Goal: Task Accomplishment & Management: Complete application form

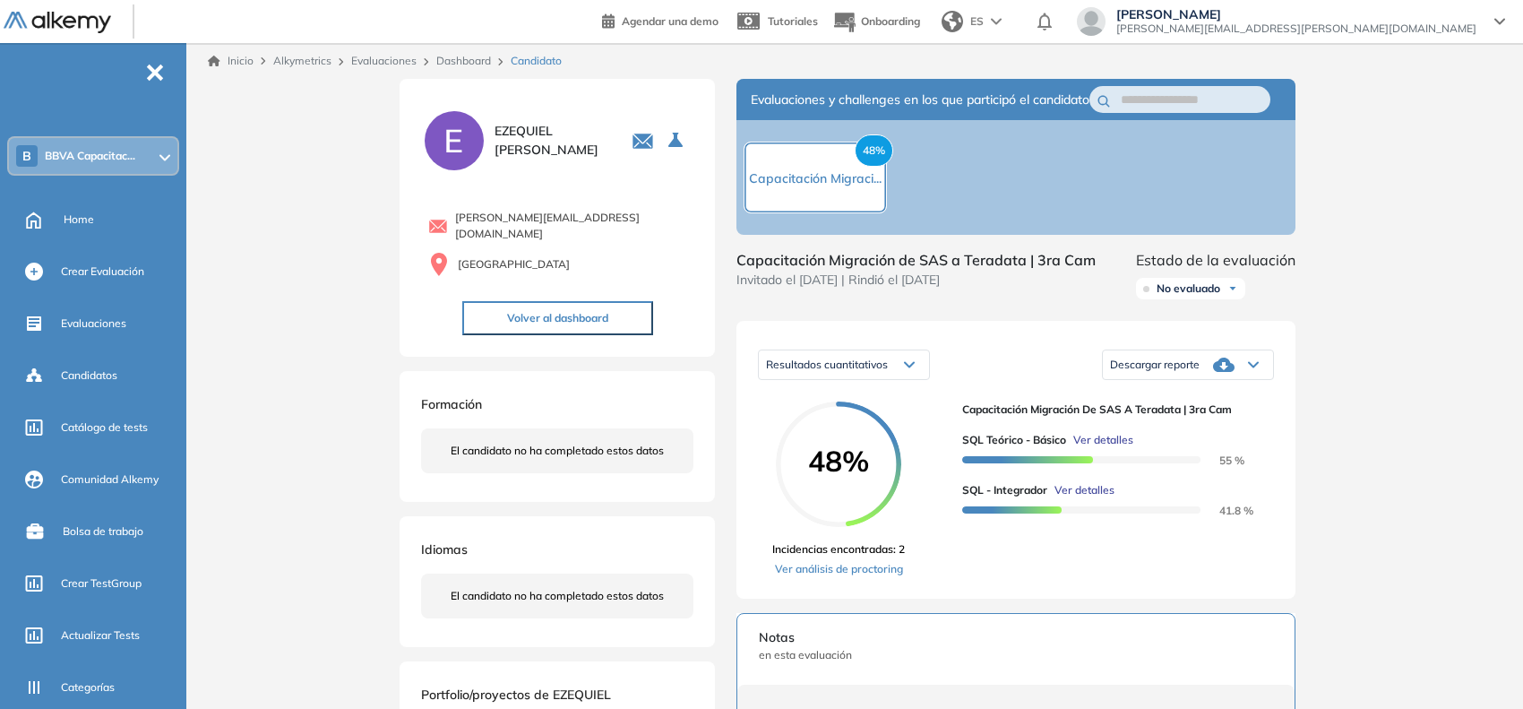
click at [65, 154] on span "BBVA Capacitac..." at bounding box center [90, 156] width 91 height 14
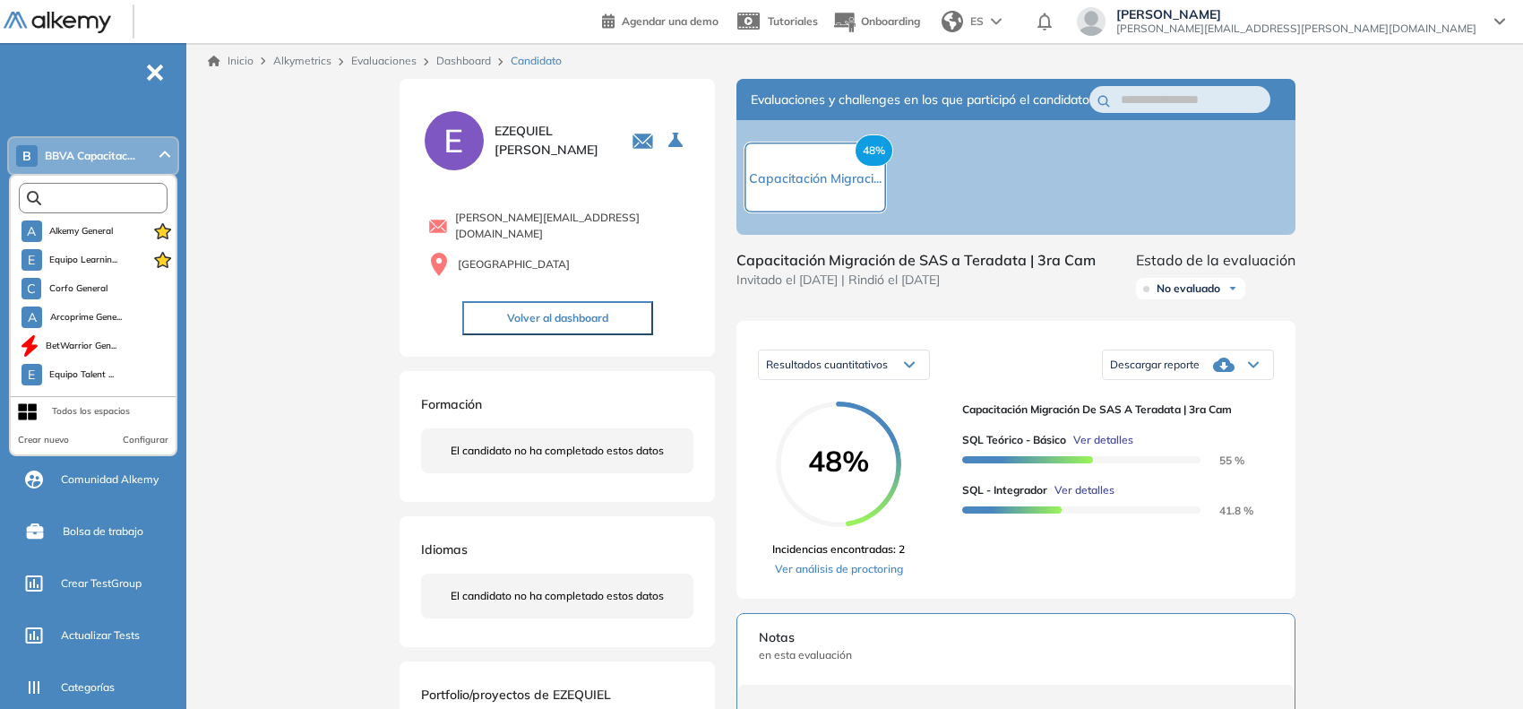
click at [101, 194] on input "text" at bounding box center [97, 198] width 112 height 13
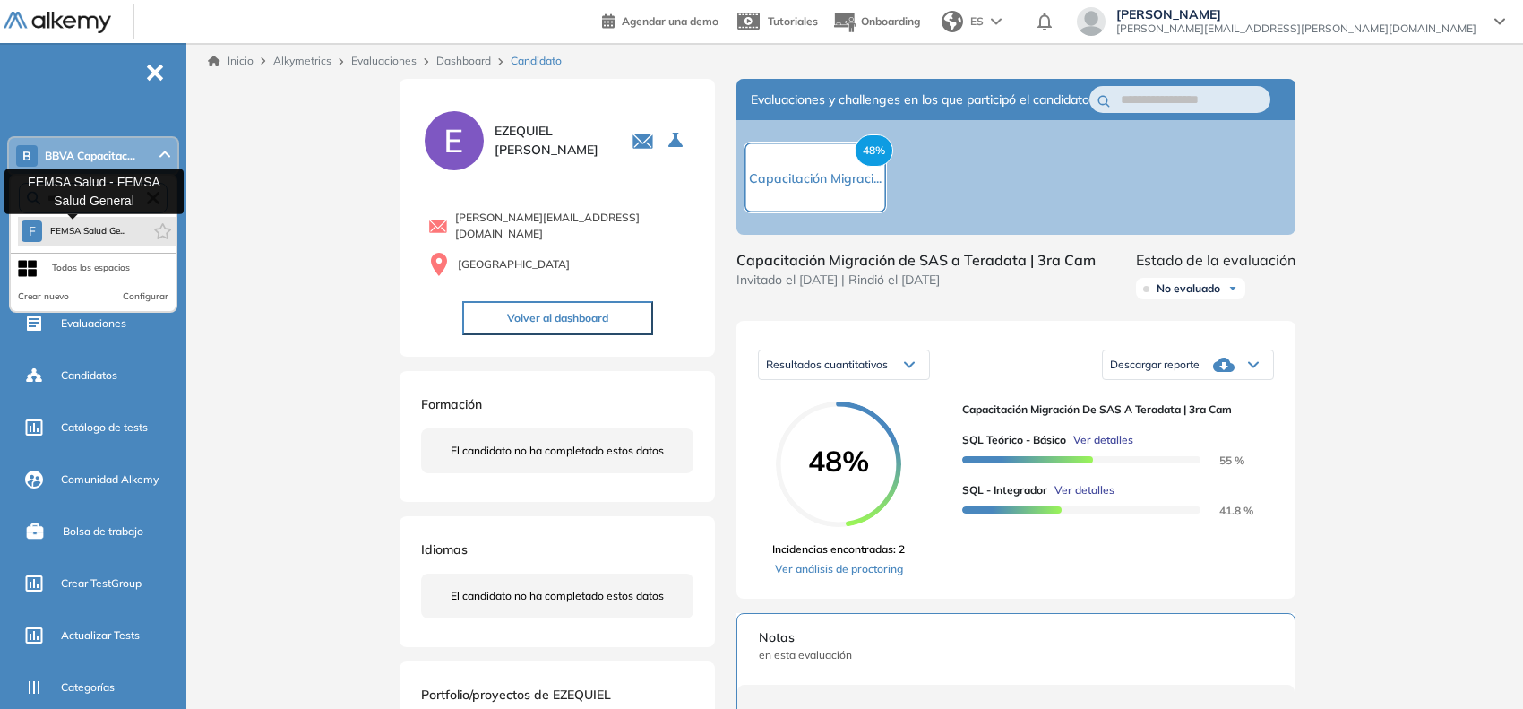
type input "****"
click at [88, 227] on span "FEMSA Salud Ge..." at bounding box center [87, 231] width 76 height 14
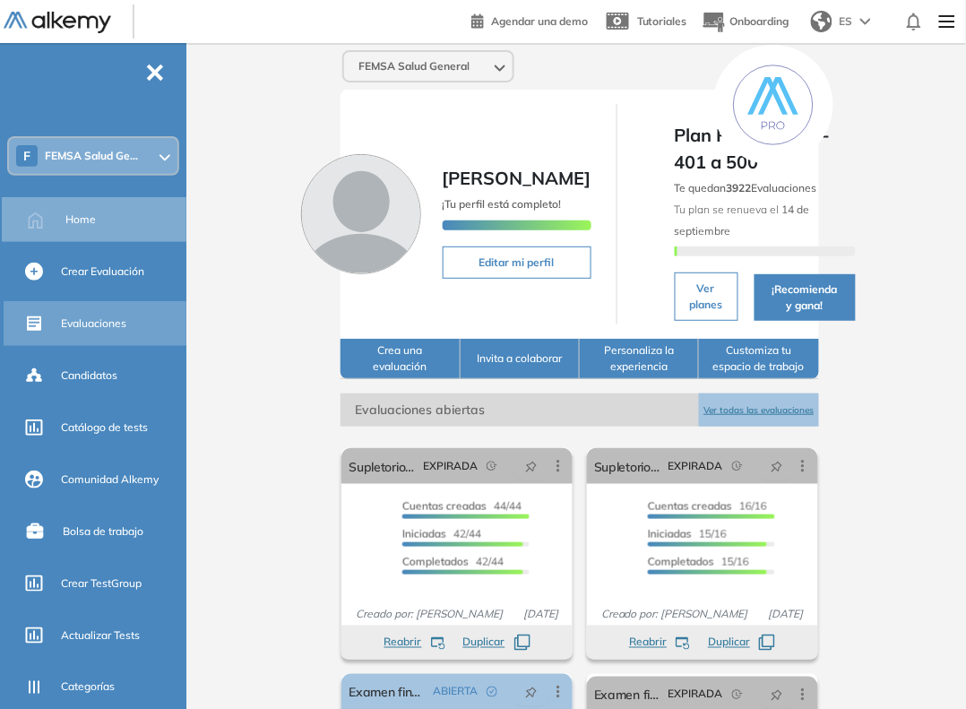
click at [100, 302] on div "Evaluaciones" at bounding box center [97, 323] width 186 height 45
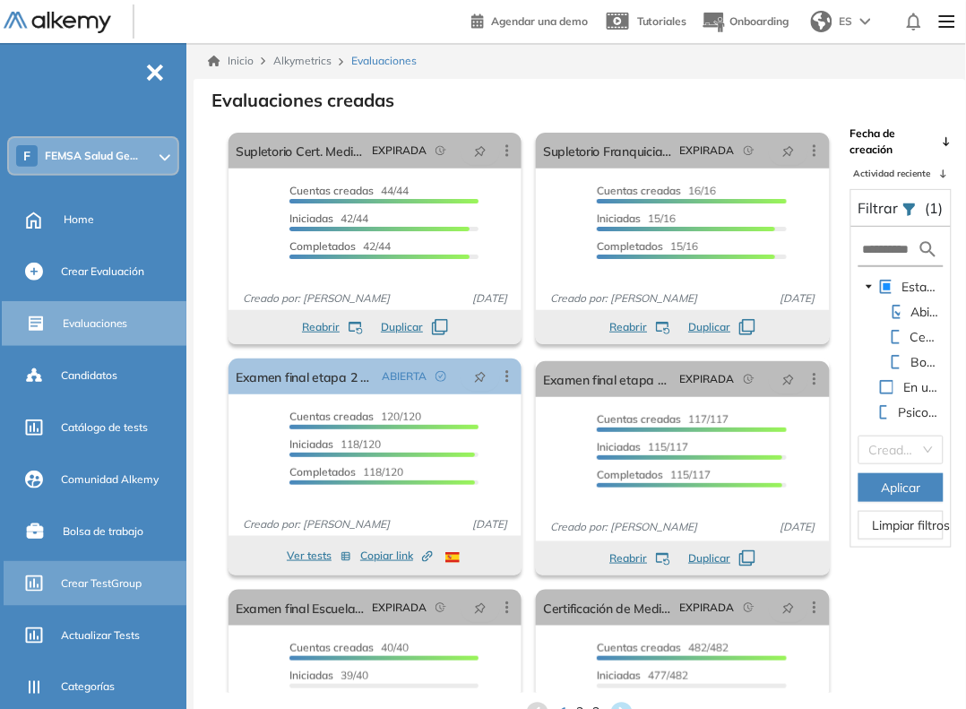
click at [97, 591] on div "Crear TestGroup" at bounding box center [122, 583] width 122 height 30
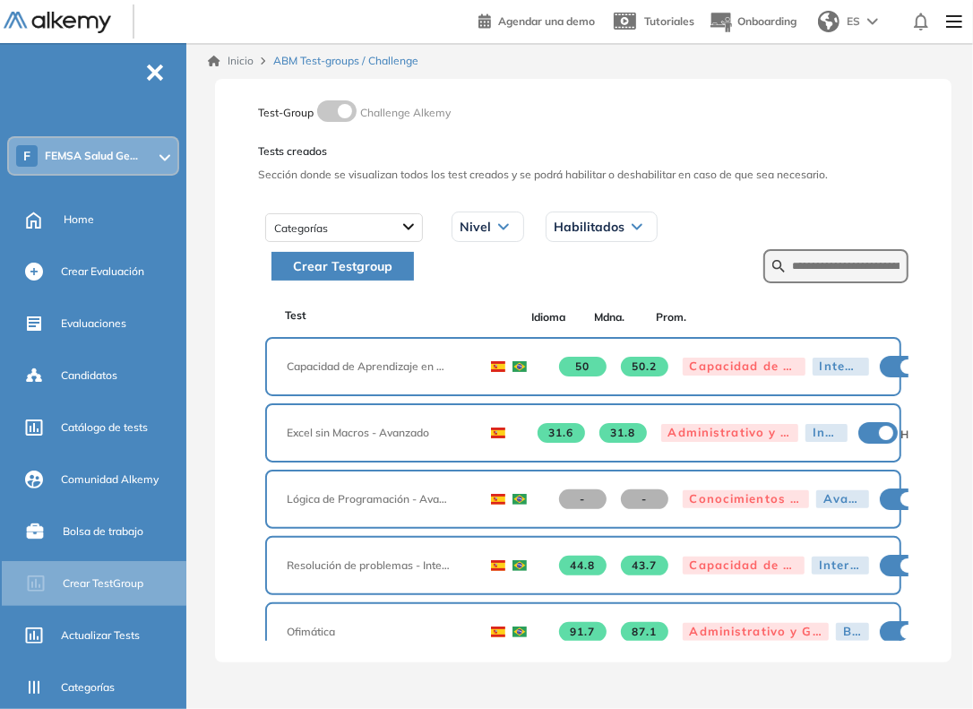
click at [367, 258] on span "Crear Testgroup" at bounding box center [342, 266] width 99 height 20
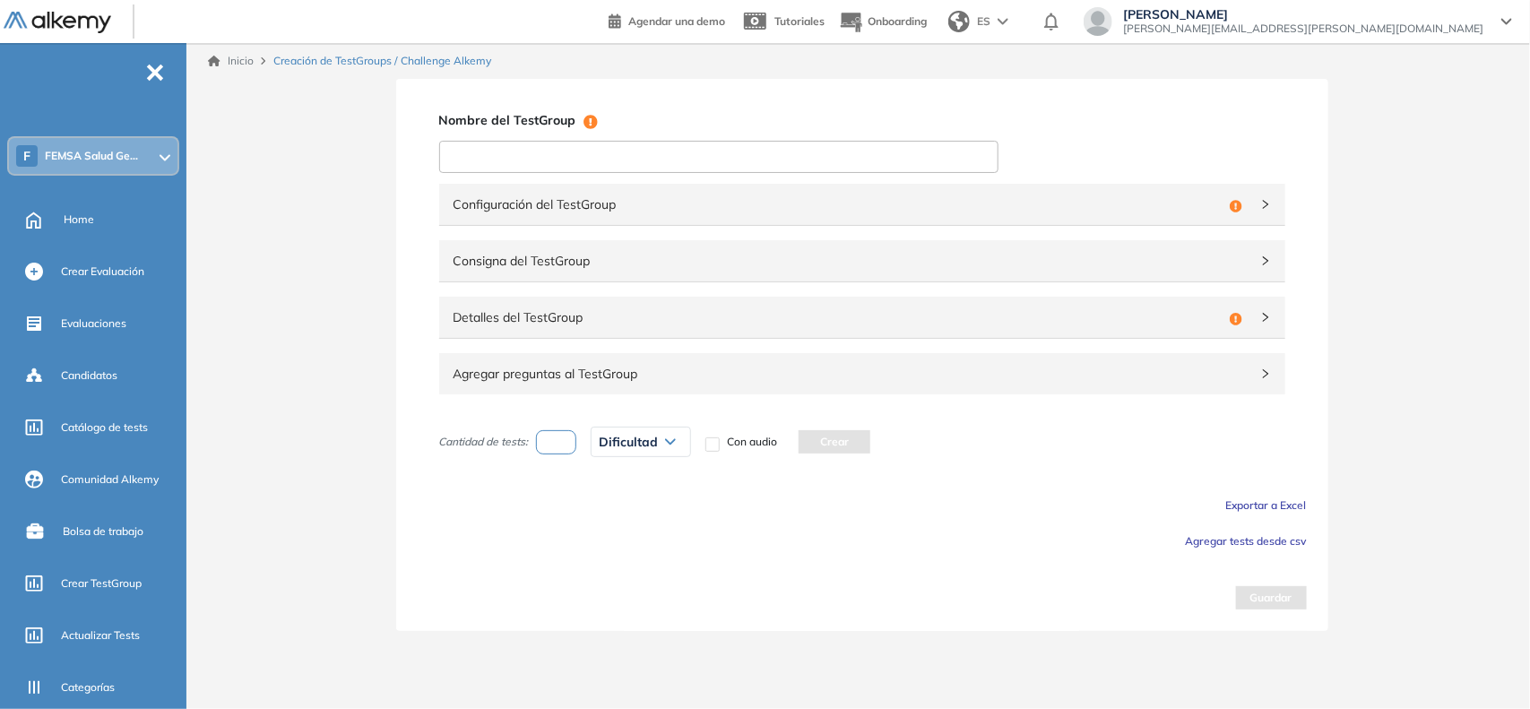
click at [795, 145] on input at bounding box center [718, 157] width 559 height 32
paste input "**********"
type input "**********"
click at [871, 203] on span "Configuración del TestGroup" at bounding box center [837, 204] width 769 height 20
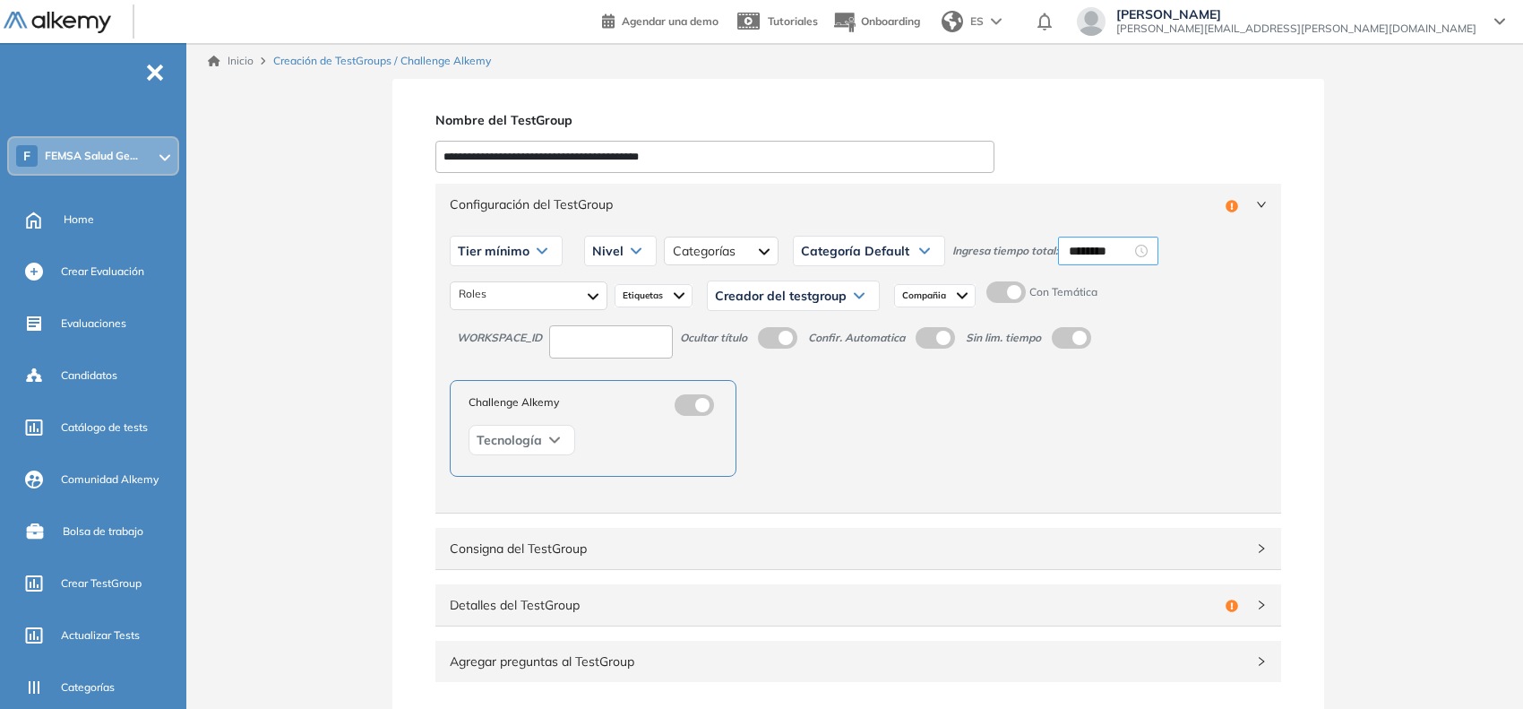
click at [1091, 238] on div "********" at bounding box center [1108, 251] width 100 height 29
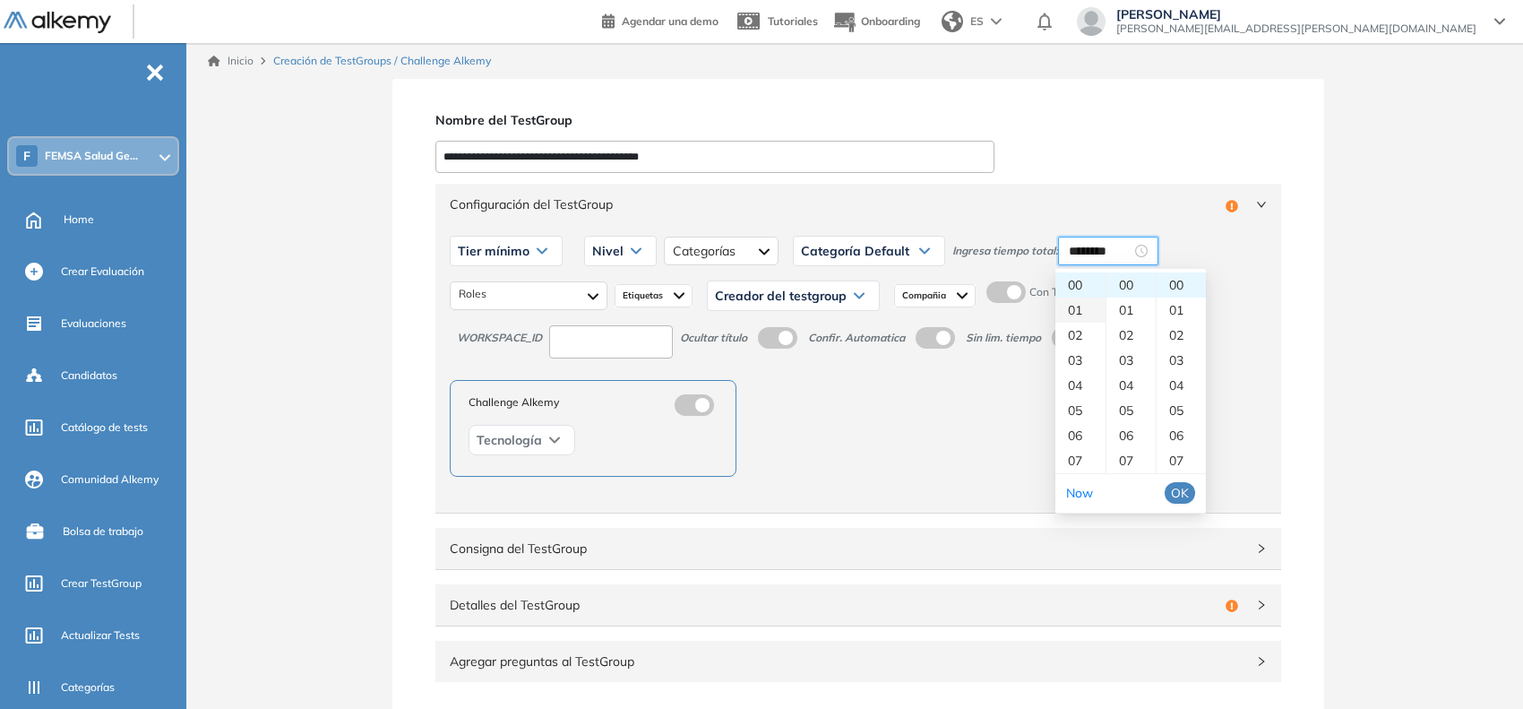
click at [1082, 301] on div "01" at bounding box center [1081, 310] width 50 height 25
type input "********"
click at [1178, 489] on span "OK" at bounding box center [1180, 493] width 18 height 20
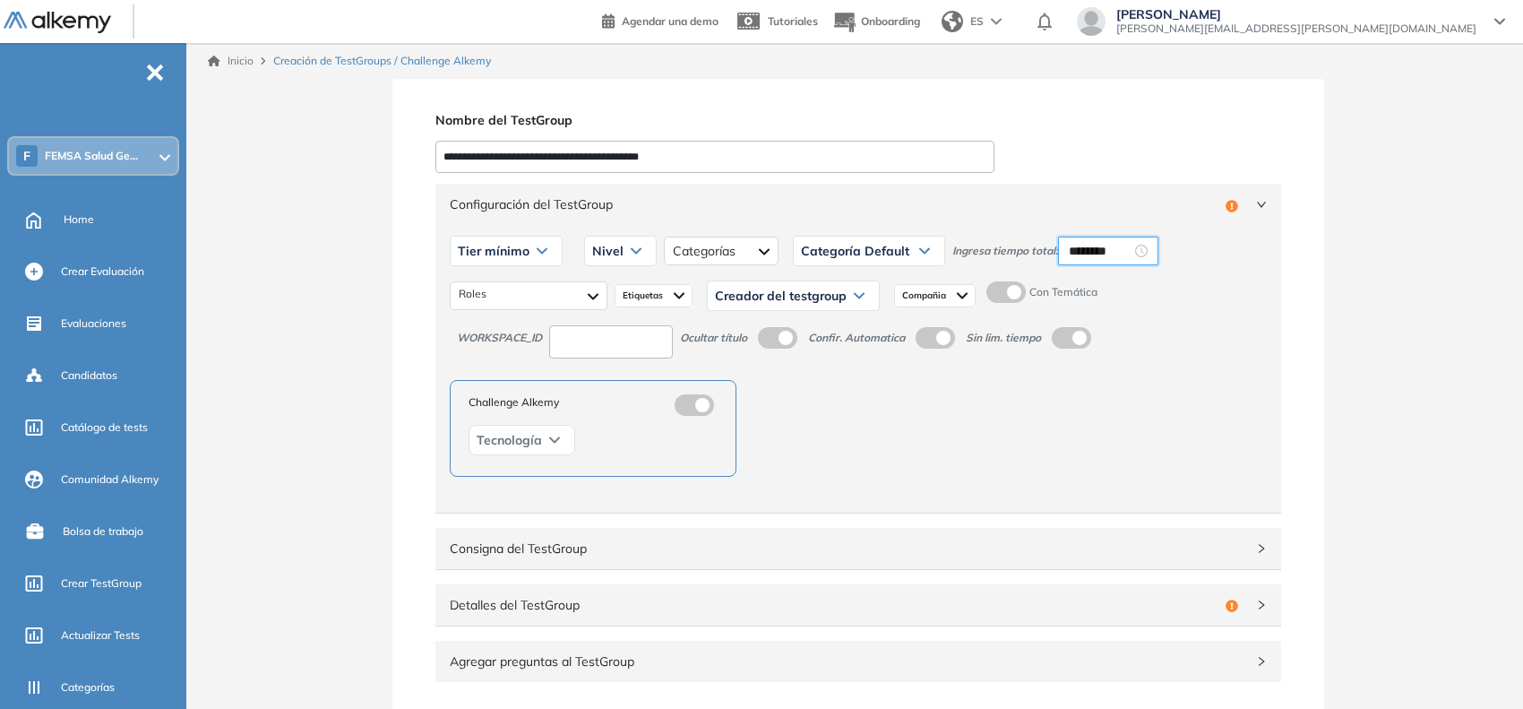
click at [520, 247] on span "Tier mínimo" at bounding box center [494, 251] width 72 height 14
click at [479, 297] on li "Tier N° 1" at bounding box center [479, 289] width 40 height 18
click at [587, 345] on input at bounding box center [611, 341] width 124 height 33
type input "****"
click at [1001, 293] on span at bounding box center [994, 288] width 14 height 14
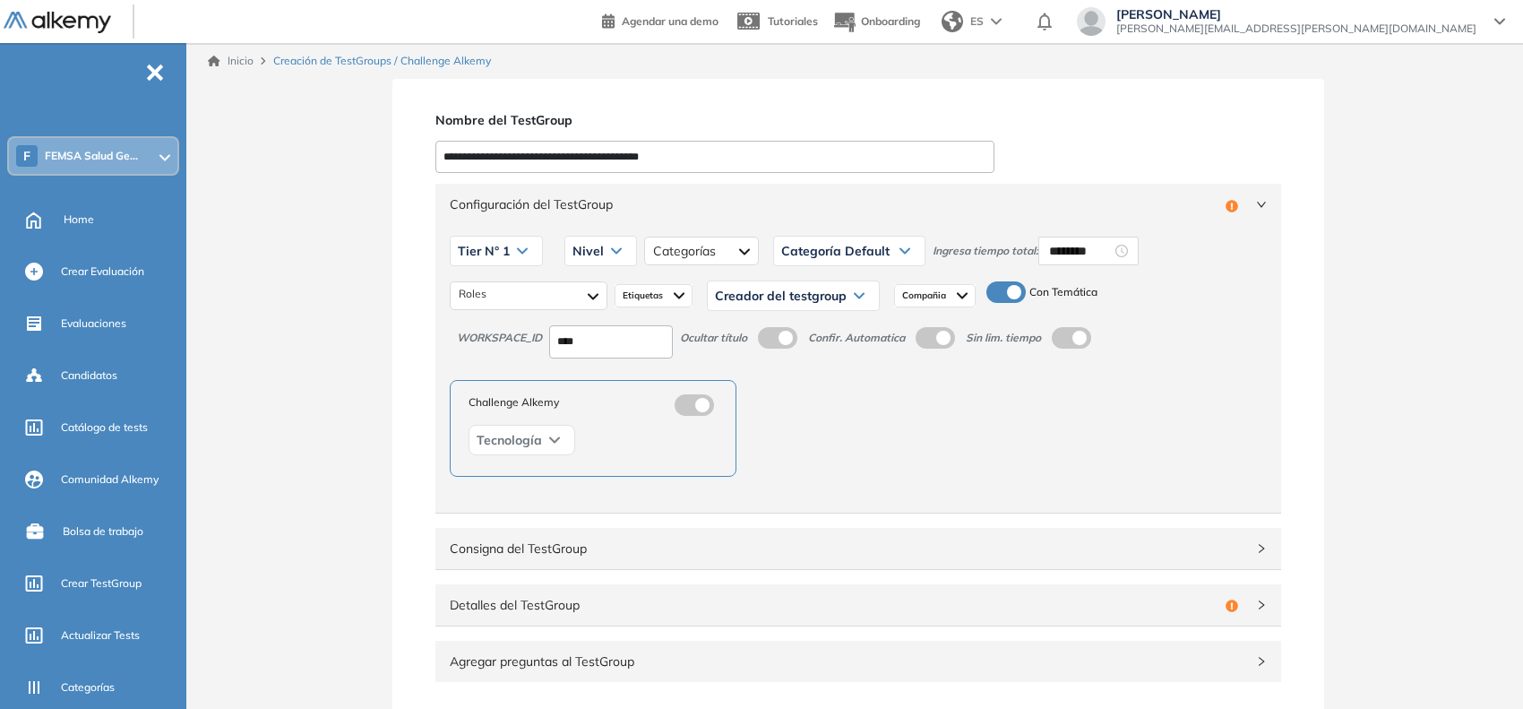
click at [867, 245] on span "Categoría Default" at bounding box center [835, 251] width 108 height 14
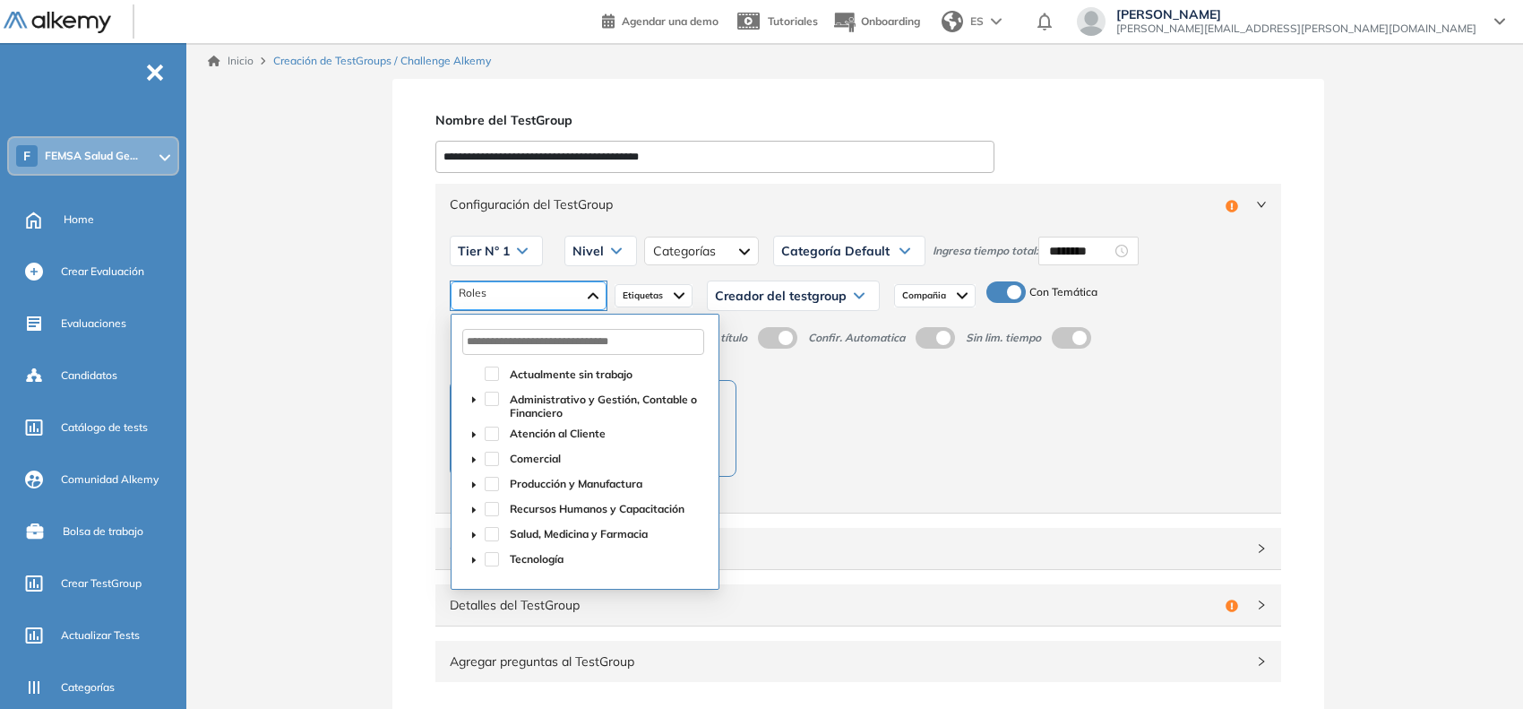
click at [570, 296] on div at bounding box center [529, 295] width 156 height 29
click at [560, 339] on input "text" at bounding box center [583, 342] width 242 height 26
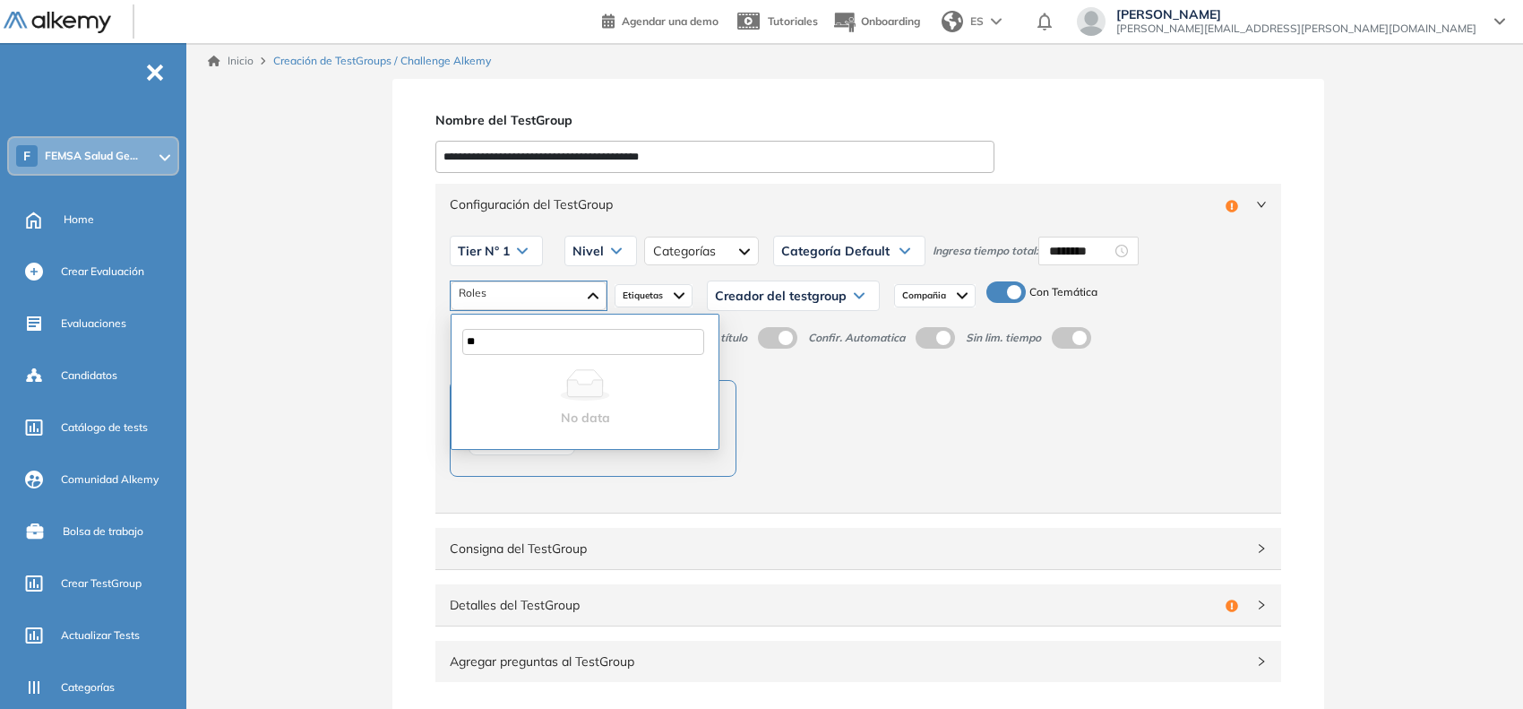
type input "*"
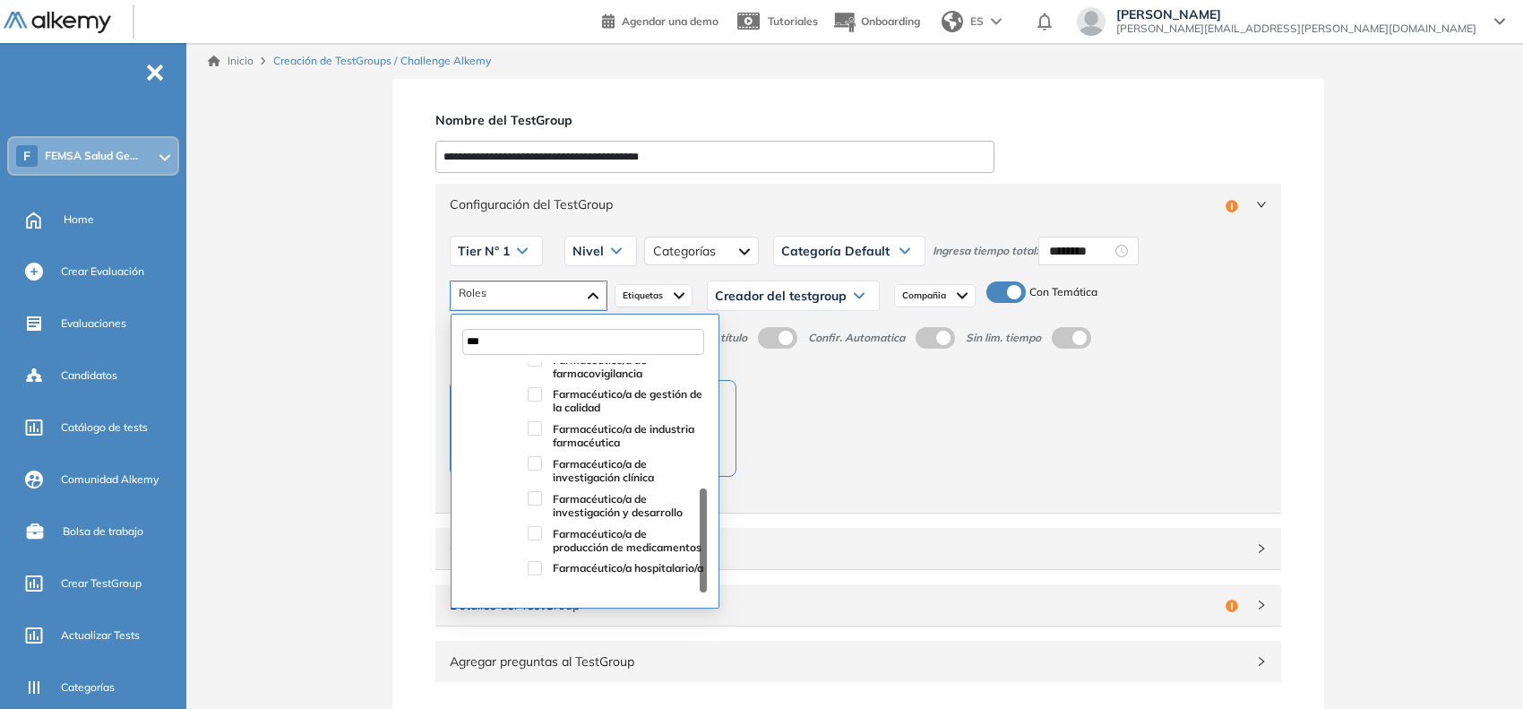
scroll to position [0, 0]
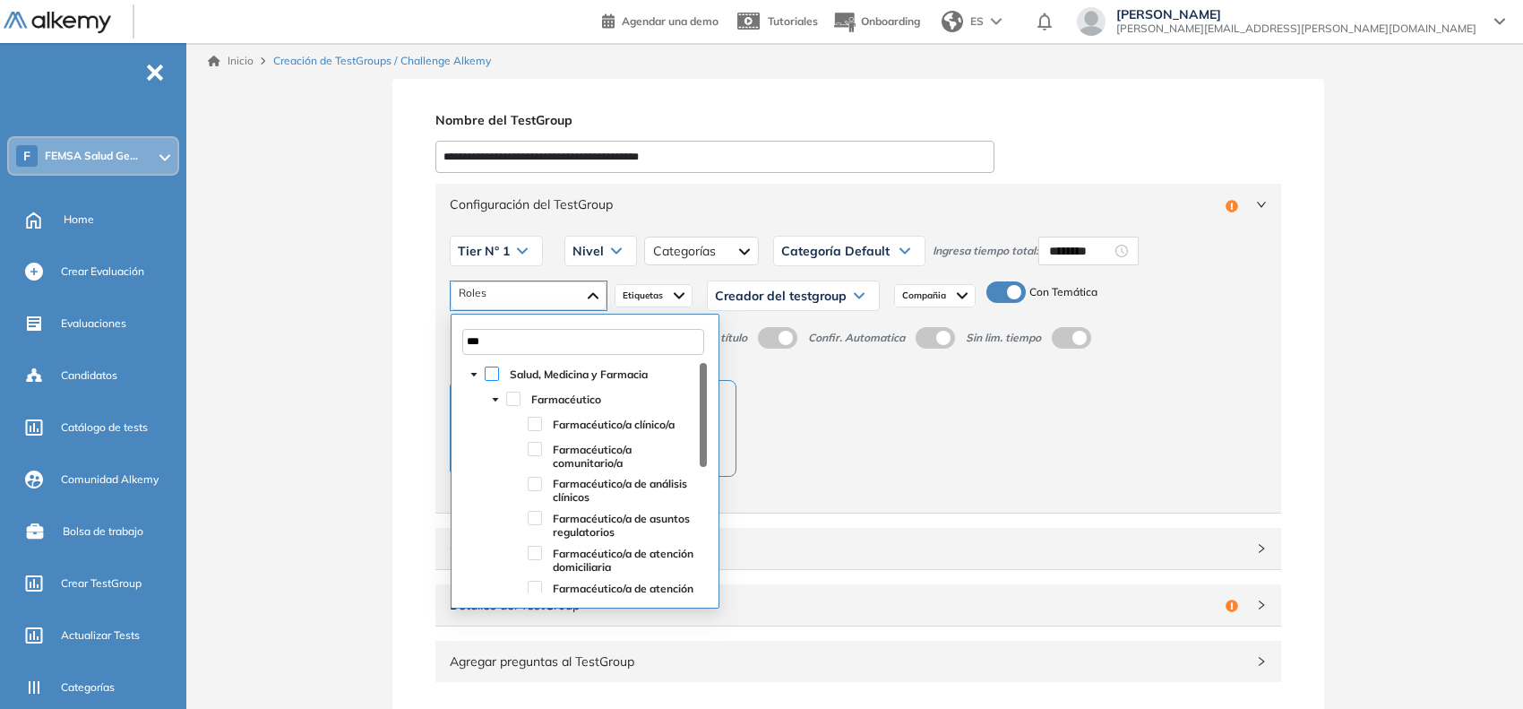
click at [488, 367] on span at bounding box center [492, 374] width 14 height 14
type input "***"
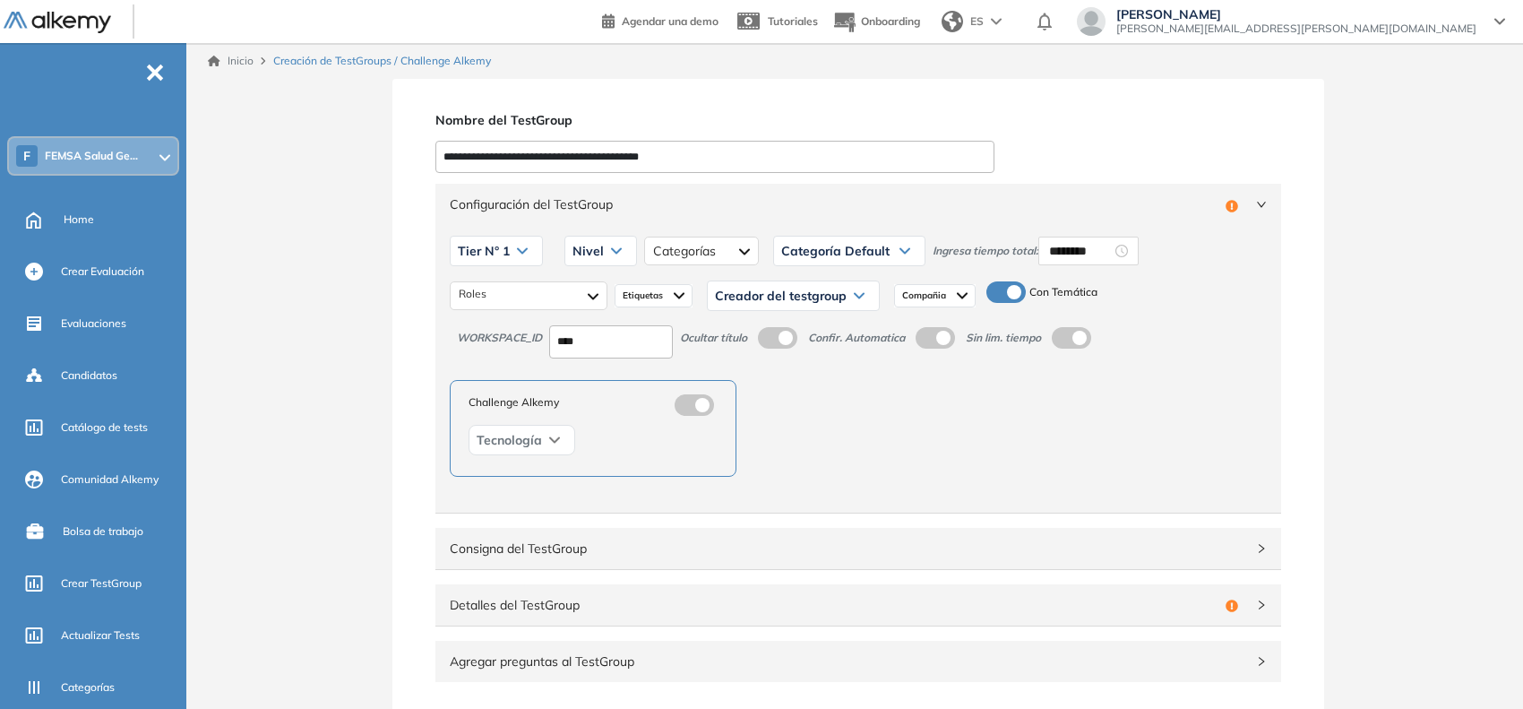
click at [614, 260] on div "Nivel" at bounding box center [600, 251] width 71 height 29
click at [608, 385] on li "Integrador" at bounding box center [598, 386] width 48 height 18
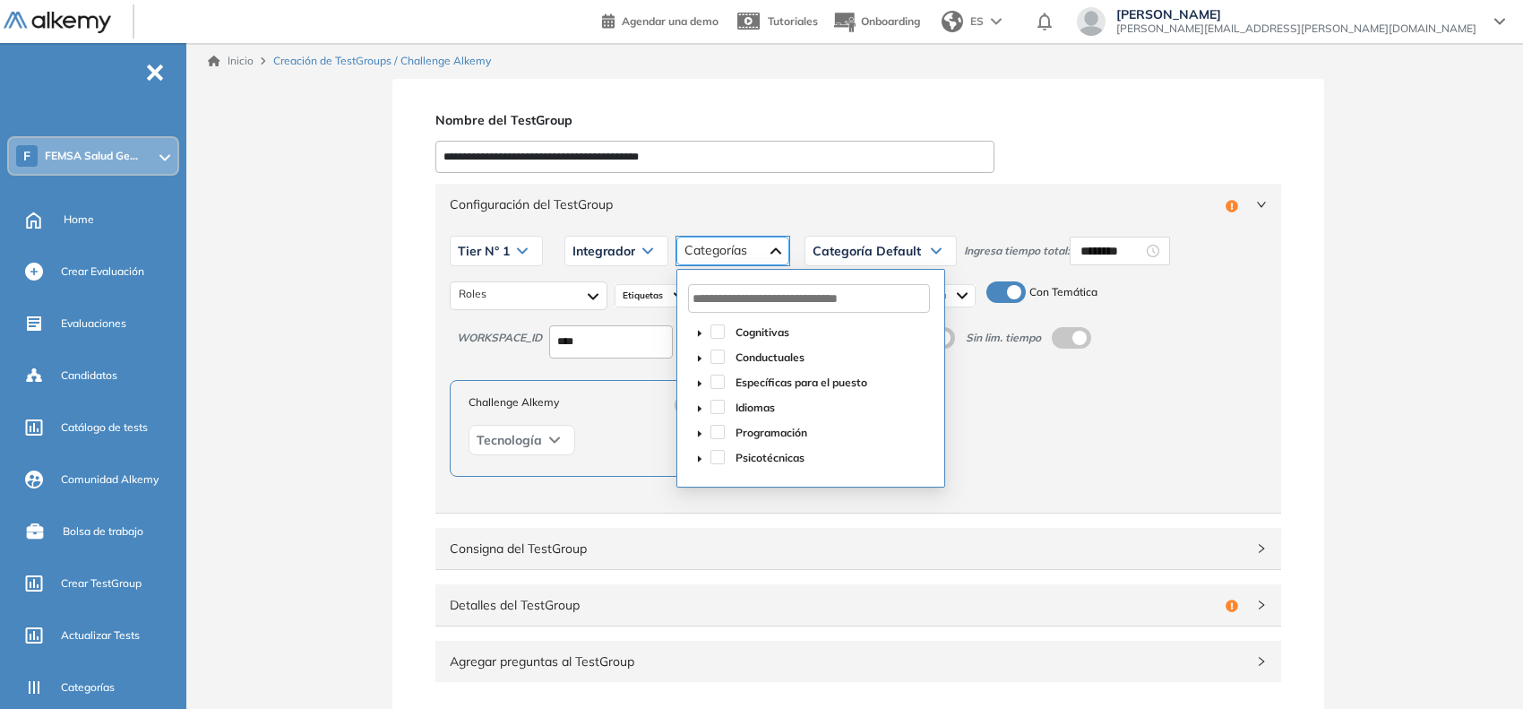
click at [712, 240] on div at bounding box center [733, 251] width 113 height 29
click at [717, 383] on span at bounding box center [718, 382] width 14 height 14
click at [700, 386] on icon "caret-down" at bounding box center [699, 383] width 9 height 9
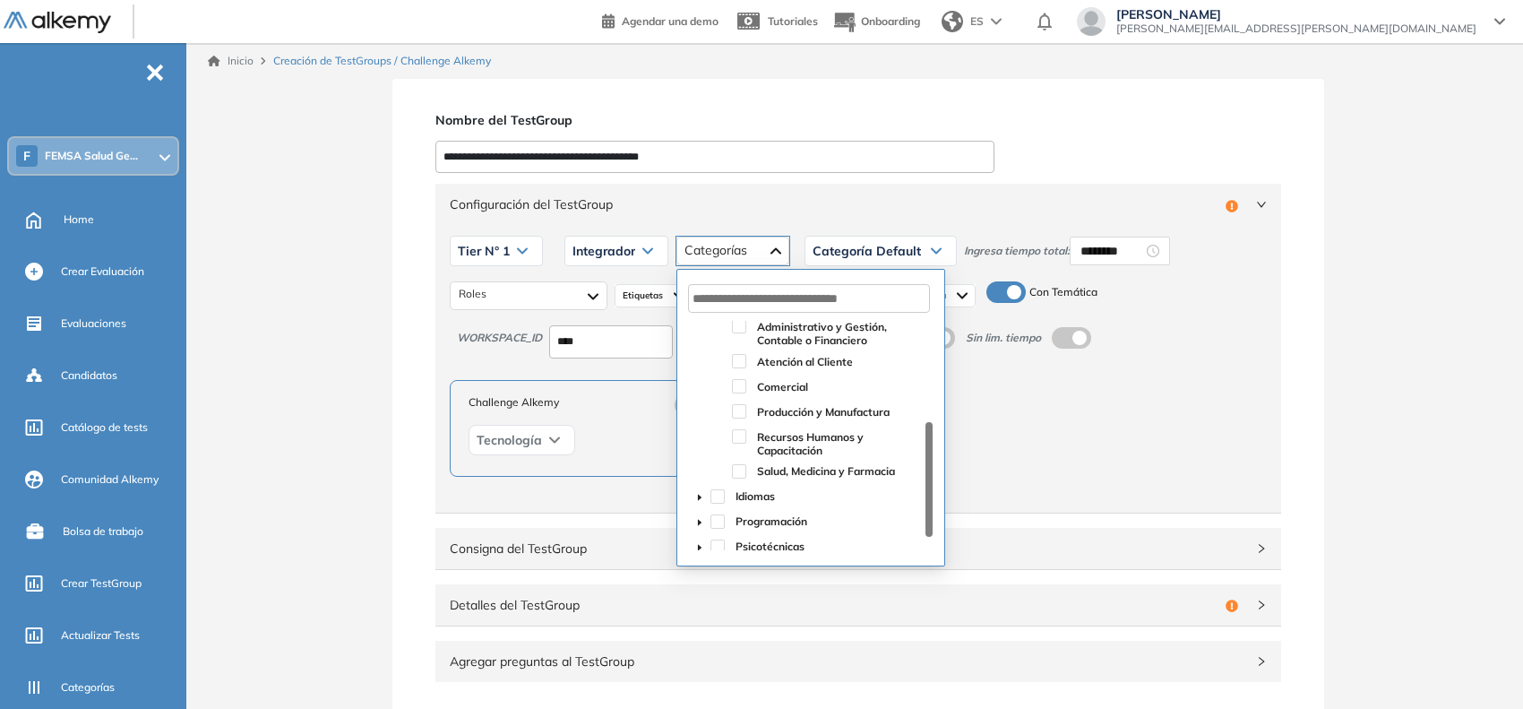
scroll to position [82, 0]
click at [745, 473] on span at bounding box center [739, 470] width 14 height 14
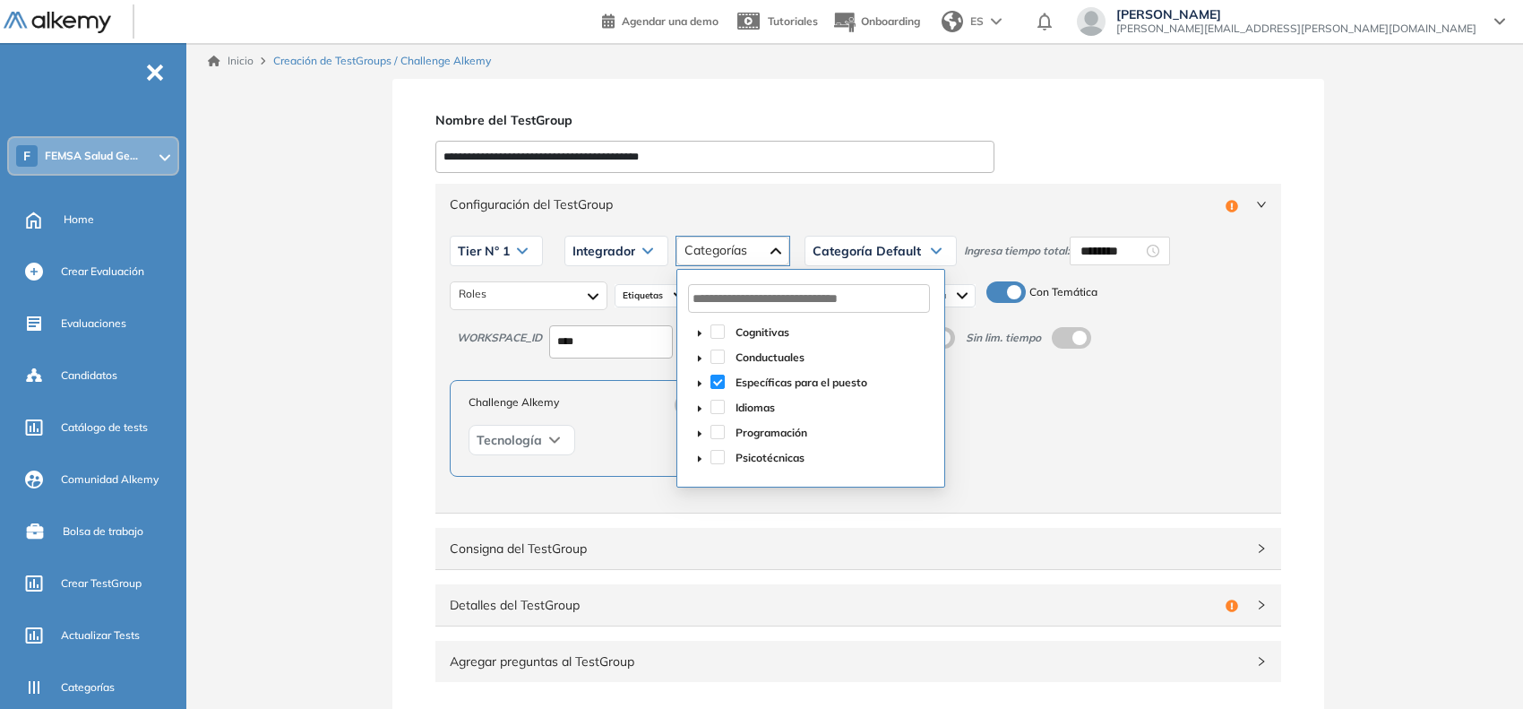
scroll to position [0, 0]
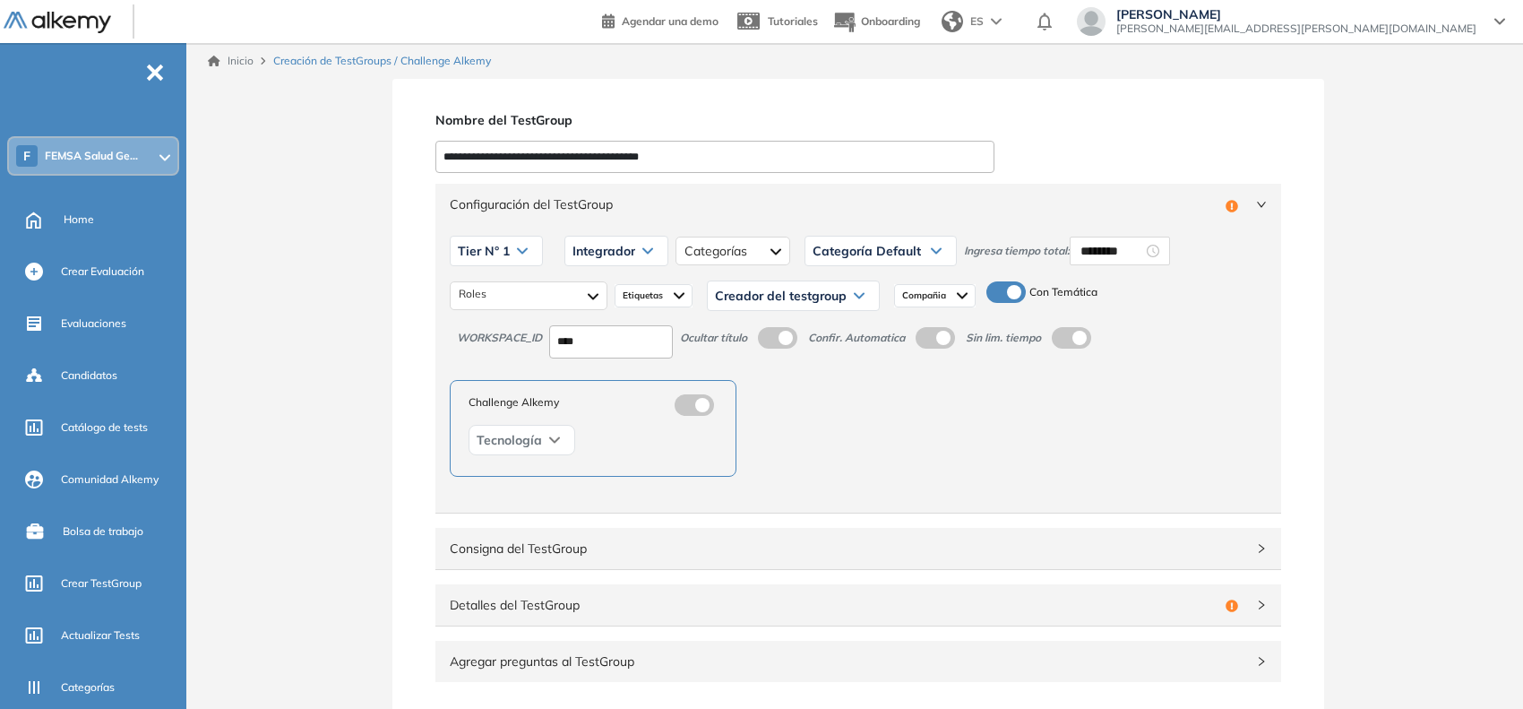
click at [1198, 469] on div "Challenge Alkemy Tecnología" at bounding box center [858, 428] width 817 height 97
click at [845, 306] on div "Creador del testgroup" at bounding box center [793, 295] width 171 height 29
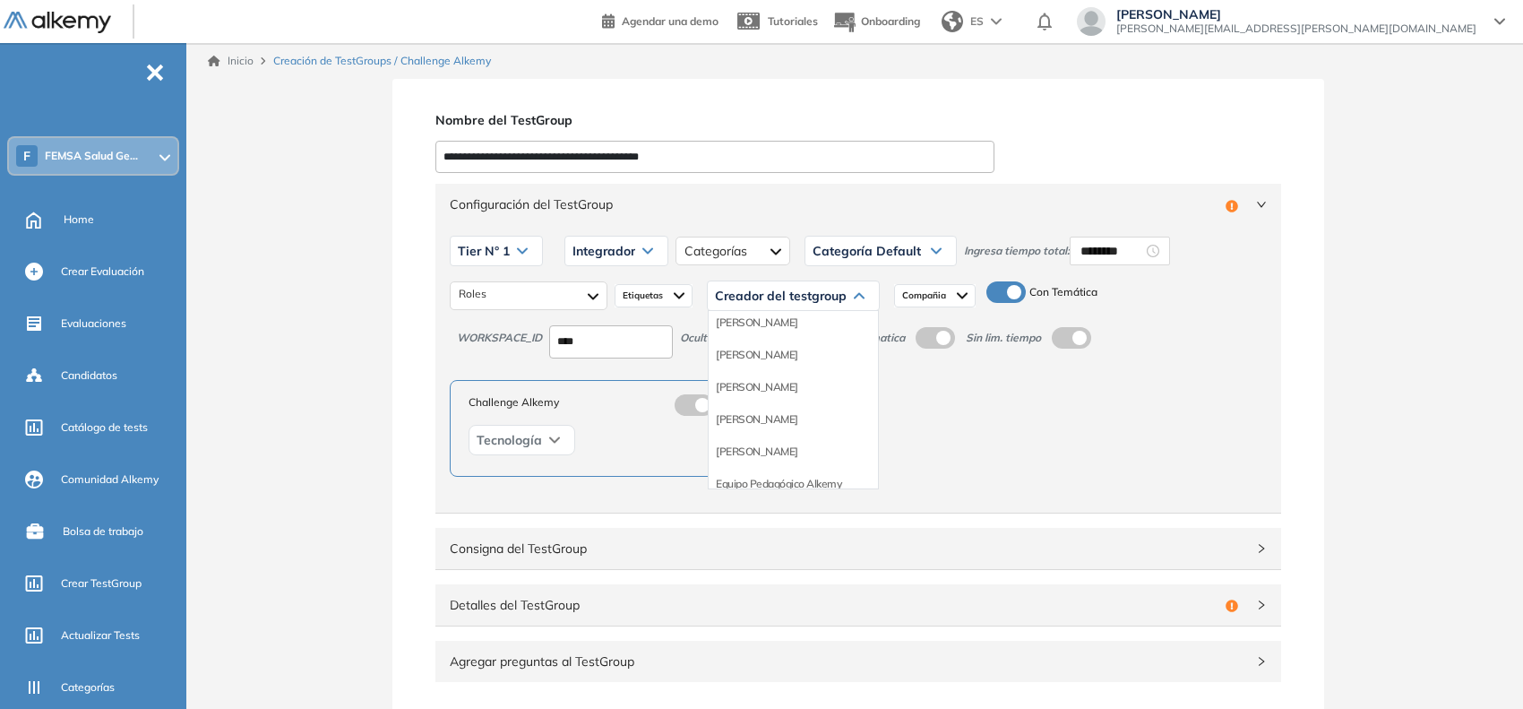
scroll to position [77, 0]
click at [805, 476] on li "Equipo Pedagógico Alkemy" at bounding box center [778, 483] width 125 height 18
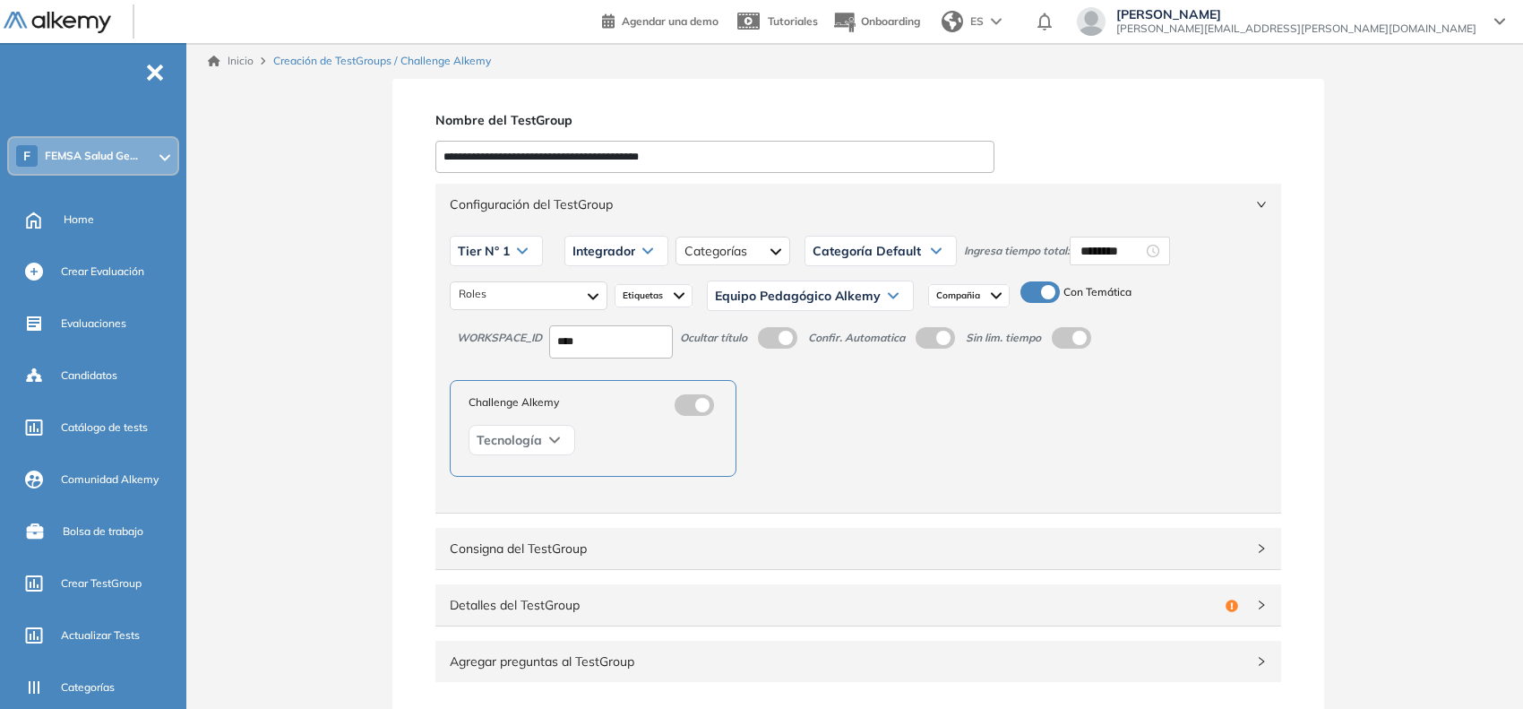
click at [1246, 197] on span "Configuración del TestGroup" at bounding box center [848, 204] width 796 height 20
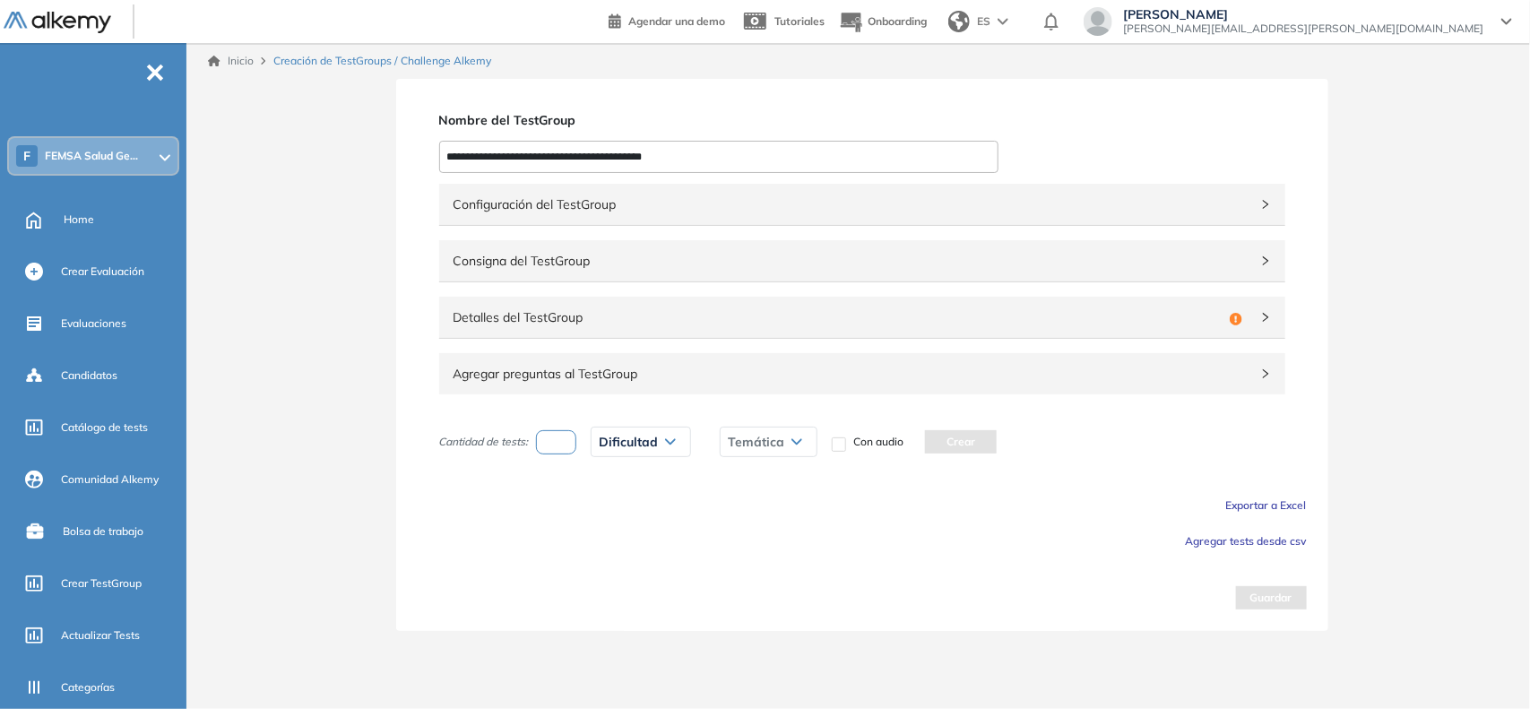
click at [700, 309] on span "Detalles del TestGroup" at bounding box center [837, 317] width 769 height 20
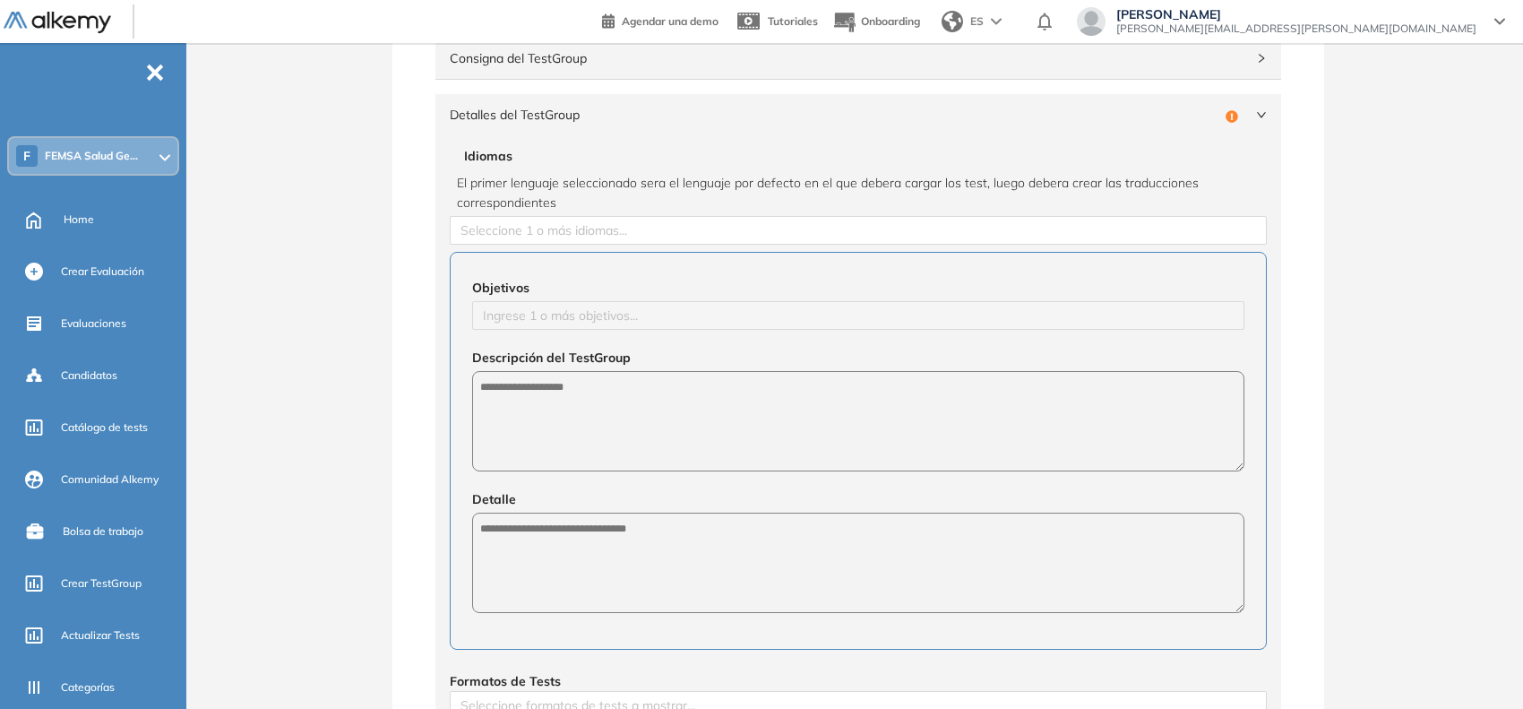
scroll to position [204, 0]
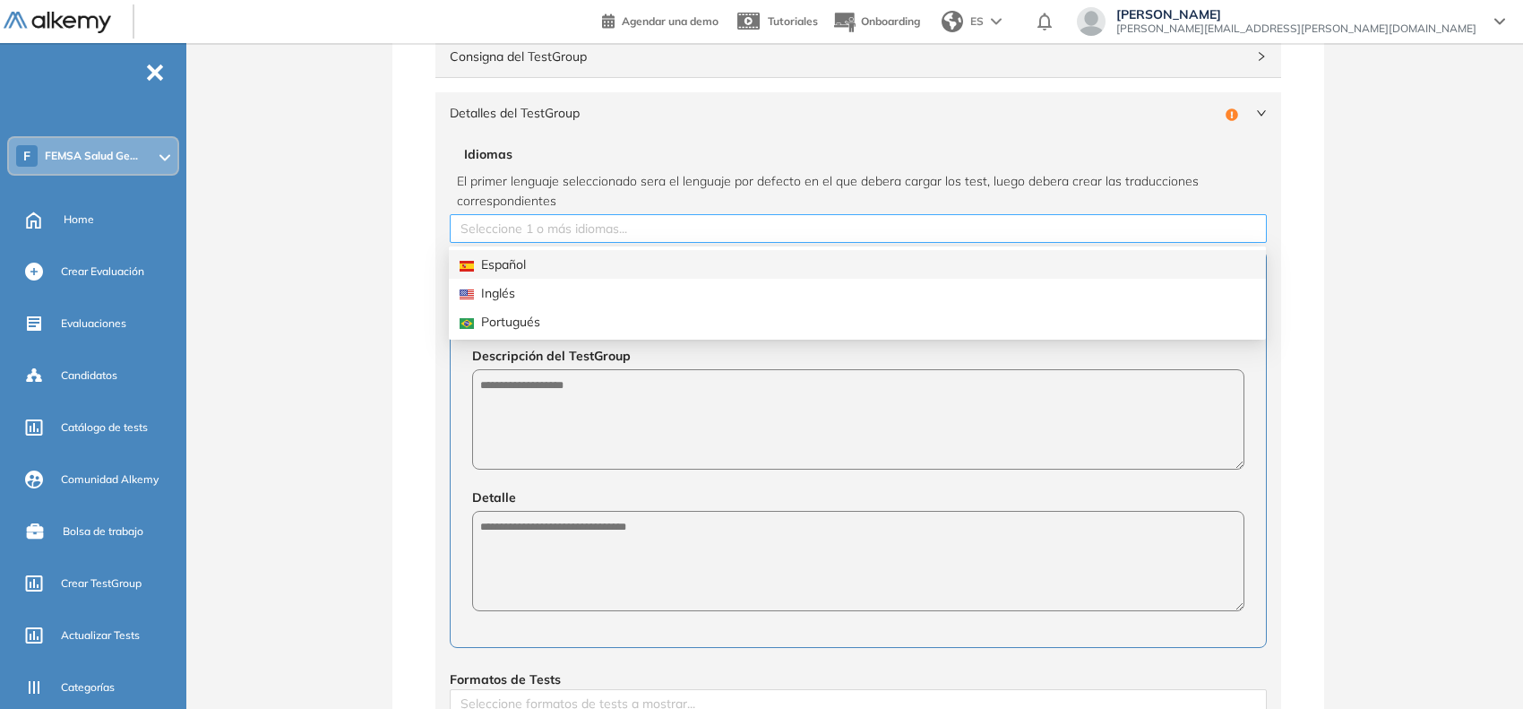
click at [557, 218] on div at bounding box center [858, 229] width 808 height 22
click at [575, 262] on div "Español" at bounding box center [858, 265] width 796 height 20
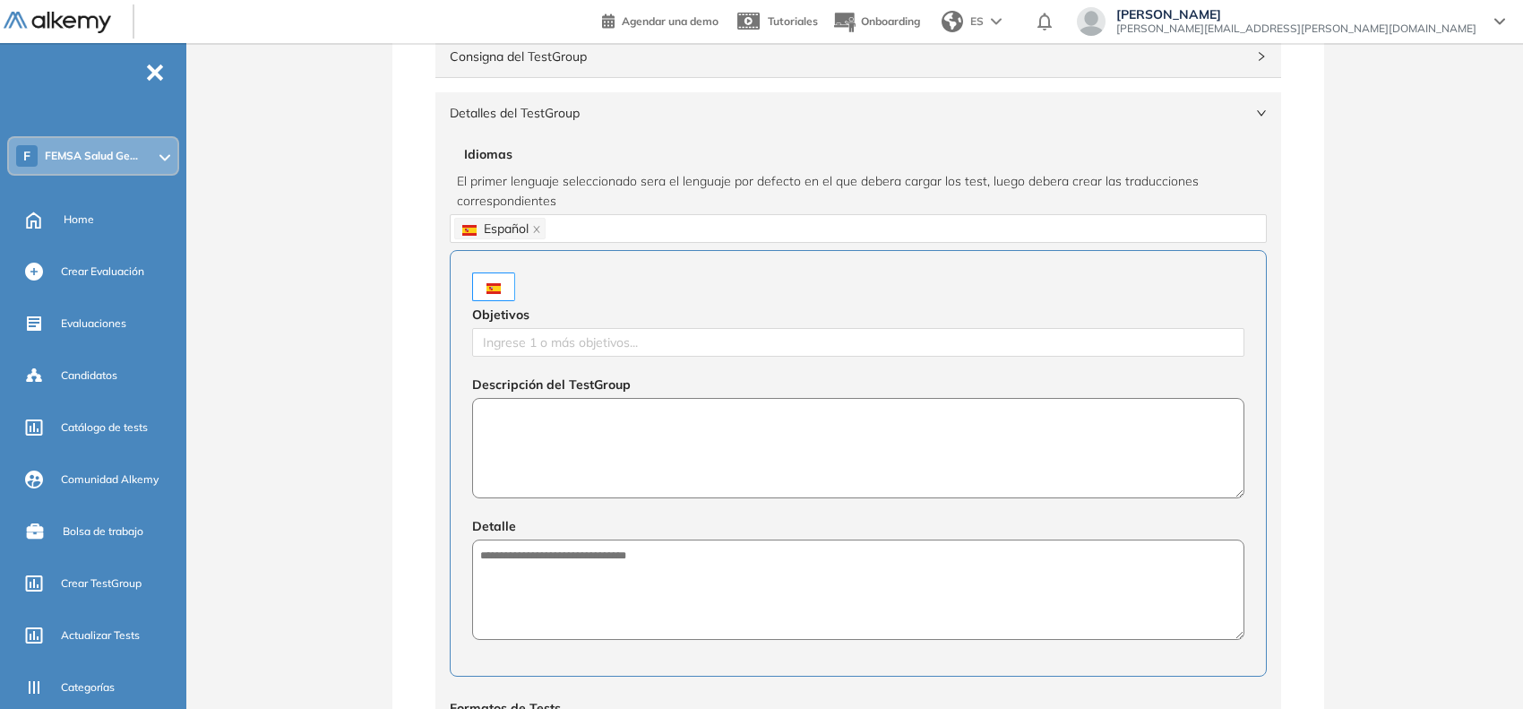
click at [605, 440] on textarea at bounding box center [858, 448] width 772 height 100
paste textarea "**********"
type textarea "**********"
click at [638, 571] on textarea at bounding box center [858, 590] width 772 height 100
click at [590, 418] on textarea "**********" at bounding box center [858, 448] width 772 height 101
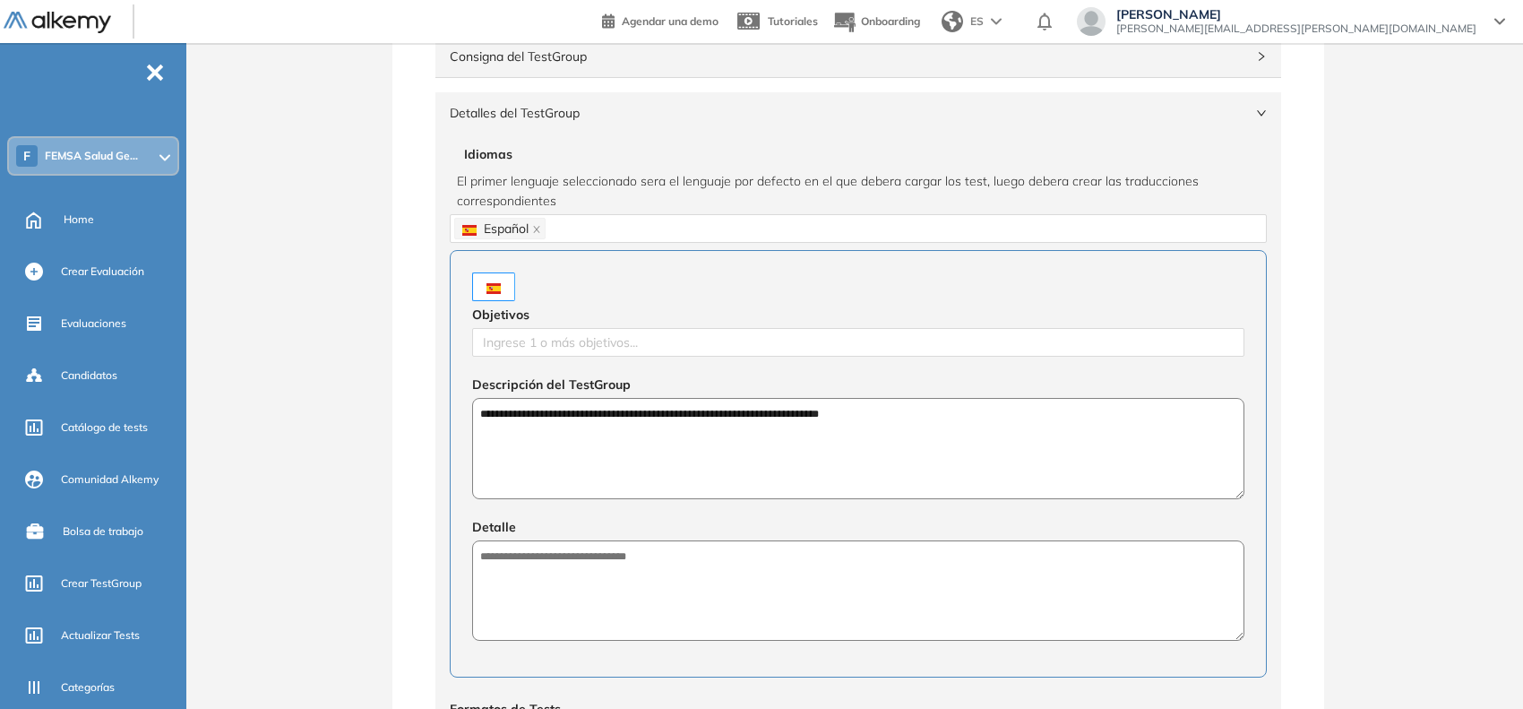
click at [590, 418] on textarea "**********" at bounding box center [858, 448] width 772 height 101
click at [529, 612] on textarea at bounding box center [858, 590] width 772 height 100
type textarea "*"
paste textarea "**********"
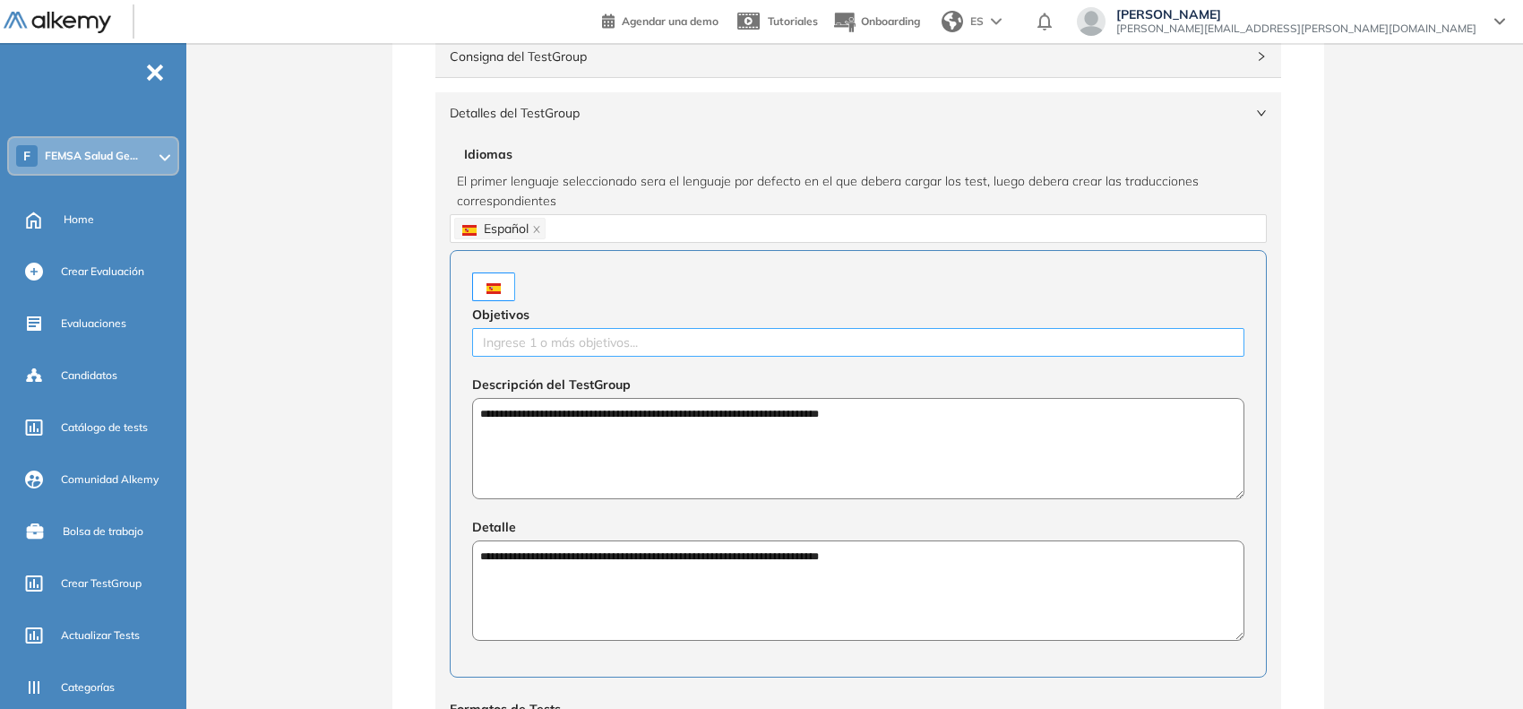
click at [609, 351] on div at bounding box center [859, 343] width 764 height 22
type textarea "**********"
type input "**********"
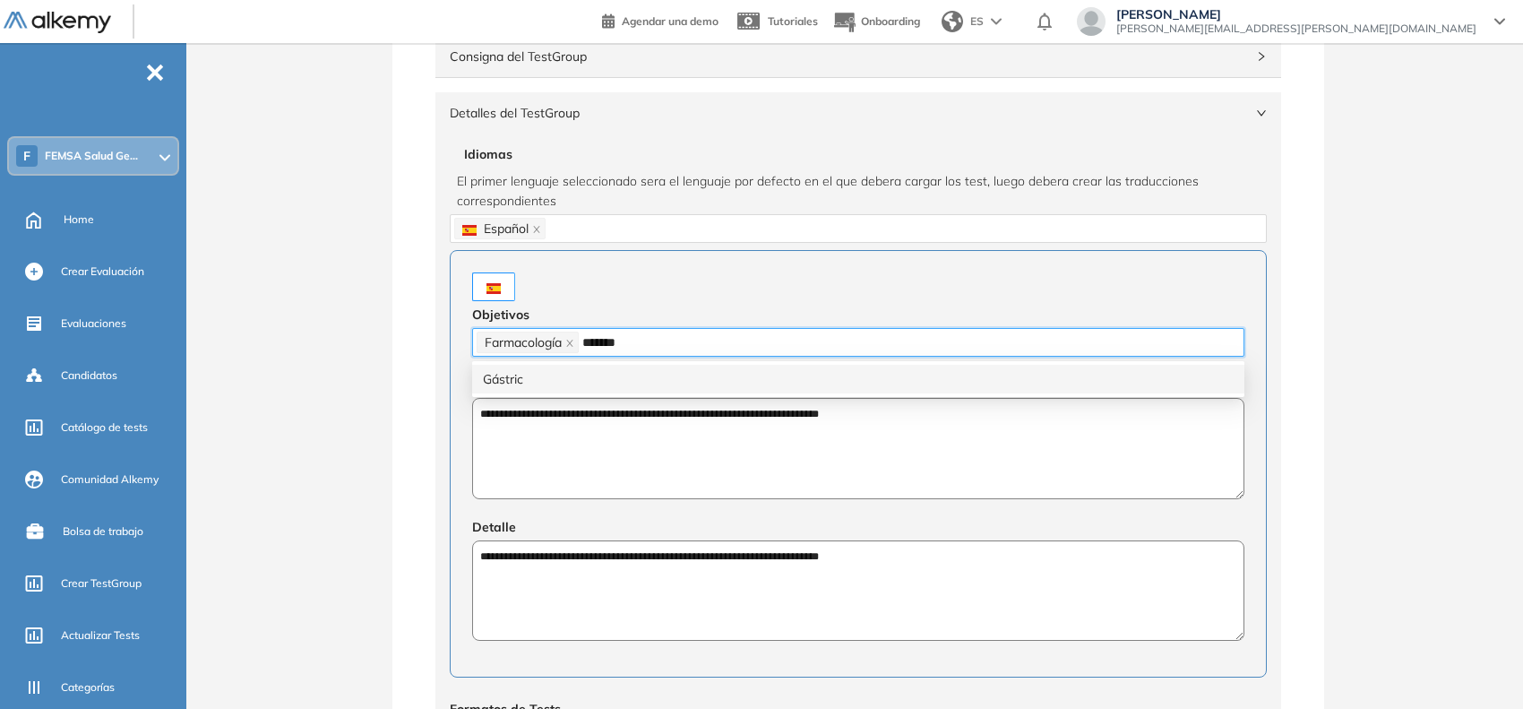
type input "********"
type input "**********"
type input "*********"
type input "**********"
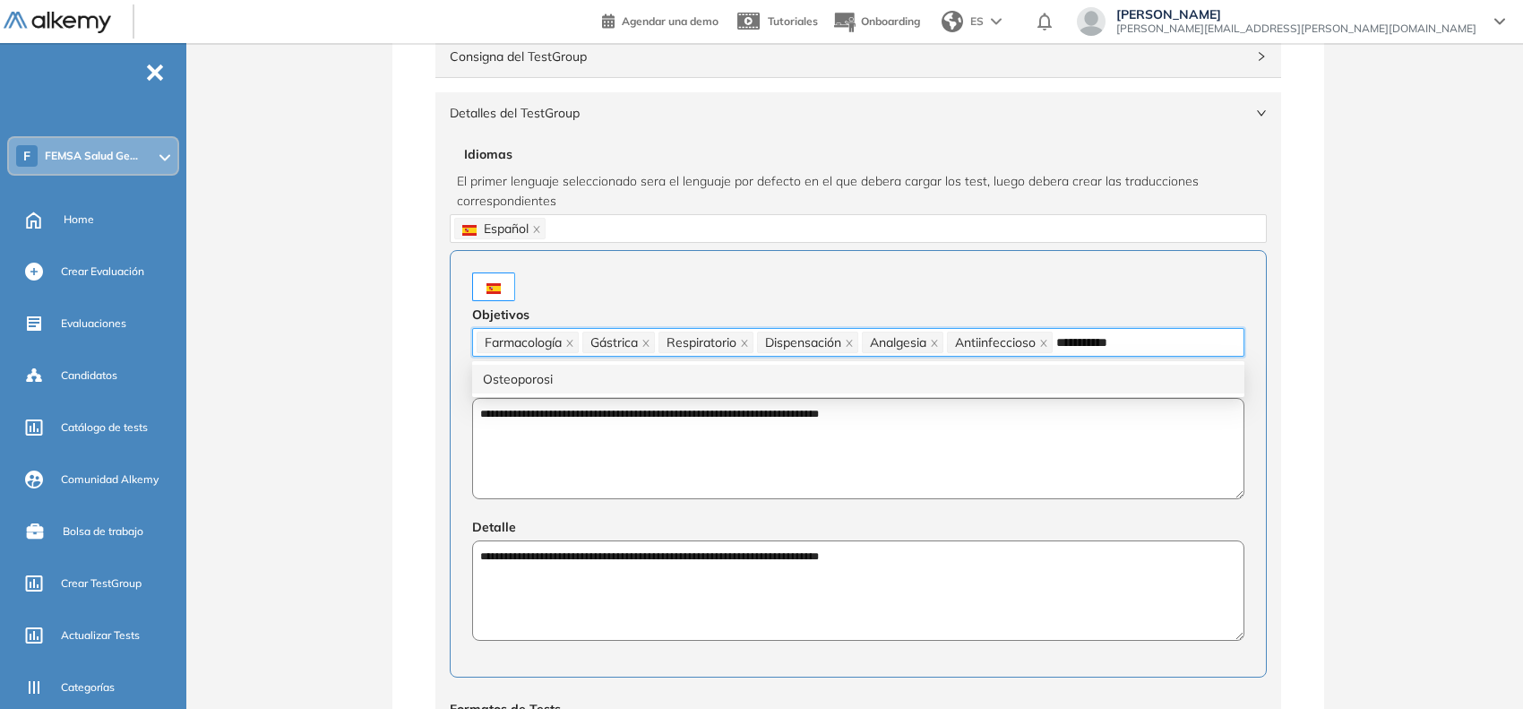
type input "**********"
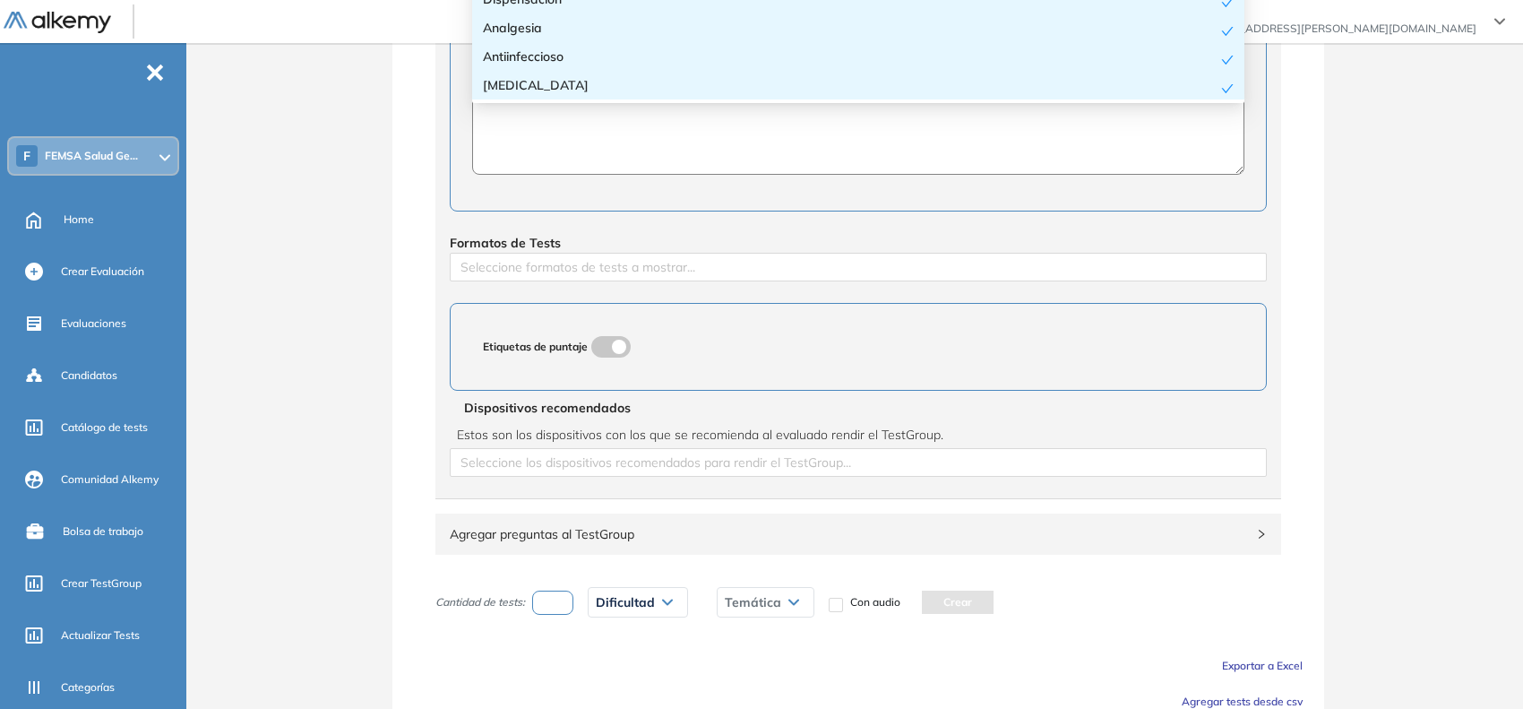
scroll to position [674, 0]
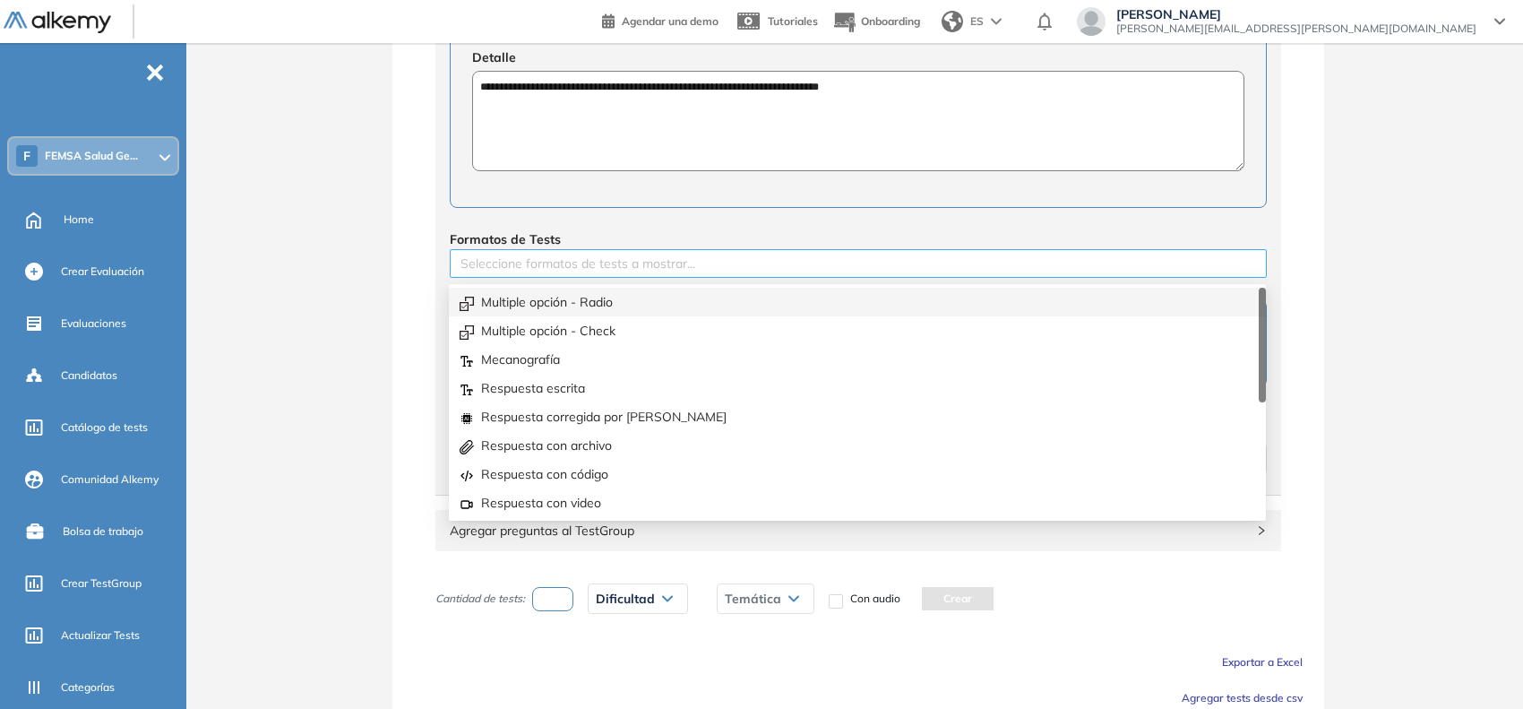
click at [693, 260] on div at bounding box center [858, 264] width 808 height 22
click at [628, 298] on div "Multiple opción - Radio" at bounding box center [858, 302] width 796 height 20
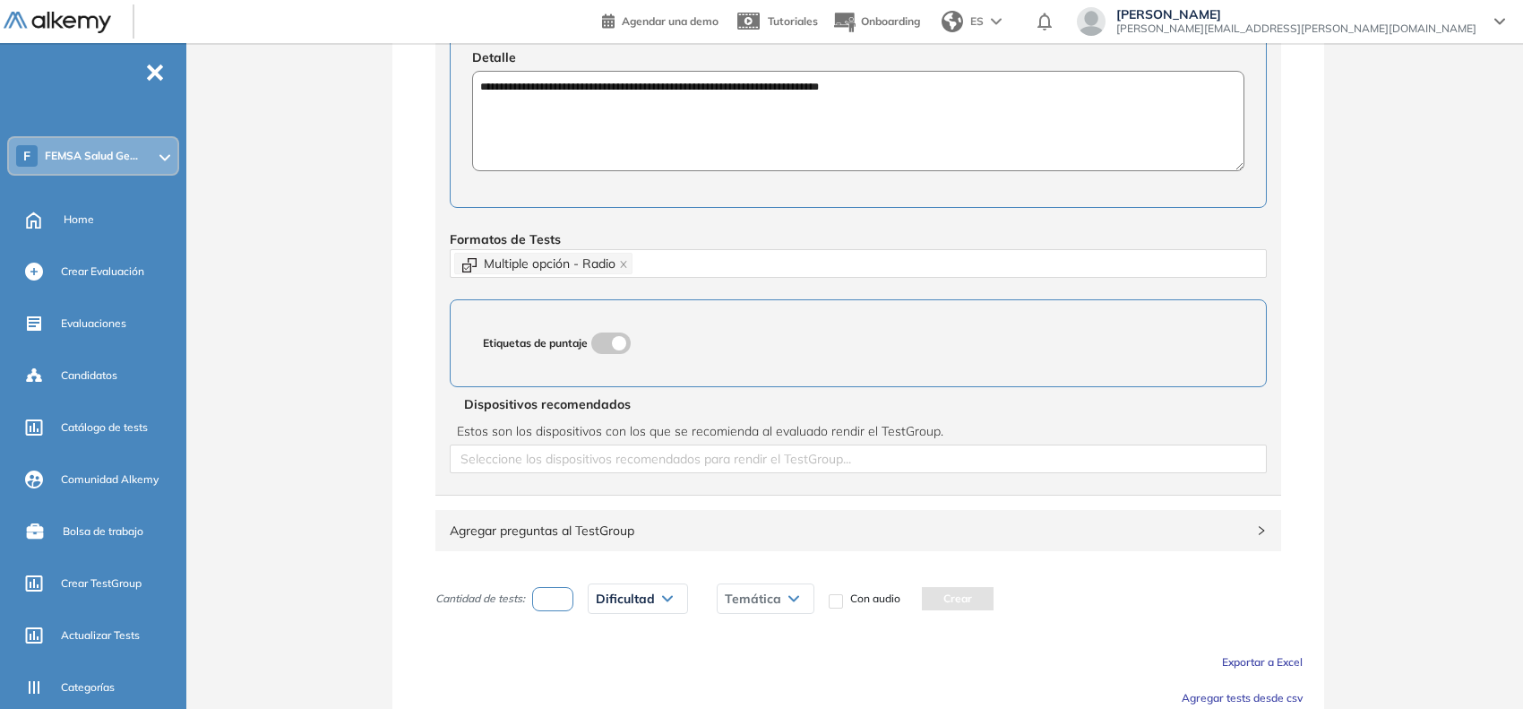
click at [351, 298] on div "**********" at bounding box center [859, 96] width 1330 height 1383
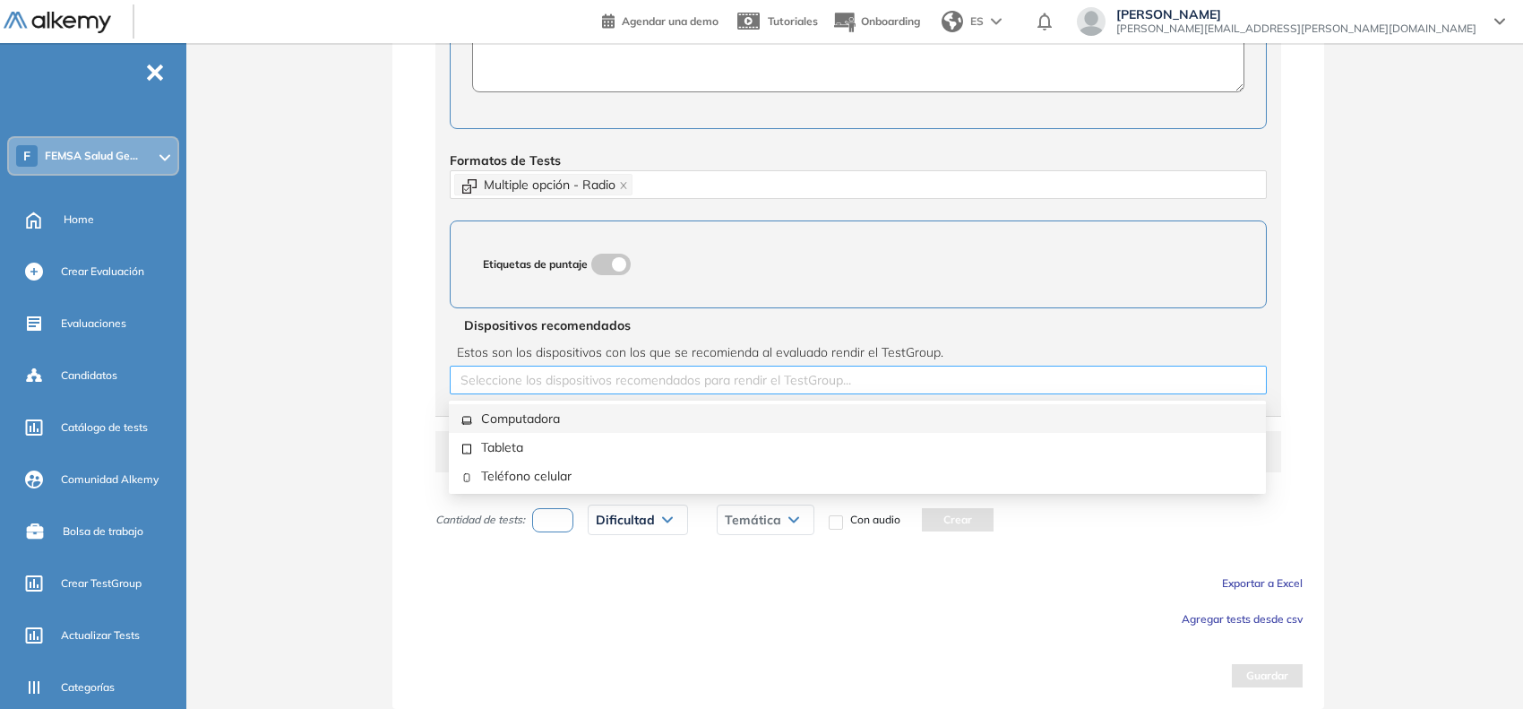
click at [861, 381] on div at bounding box center [858, 380] width 808 height 22
click at [583, 426] on div "Computadora" at bounding box center [857, 418] width 817 height 29
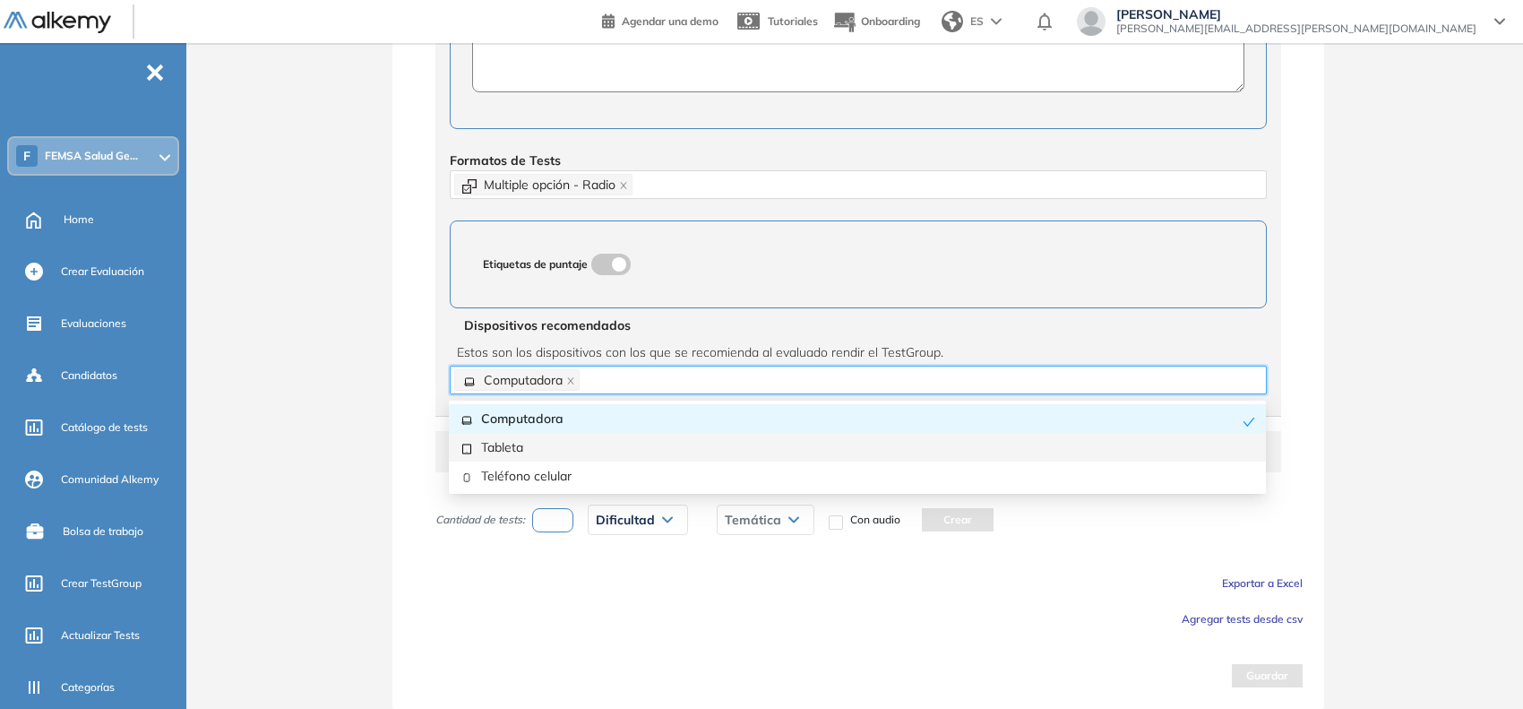
click at [583, 451] on div "Tableta" at bounding box center [858, 447] width 796 height 20
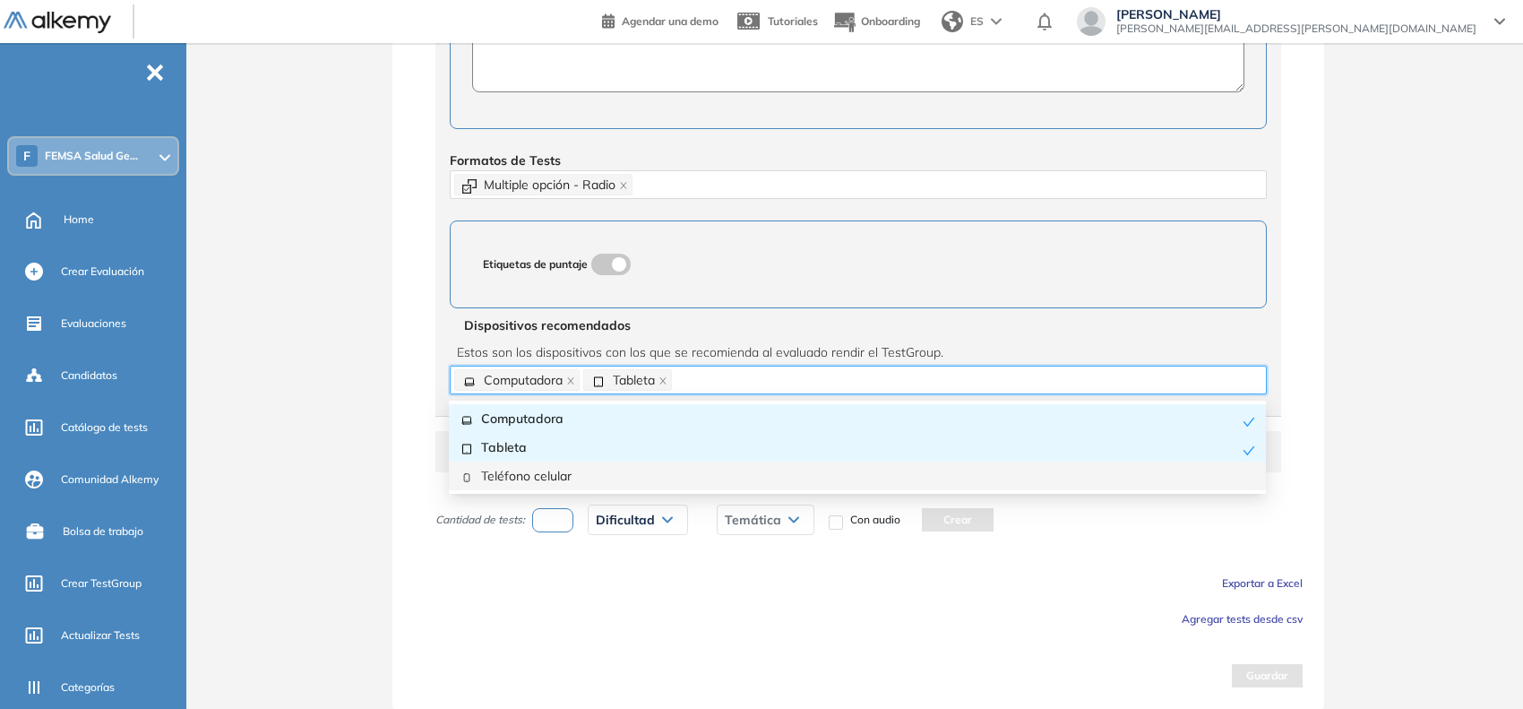
click at [574, 466] on div "Teléfono celular" at bounding box center [858, 476] width 796 height 20
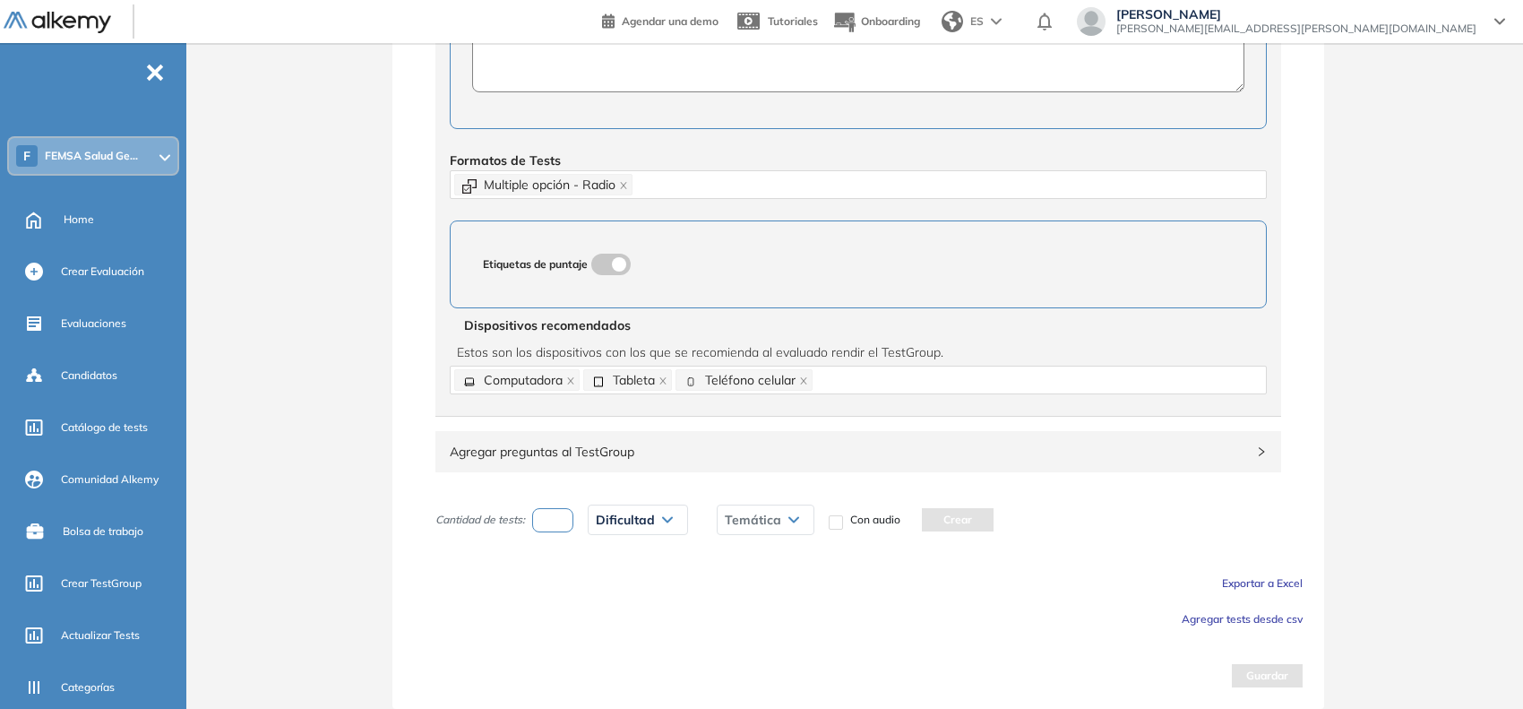
click at [357, 455] on div "**********" at bounding box center [859, 17] width 1330 height 1383
click at [1221, 614] on span "Agregar tests desde csv" at bounding box center [1242, 618] width 121 height 13
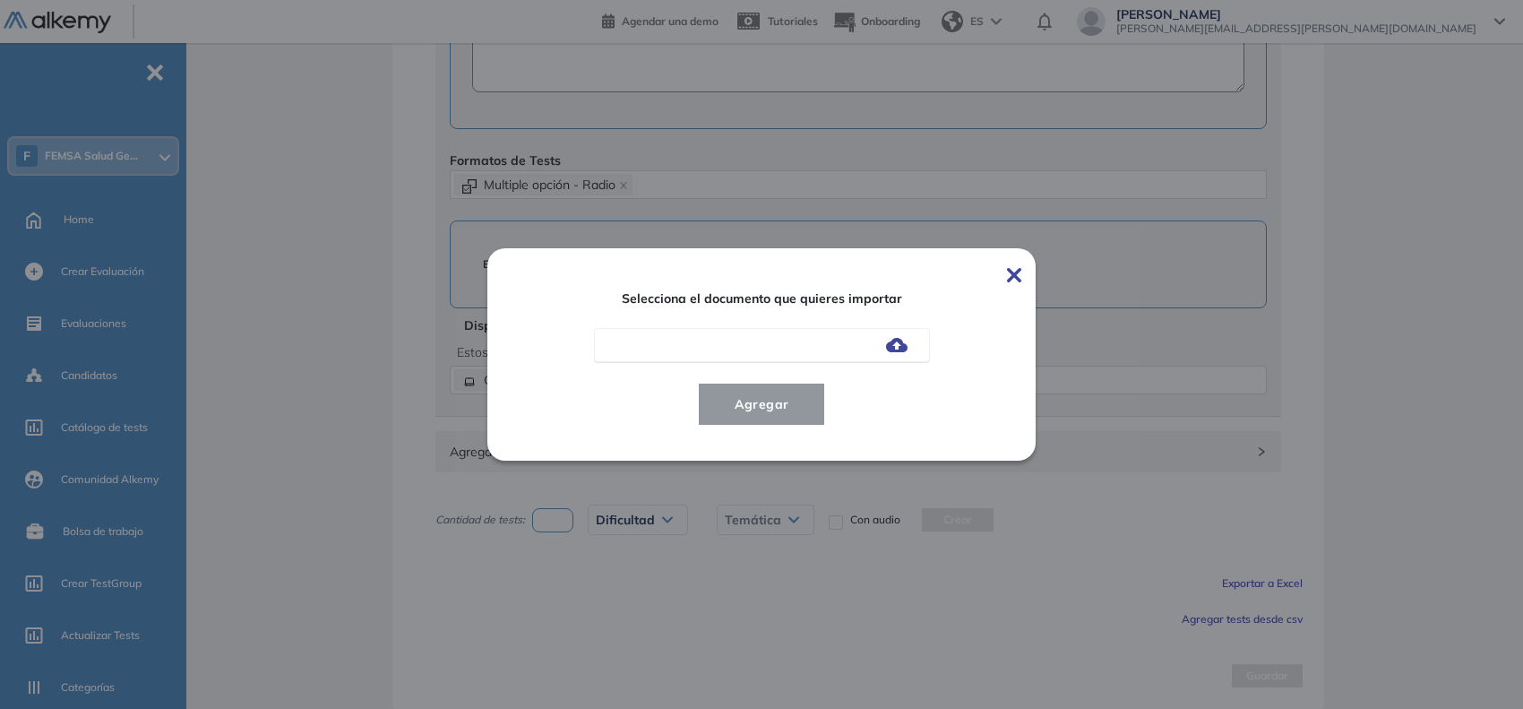
click at [903, 346] on img at bounding box center [897, 345] width 22 height 14
click at [0, 0] on input "file" at bounding box center [0, 0] width 0 height 0
click at [794, 404] on span "Agregar" at bounding box center [762, 404] width 83 height 22
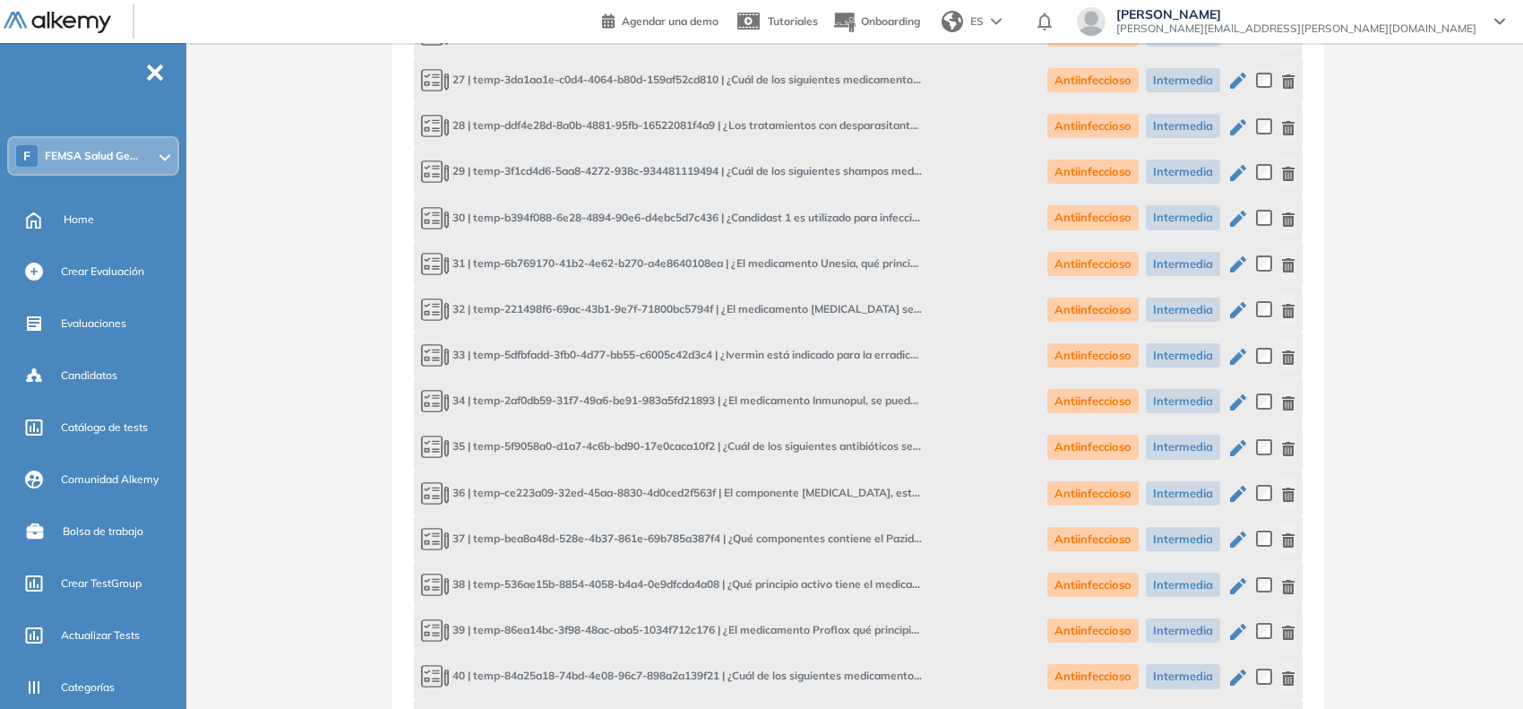
scroll to position [2639, 0]
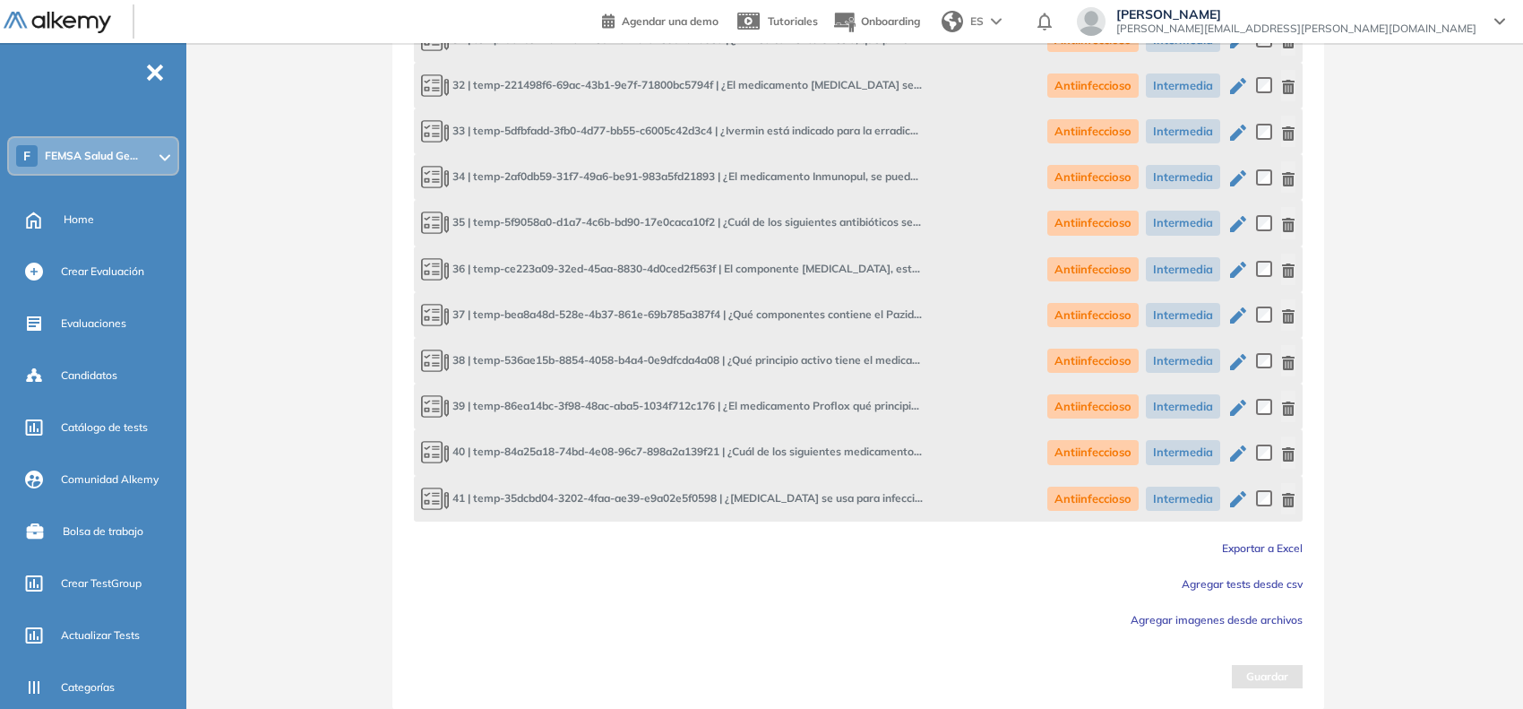
click at [1208, 623] on span "Agregar imagenes desde archivos" at bounding box center [1217, 619] width 172 height 13
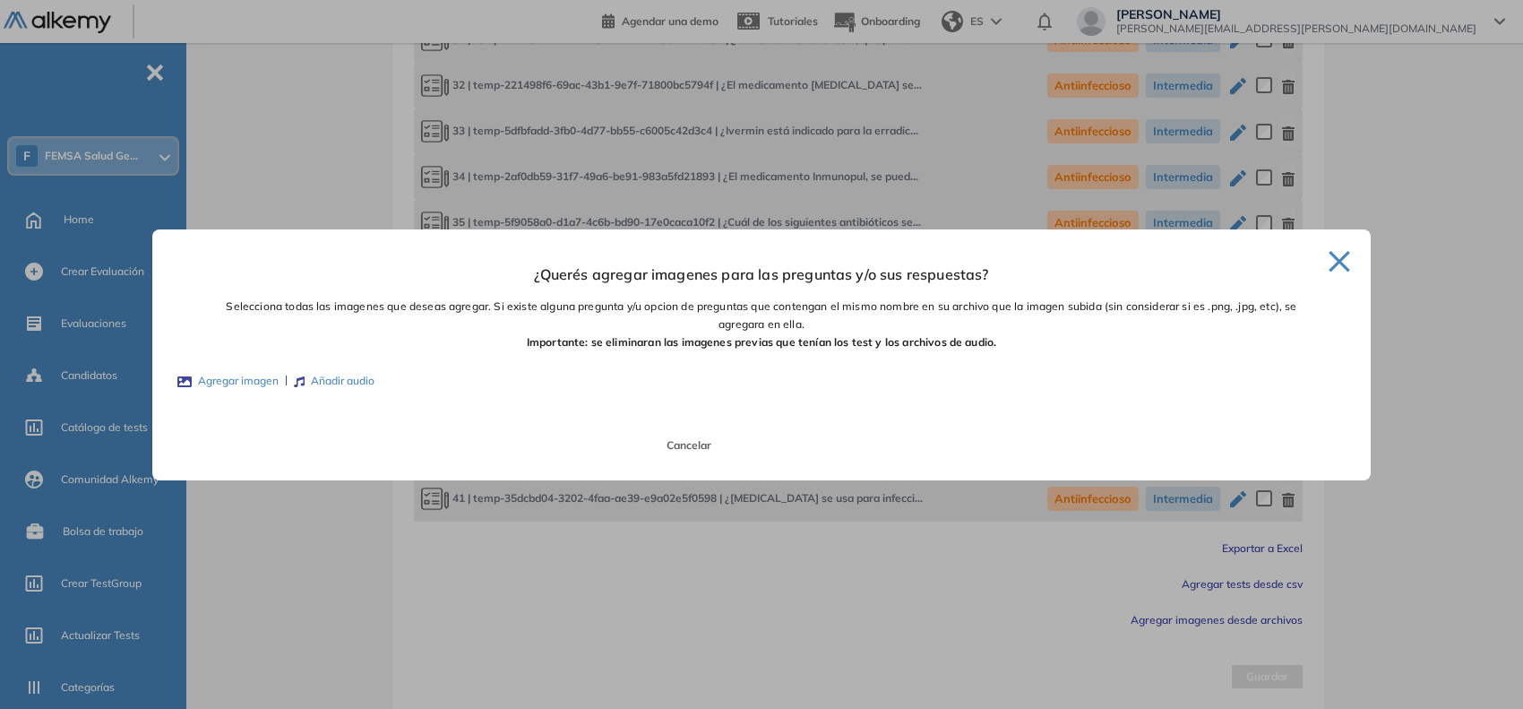
click at [1367, 570] on div at bounding box center [761, 354] width 1523 height 709
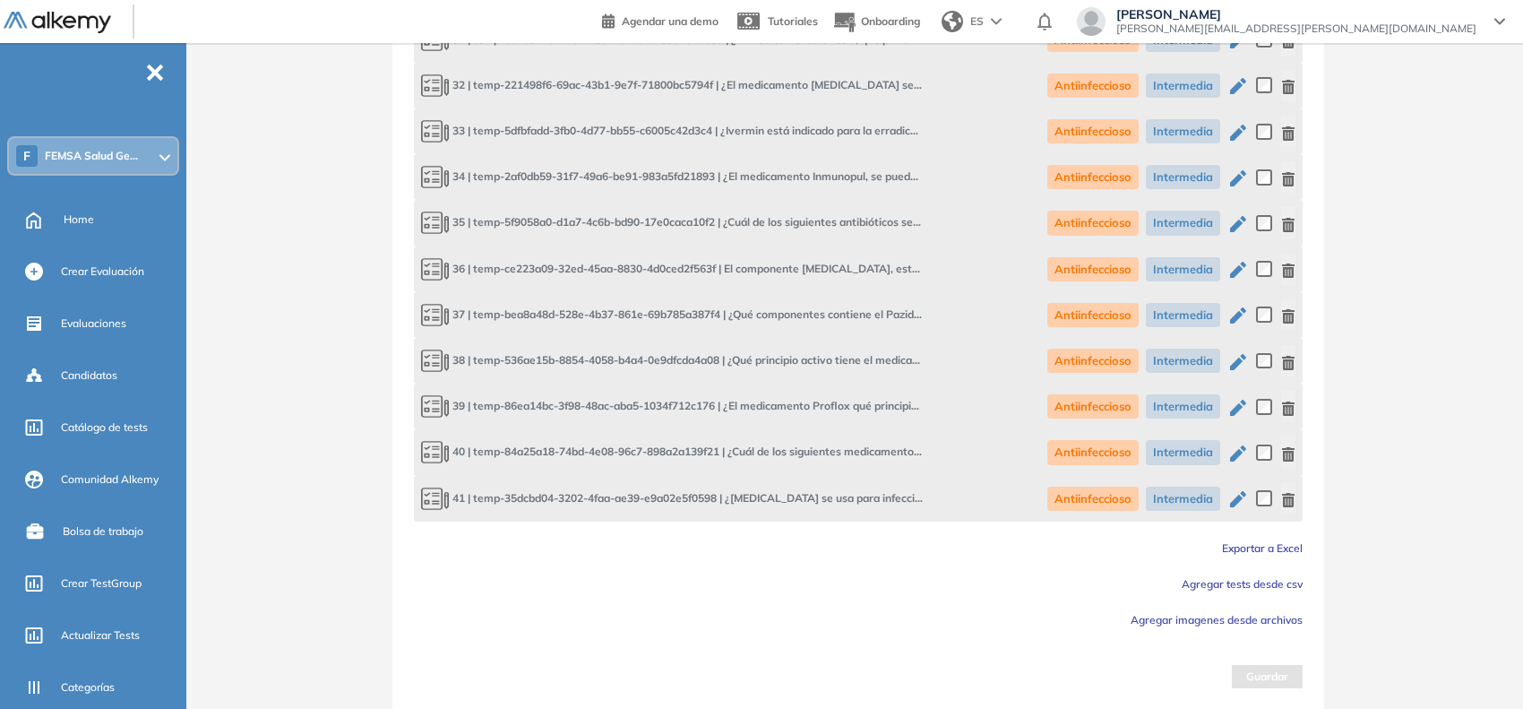
click at [1237, 585] on span "Agregar tests desde csv" at bounding box center [1242, 583] width 121 height 13
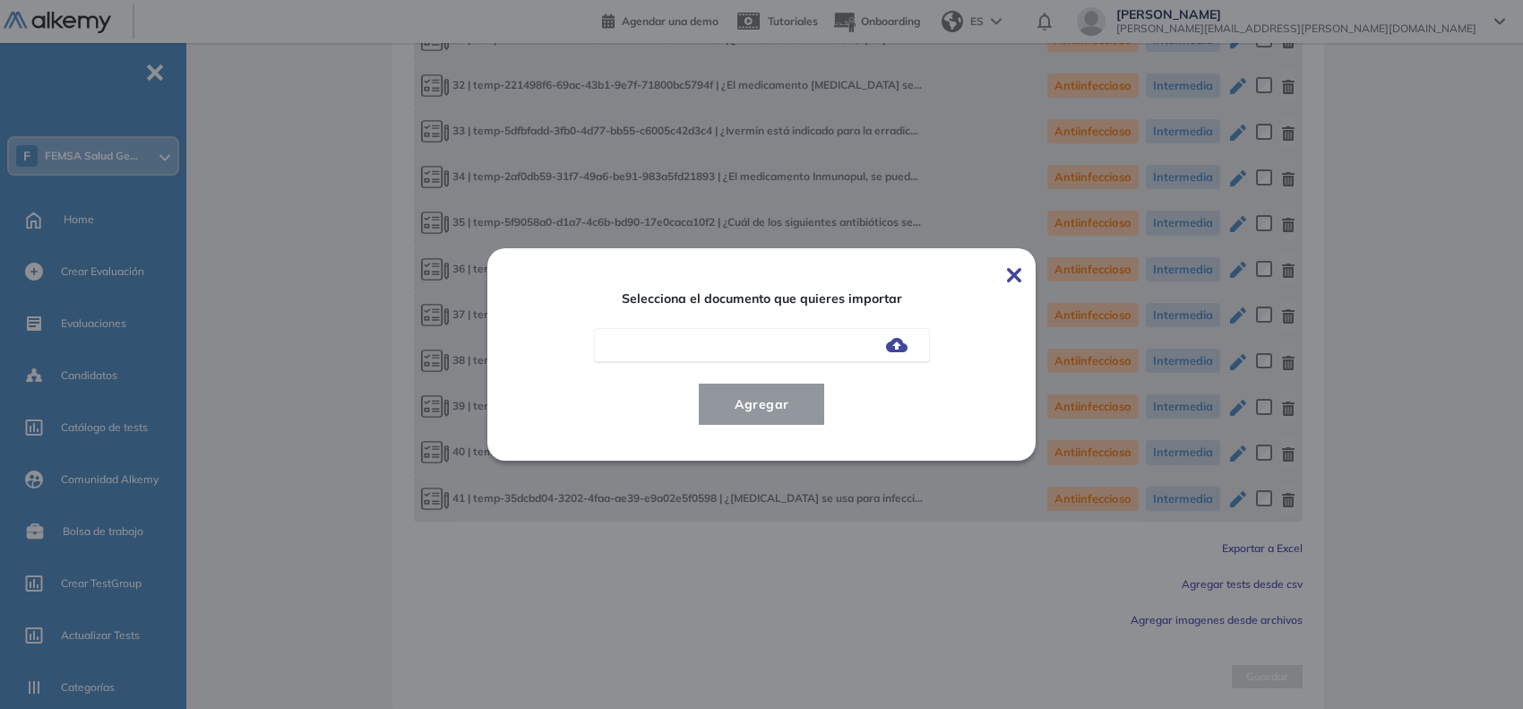
click at [892, 351] on img at bounding box center [897, 345] width 22 height 14
click at [0, 0] on input "file" at bounding box center [0, 0] width 0 height 0
click at [780, 405] on span "Agregar" at bounding box center [762, 404] width 83 height 22
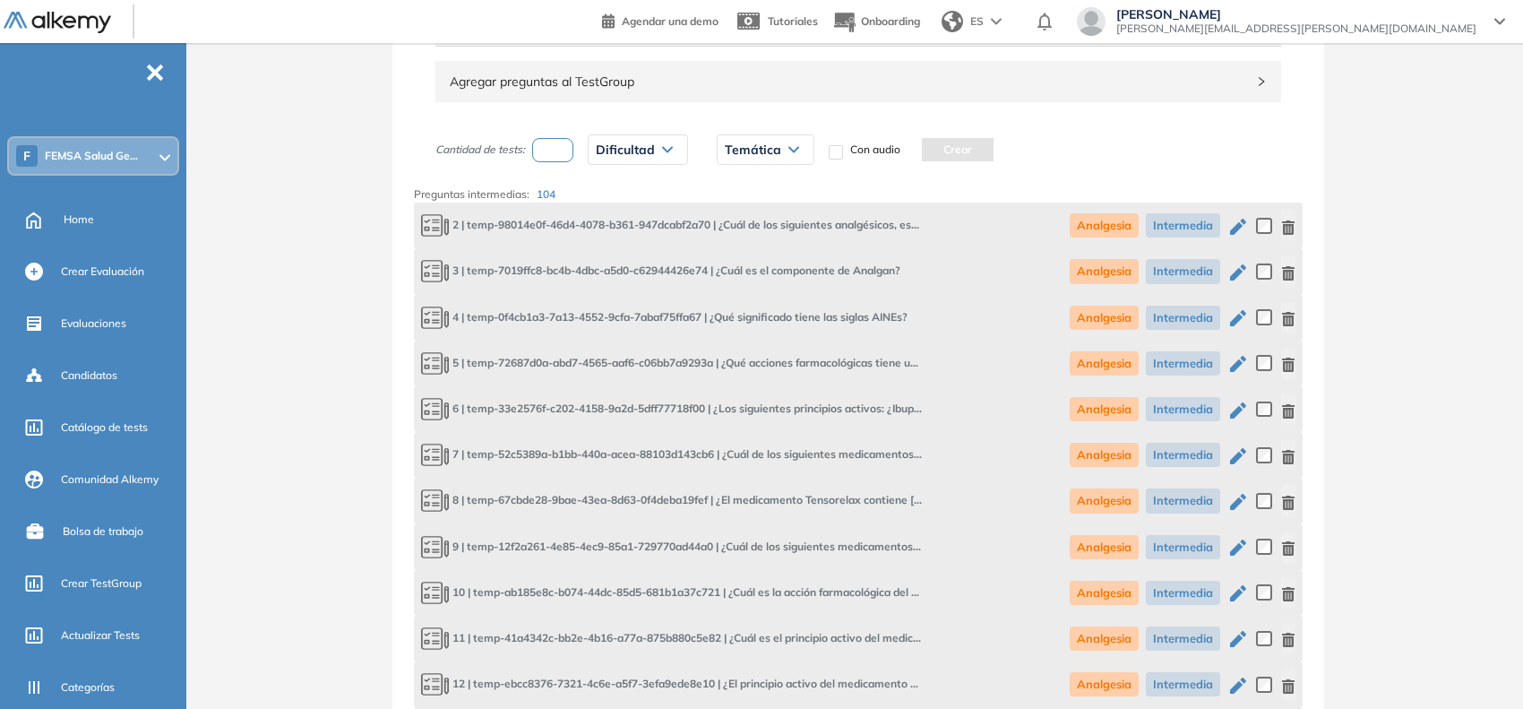
scroll to position [1122, 0]
click at [540, 150] on input "number" at bounding box center [552, 151] width 41 height 24
type input "*"
click at [624, 148] on span "Dificultad" at bounding box center [625, 150] width 59 height 14
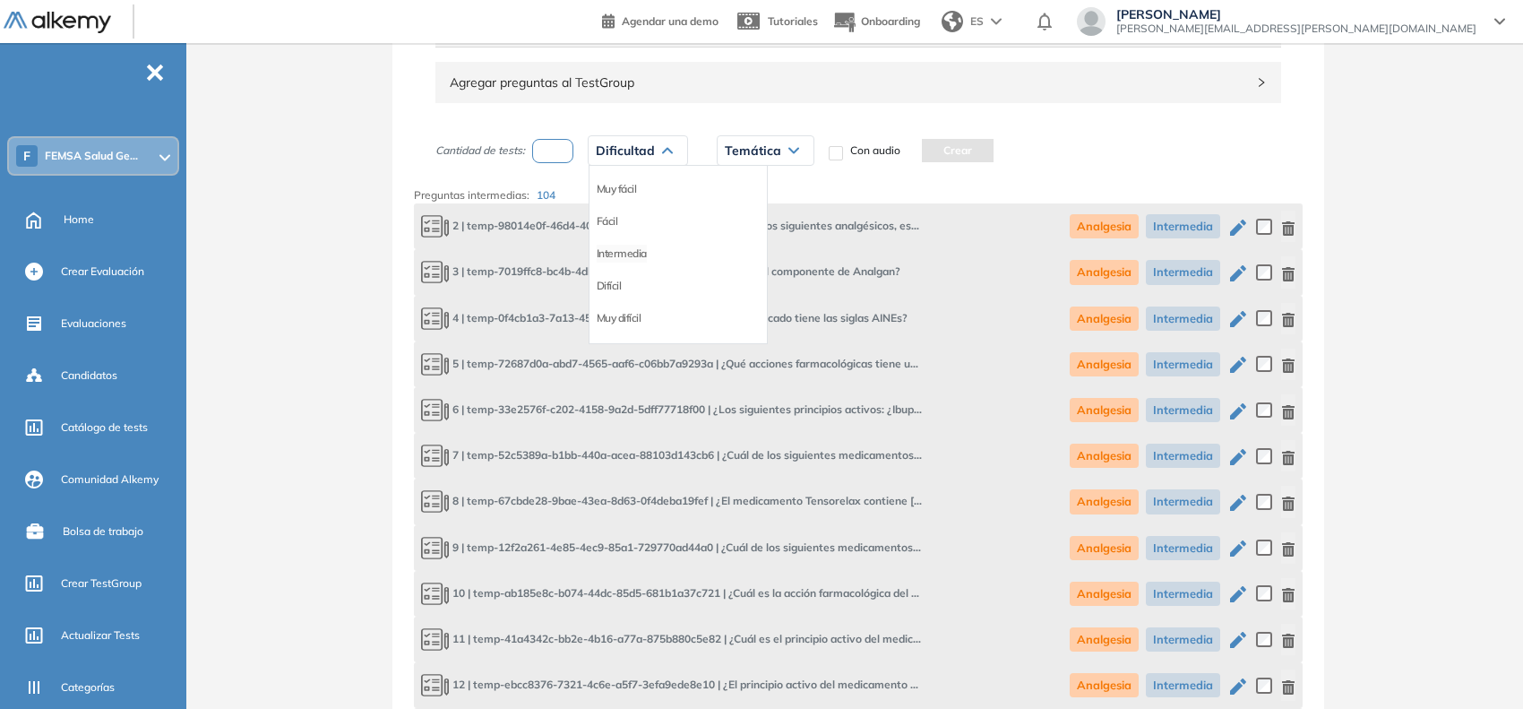
click at [639, 253] on li "Intermedia" at bounding box center [622, 254] width 50 height 18
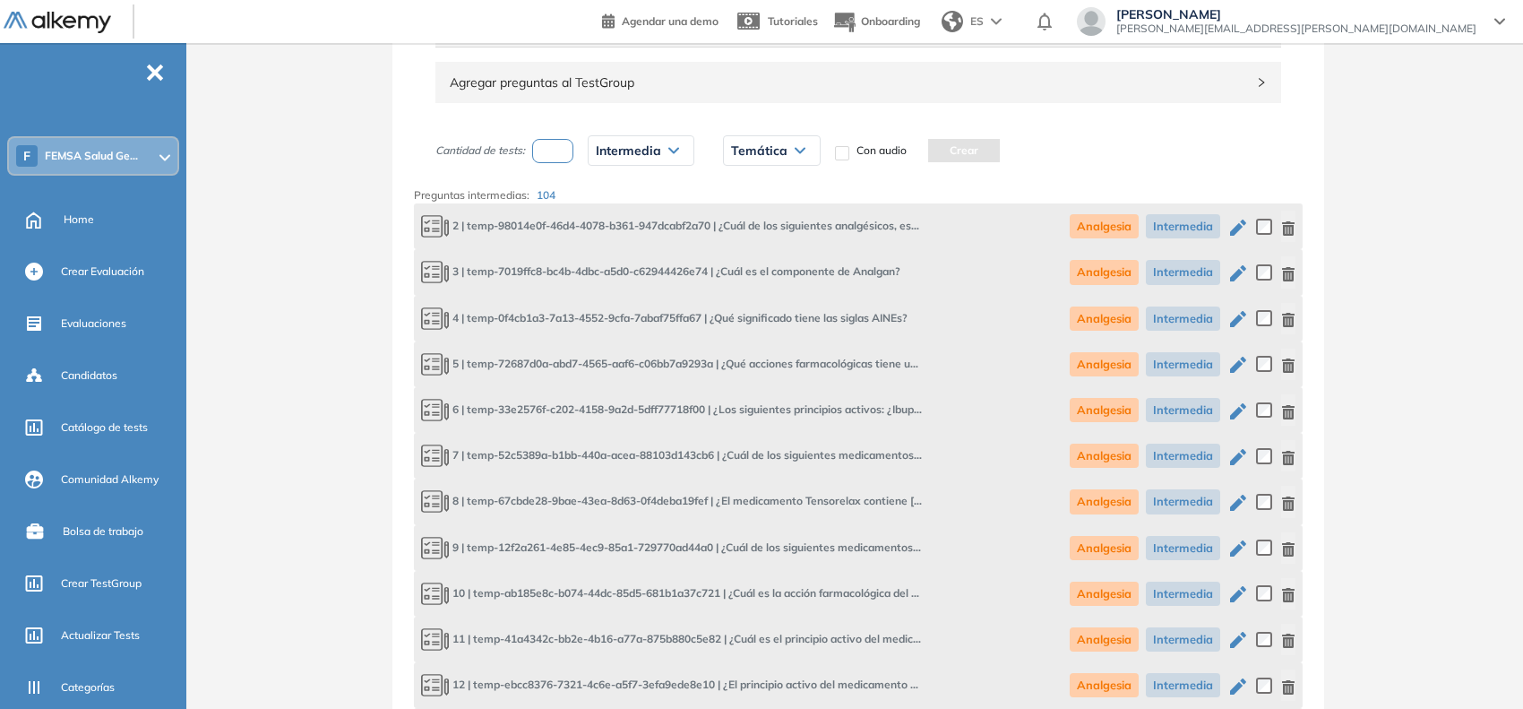
click at [769, 148] on span "Temática" at bounding box center [759, 150] width 56 height 14
click at [780, 249] on li "Farmacología" at bounding box center [764, 252] width 64 height 18
click at [979, 151] on button "Crear" at bounding box center [991, 150] width 72 height 23
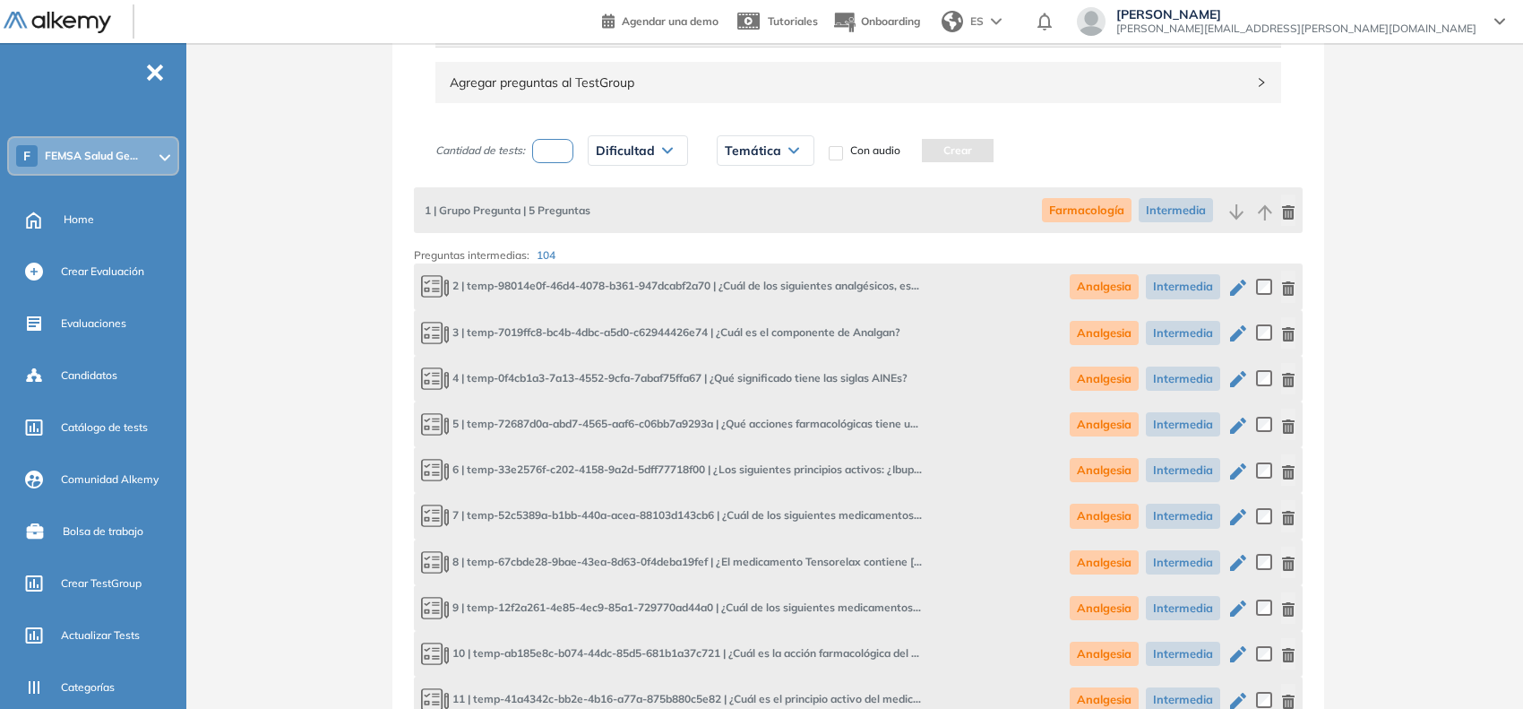
click at [558, 144] on input "number" at bounding box center [552, 151] width 41 height 24
type input "*"
click at [608, 151] on span "Dificultad" at bounding box center [625, 150] width 59 height 14
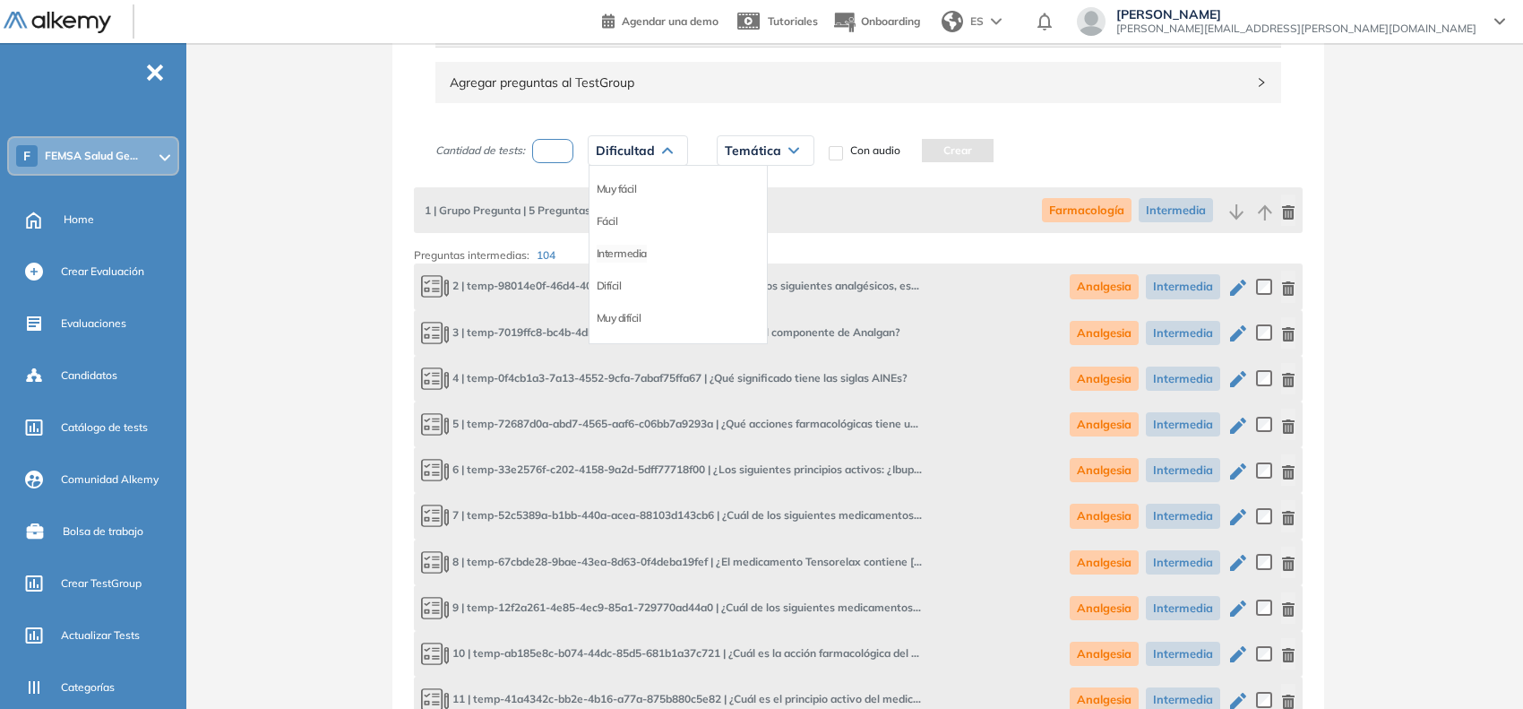
click at [642, 262] on li "Intermedia" at bounding box center [622, 254] width 50 height 18
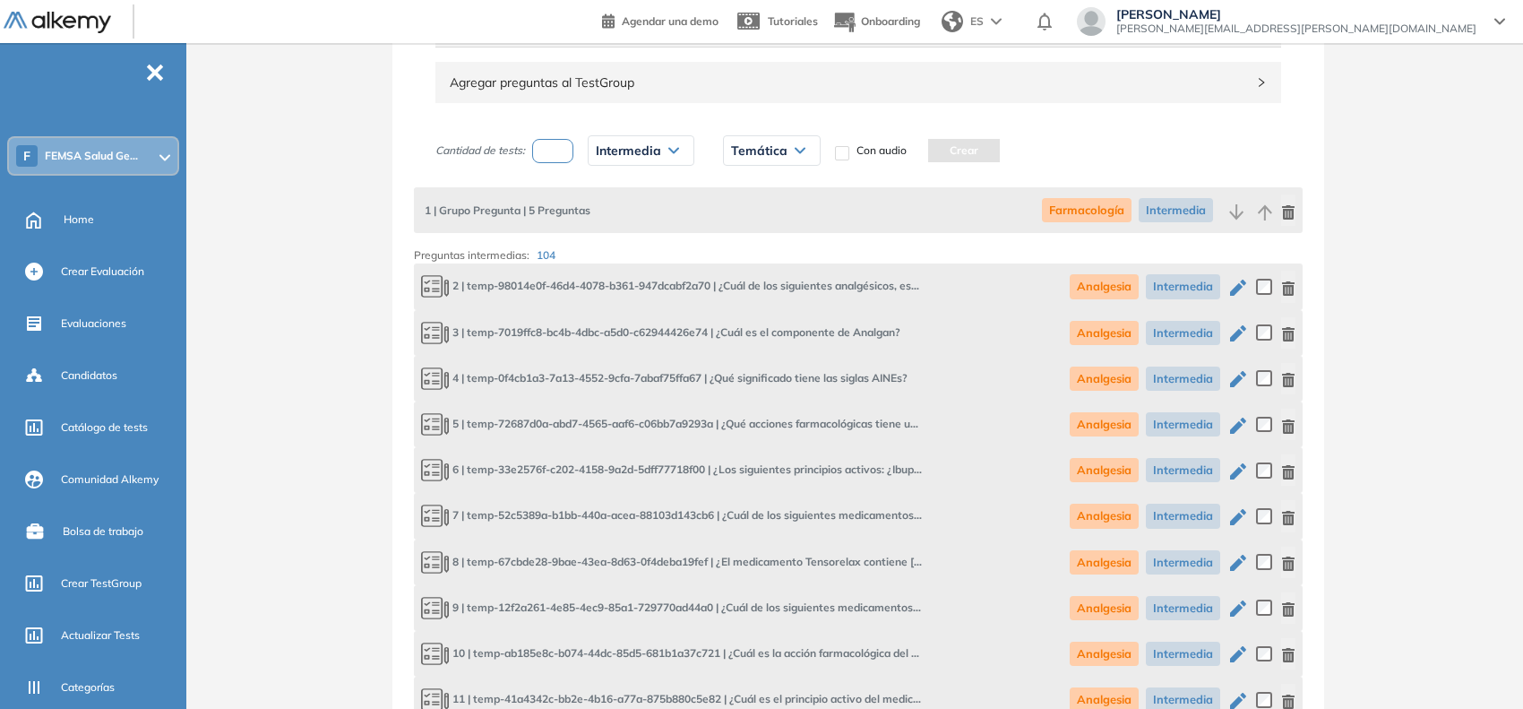
click at [769, 151] on span "Temática" at bounding box center [759, 150] width 56 height 14
click at [766, 289] on li "Respiratorio" at bounding box center [760, 284] width 56 height 18
click at [965, 145] on button "Crear" at bounding box center [981, 150] width 72 height 23
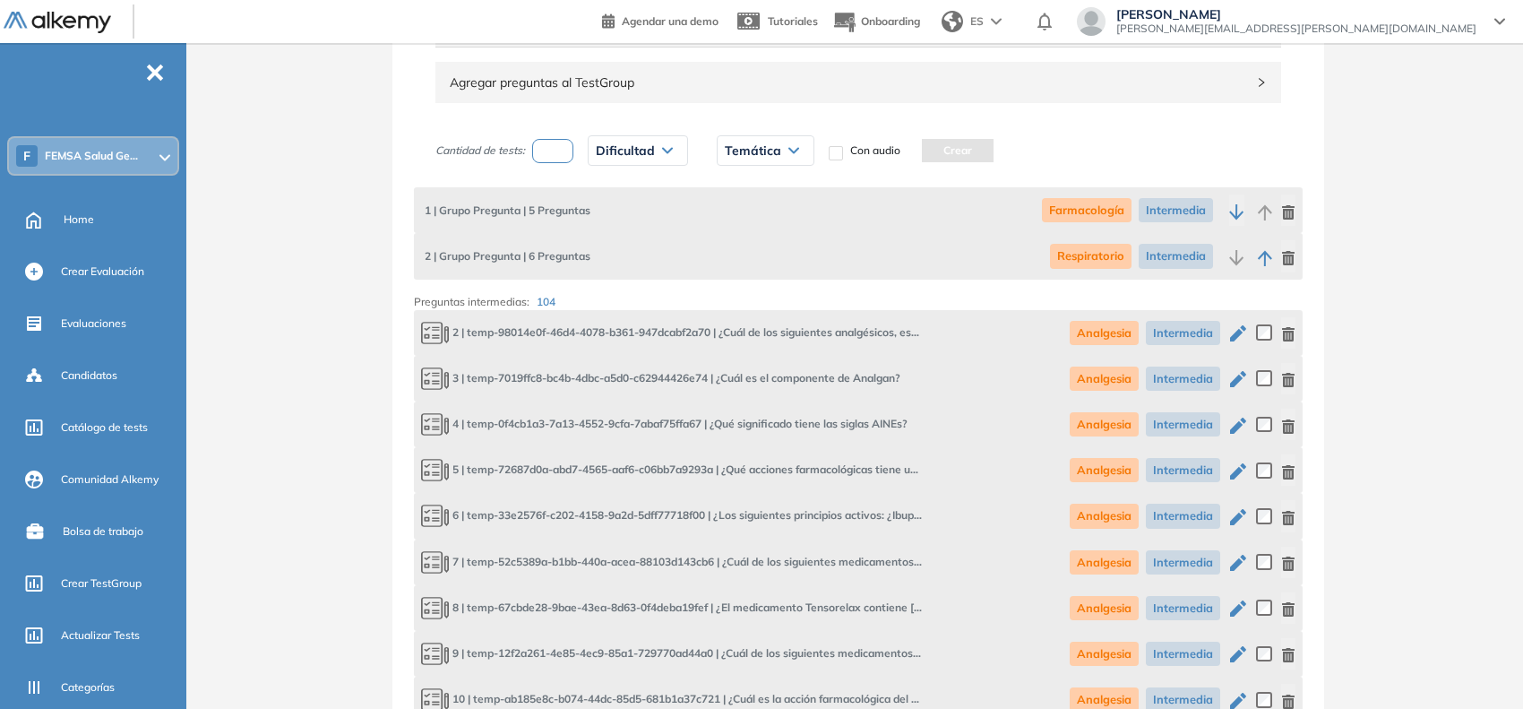
click at [545, 158] on input "number" at bounding box center [552, 151] width 41 height 24
type input "**"
click at [627, 150] on span "Dificultad" at bounding box center [625, 150] width 59 height 14
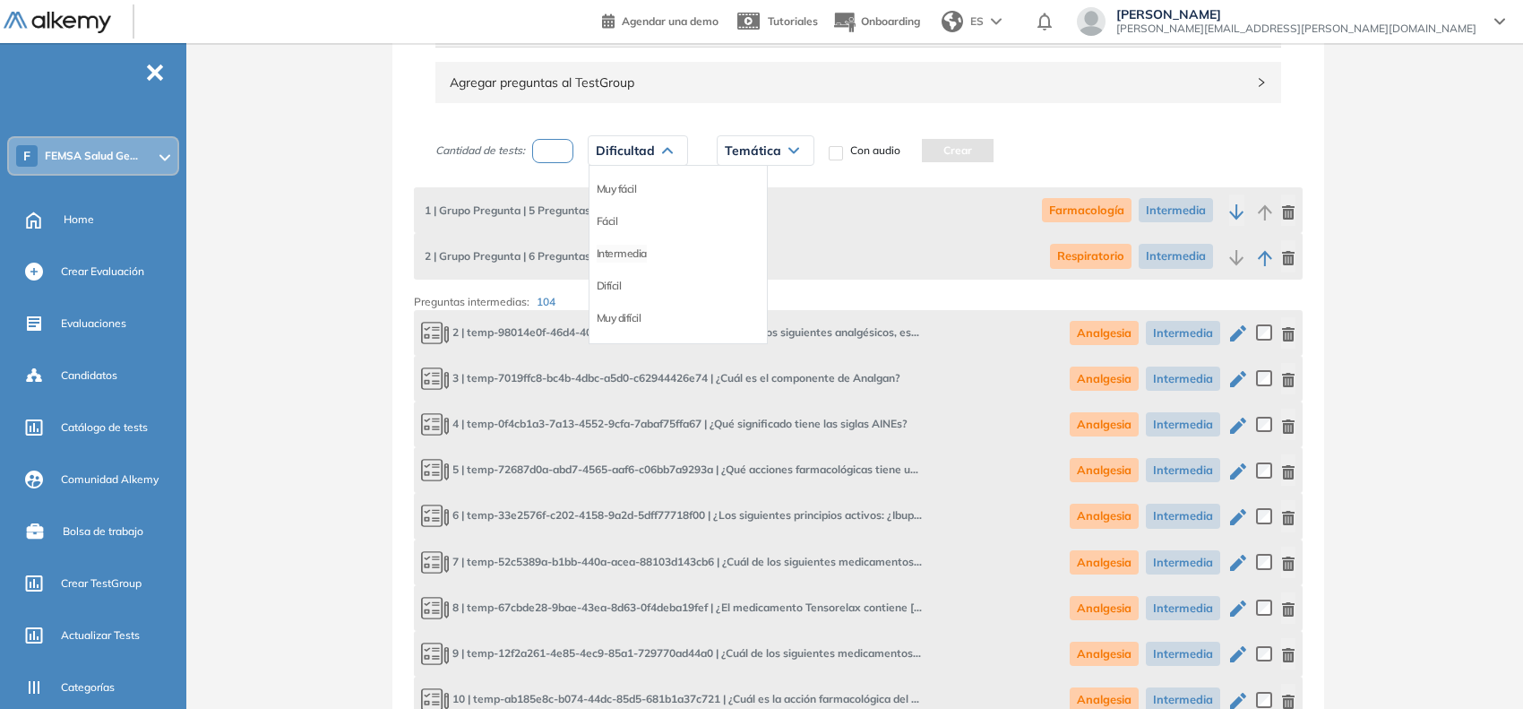
click at [636, 258] on li "Intermedia" at bounding box center [622, 254] width 50 height 18
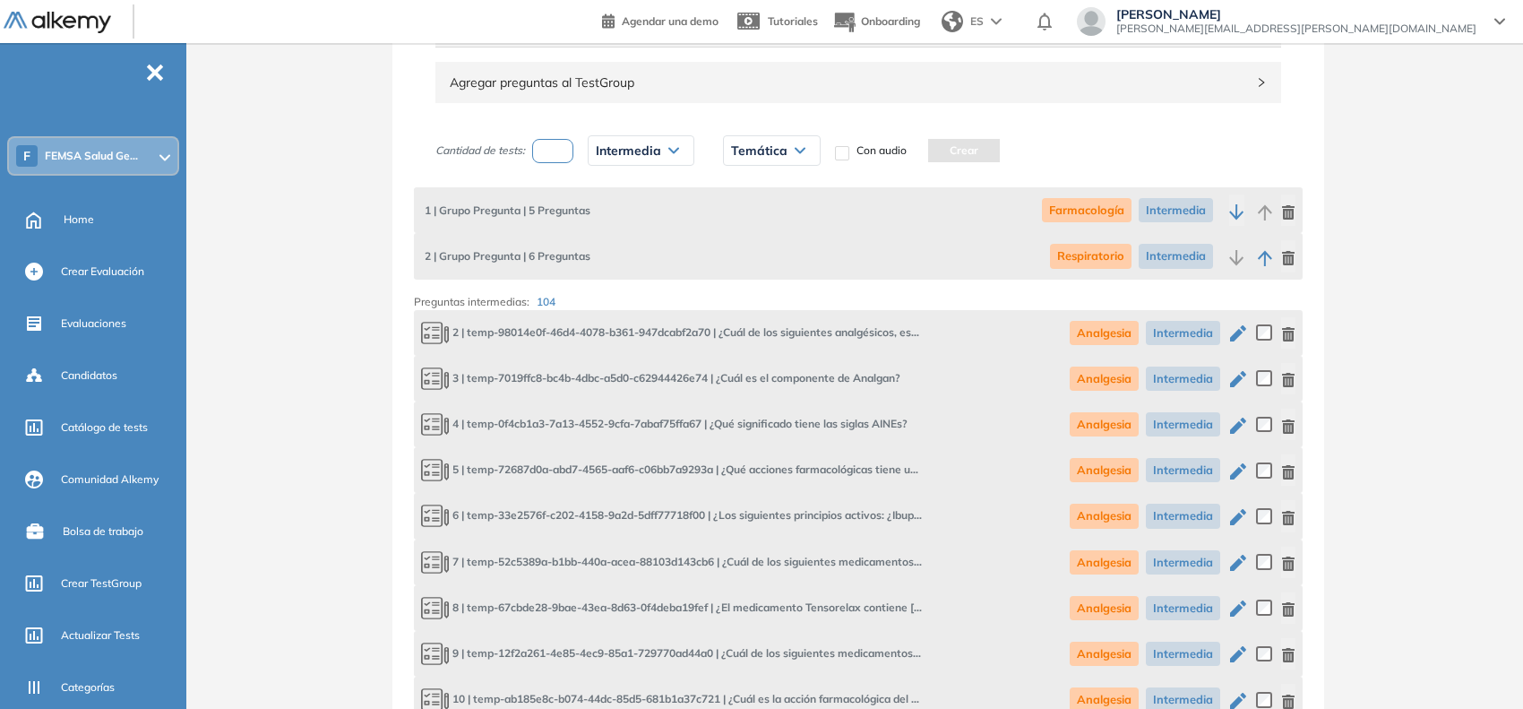
click at [767, 152] on span "Temática" at bounding box center [759, 150] width 56 height 14
click at [754, 316] on li "Gástrica" at bounding box center [751, 316] width 39 height 18
click at [953, 153] on button "Crear" at bounding box center [958, 150] width 72 height 23
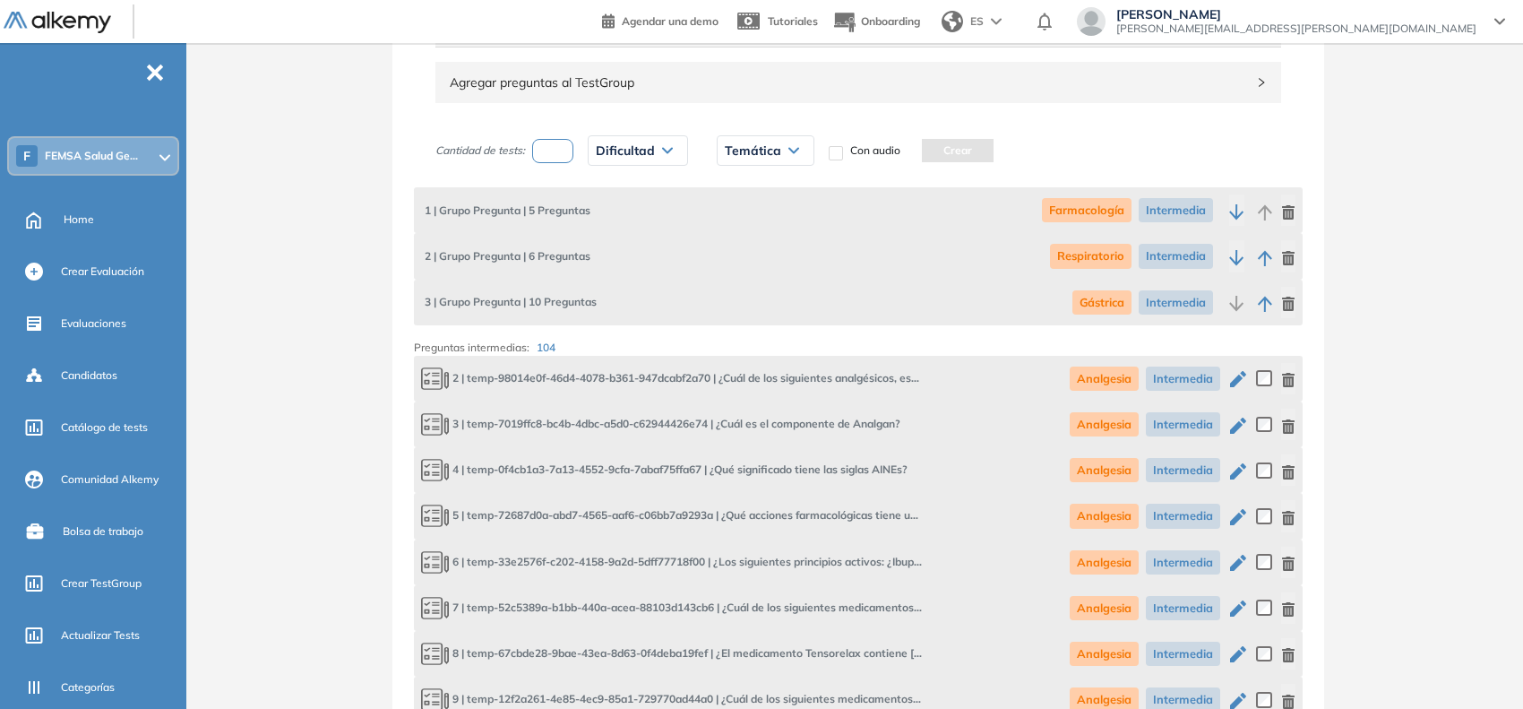
click at [558, 155] on input "number" at bounding box center [552, 151] width 41 height 24
type input "**"
click at [626, 151] on span "Dificultad" at bounding box center [625, 150] width 59 height 14
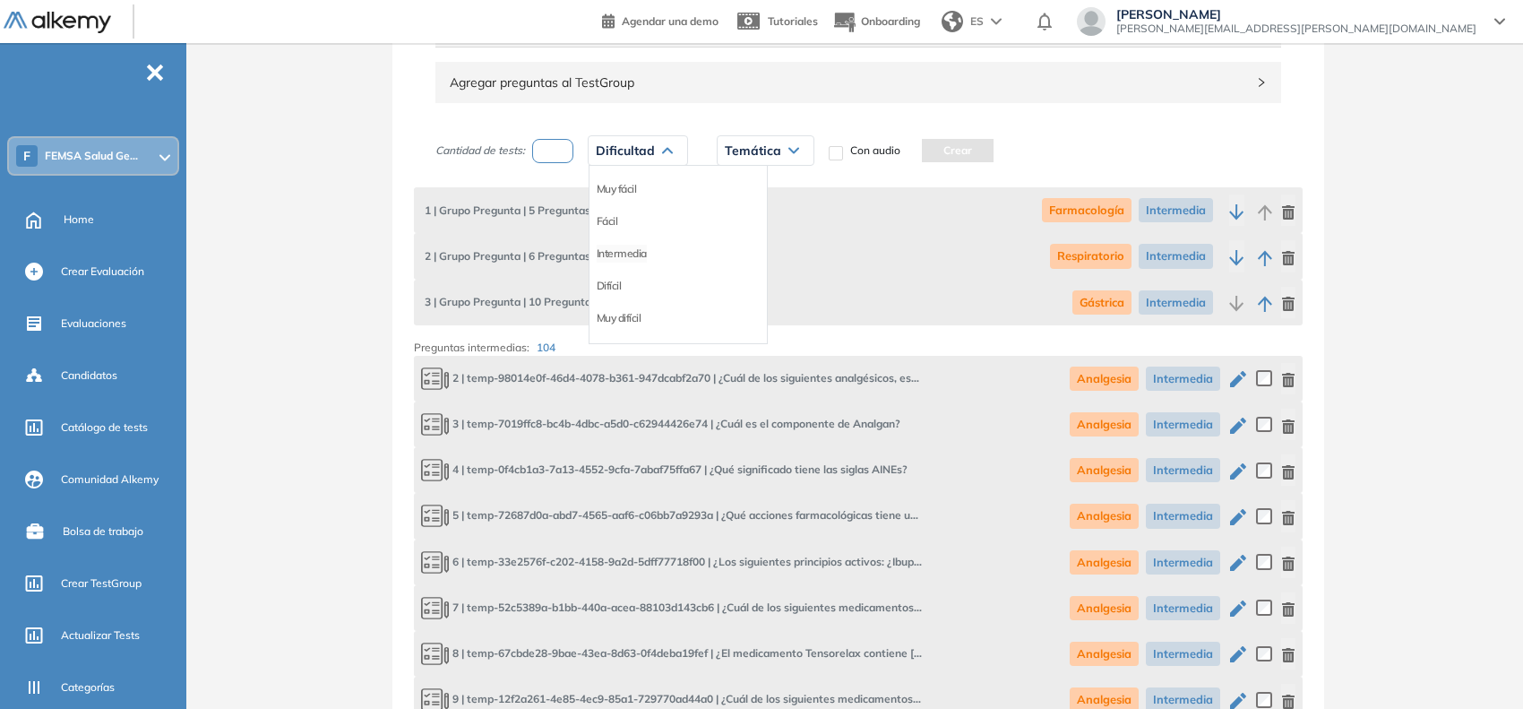
click at [621, 249] on li "Intermedia" at bounding box center [622, 254] width 50 height 18
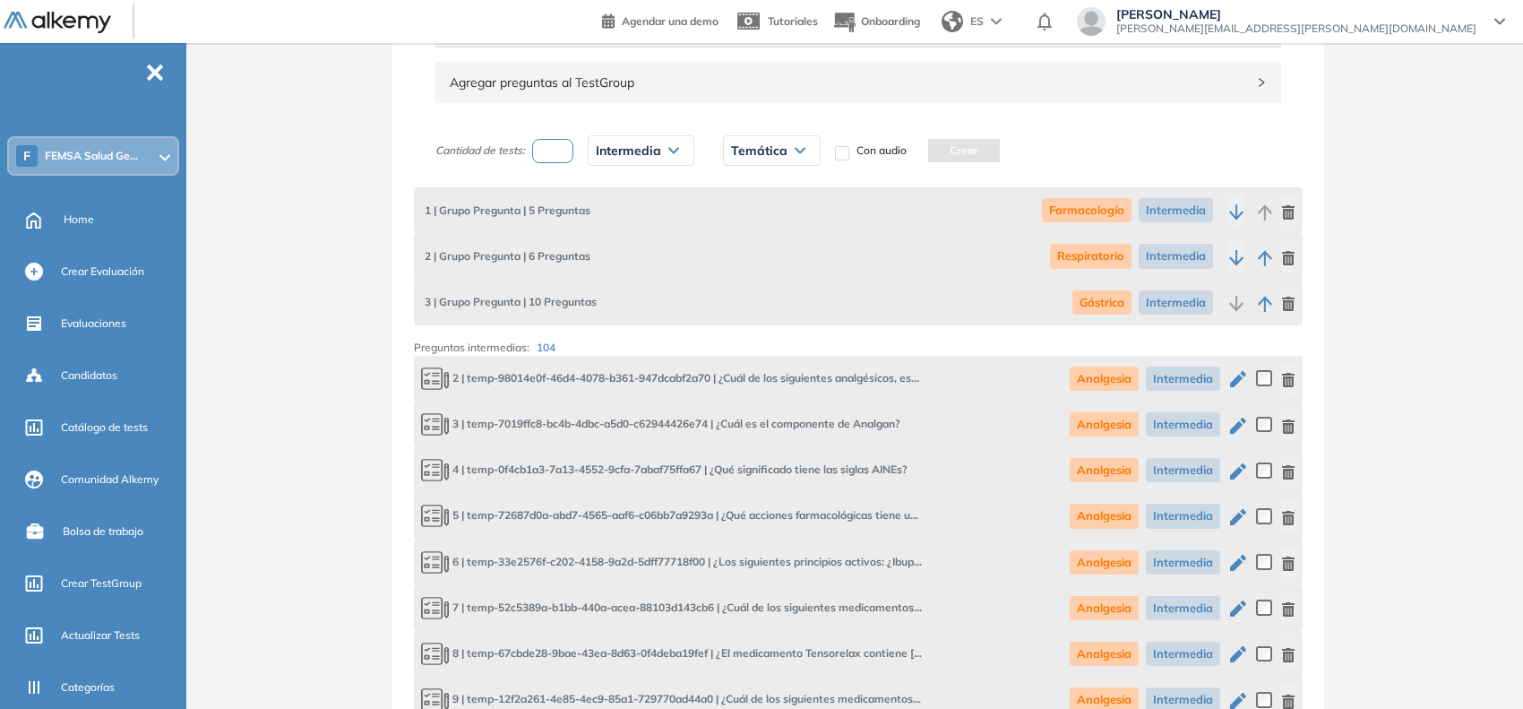
click at [767, 158] on span "Temática" at bounding box center [759, 150] width 56 height 14
click at [764, 319] on li "Dispensación" at bounding box center [763, 320] width 62 height 18
click at [997, 155] on button "Crear" at bounding box center [989, 150] width 72 height 23
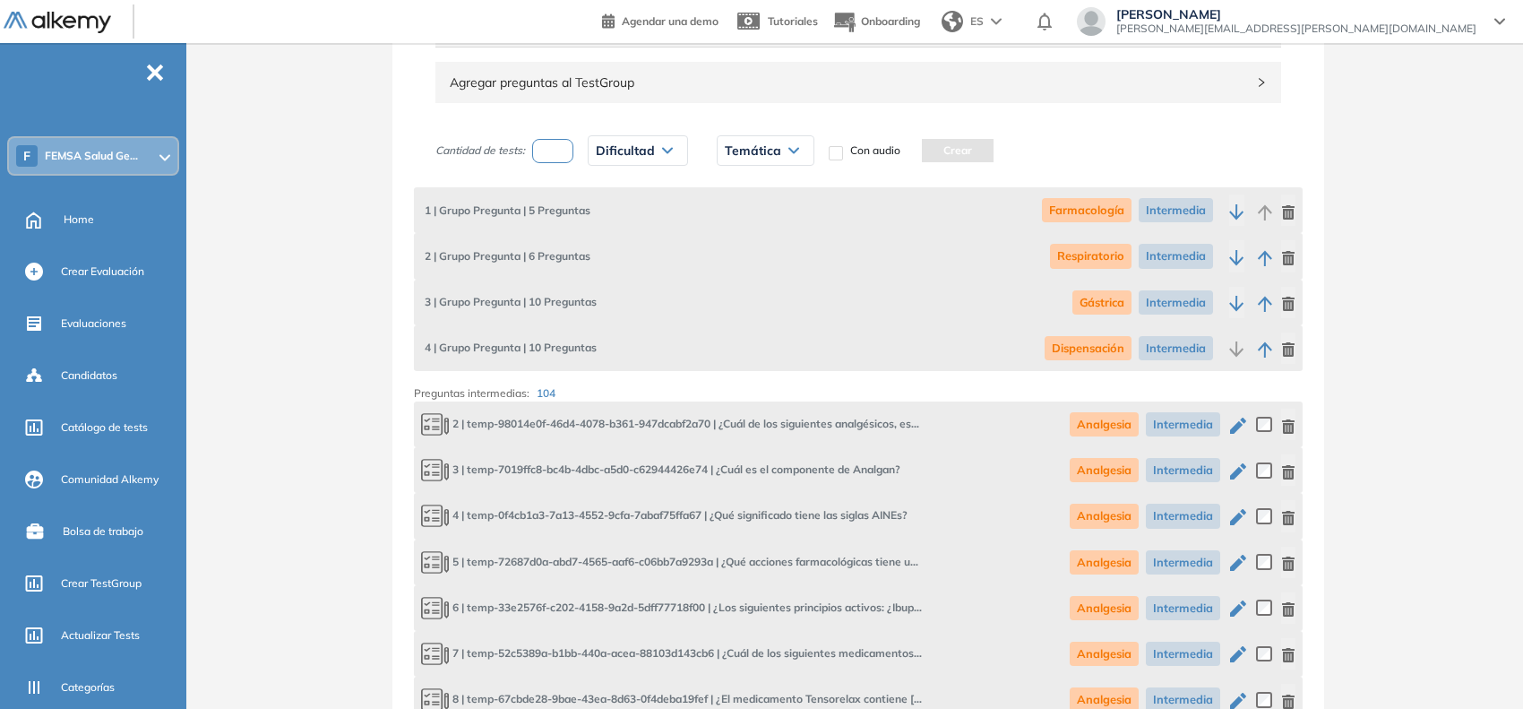
click at [552, 157] on input "number" at bounding box center [552, 151] width 41 height 24
type input "*"
click at [607, 157] on span "Dificultad" at bounding box center [625, 150] width 59 height 14
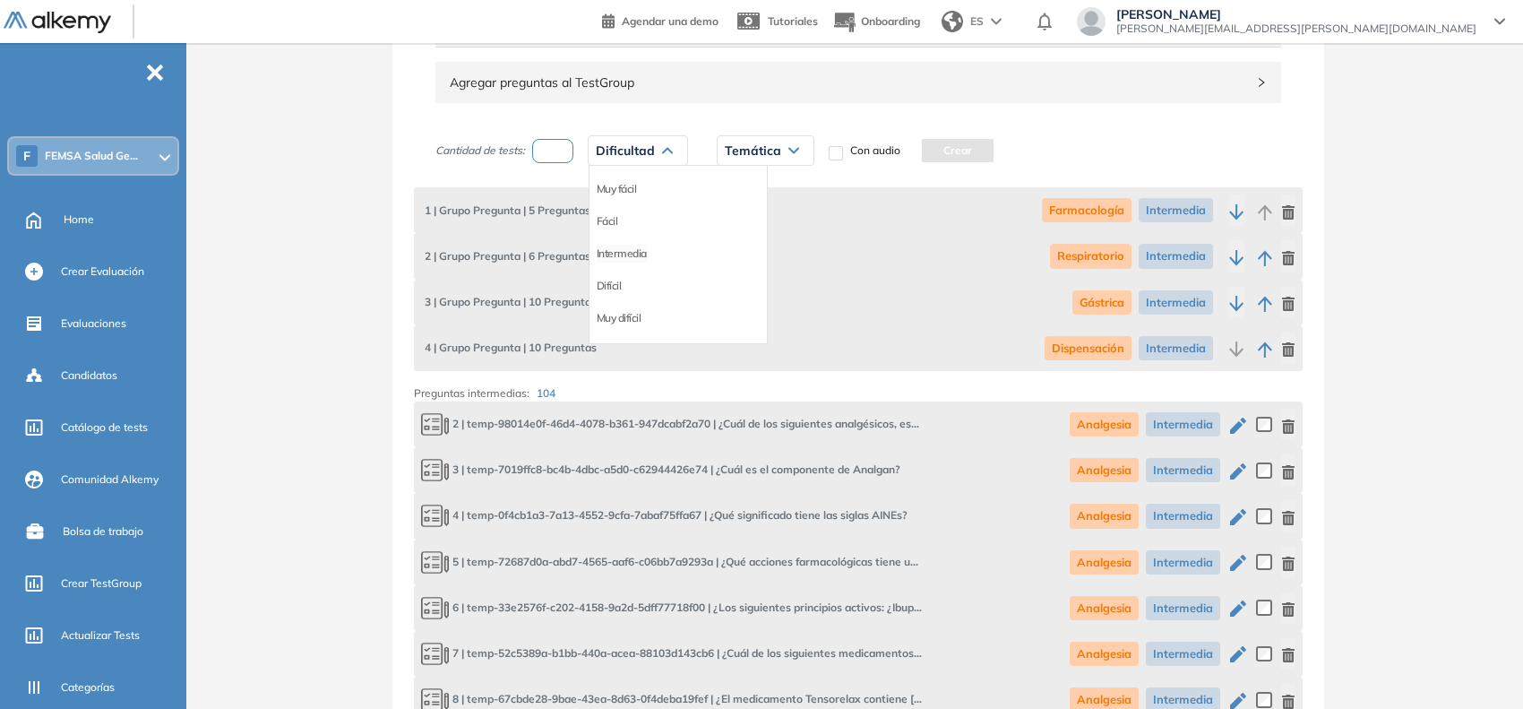
click at [630, 249] on li "Intermedia" at bounding box center [622, 254] width 50 height 18
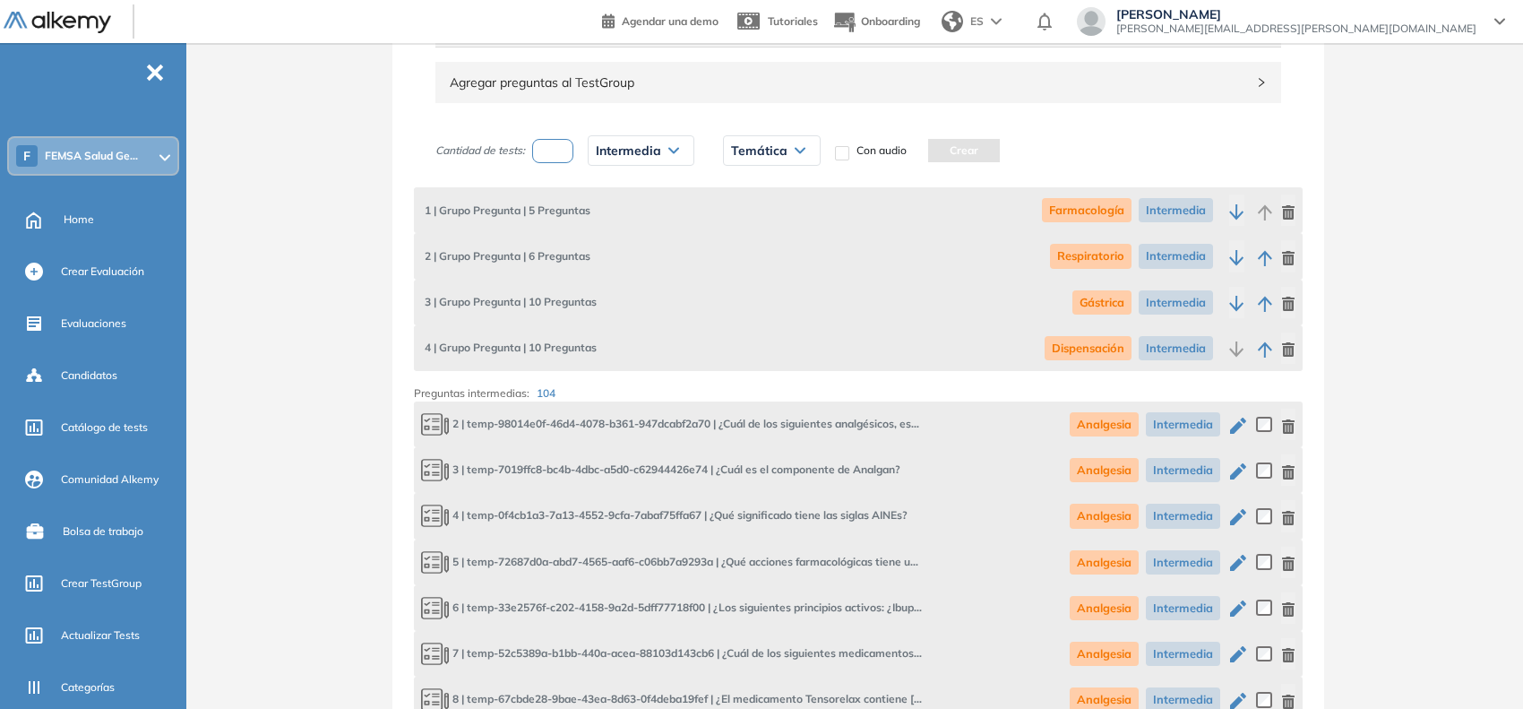
click at [773, 146] on span "Temática" at bounding box center [759, 150] width 56 height 14
click at [775, 190] on li "Analgesia" at bounding box center [755, 189] width 47 height 18
click at [953, 148] on button "Crear" at bounding box center [969, 150] width 72 height 23
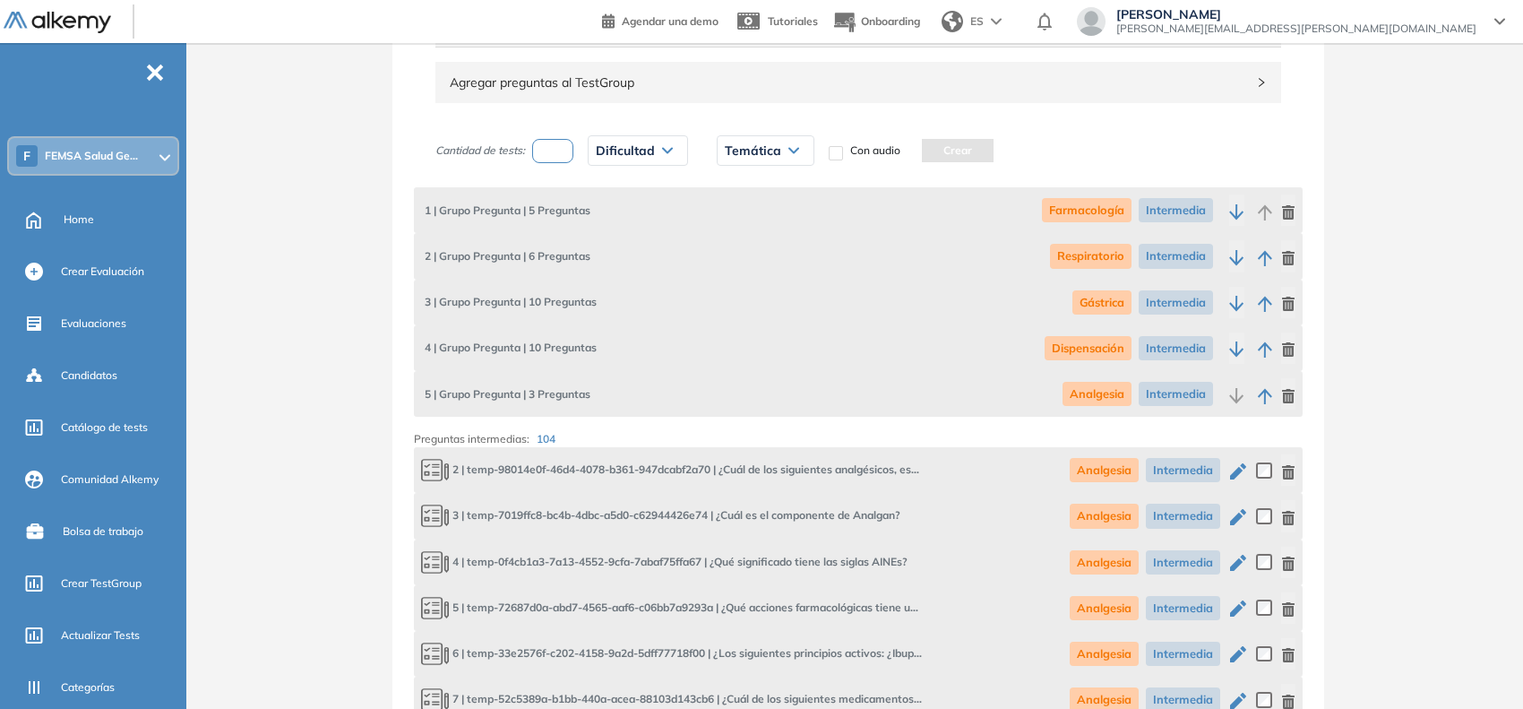
click at [551, 154] on input "number" at bounding box center [552, 151] width 41 height 24
type input "*"
click at [609, 158] on span "Dificultad" at bounding box center [625, 150] width 59 height 14
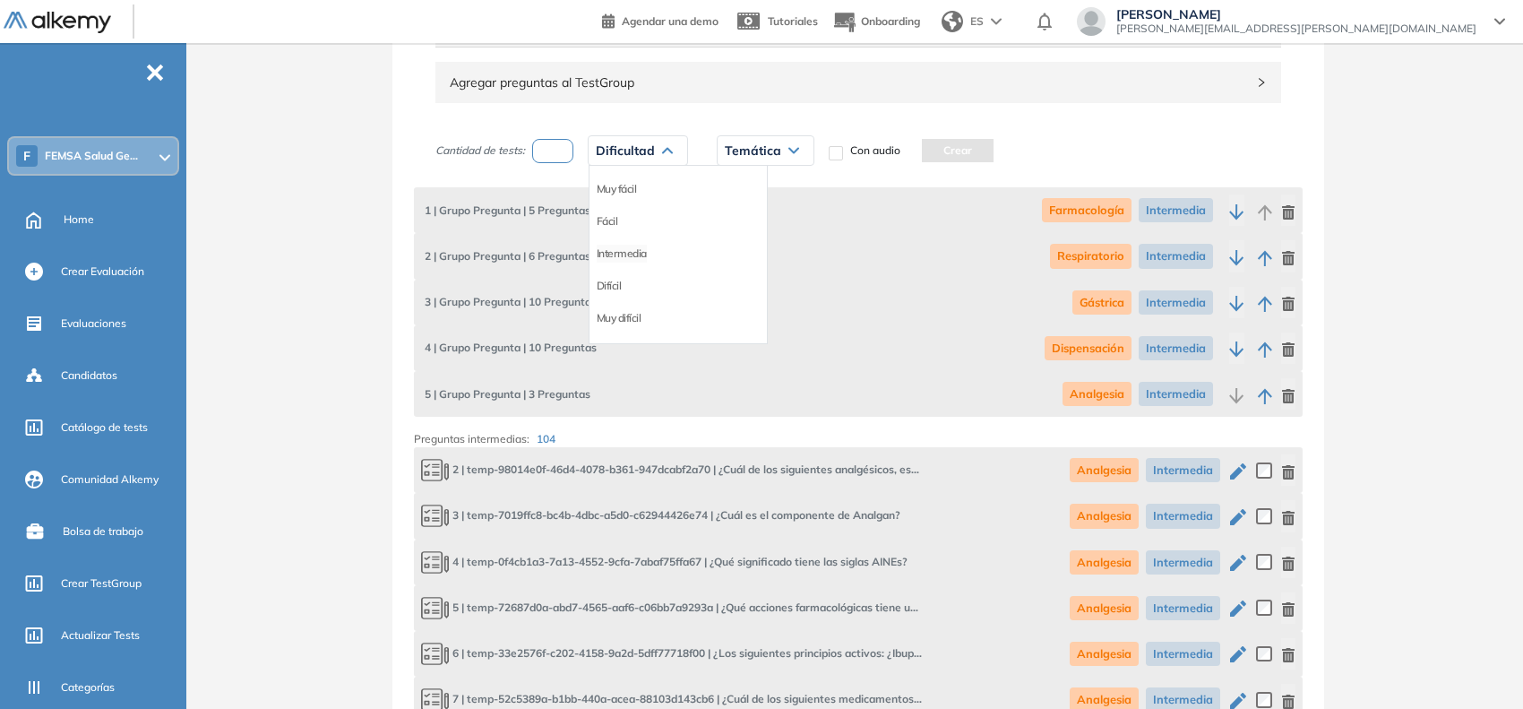
click at [629, 257] on li "Intermedia" at bounding box center [622, 254] width 50 height 18
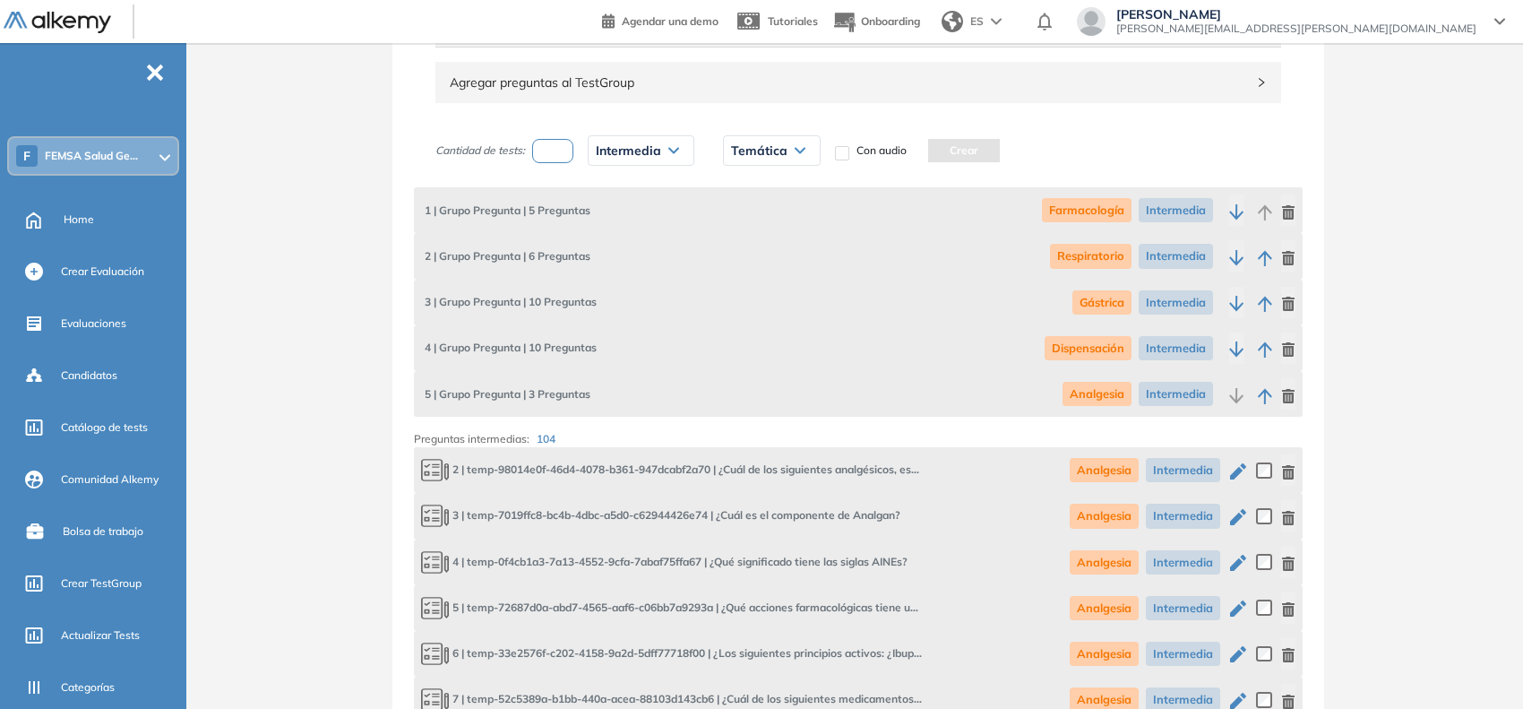
click at [763, 143] on div "Temática" at bounding box center [772, 150] width 96 height 29
click at [767, 230] on li "Osteoporosis" at bounding box center [773, 221] width 82 height 18
click at [997, 151] on button "Crear" at bounding box center [1014, 150] width 72 height 23
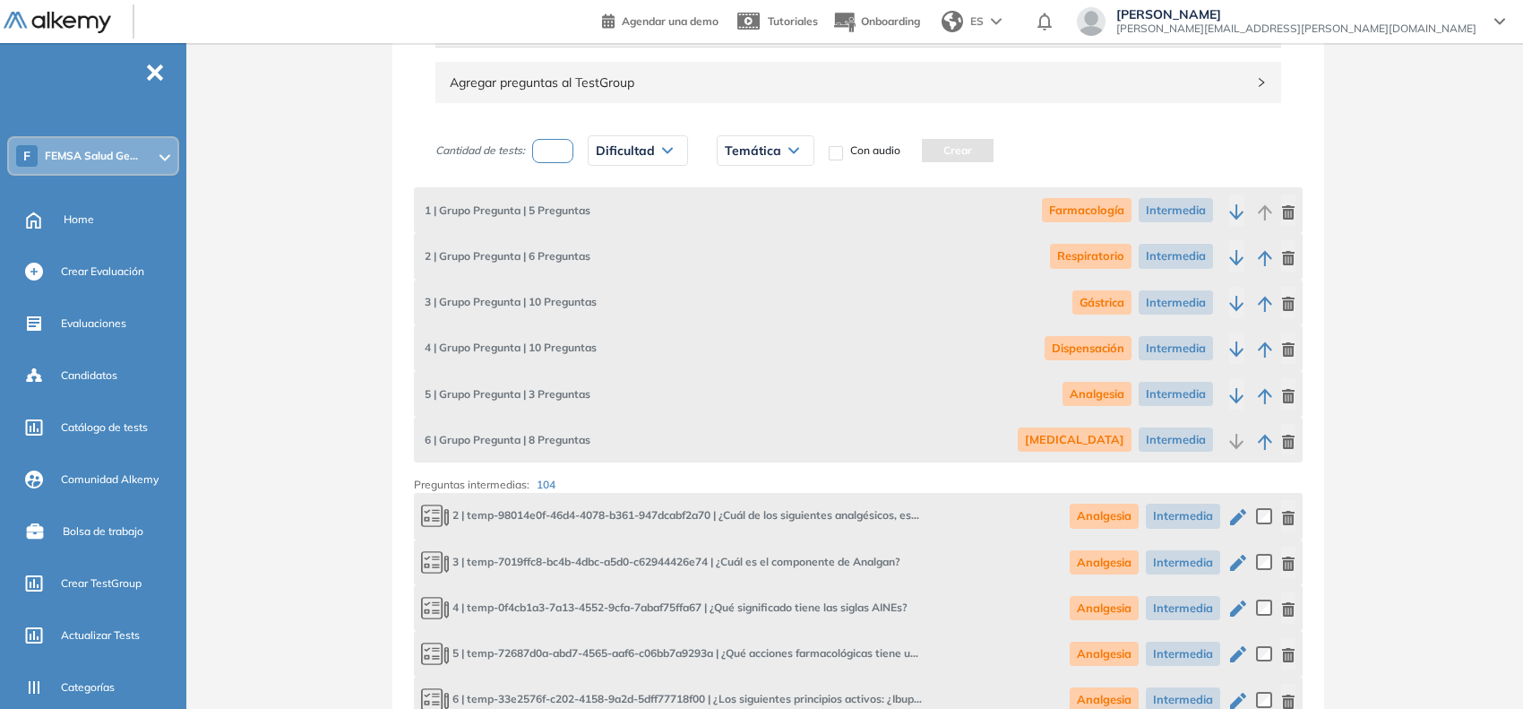
click at [548, 151] on input "number" at bounding box center [552, 151] width 41 height 24
type input "*"
click at [606, 157] on span "Dificultad" at bounding box center [625, 150] width 59 height 14
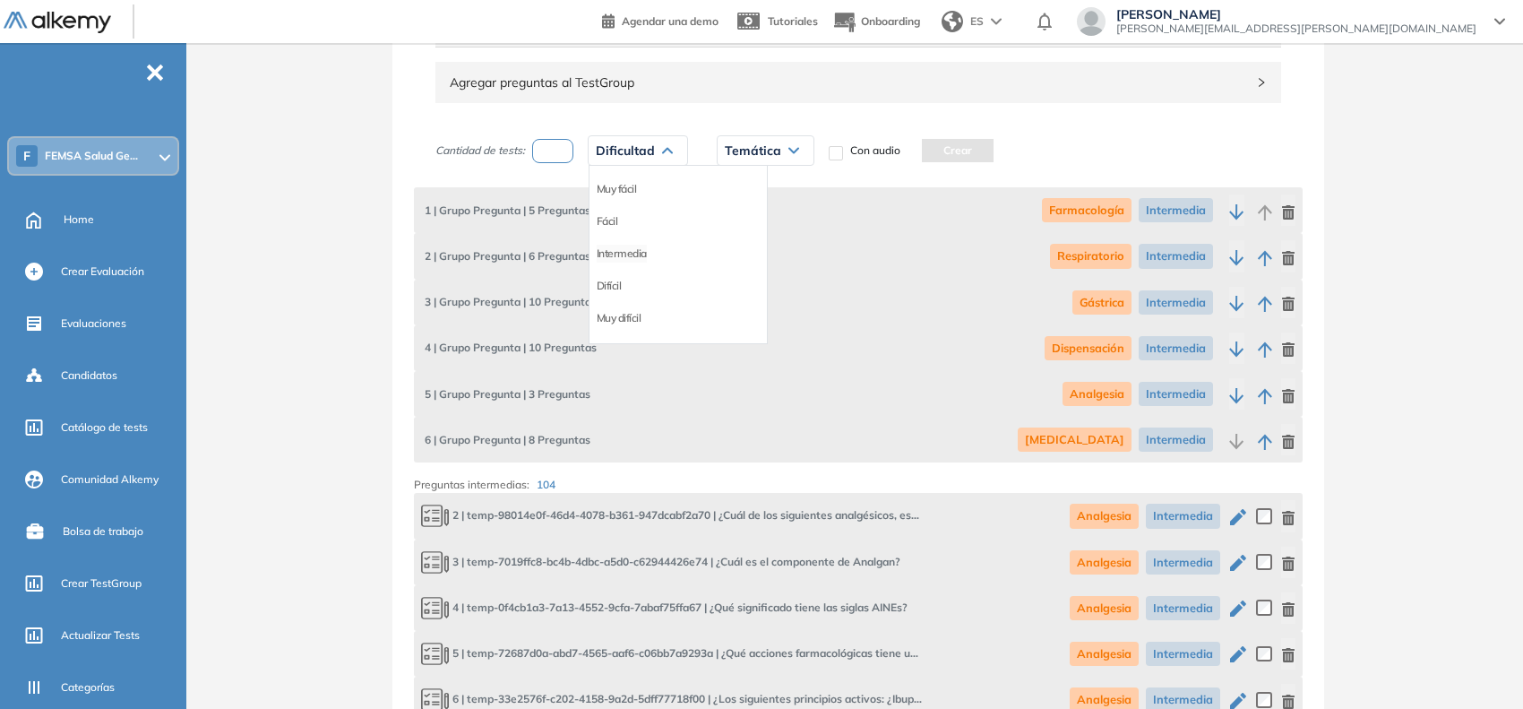
click at [626, 255] on li "Intermedia" at bounding box center [622, 254] width 50 height 18
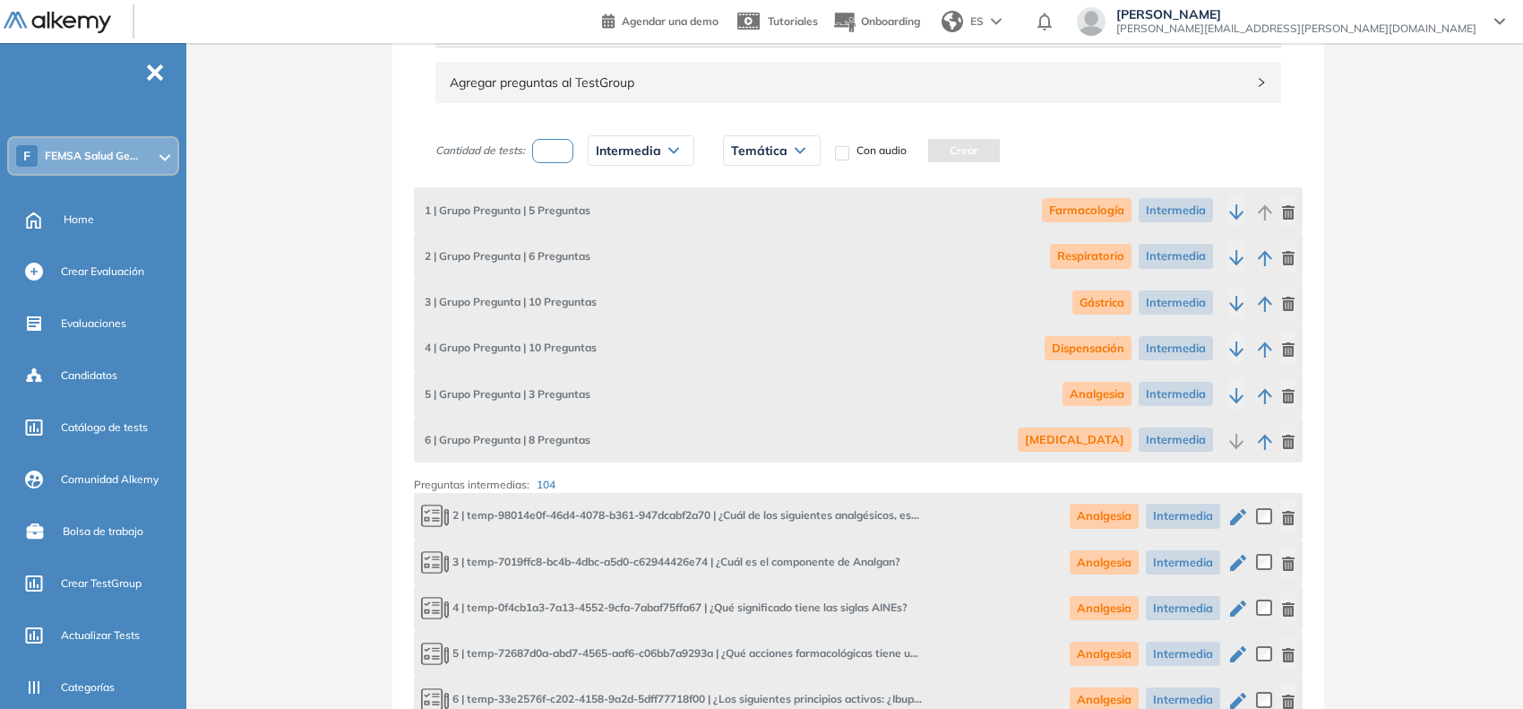
click at [758, 150] on span "Temática" at bounding box center [759, 150] width 56 height 14
click at [771, 253] on li "Antiinfeccioso" at bounding box center [764, 254] width 65 height 18
click at [979, 151] on button "Crear" at bounding box center [991, 150] width 72 height 23
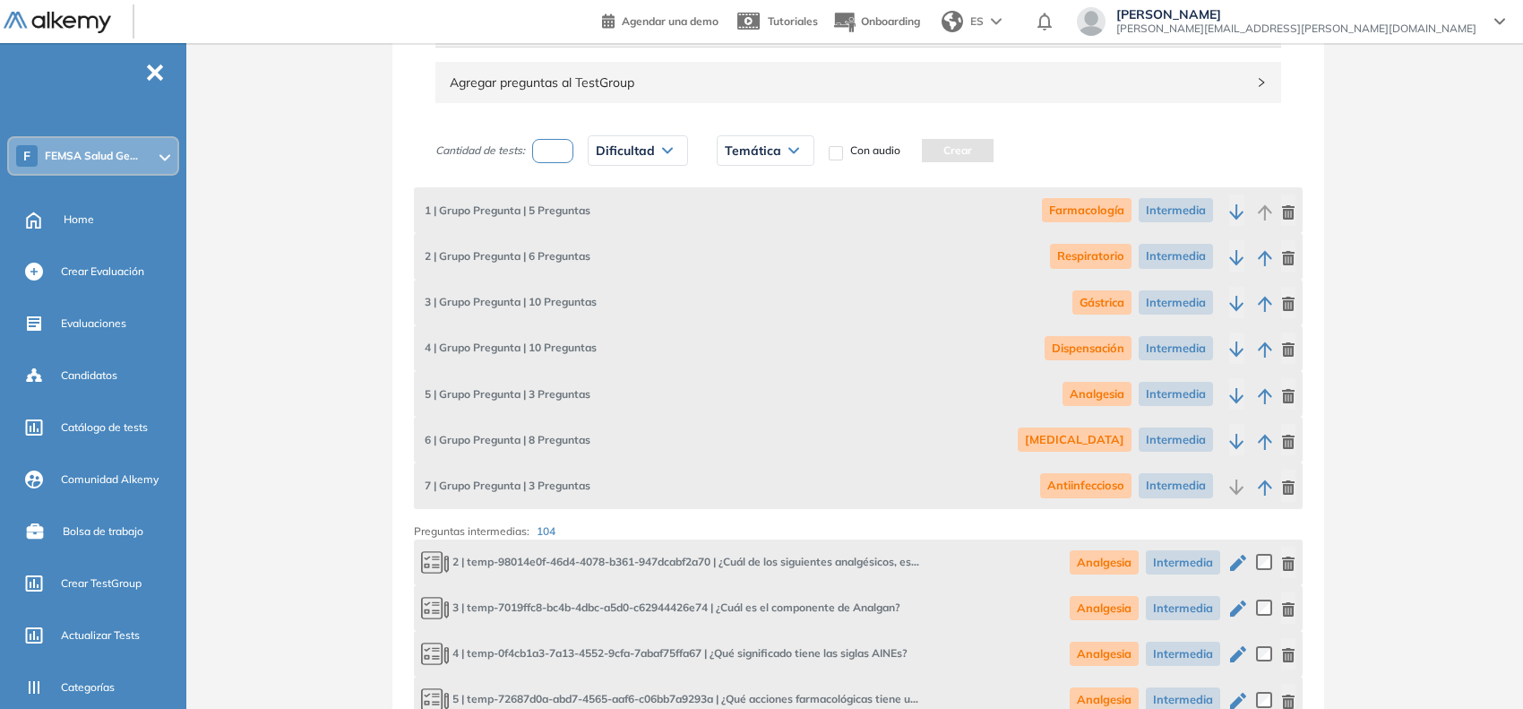
click at [1283, 387] on button "button" at bounding box center [1288, 393] width 14 height 31
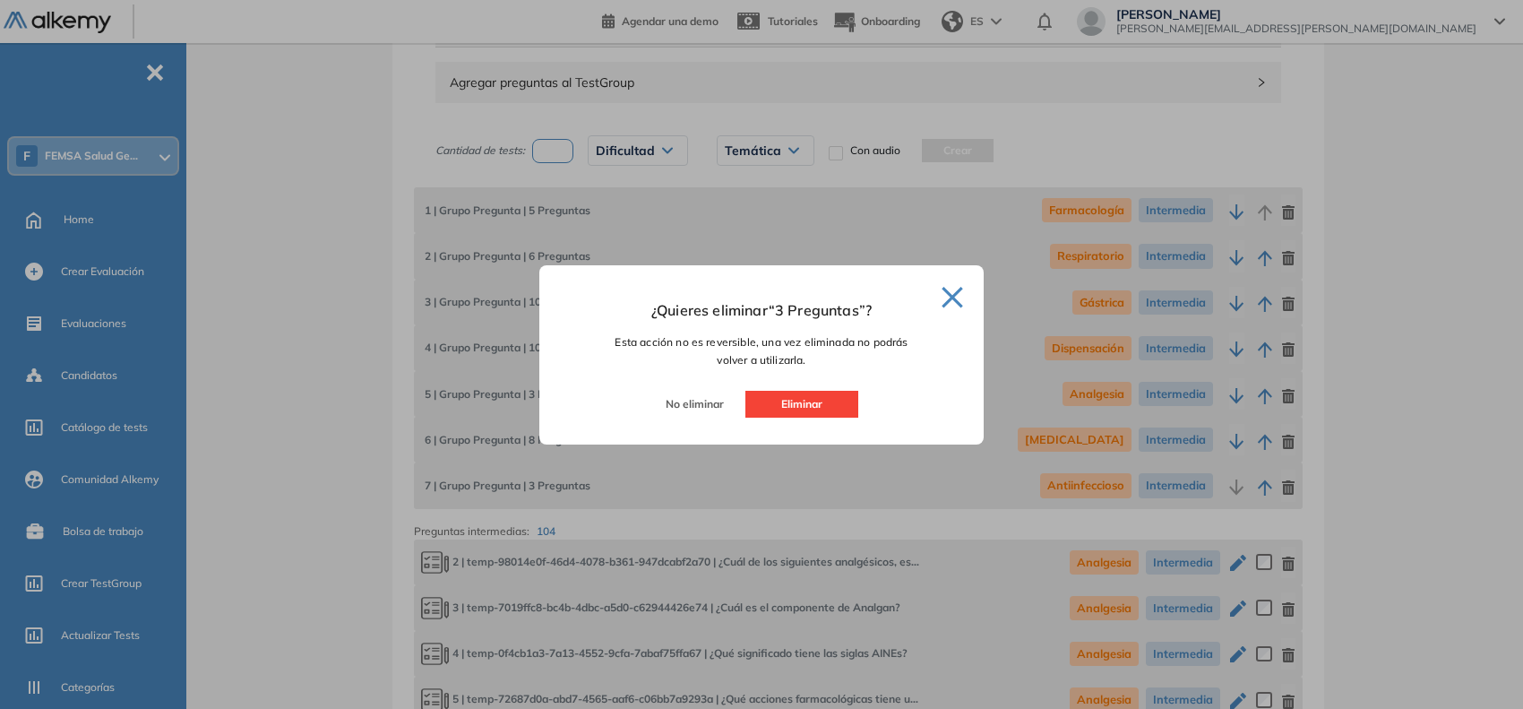
click at [802, 404] on button "Eliminar" at bounding box center [802, 404] width 113 height 27
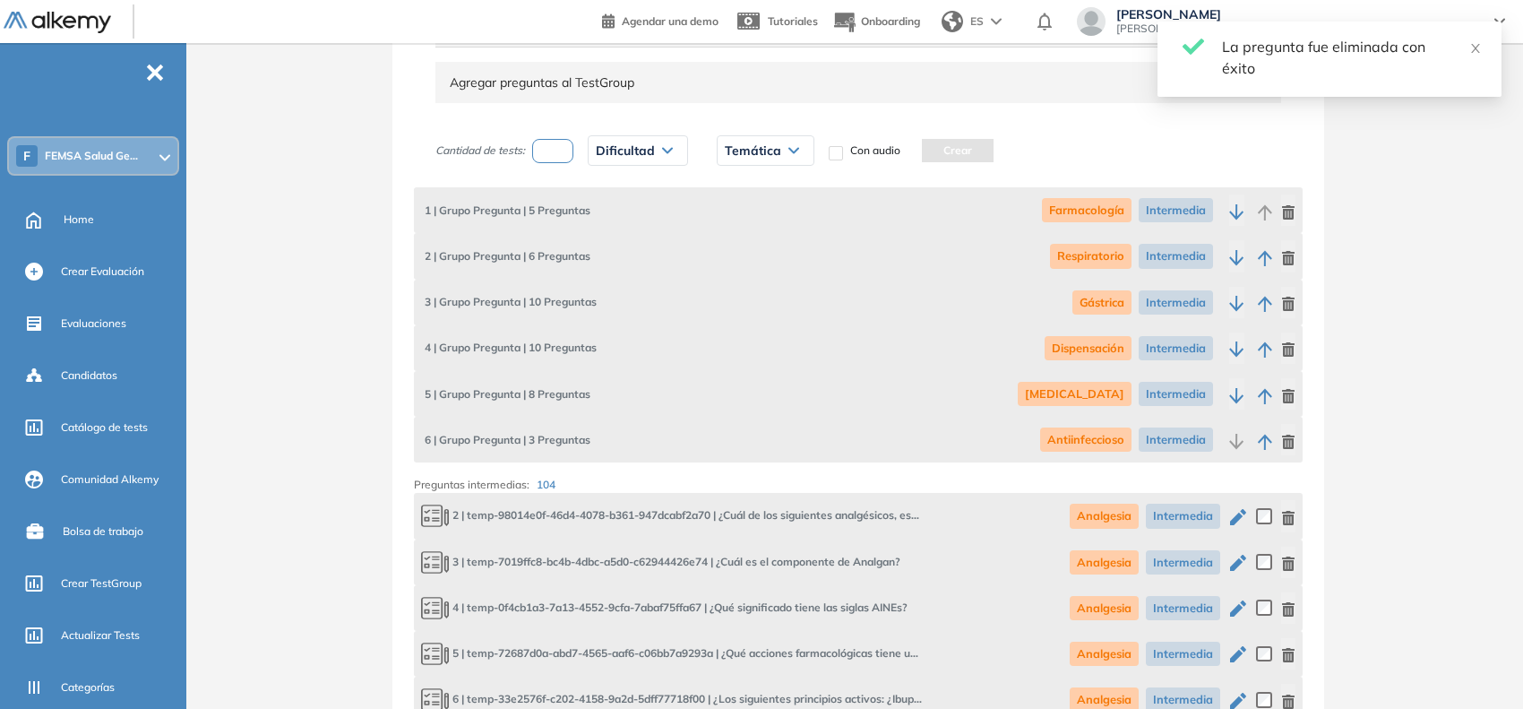
click at [1282, 400] on icon "button" at bounding box center [1288, 396] width 14 height 14
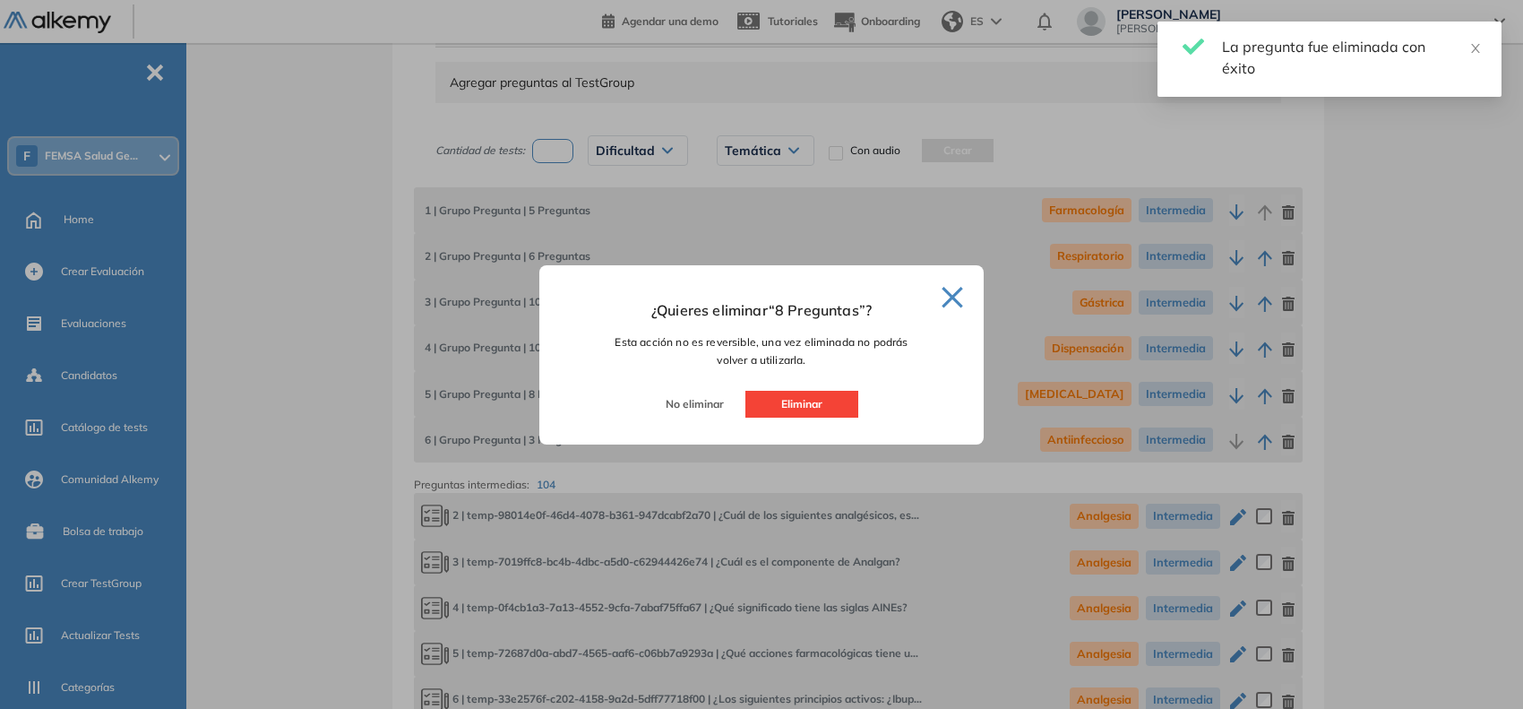
click at [812, 405] on button "Eliminar" at bounding box center [802, 404] width 113 height 27
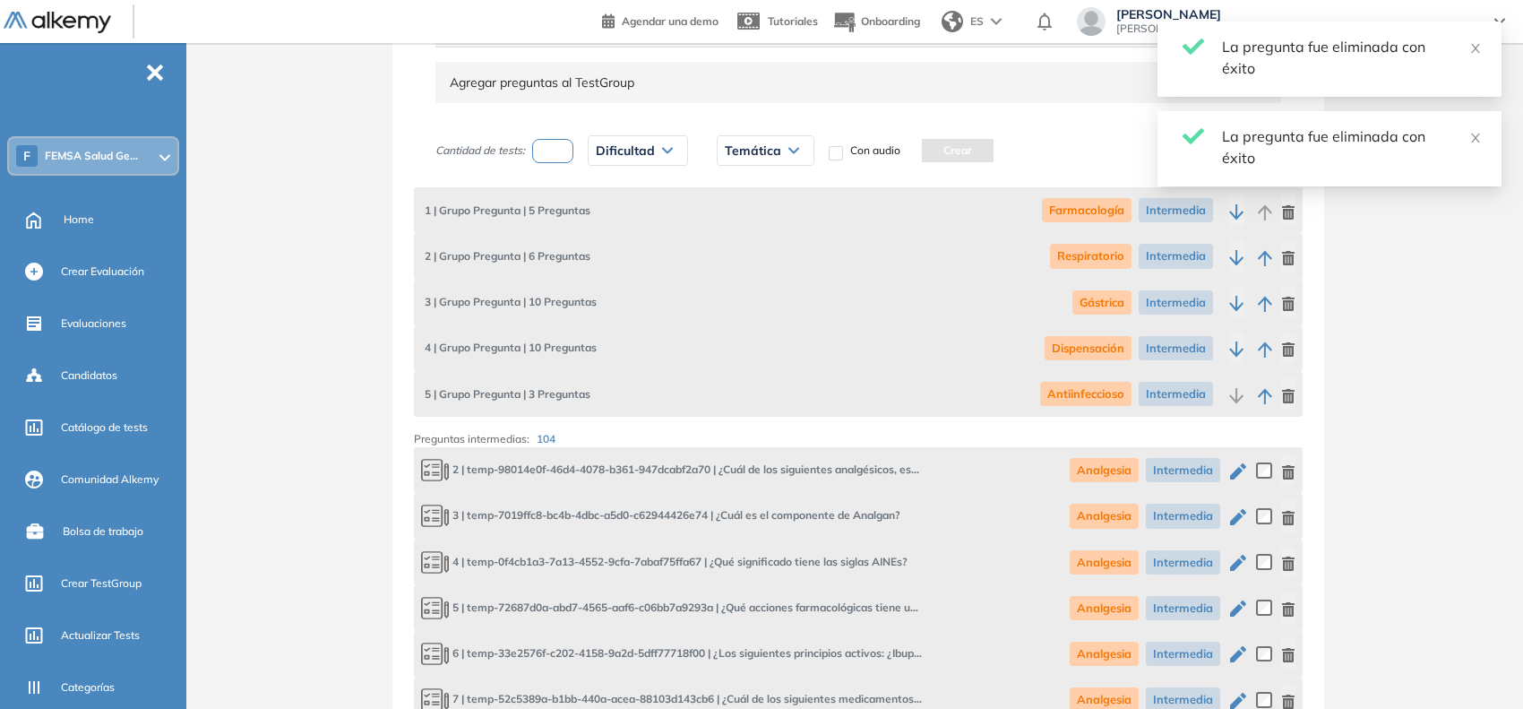
click at [1279, 401] on div at bounding box center [1263, 393] width 66 height 31
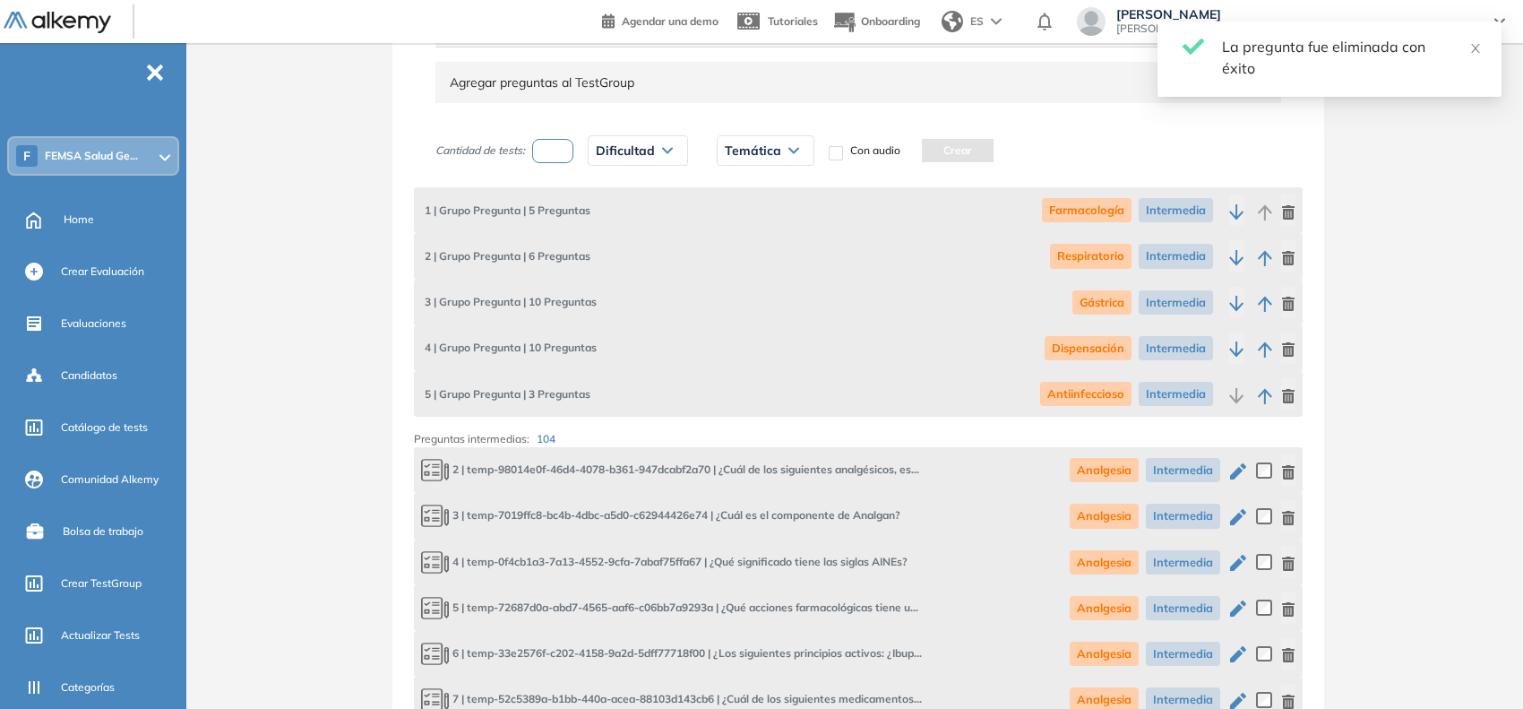
click at [1287, 397] on icon "button" at bounding box center [1288, 396] width 13 height 14
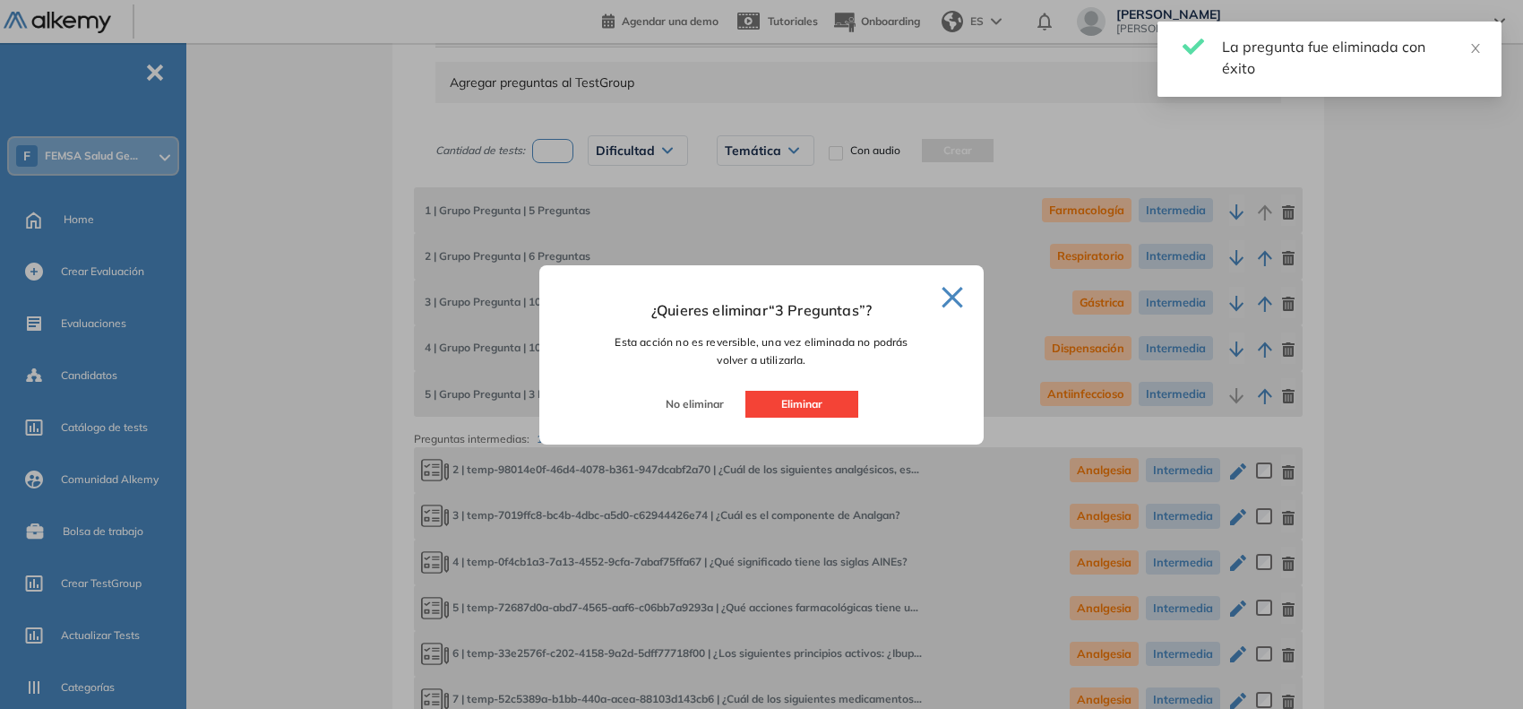
click at [832, 405] on button "Eliminar" at bounding box center [802, 404] width 113 height 27
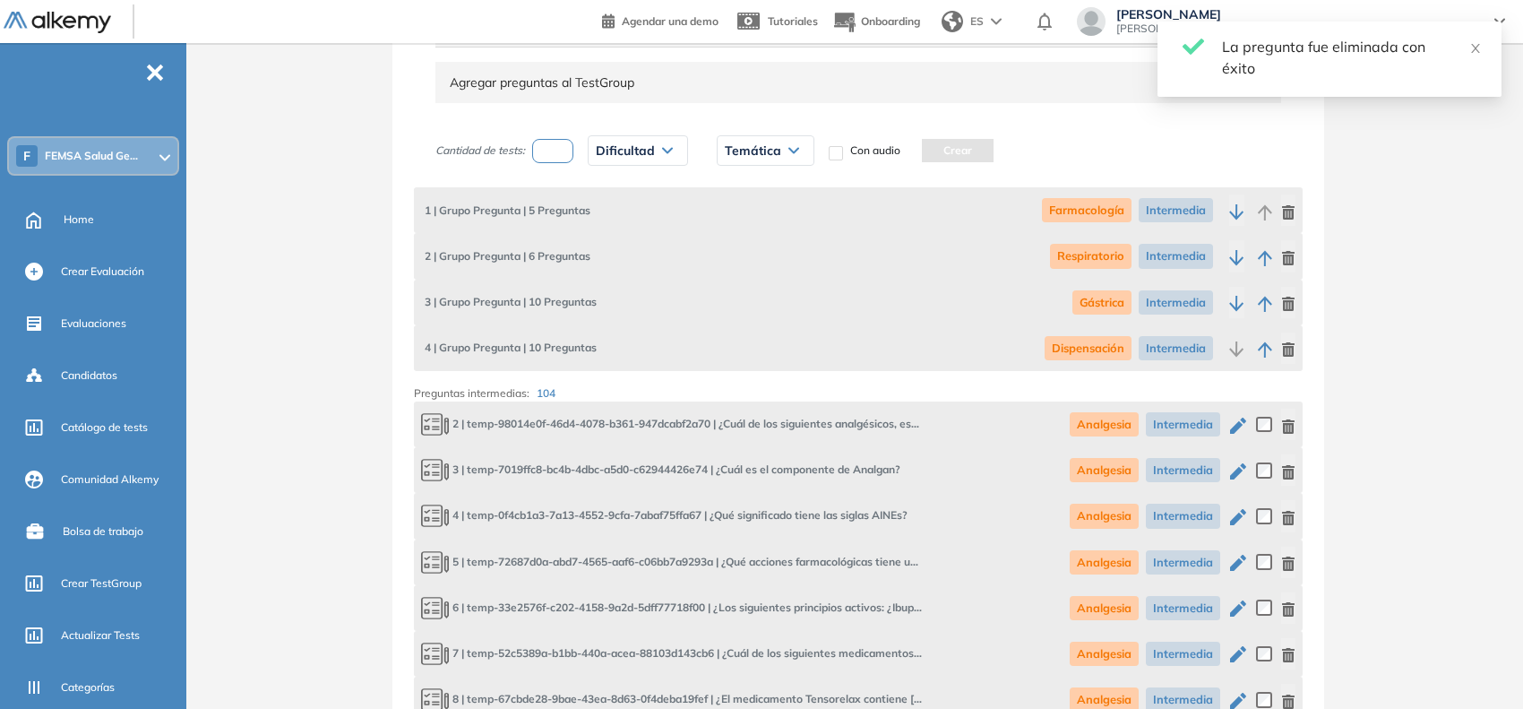
click at [553, 158] on input "number" at bounding box center [552, 151] width 41 height 24
type input "*"
click at [646, 153] on span "Dificultad" at bounding box center [625, 150] width 59 height 14
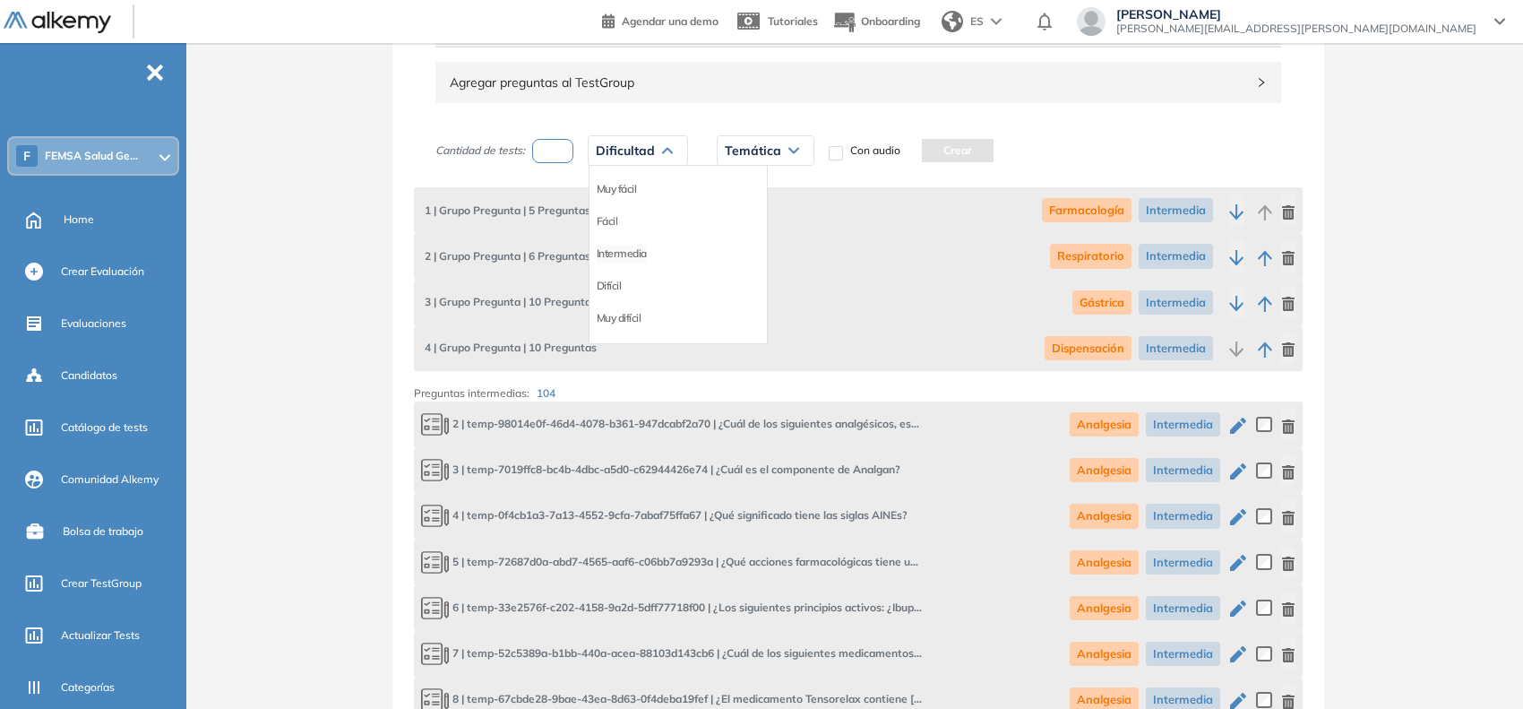
click at [643, 254] on li "Intermedia" at bounding box center [622, 254] width 50 height 18
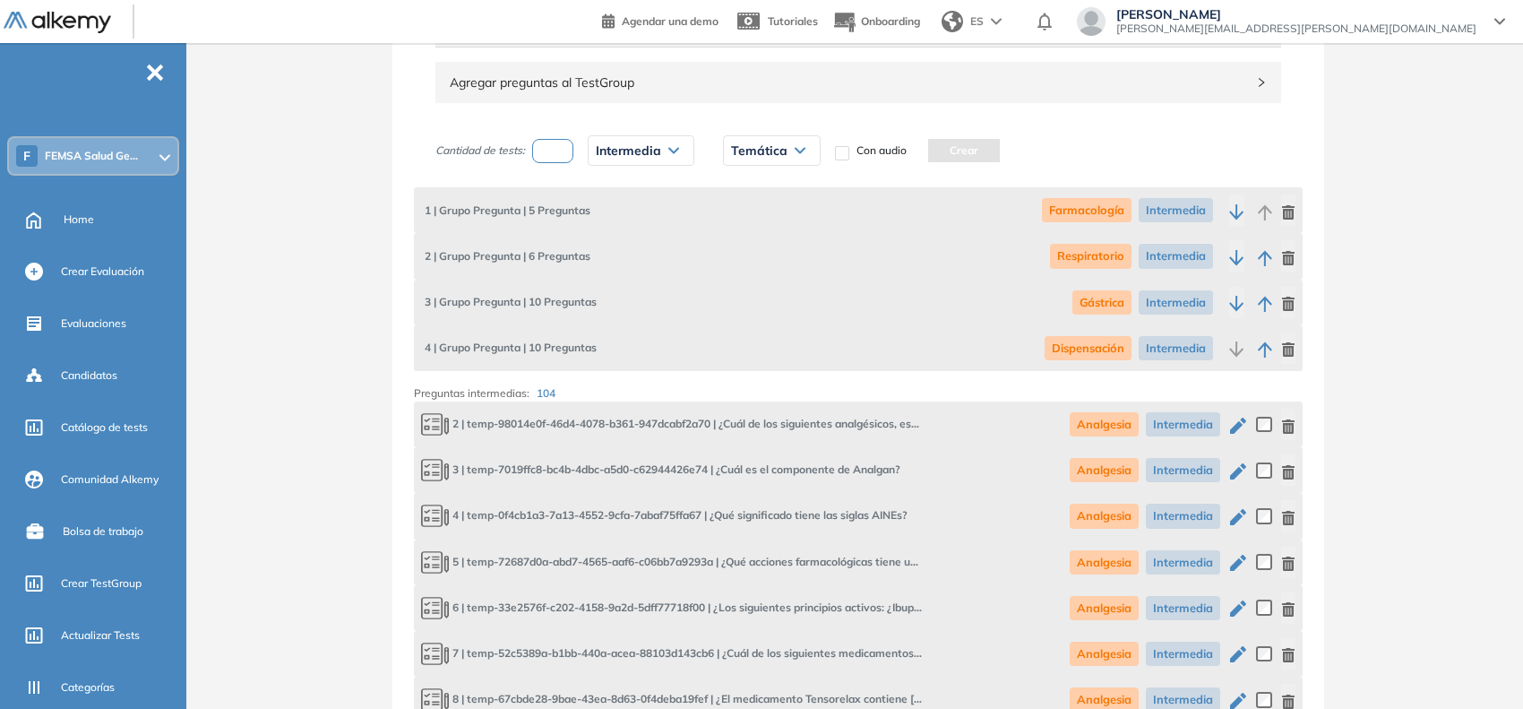
click at [771, 146] on span "Temática" at bounding box center [759, 150] width 56 height 14
click at [778, 191] on li "Analgesia" at bounding box center [755, 189] width 47 height 18
click at [999, 148] on button "Crear" at bounding box center [969, 150] width 72 height 23
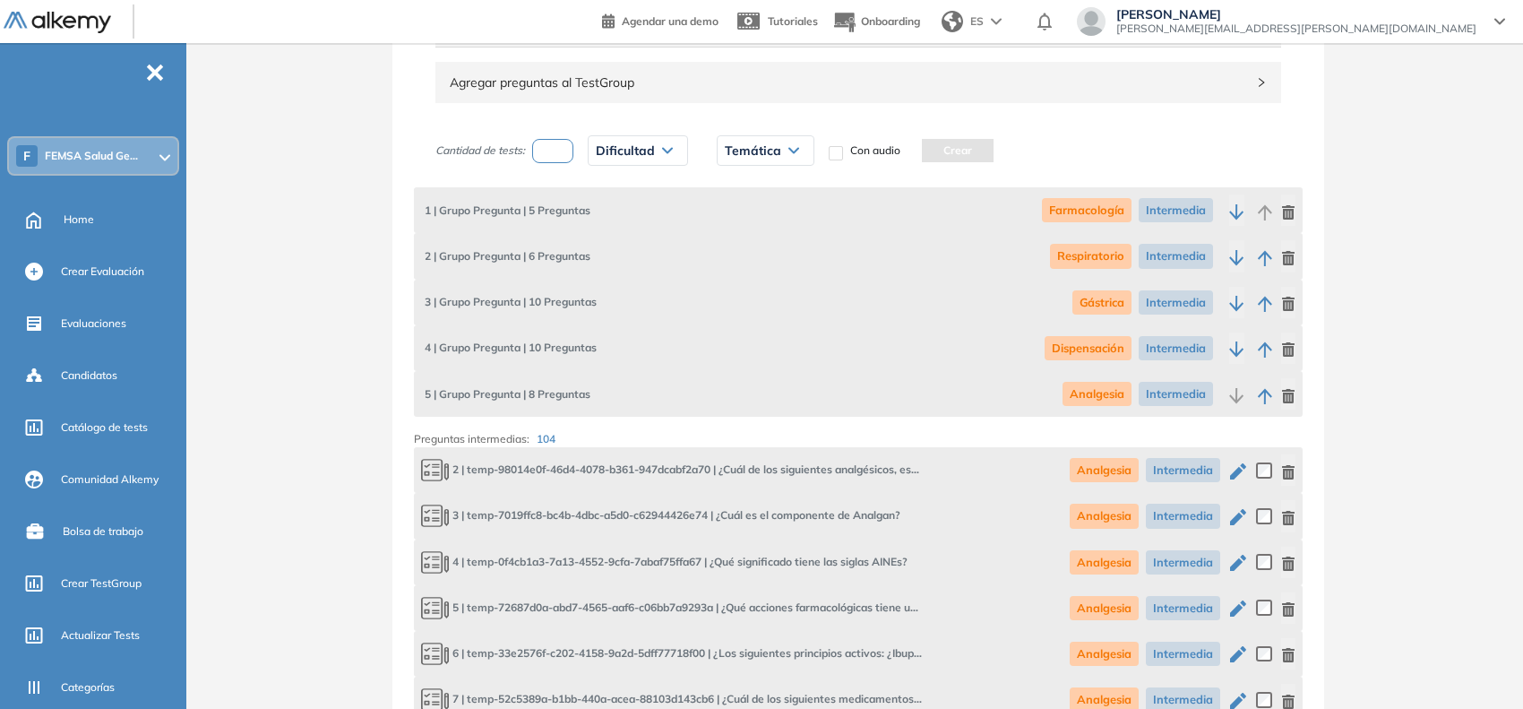
click at [553, 150] on input "number" at bounding box center [552, 151] width 41 height 24
type input "*"
click at [601, 155] on span "Dificultad" at bounding box center [625, 150] width 59 height 14
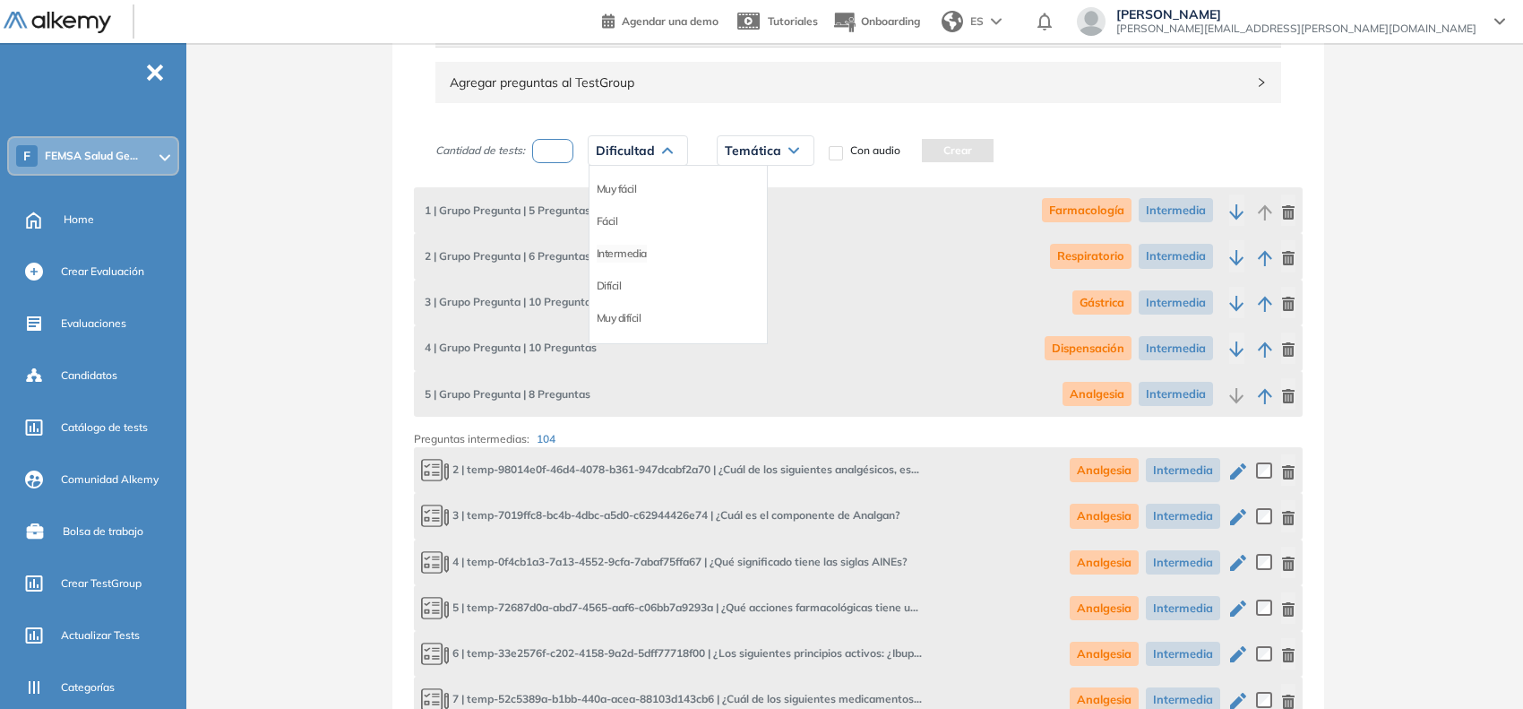
click at [632, 256] on li "Intermedia" at bounding box center [622, 254] width 50 height 18
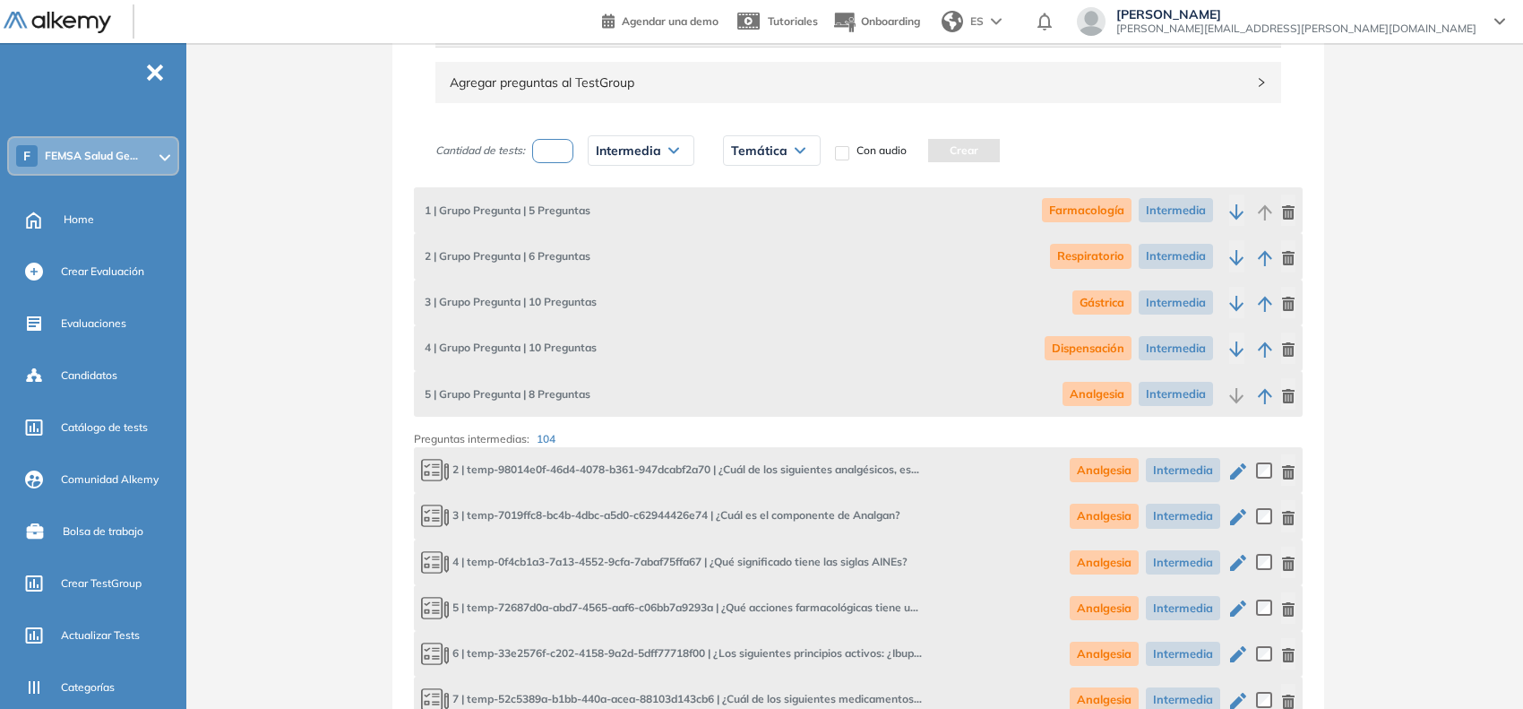
click at [755, 152] on span "Temática" at bounding box center [759, 150] width 56 height 14
click at [778, 225] on li "Osteoporosis" at bounding box center [773, 221] width 82 height 18
click at [978, 155] on button "Crear" at bounding box center [1014, 150] width 72 height 23
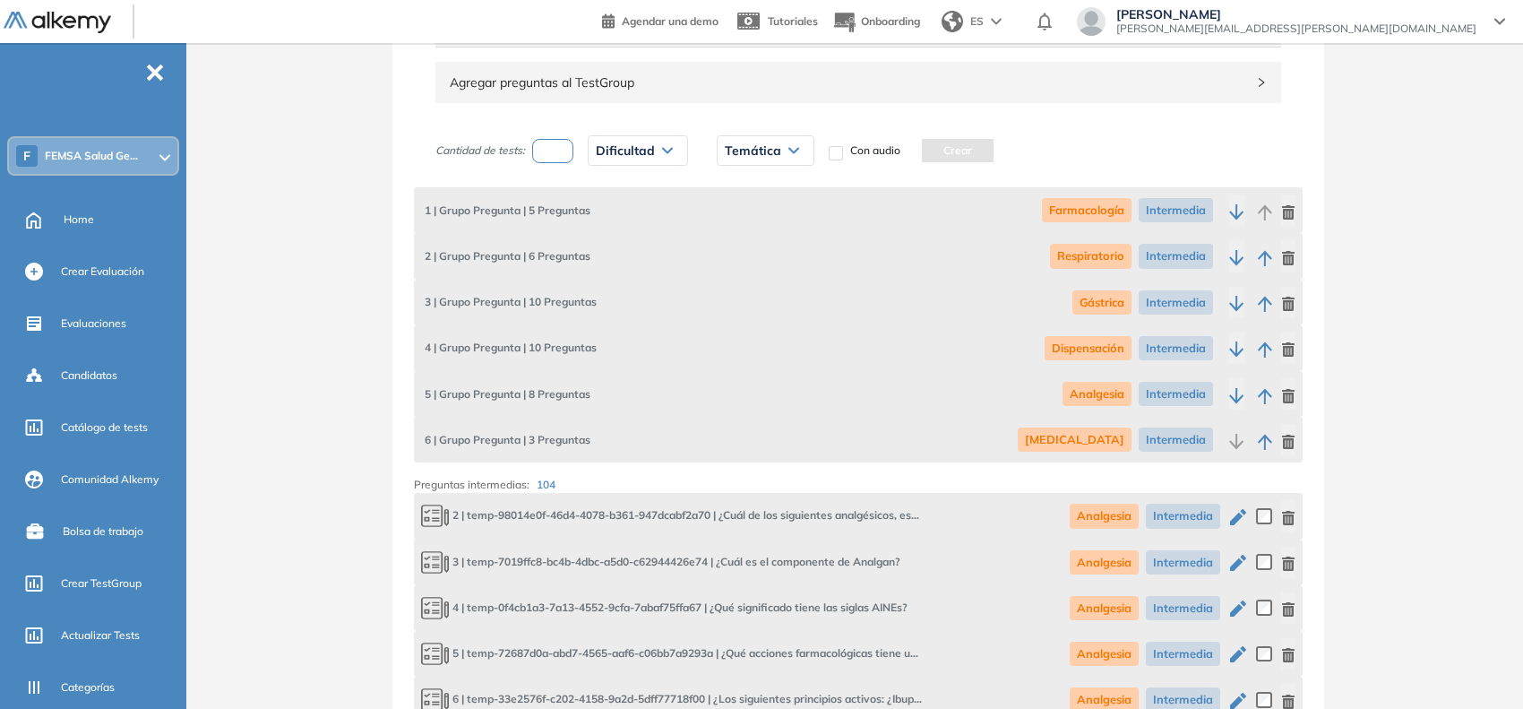
click at [553, 150] on input "number" at bounding box center [552, 151] width 41 height 24
type input "*"
click at [619, 152] on span "Dificultad" at bounding box center [625, 150] width 59 height 14
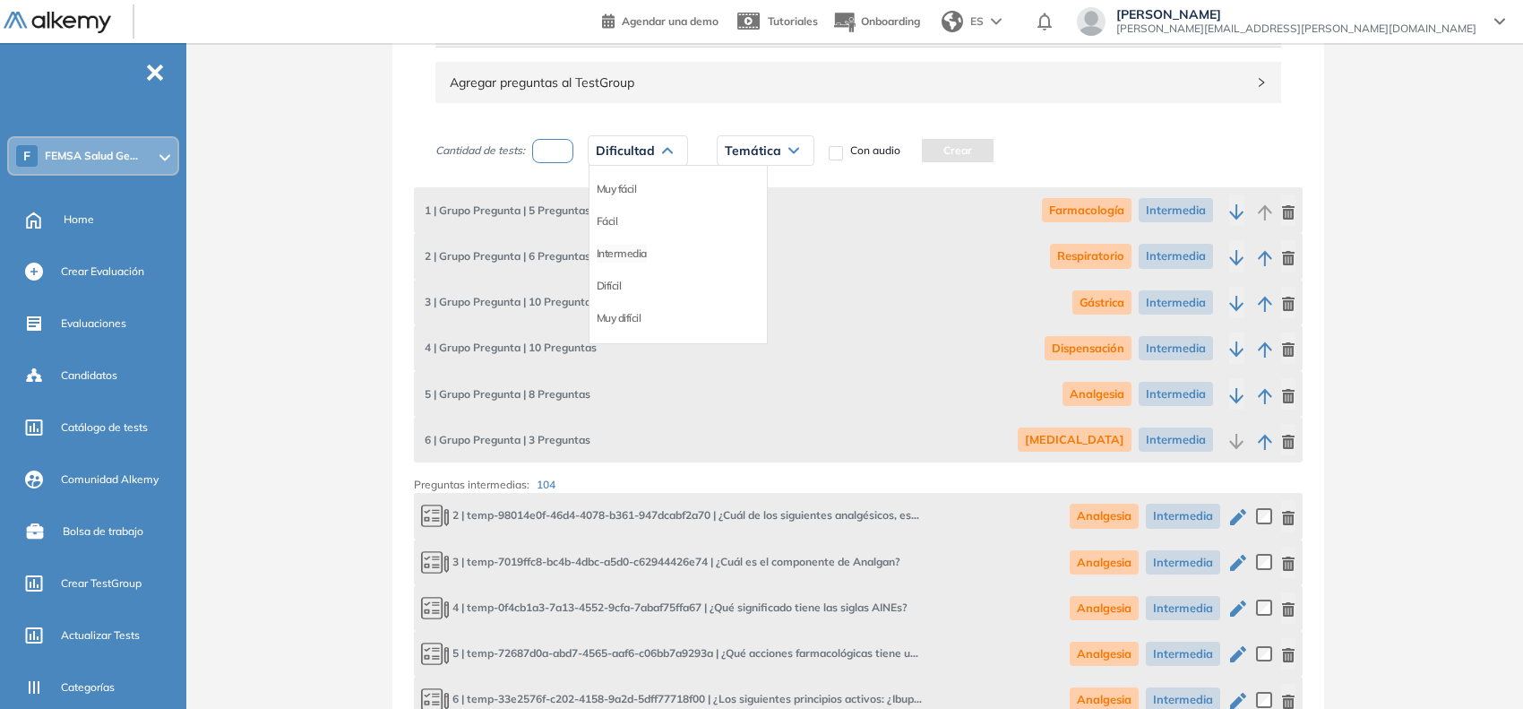
click at [634, 252] on li "Intermedia" at bounding box center [622, 254] width 50 height 18
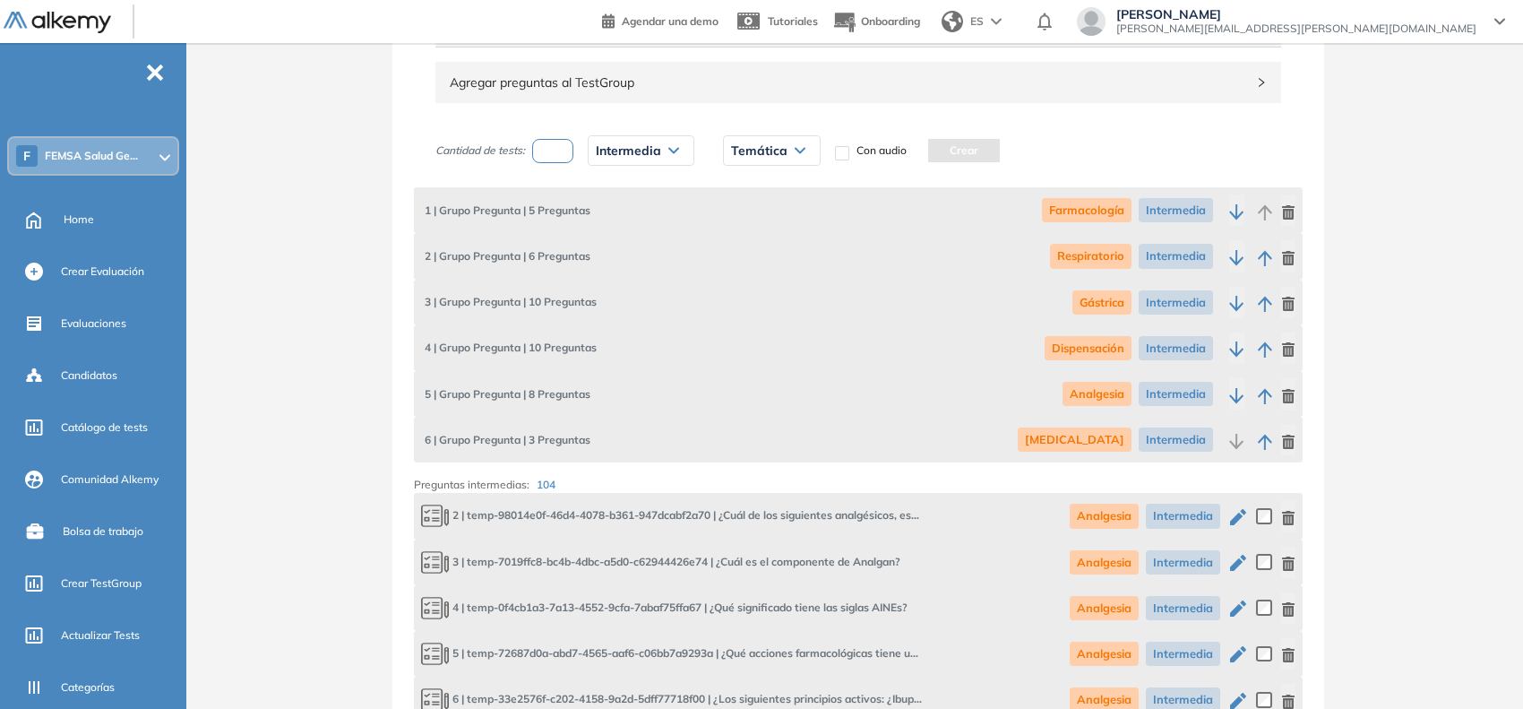
click at [763, 155] on span "Temática" at bounding box center [759, 150] width 56 height 14
click at [772, 255] on li "Antiinfeccioso" at bounding box center [764, 254] width 65 height 18
click at [1006, 146] on button "Crear" at bounding box center [991, 150] width 72 height 23
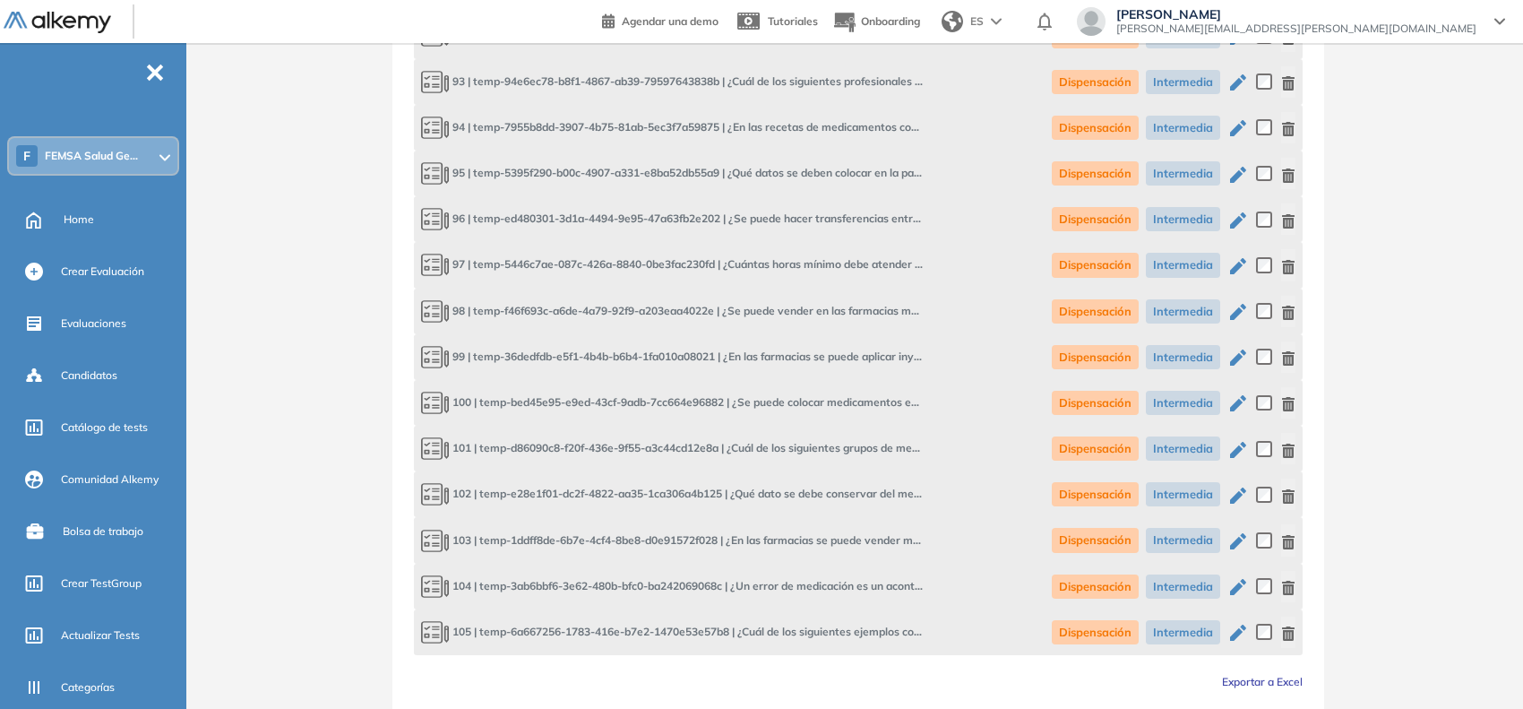
scroll to position [5904, 0]
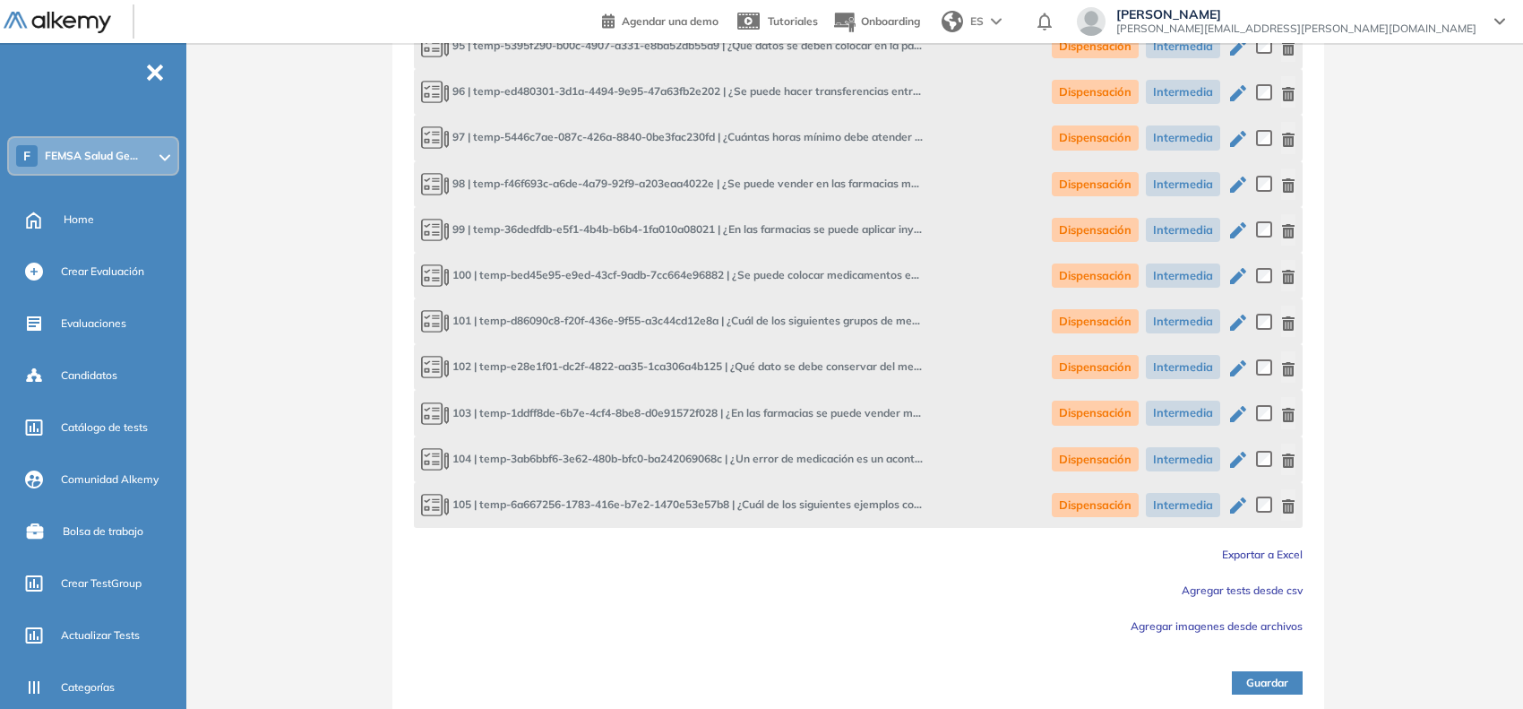
click at [1262, 678] on button "Guardar" at bounding box center [1267, 682] width 71 height 23
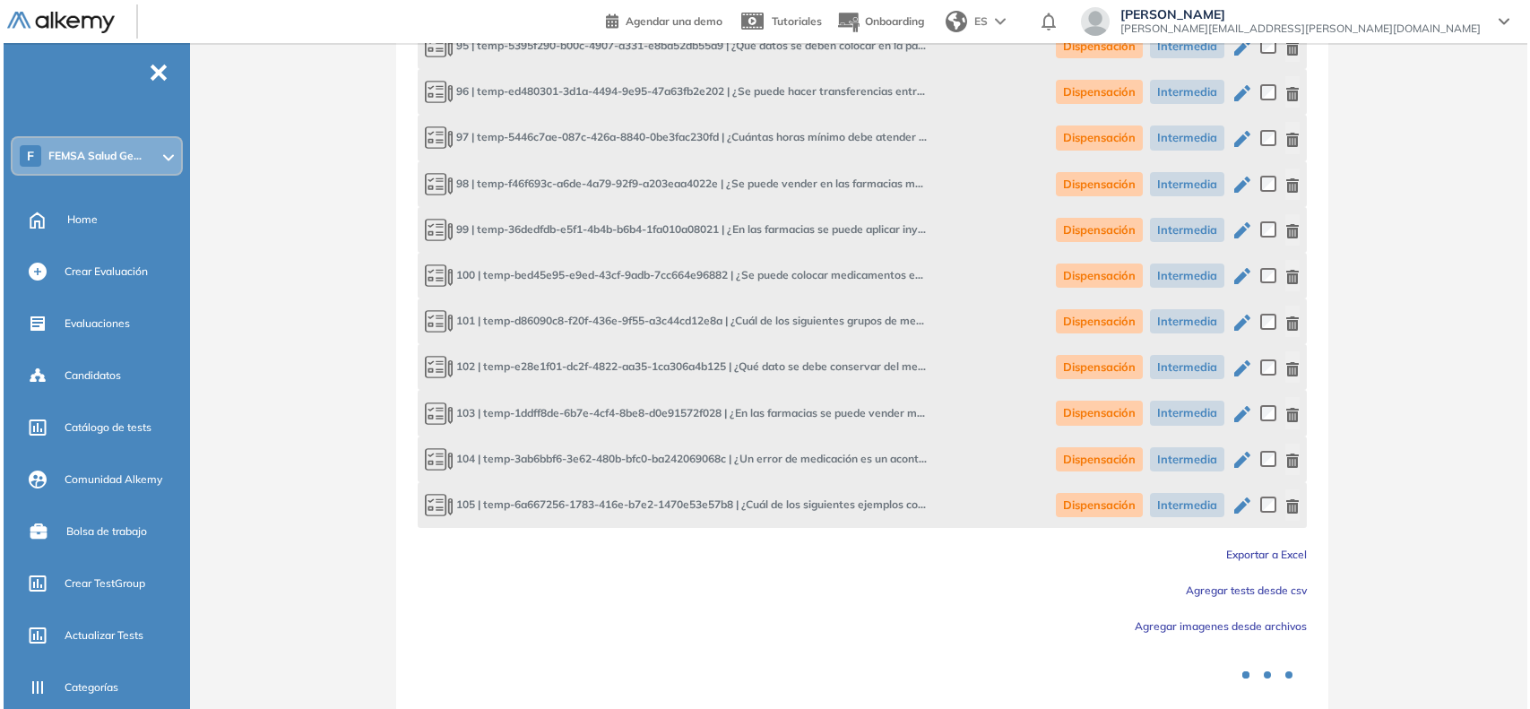
scroll to position [0, 0]
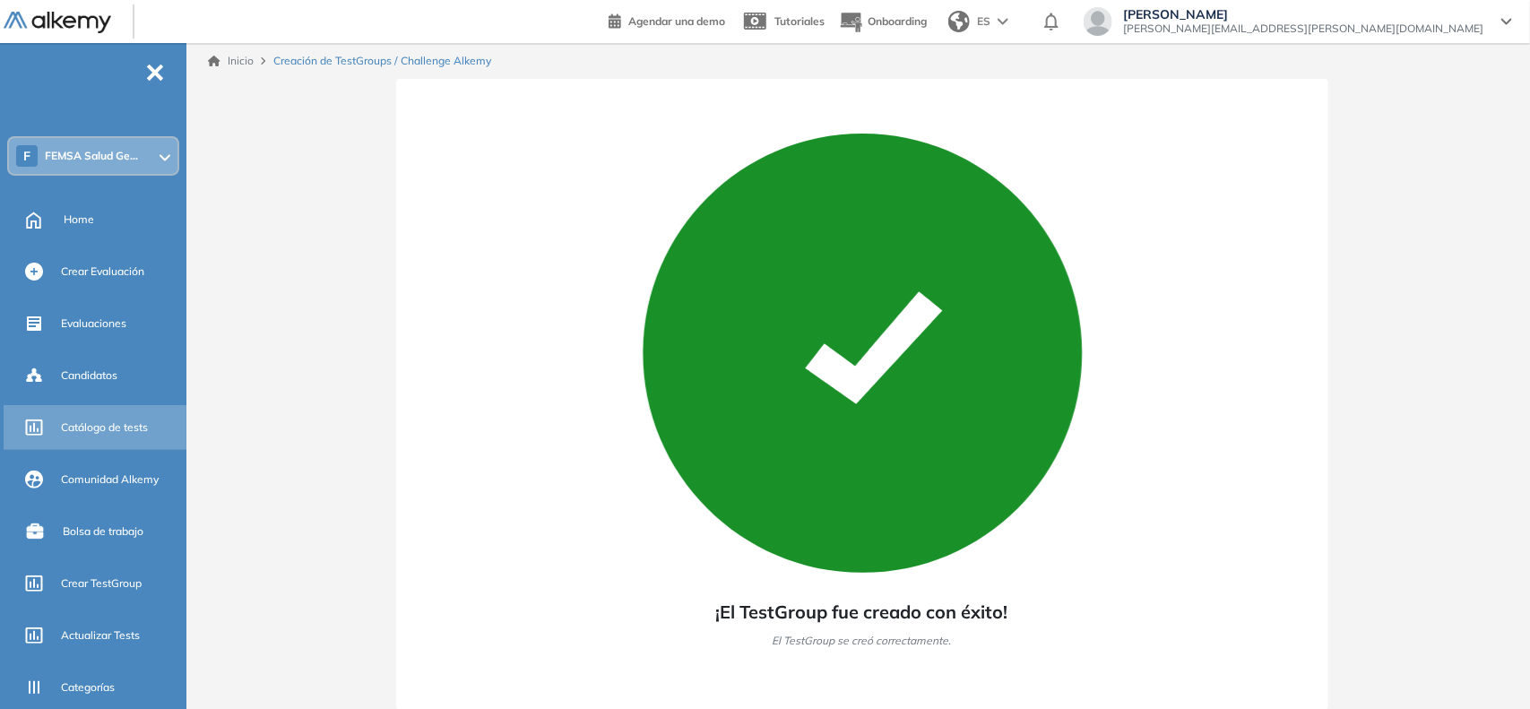
click at [103, 426] on span "Catálogo de tests" at bounding box center [104, 427] width 87 height 16
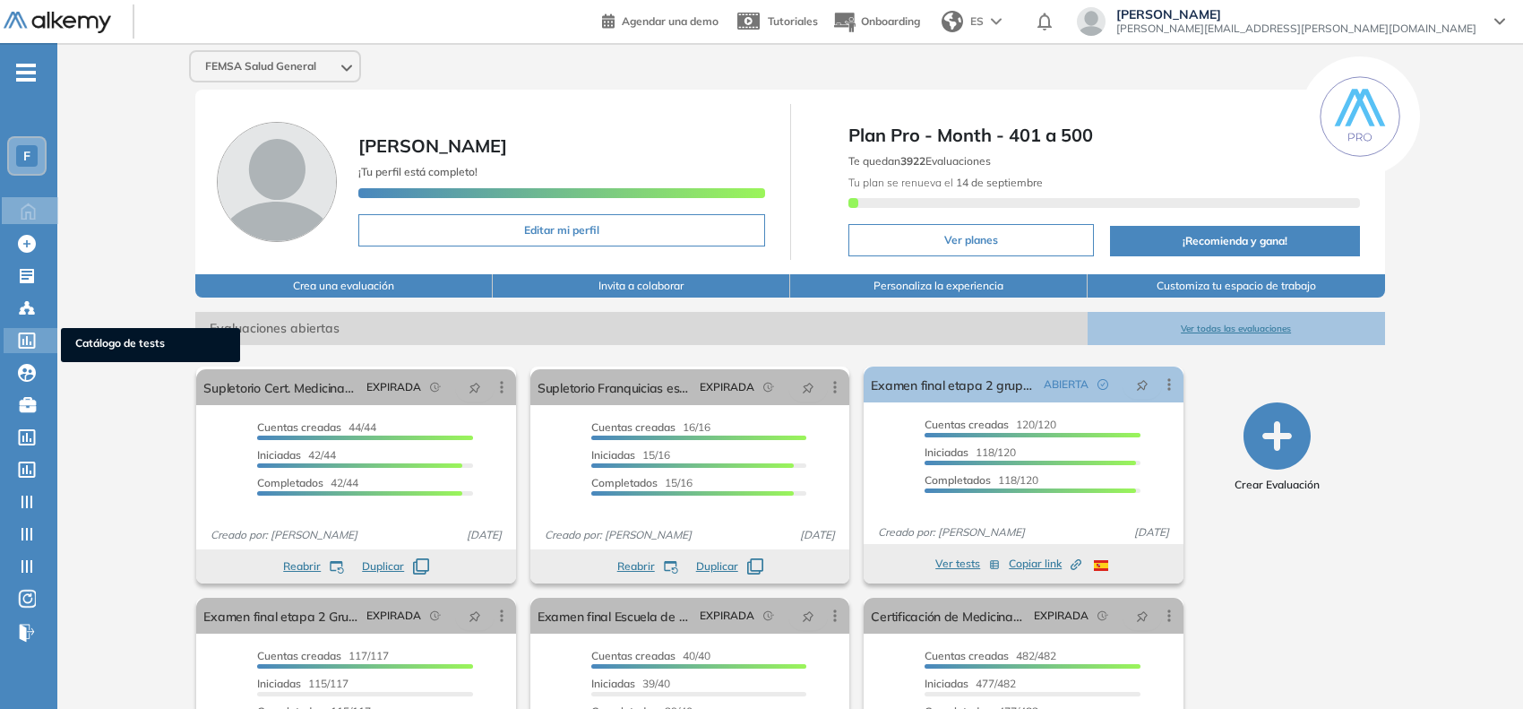
click at [21, 341] on icon at bounding box center [27, 340] width 18 height 16
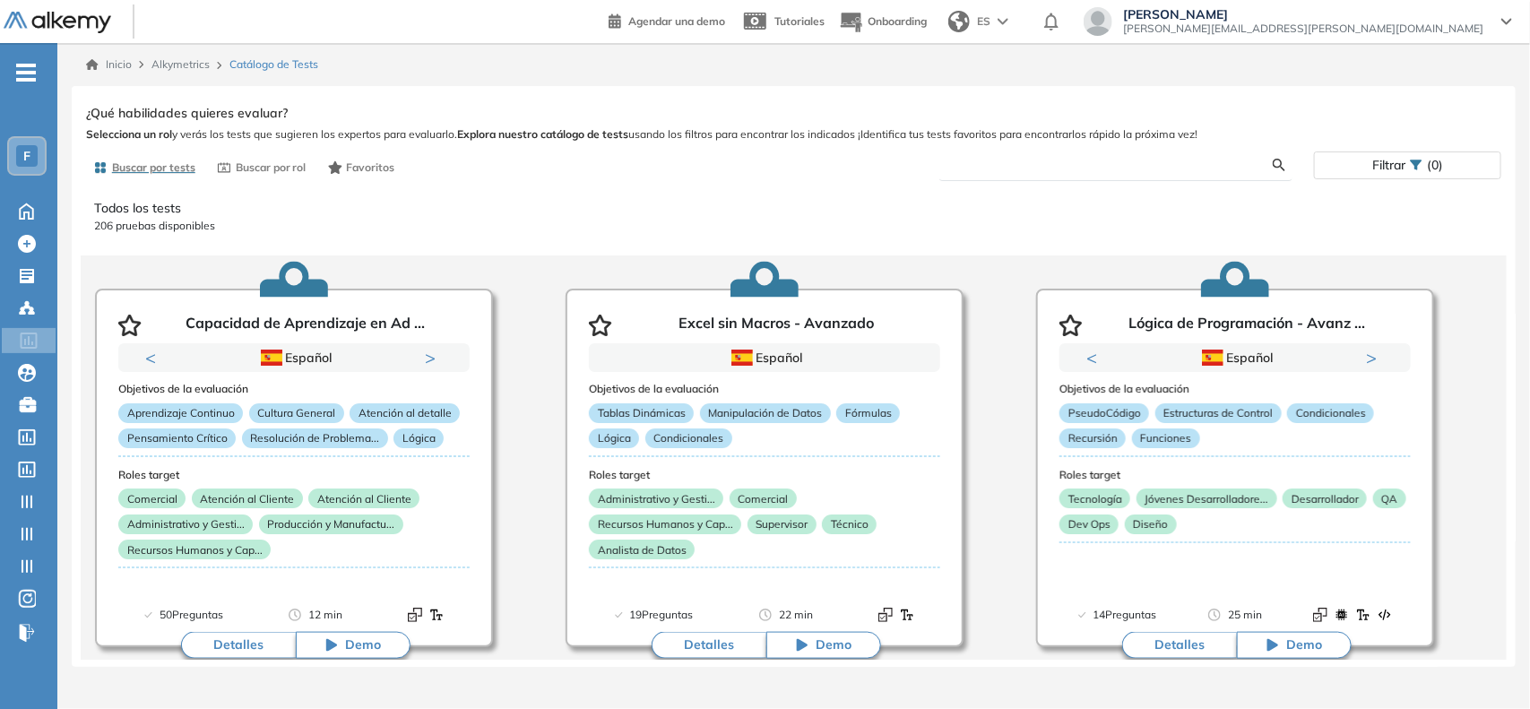
click at [979, 166] on input "text" at bounding box center [1114, 165] width 320 height 16
type input "*********"
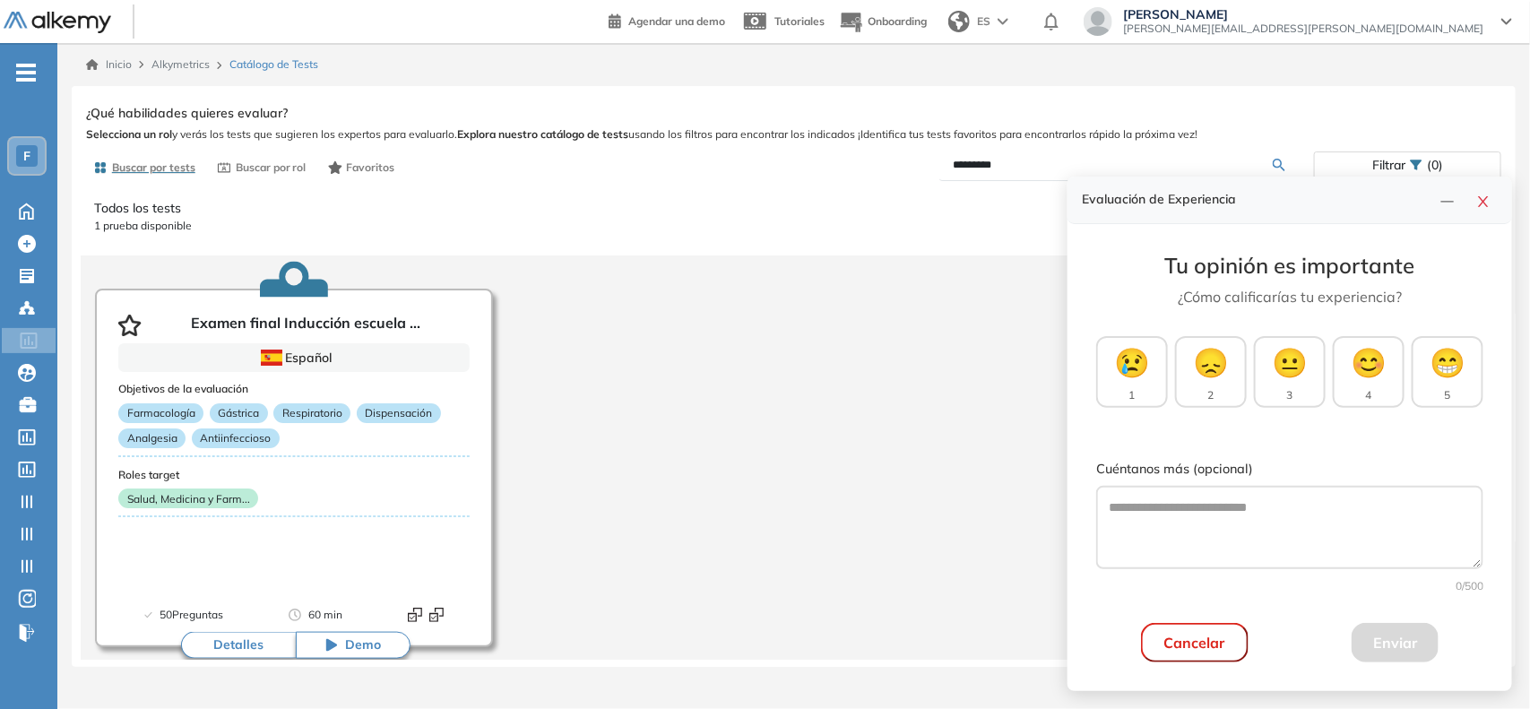
click at [39, 172] on div "F" at bounding box center [27, 156] width 36 height 36
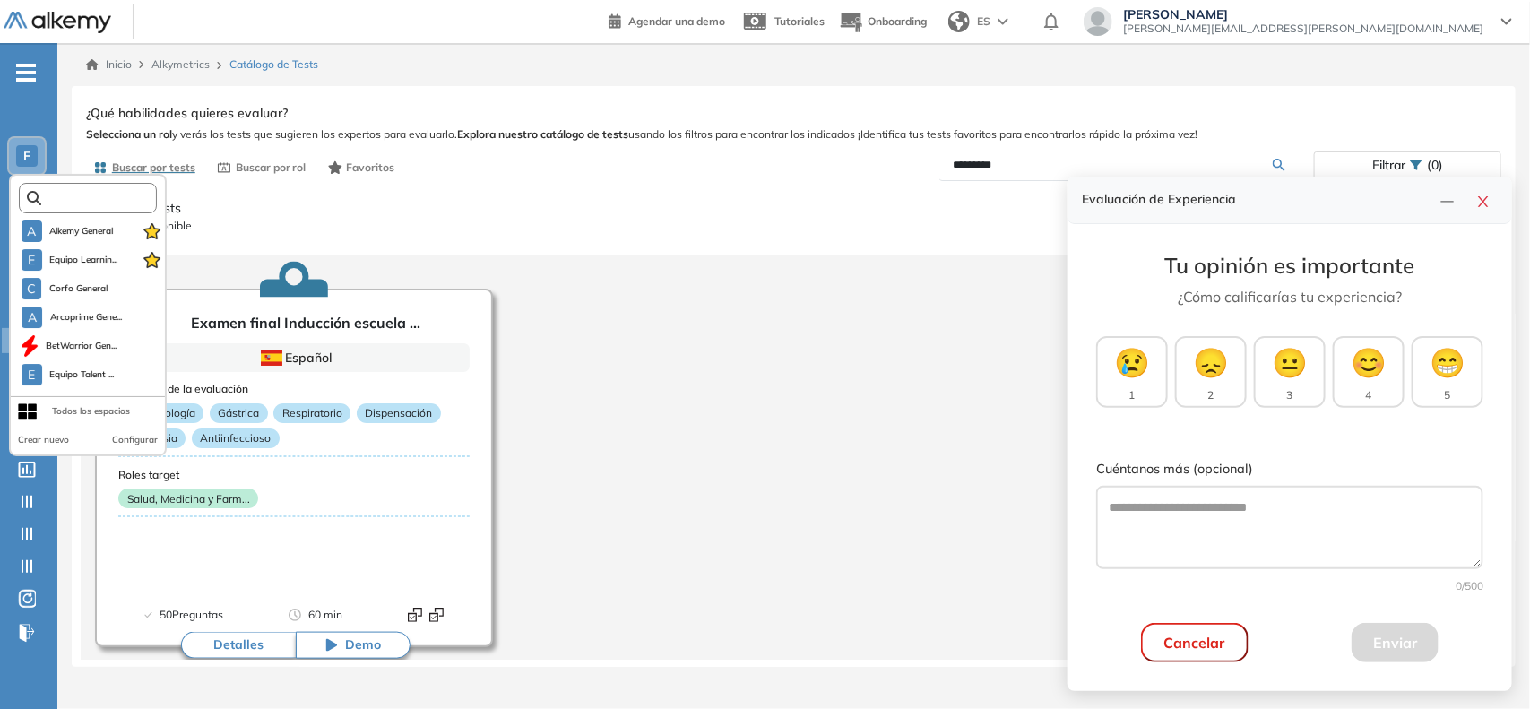
click at [68, 203] on input "text" at bounding box center [93, 198] width 104 height 13
type input "*"
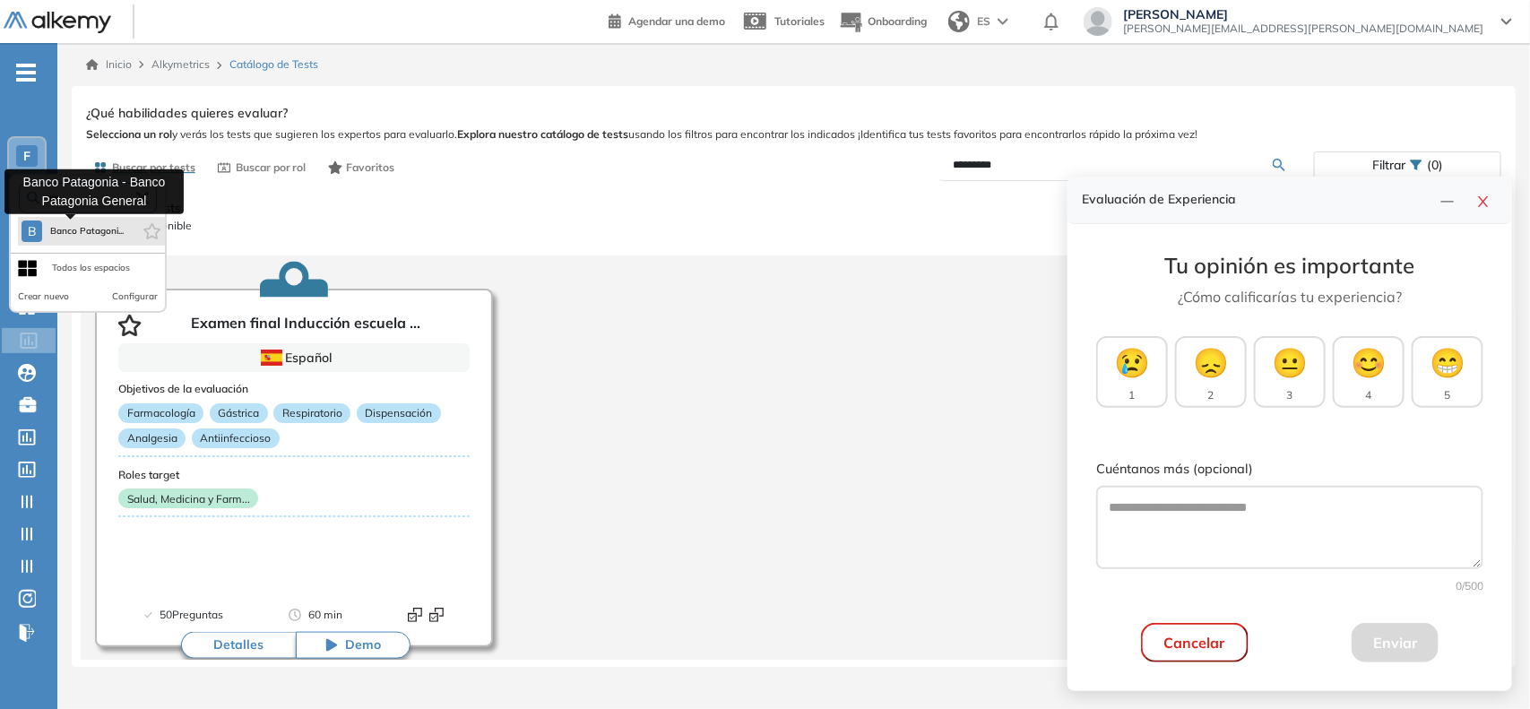
type input "****"
click at [82, 229] on span "Banco Patagoni..." at bounding box center [86, 231] width 74 height 14
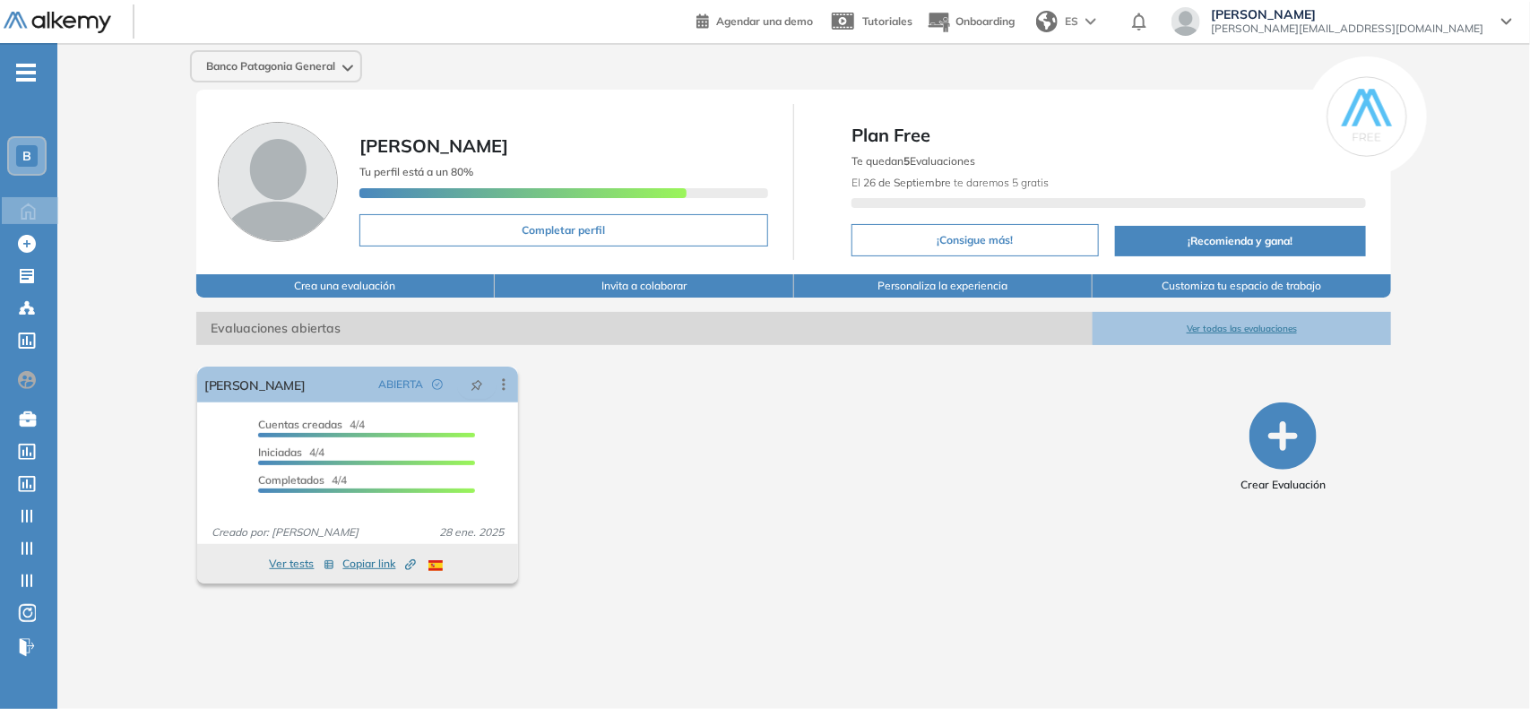
click at [24, 149] on span "B" at bounding box center [26, 156] width 9 height 14
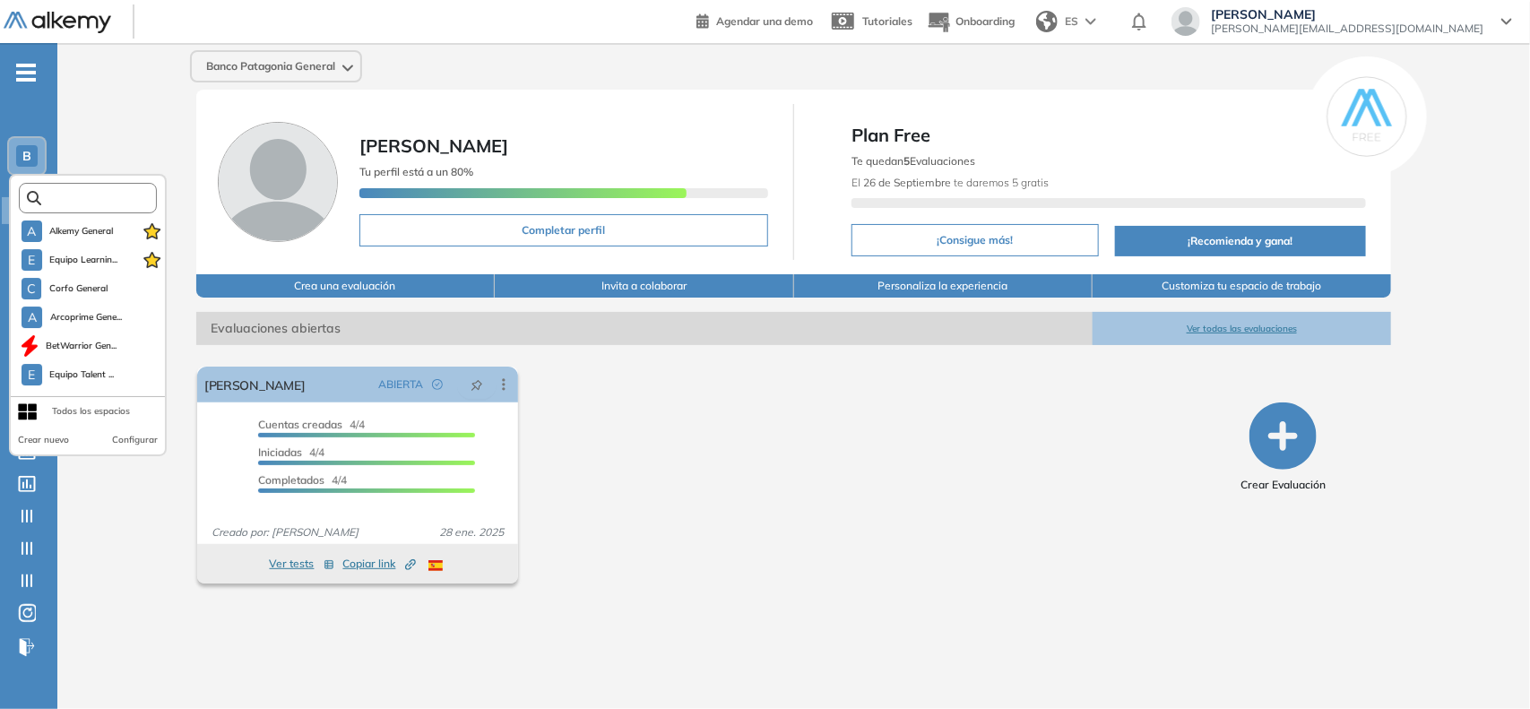
click at [68, 198] on input "text" at bounding box center [93, 198] width 104 height 13
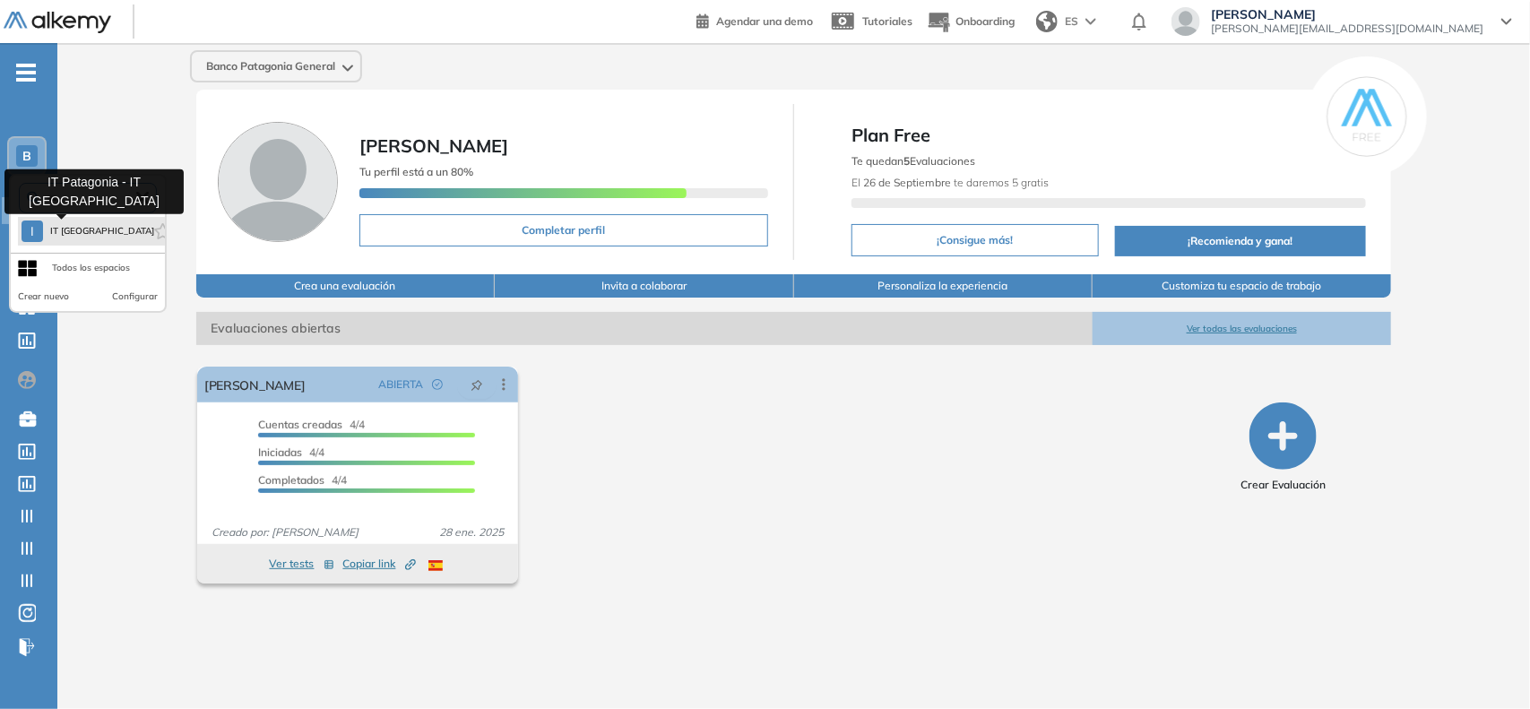
type input "**"
click at [90, 238] on button "I IT Patagonia" at bounding box center [88, 231] width 133 height 22
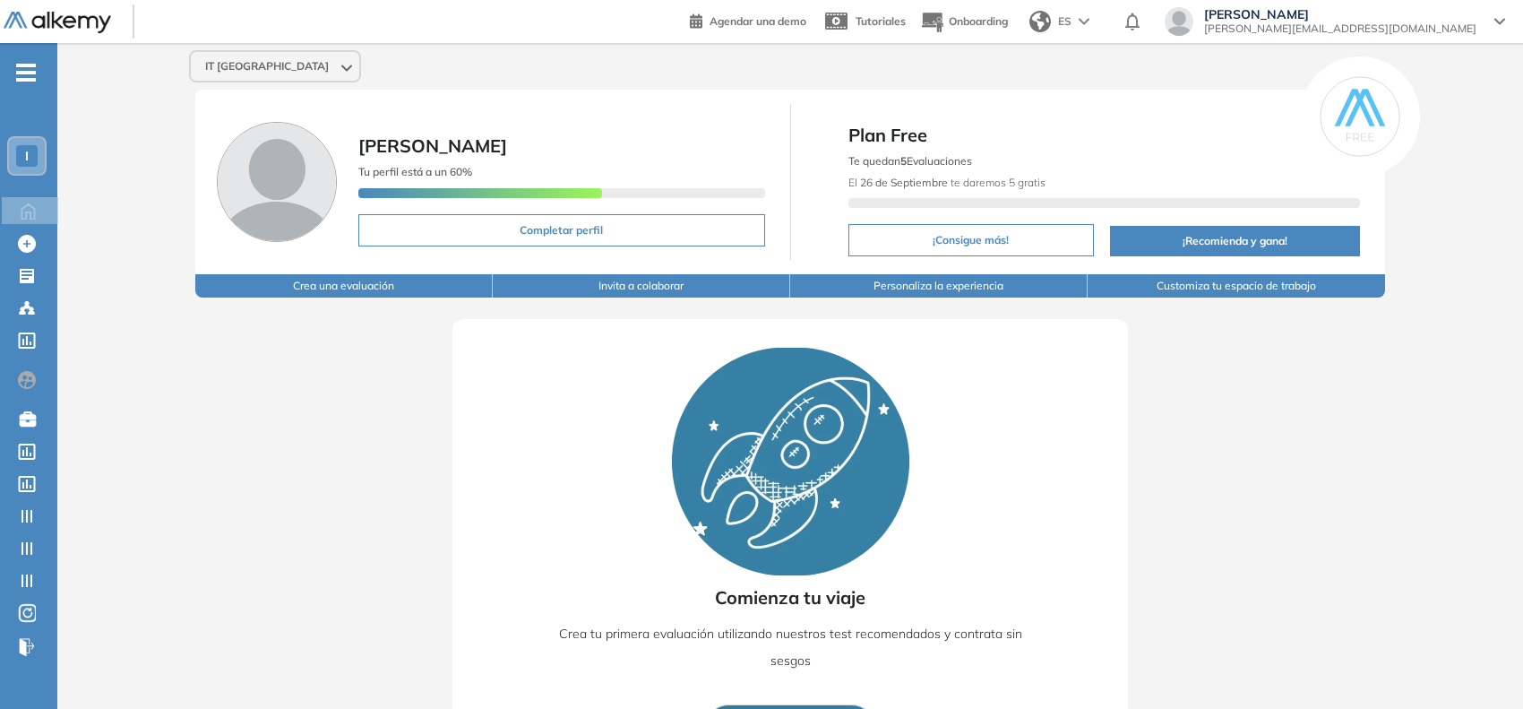
click at [20, 158] on div "I" at bounding box center [27, 156] width 22 height 22
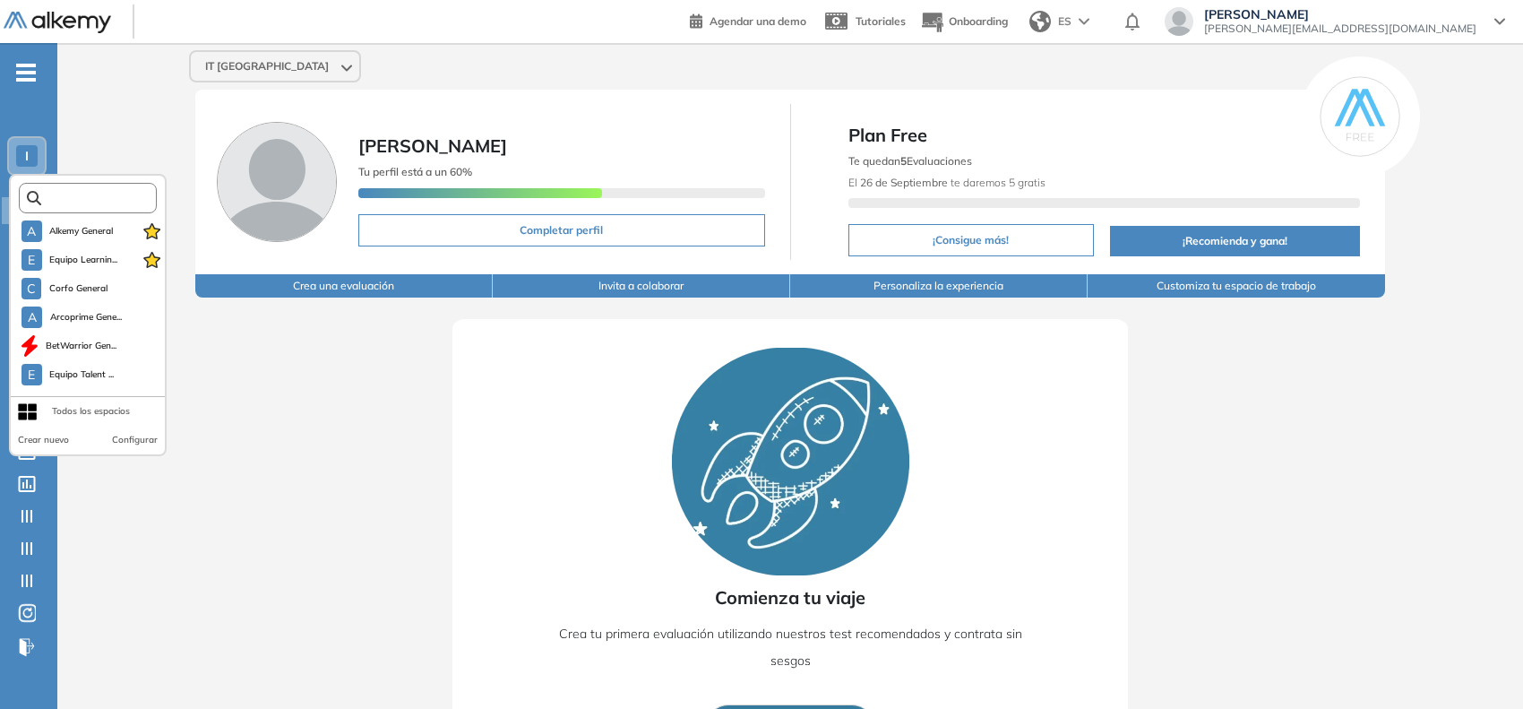
click at [85, 195] on input "text" at bounding box center [93, 198] width 104 height 13
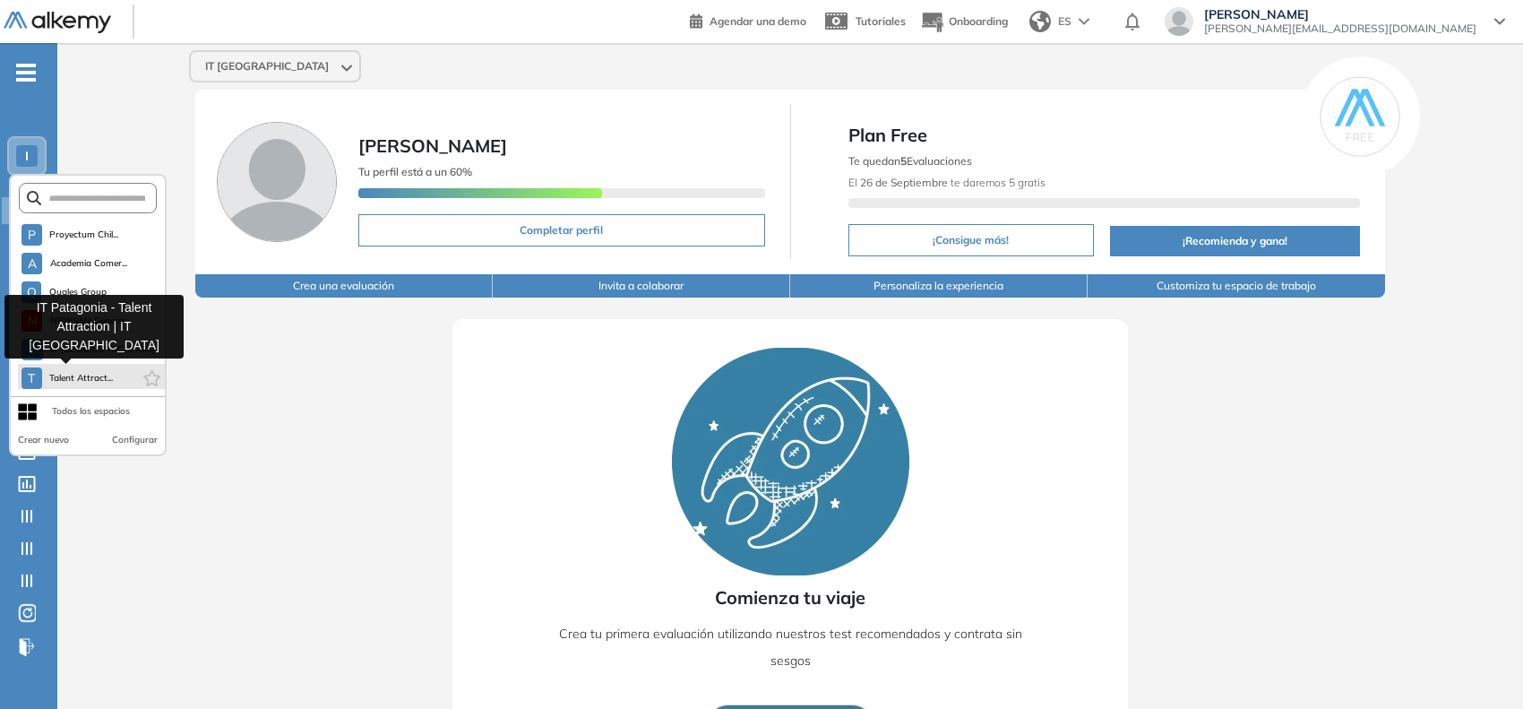
click at [86, 382] on button "T Talent Attract..." at bounding box center [68, 378] width 92 height 22
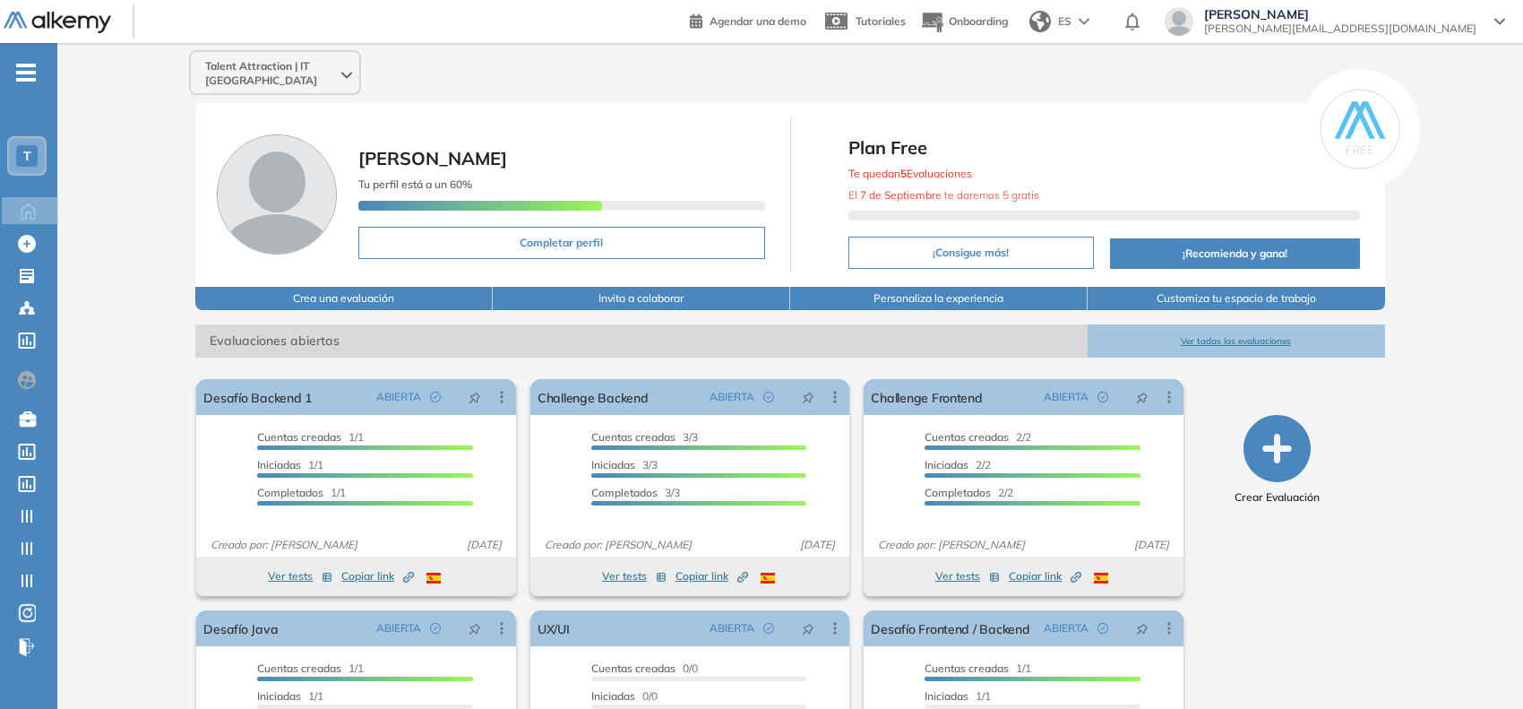
click at [24, 73] on icon "-" at bounding box center [26, 73] width 20 height 4
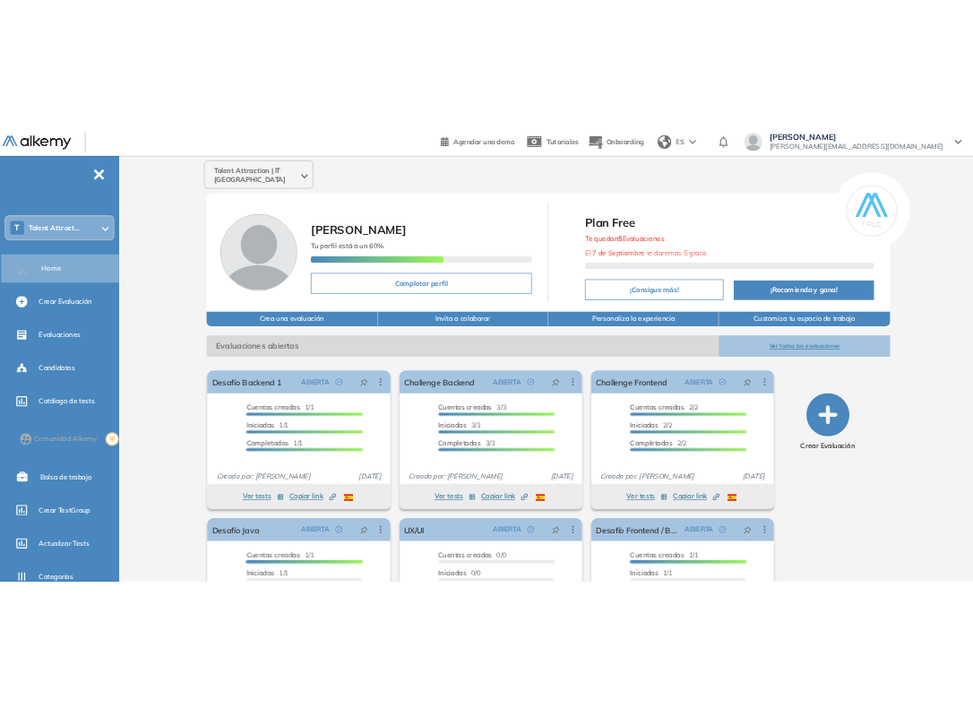
scroll to position [298, 0]
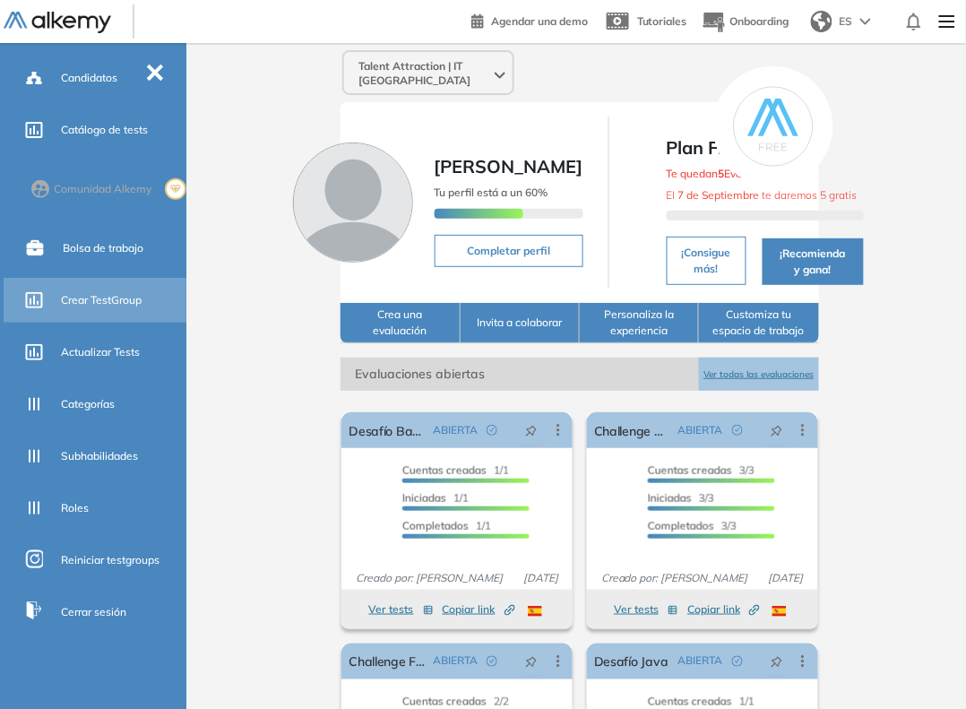
click at [91, 310] on div "Crear TestGroup" at bounding box center [122, 300] width 122 height 30
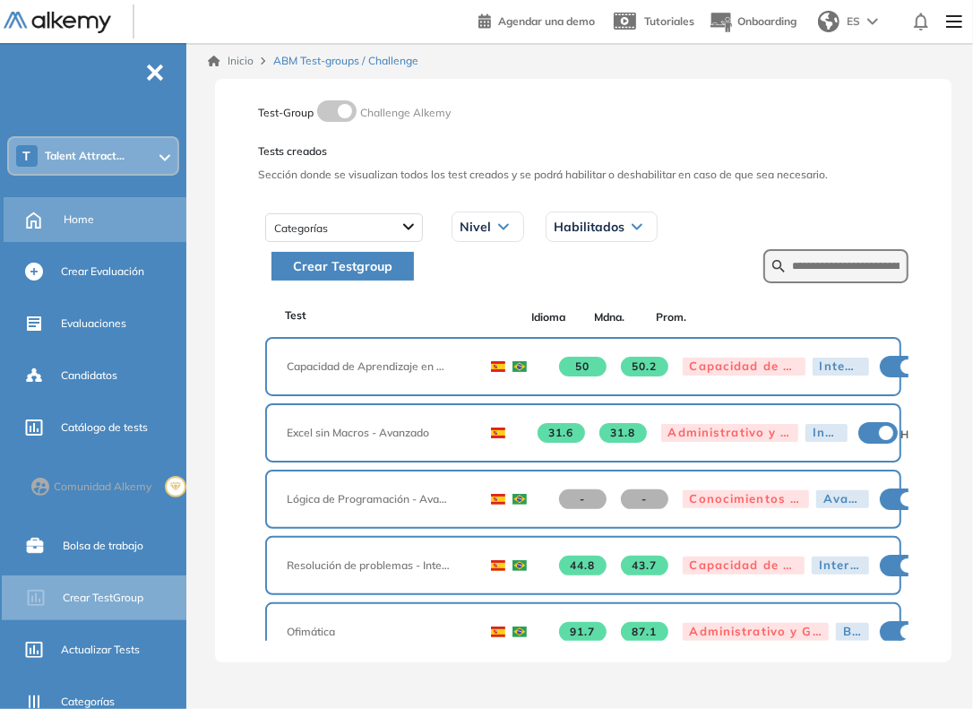
click at [91, 220] on span "Home" at bounding box center [79, 219] width 30 height 16
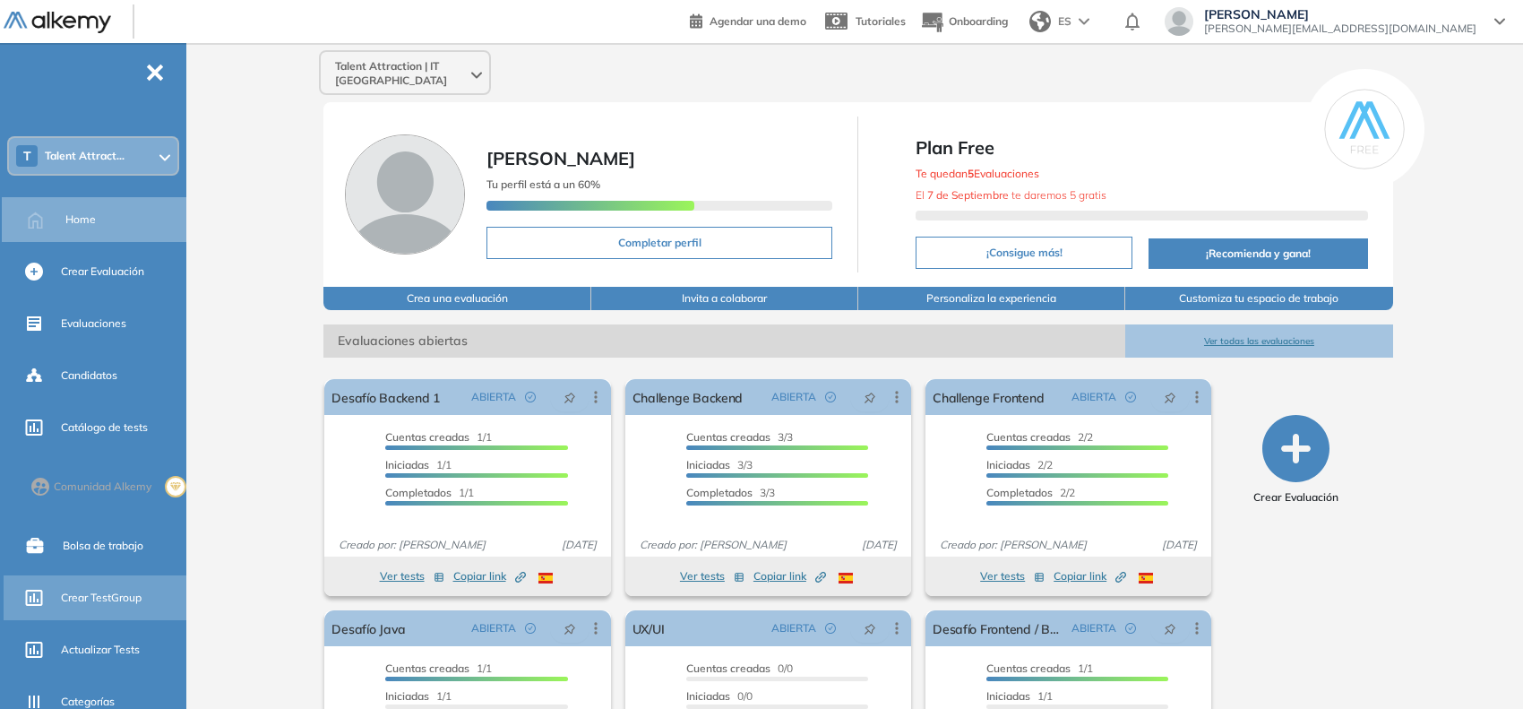
click at [73, 583] on div "Crear TestGroup" at bounding box center [122, 597] width 122 height 30
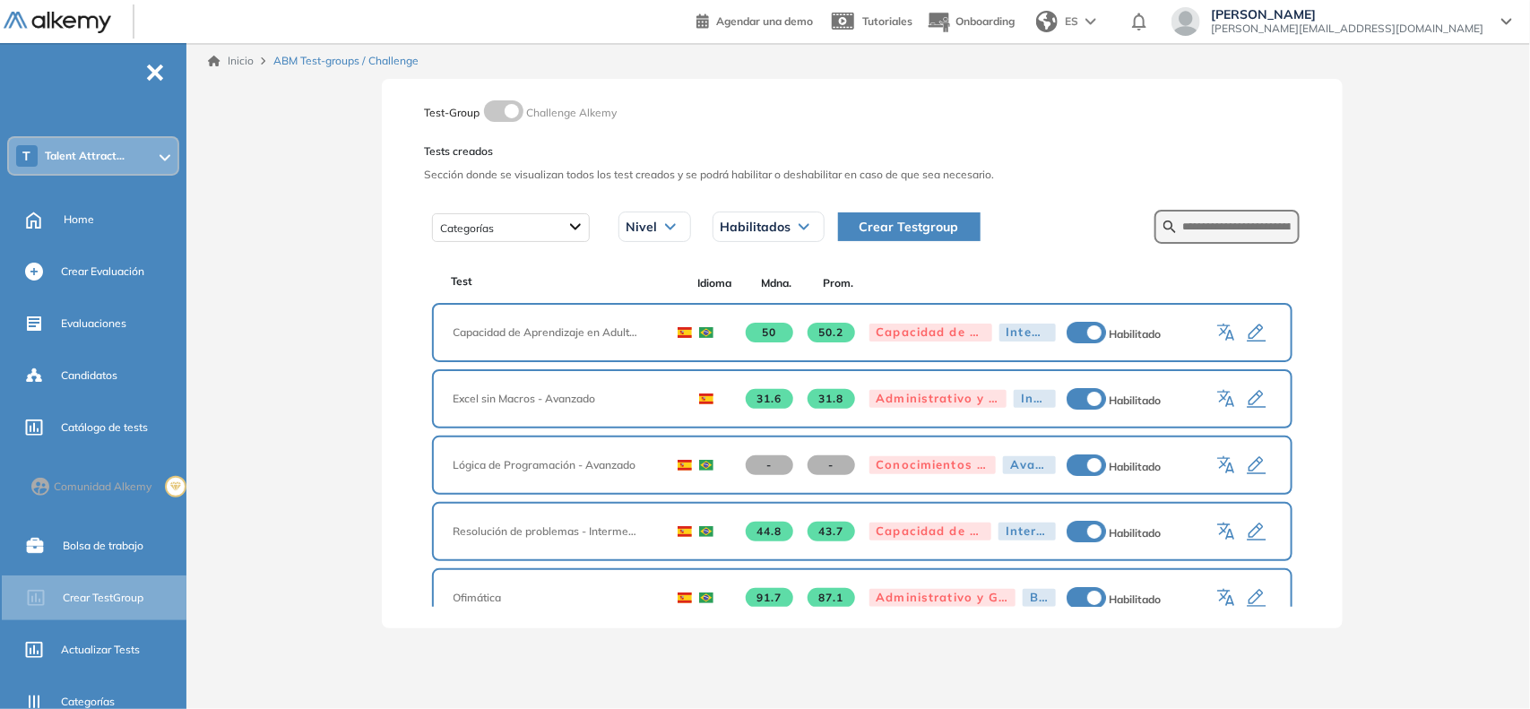
click at [893, 220] on span "Crear Testgroup" at bounding box center [908, 227] width 99 height 20
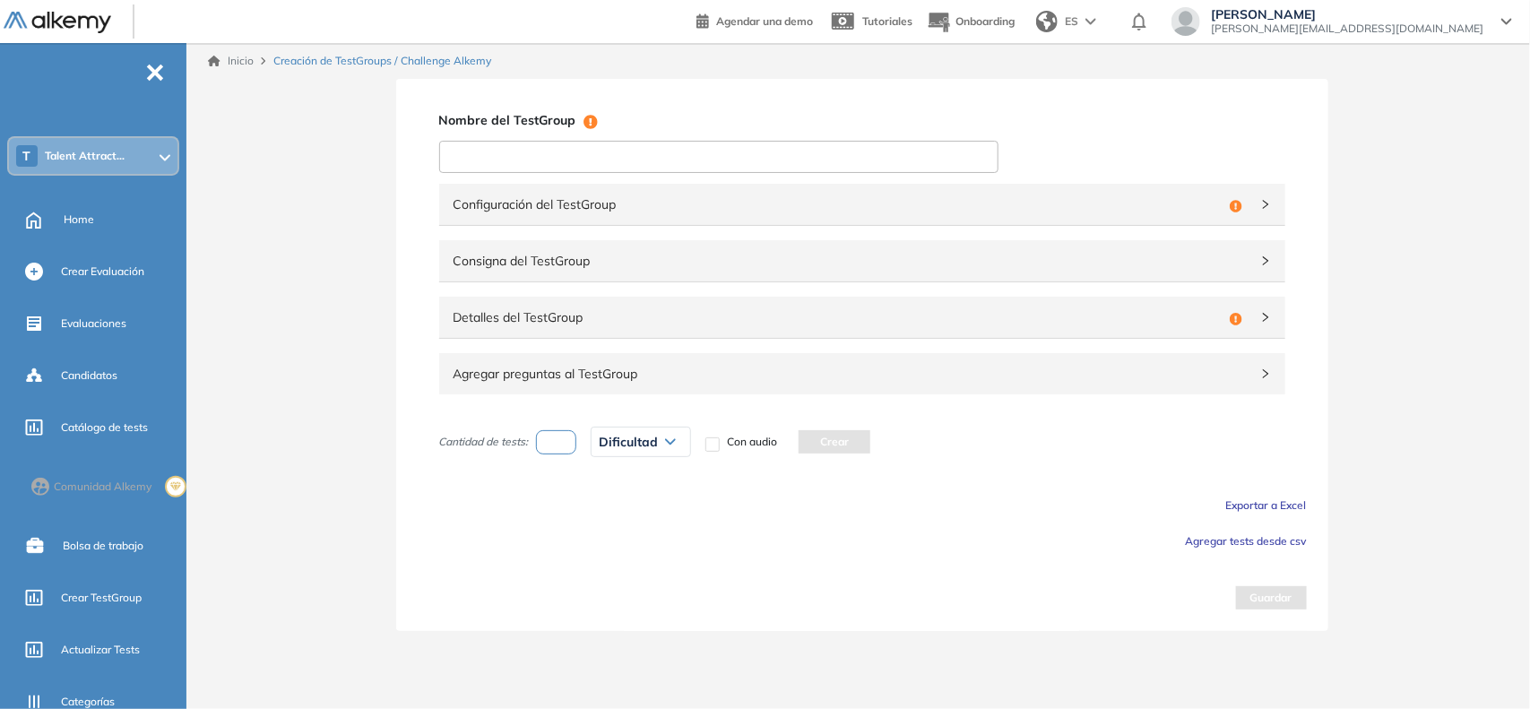
click at [739, 161] on input at bounding box center [718, 157] width 559 height 32
paste input "**********"
type input "**********"
click at [785, 198] on span "Configuración del TestGroup" at bounding box center [837, 204] width 769 height 20
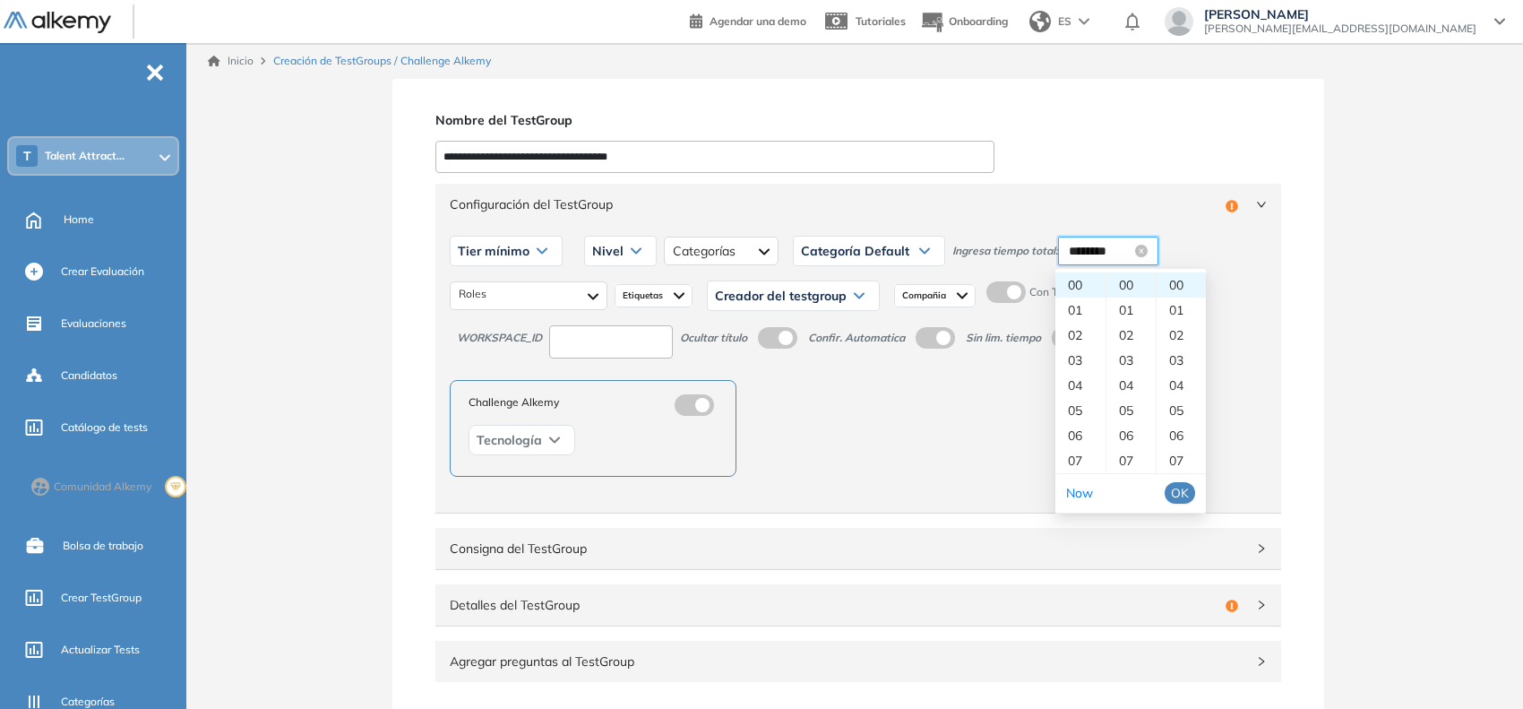
click at [1091, 248] on input "********" at bounding box center [1100, 251] width 63 height 20
click at [1127, 397] on div "30" at bounding box center [1131, 403] width 49 height 25
type input "********"
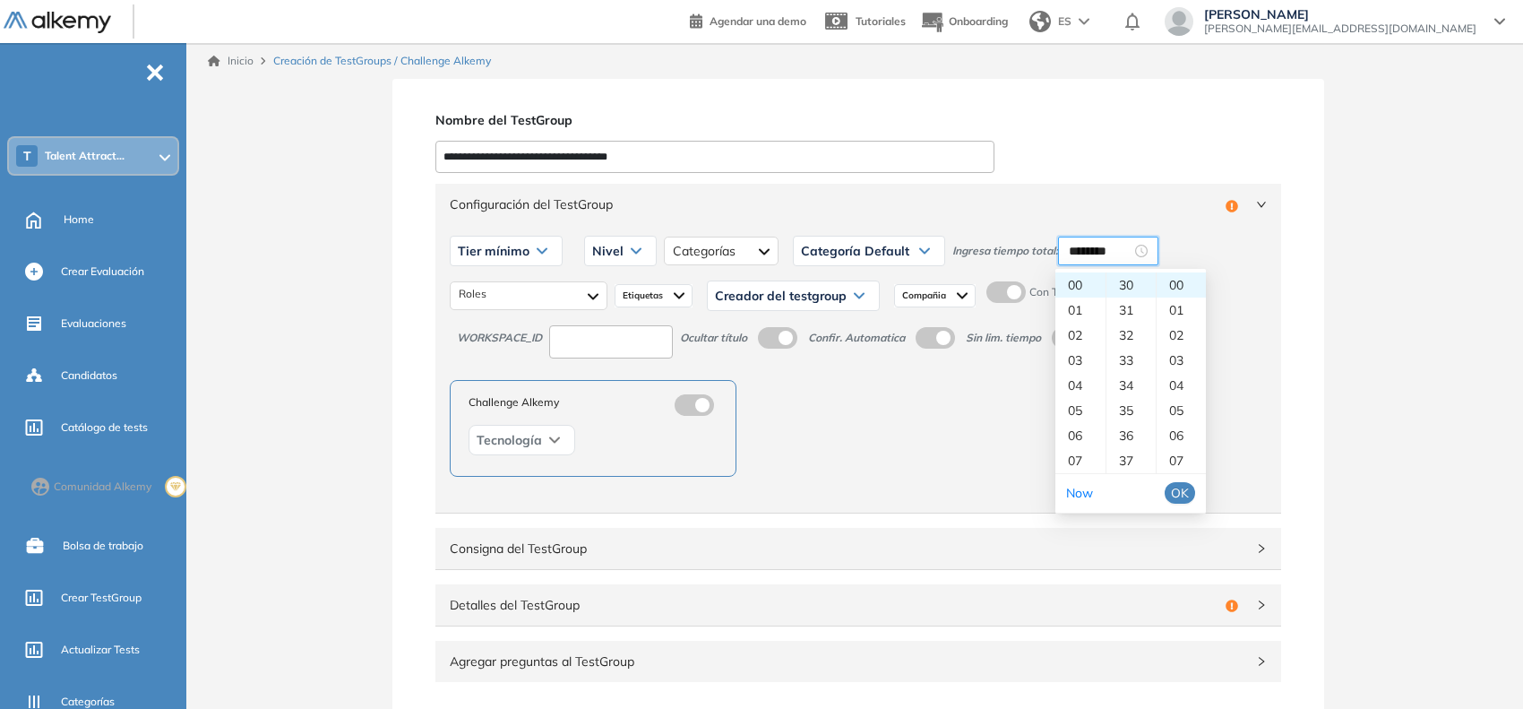
click at [1178, 499] on span "OK" at bounding box center [1180, 493] width 18 height 20
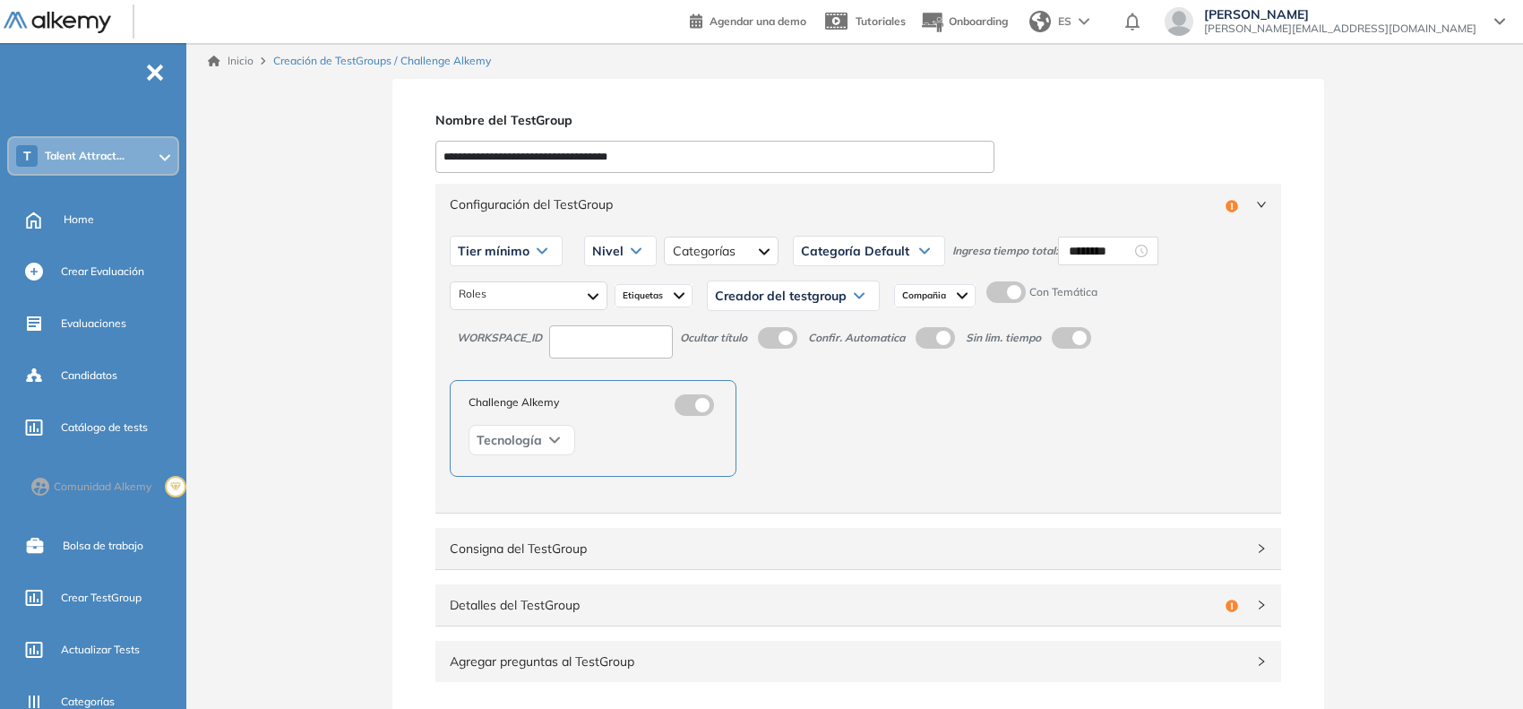
click at [520, 251] on span "Tier mínimo" at bounding box center [494, 251] width 72 height 14
click at [477, 293] on li "Tier N° 1" at bounding box center [479, 289] width 40 height 18
click at [574, 341] on input at bounding box center [611, 341] width 124 height 33
type input "****"
click at [615, 345] on input "****" at bounding box center [611, 341] width 124 height 33
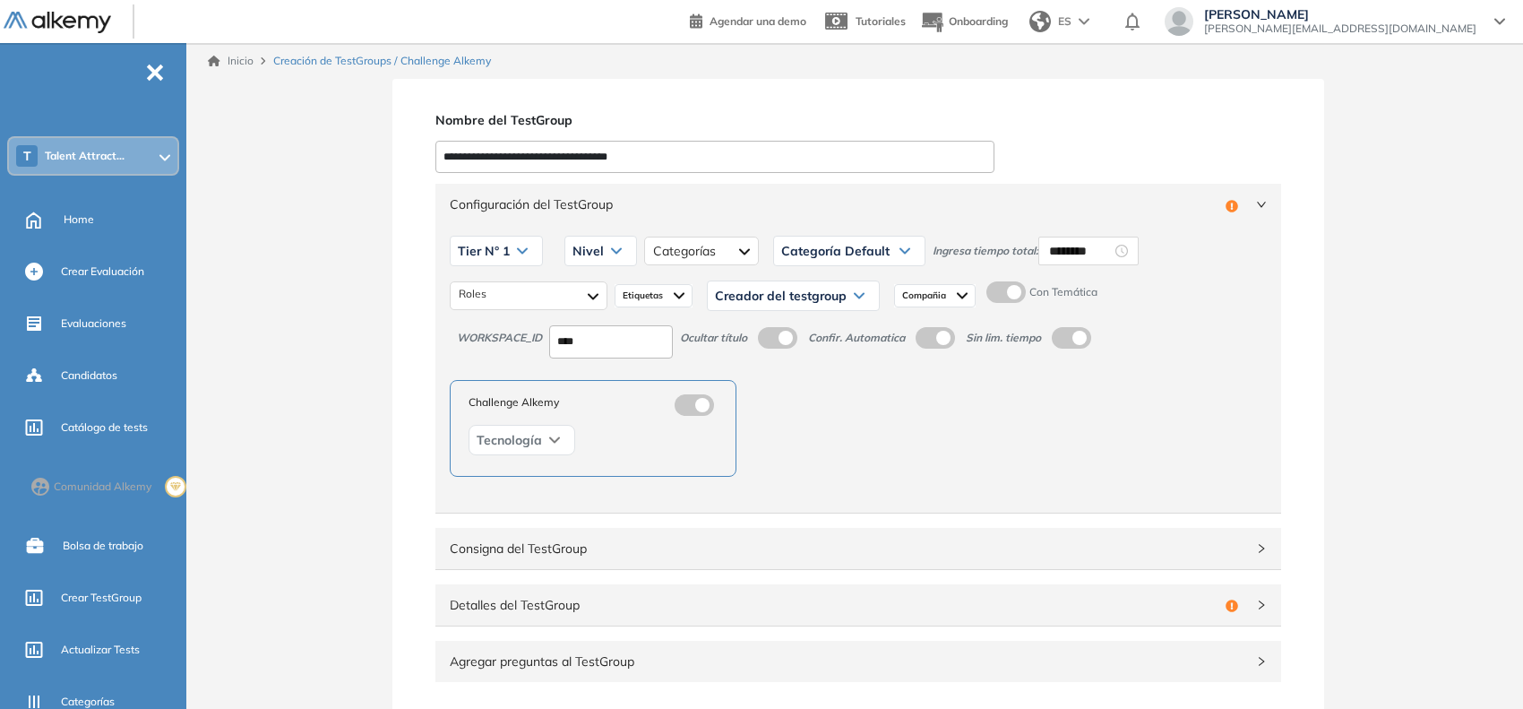
click at [569, 315] on div "Roles Etiquetas Creador del testgroup Juan Pablo P. Juan Manuel F. Paula D. Fed…" at bounding box center [858, 295] width 817 height 45
click at [605, 260] on div "Nivel" at bounding box center [600, 251] width 71 height 29
click at [594, 288] on li "Básico" at bounding box center [589, 289] width 30 height 18
click at [554, 303] on div at bounding box center [529, 295] width 158 height 29
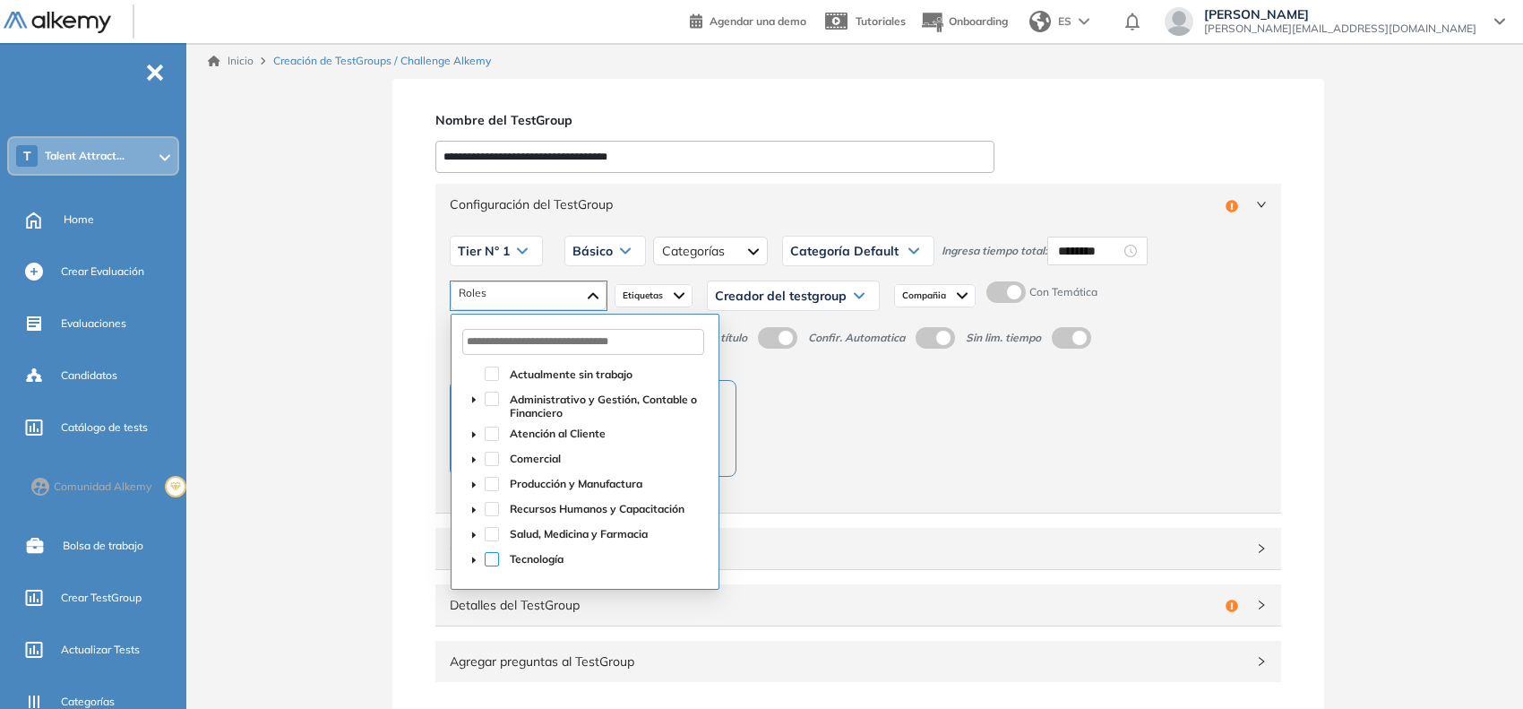
click at [493, 552] on span at bounding box center [492, 559] width 14 height 14
click at [484, 406] on span at bounding box center [474, 403] width 22 height 31
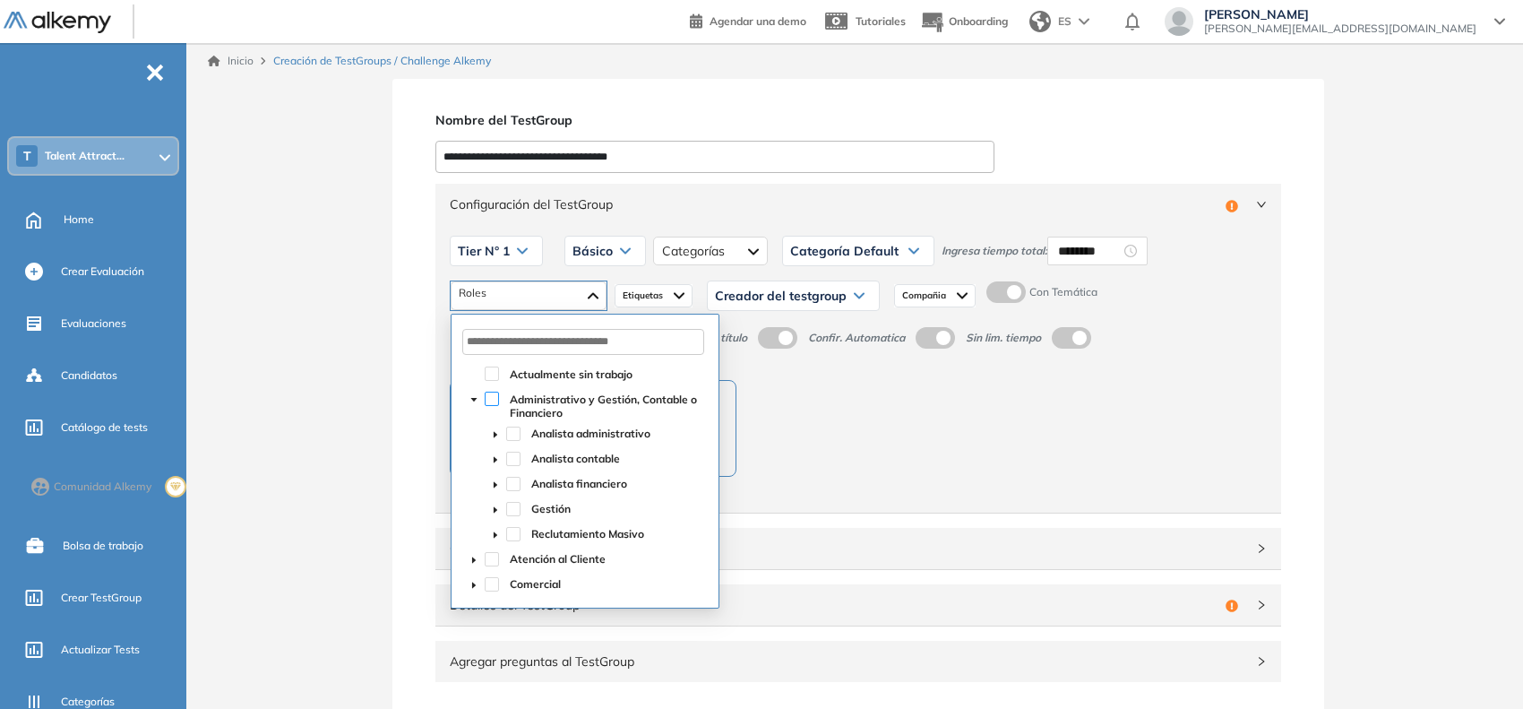
click at [490, 405] on span at bounding box center [492, 399] width 14 height 14
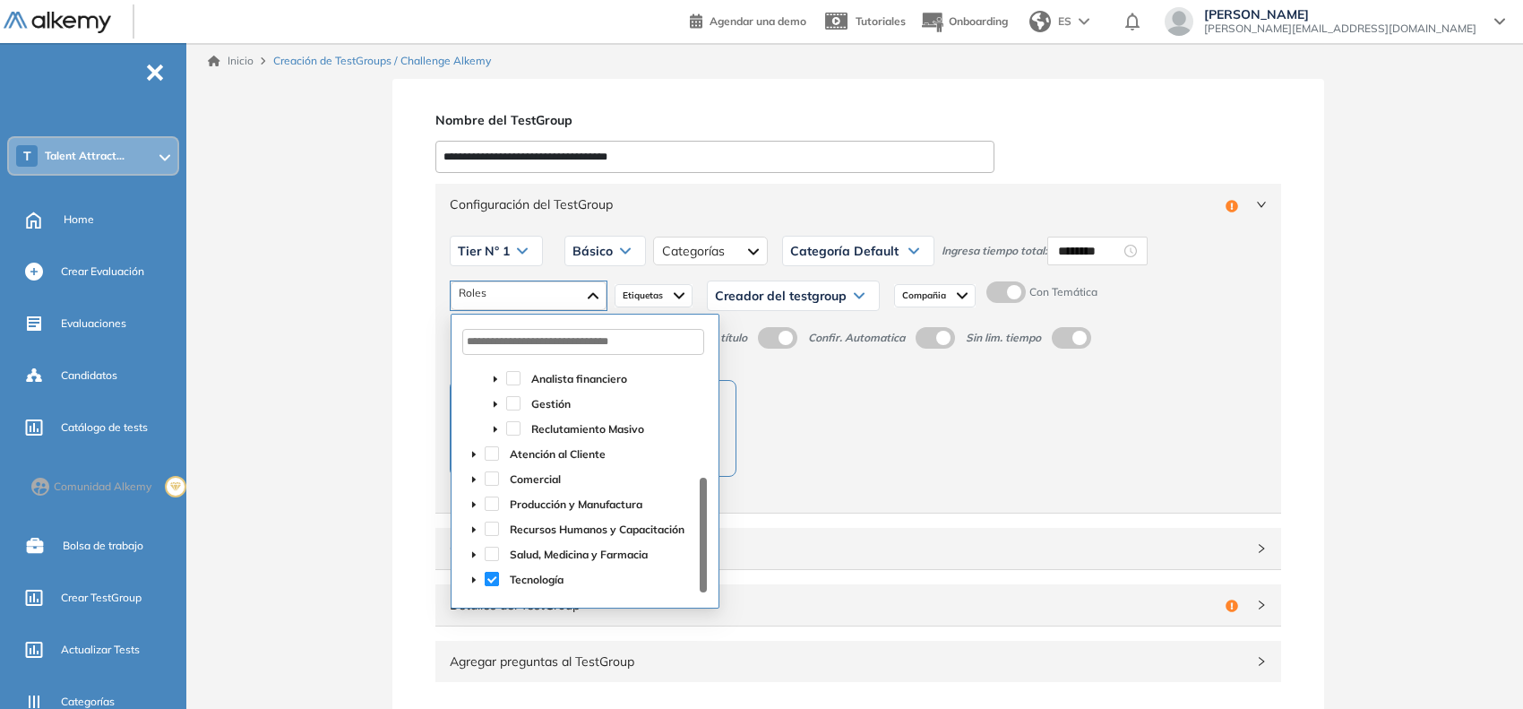
click at [491, 580] on span at bounding box center [492, 579] width 14 height 14
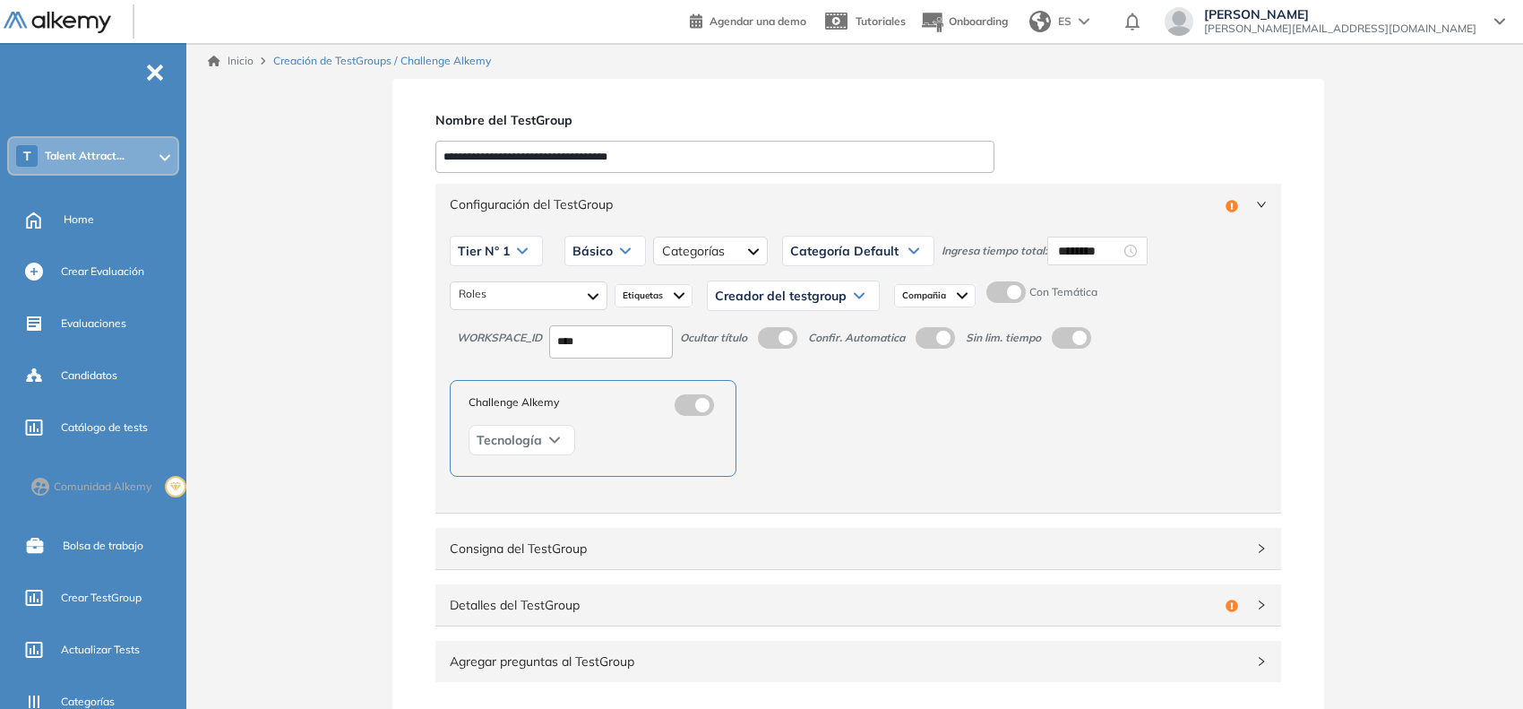
click at [830, 302] on span "Creador del testgroup" at bounding box center [781, 296] width 132 height 14
click at [821, 451] on li "Equipo Pedagógico Alkemy" at bounding box center [778, 454] width 125 height 18
click at [975, 224] on div "Configuración del TestGroup Incompleto" at bounding box center [859, 204] width 846 height 41
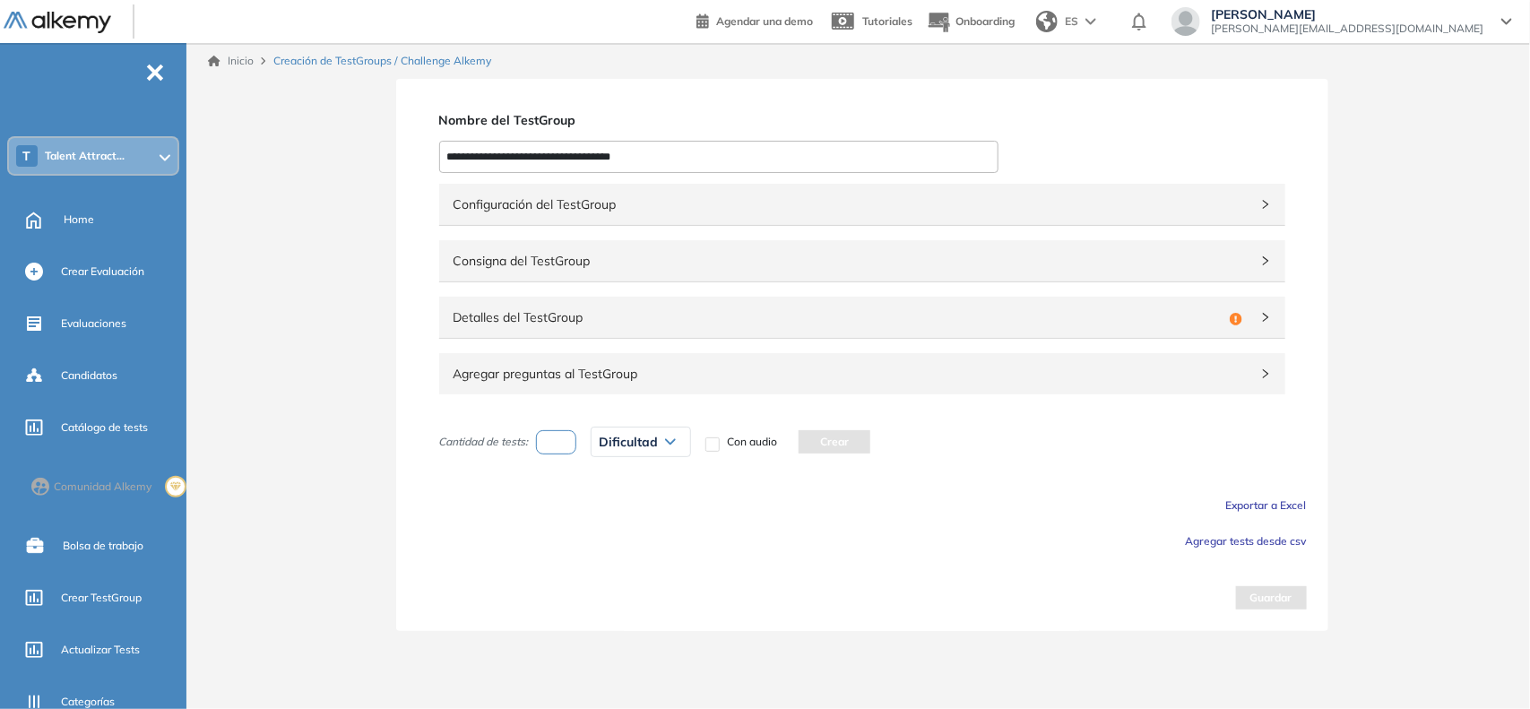
click at [853, 314] on span "Detalles del TestGroup" at bounding box center [837, 317] width 769 height 20
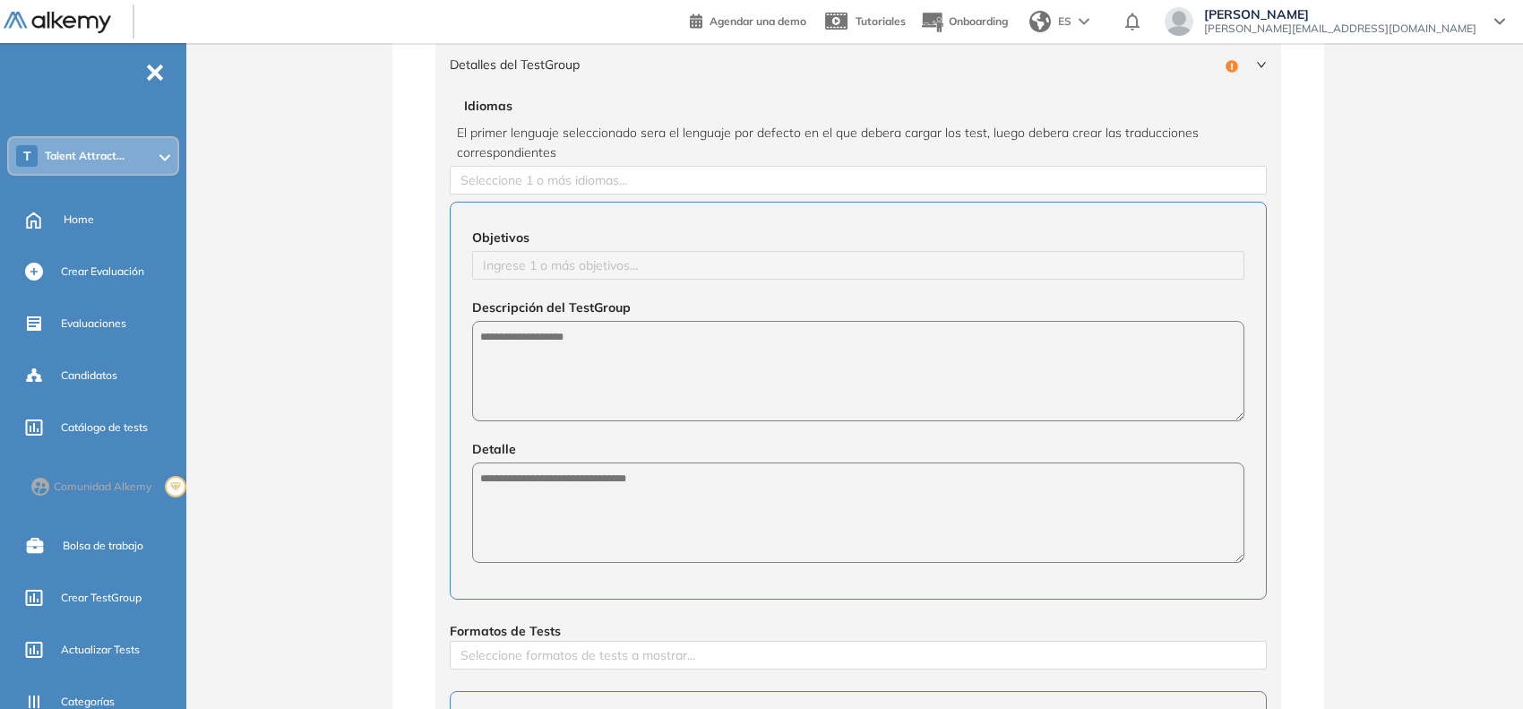
scroll to position [254, 0]
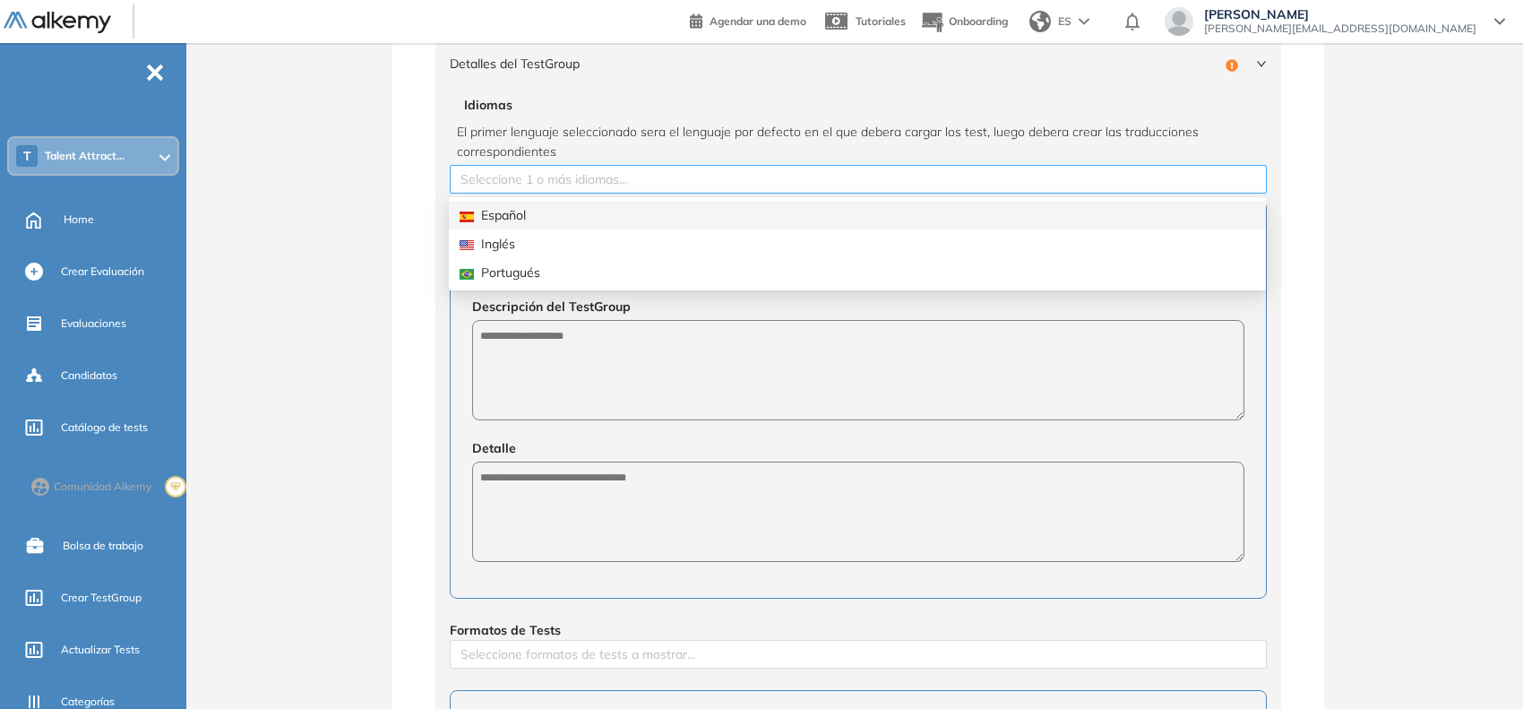
click at [591, 180] on div at bounding box center [858, 179] width 808 height 22
click at [598, 217] on div "Español" at bounding box center [858, 215] width 796 height 20
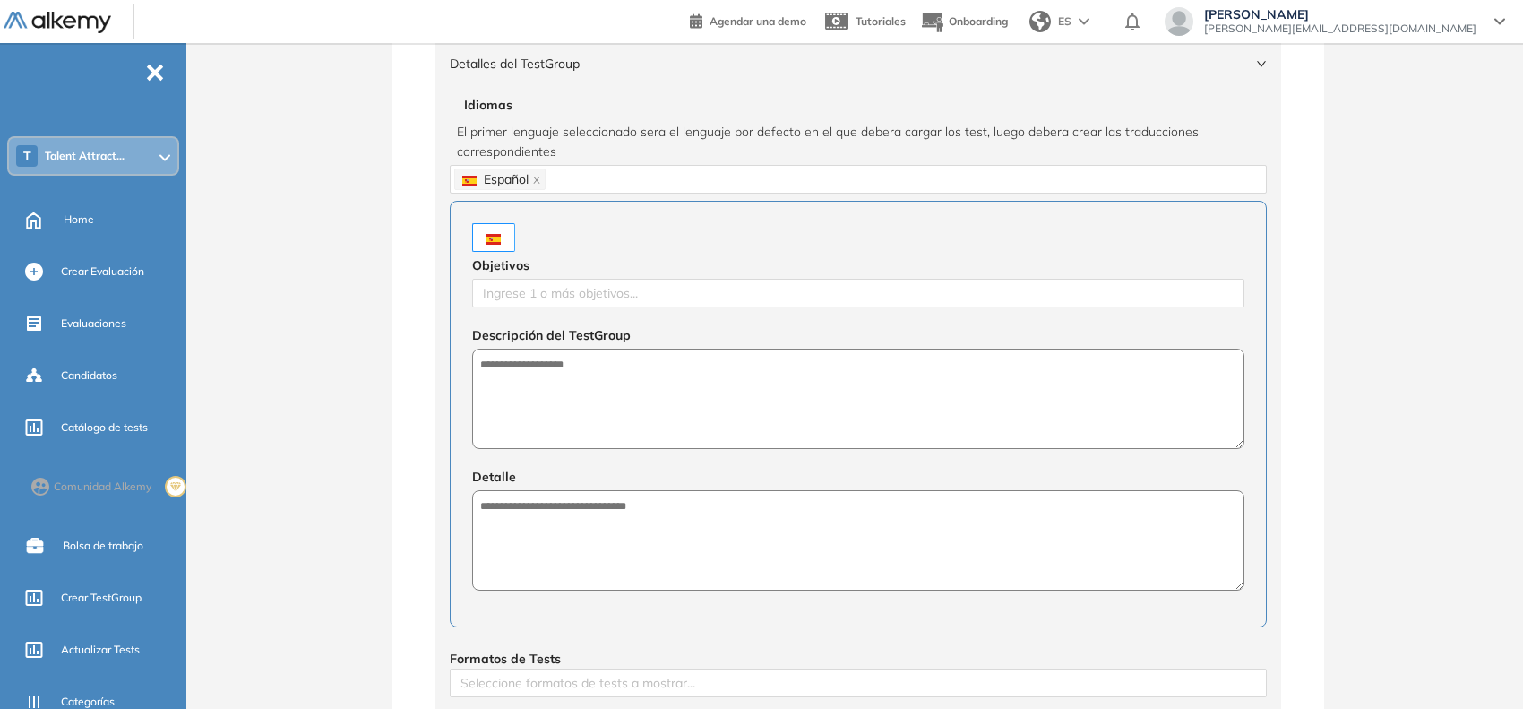
click at [382, 298] on div "**********" at bounding box center [859, 516] width 1330 height 1382
click at [518, 296] on div at bounding box center [859, 293] width 764 height 22
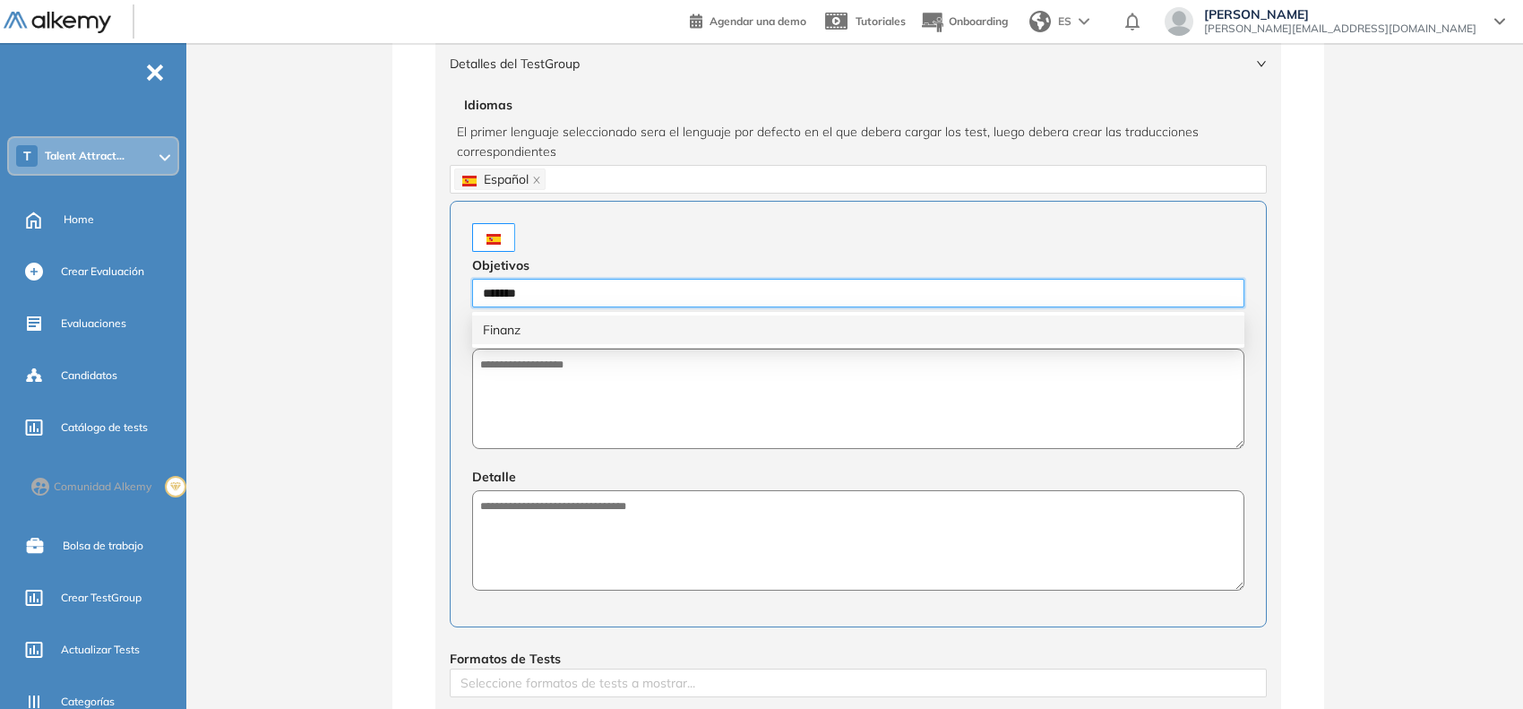
type input "********"
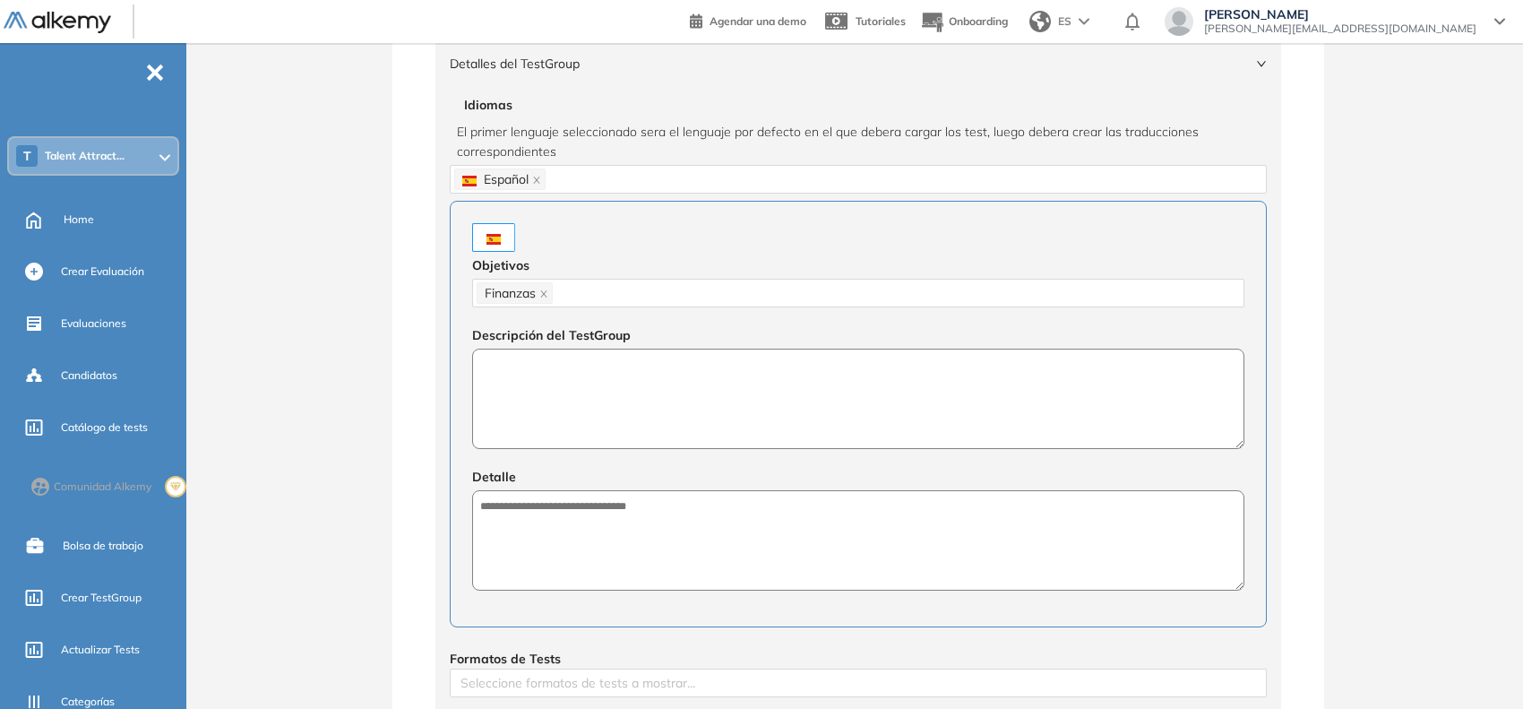
click at [628, 390] on textarea at bounding box center [858, 399] width 772 height 100
paste textarea "**********"
click at [628, 390] on textarea "**********" at bounding box center [858, 399] width 772 height 101
type textarea "**********"
click at [684, 580] on textarea at bounding box center [858, 541] width 772 height 100
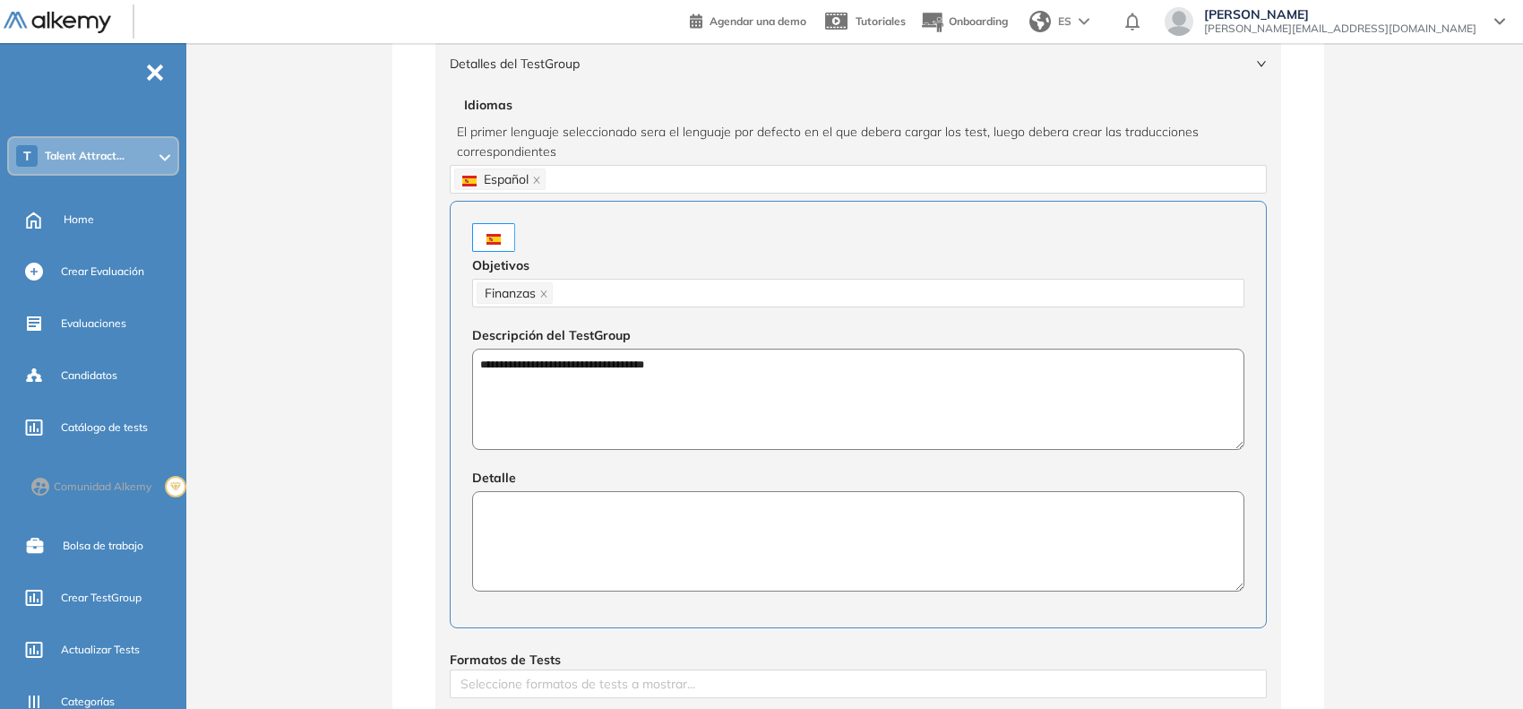
paste textarea "**********"
type textarea "**********"
click at [484, 360] on textarea "**********" at bounding box center [858, 399] width 772 height 101
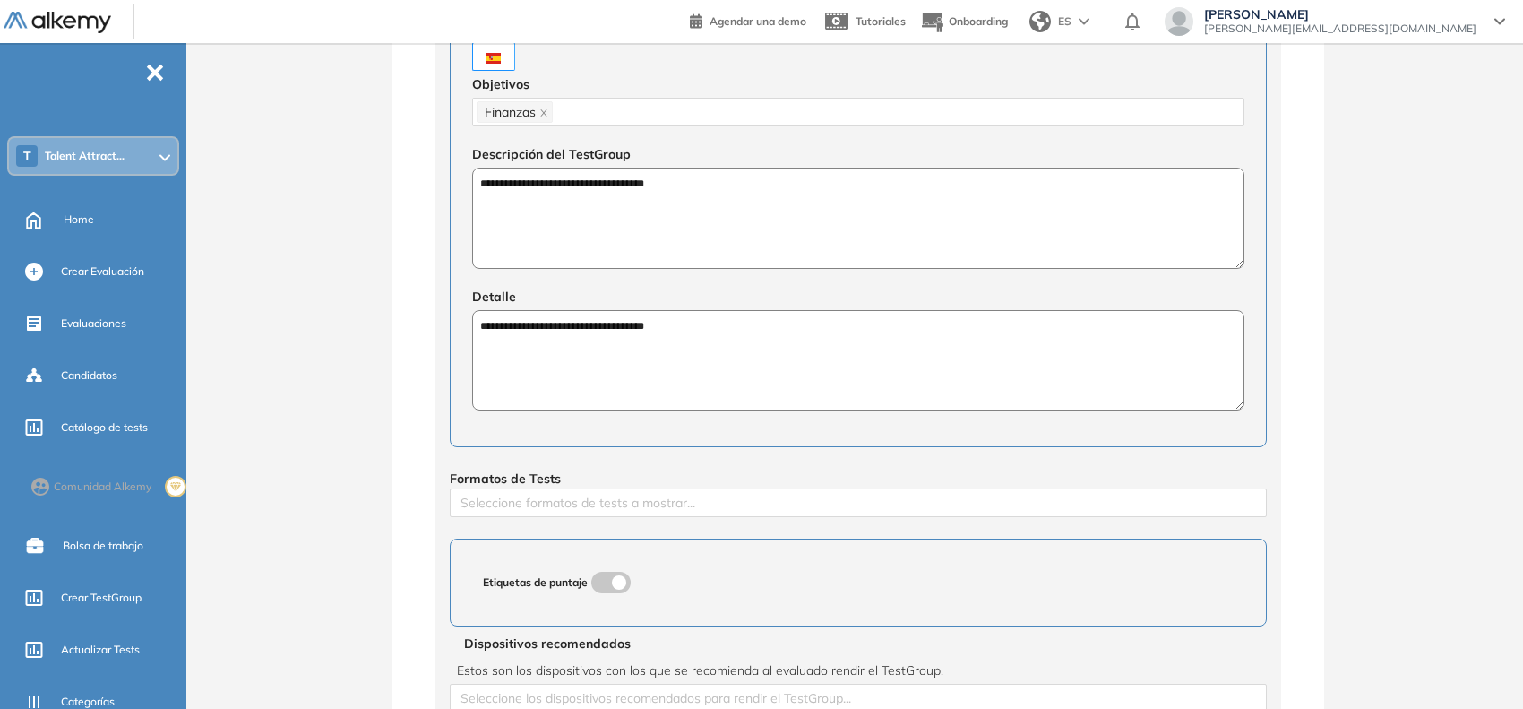
scroll to position [436, 0]
type textarea "**********"
click at [482, 327] on textarea "**********" at bounding box center [858, 359] width 772 height 101
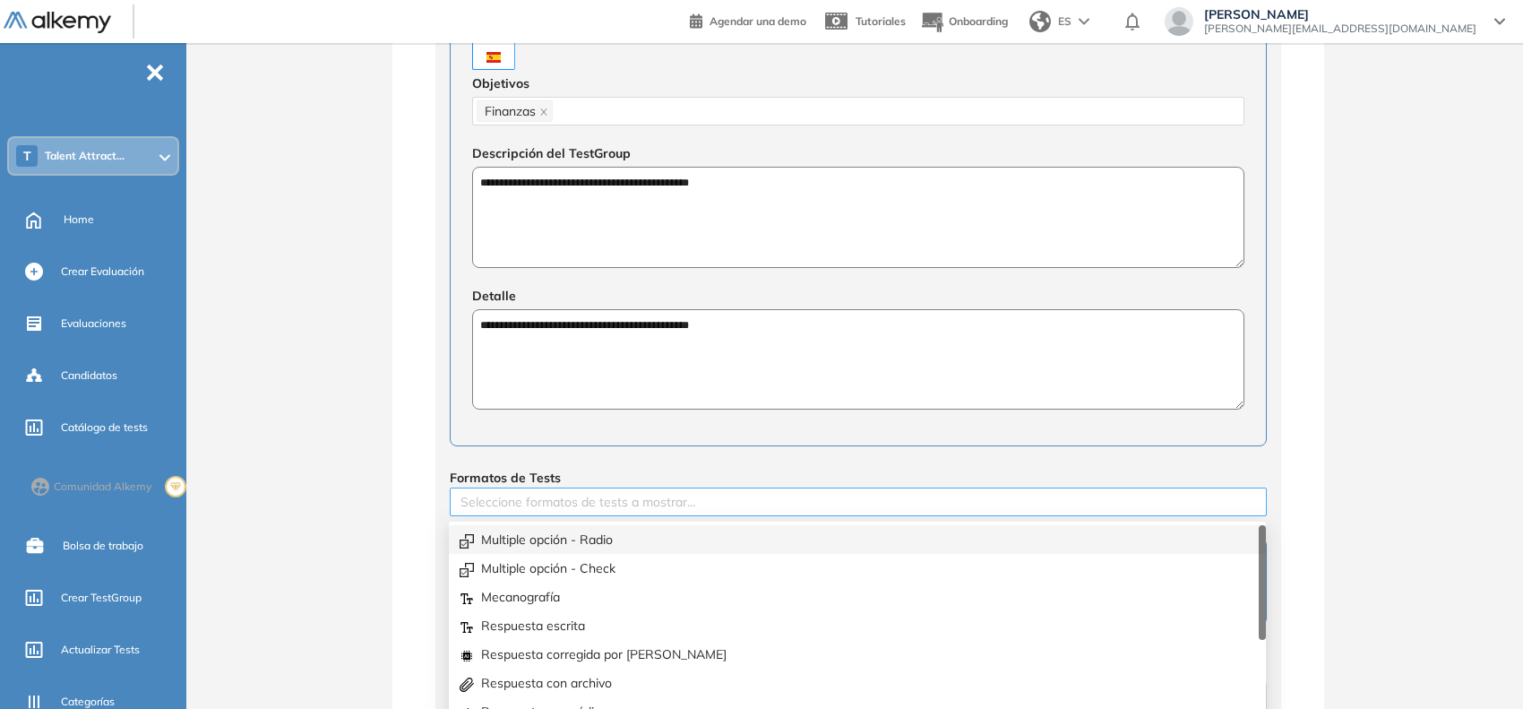
click at [625, 502] on div at bounding box center [858, 502] width 808 height 22
type textarea "**********"
click at [594, 570] on div "Multiple opción - Check" at bounding box center [858, 568] width 796 height 20
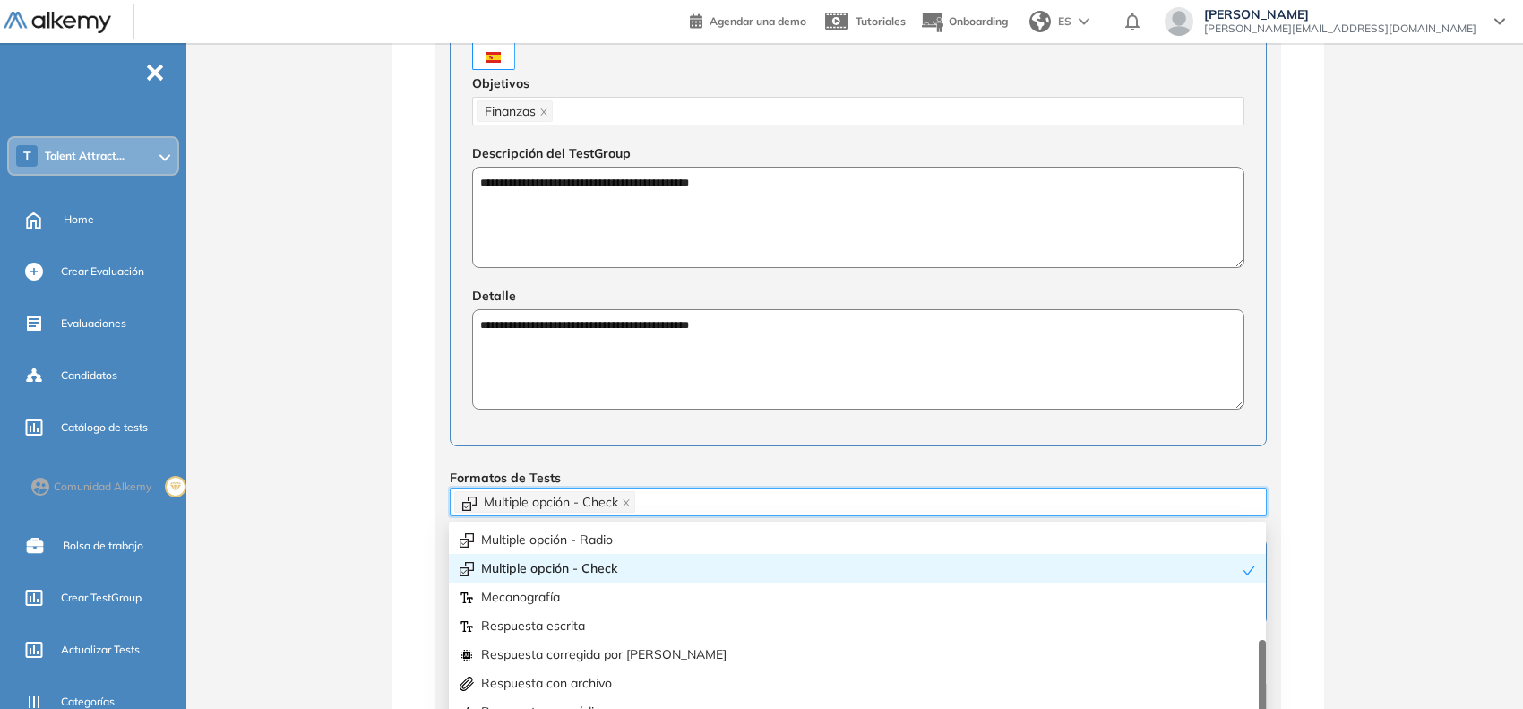
scroll to position [28, 0]
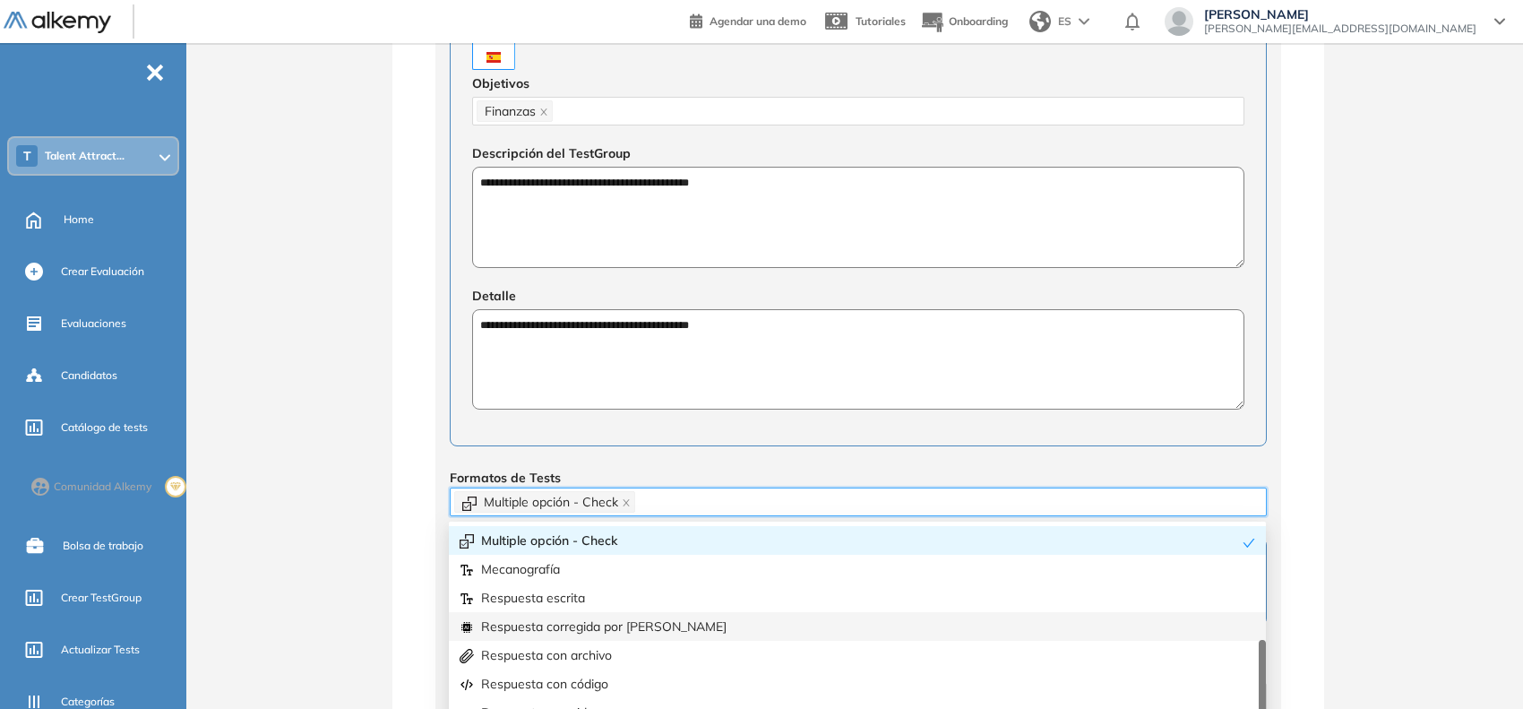
click at [619, 618] on div "Respuesta corregida por IA" at bounding box center [858, 627] width 796 height 20
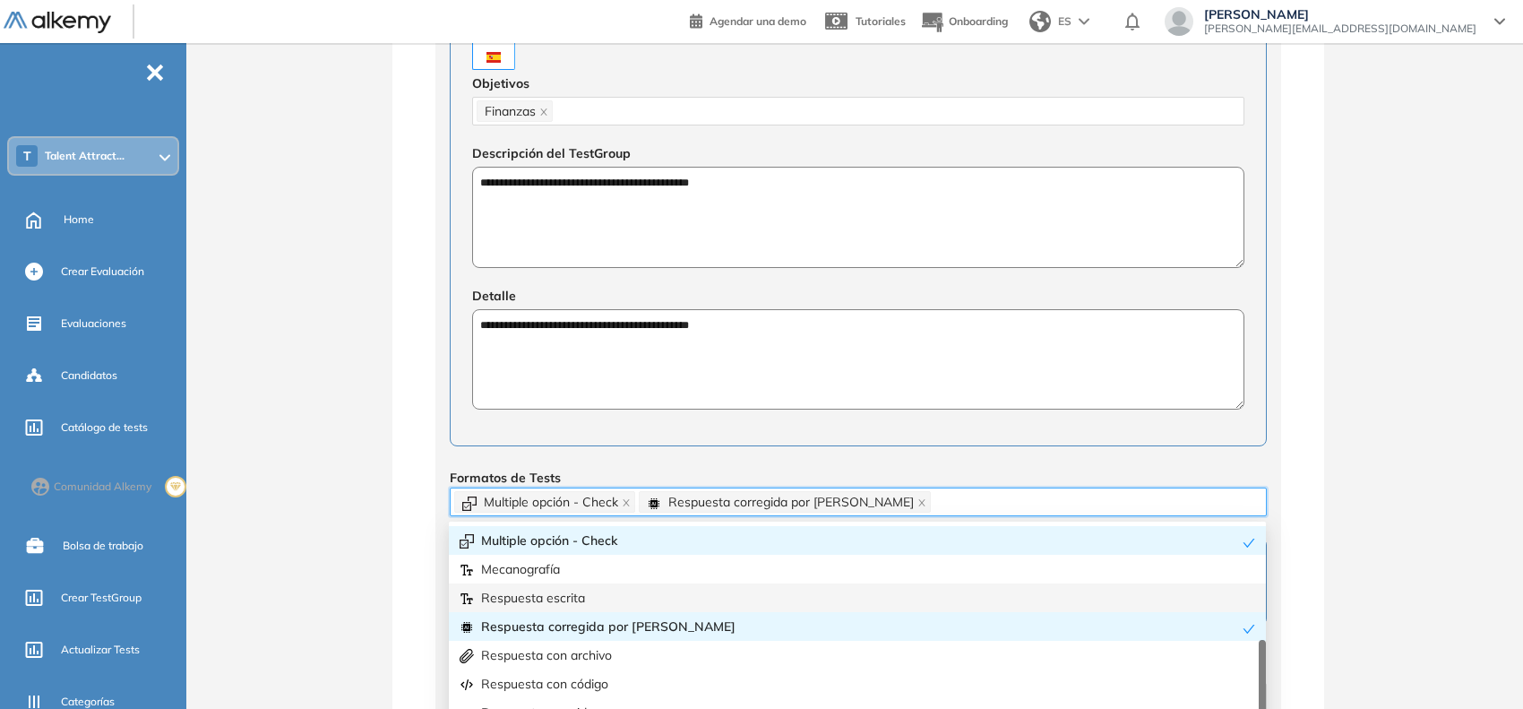
click at [369, 549] on div "**********" at bounding box center [859, 334] width 1330 height 1383
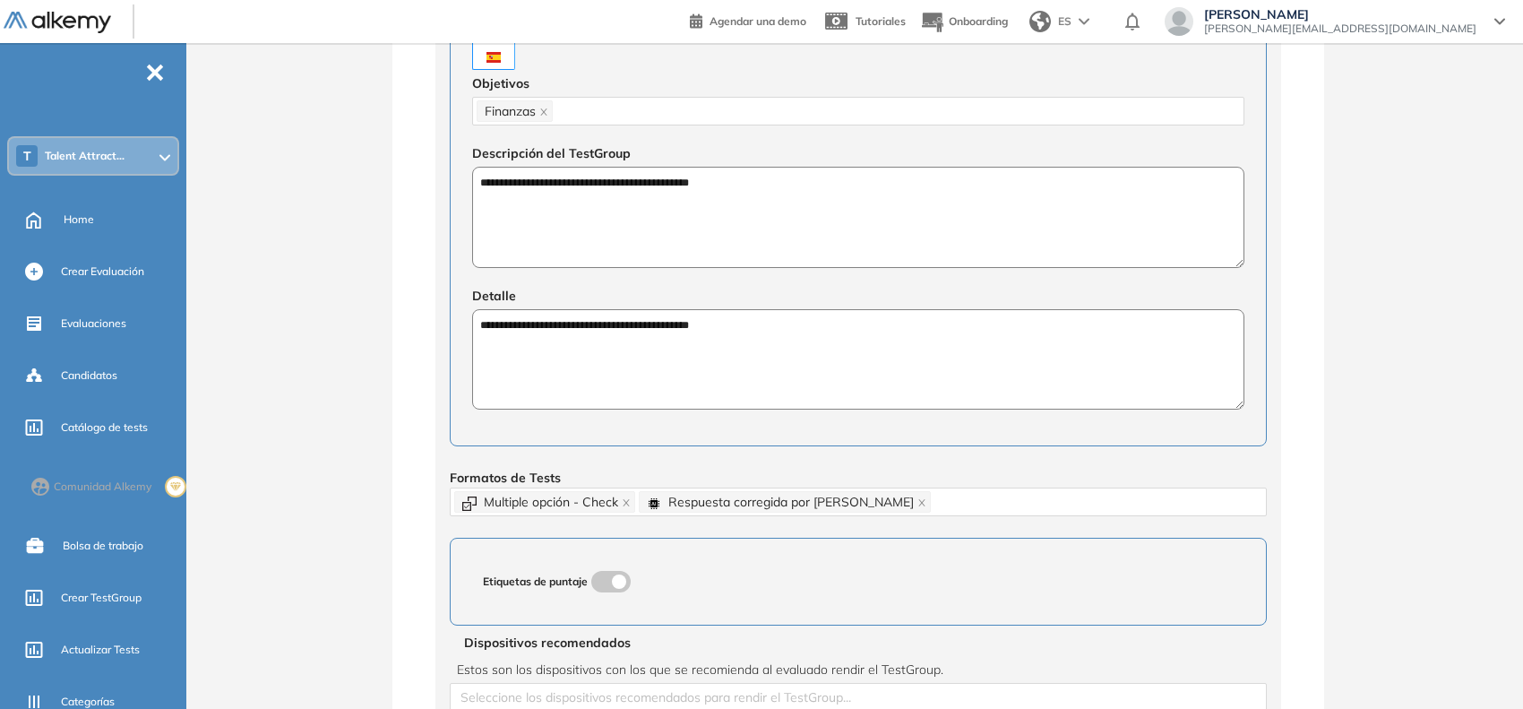
scroll to position [755, 0]
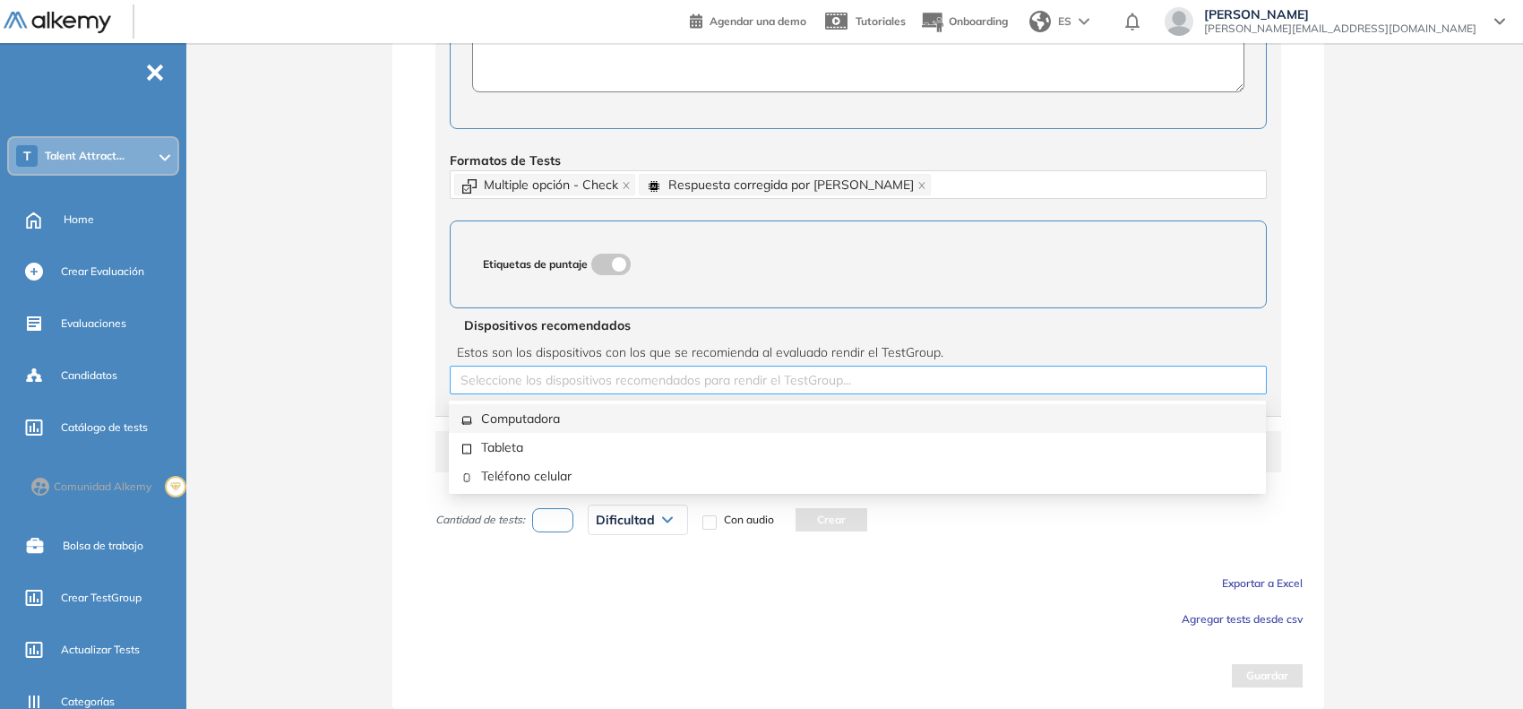
click at [558, 384] on div at bounding box center [858, 380] width 808 height 22
click at [542, 409] on div "Computadora" at bounding box center [858, 419] width 796 height 20
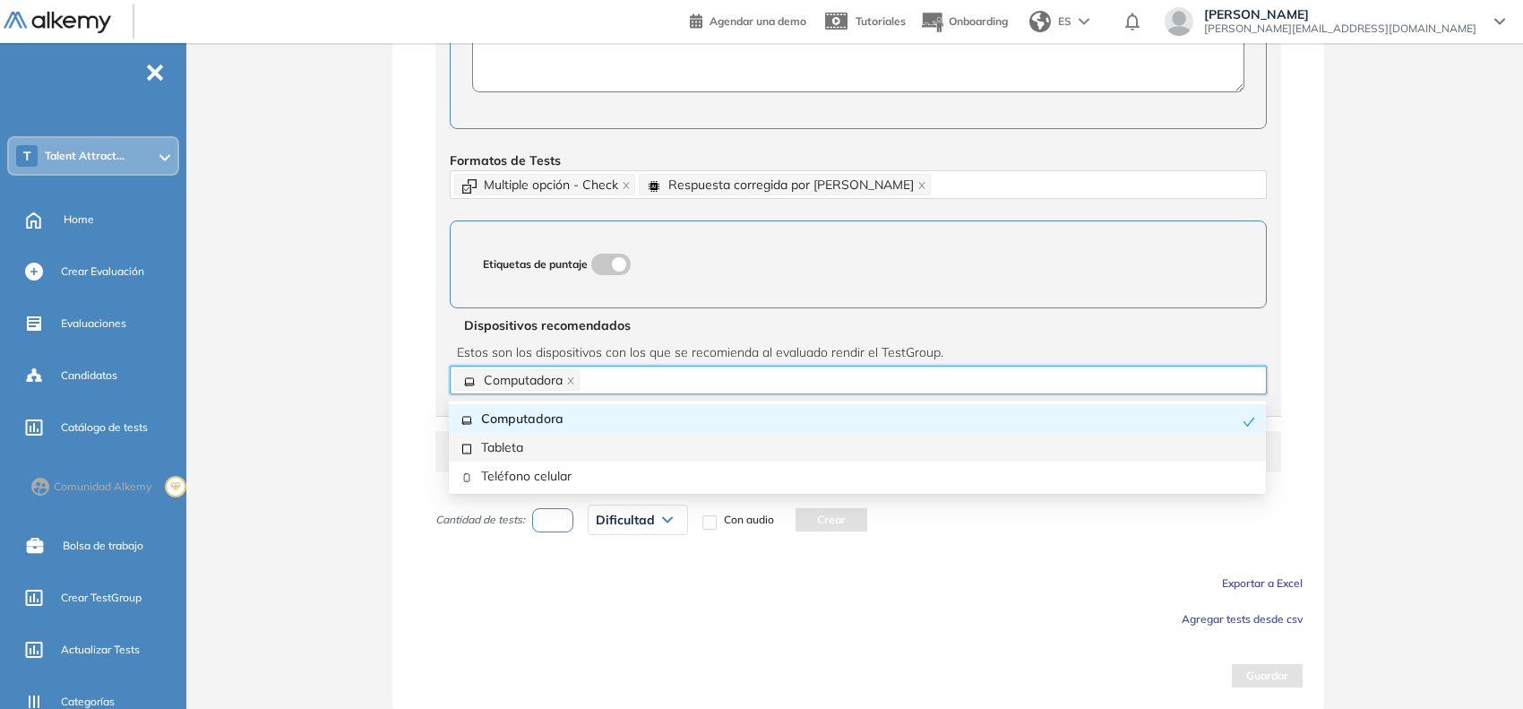
click at [557, 439] on div "Tableta" at bounding box center [858, 447] width 796 height 20
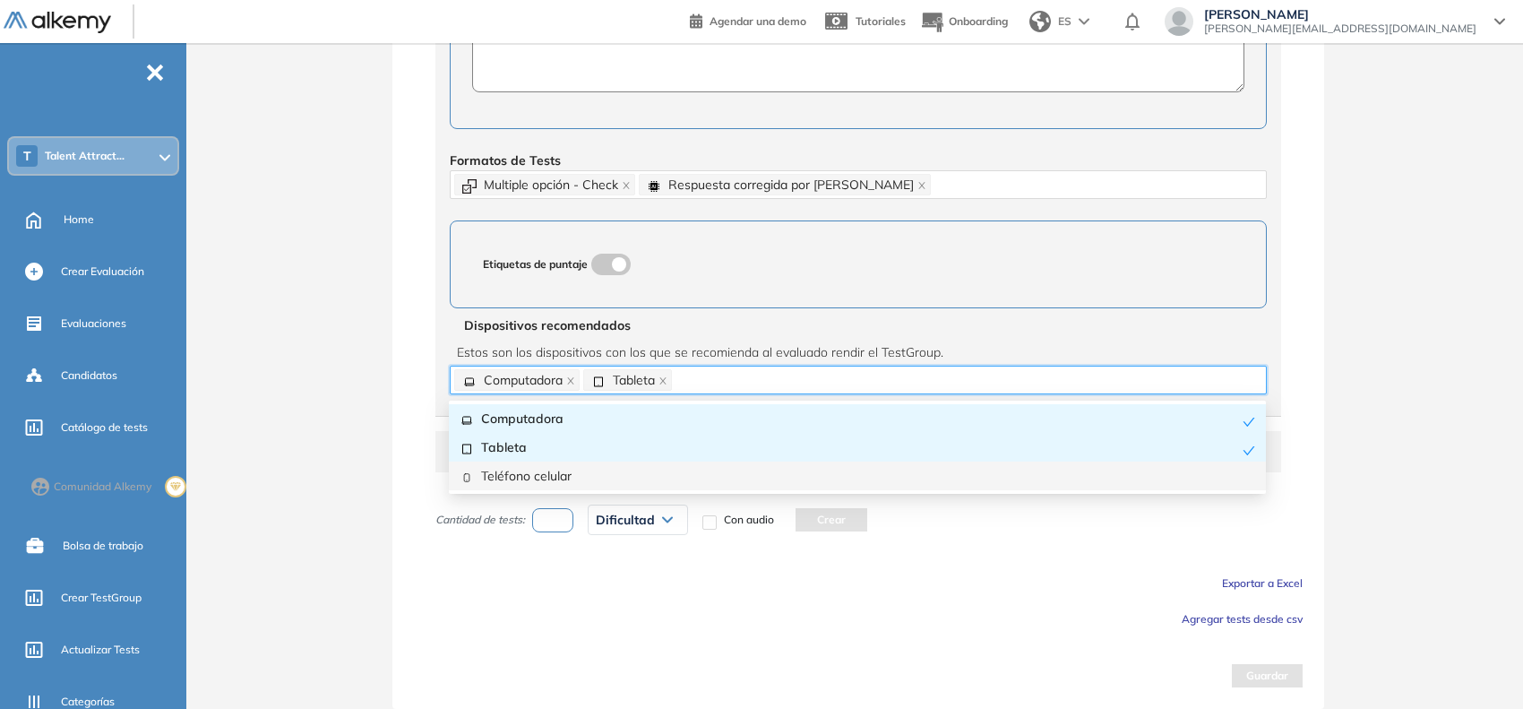
click at [578, 473] on div "Teléfono celular" at bounding box center [858, 476] width 796 height 20
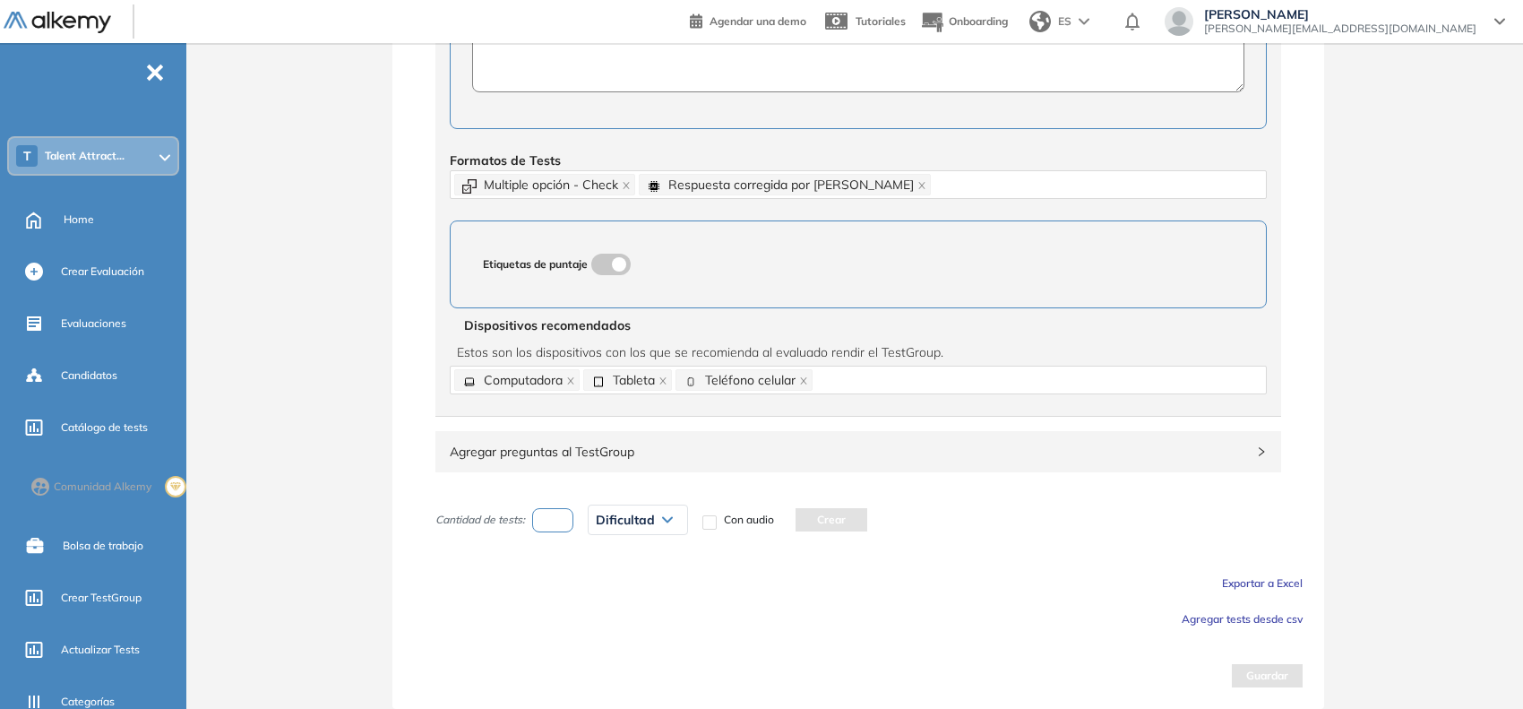
click at [1241, 612] on span "Agregar tests desde csv" at bounding box center [1242, 618] width 121 height 13
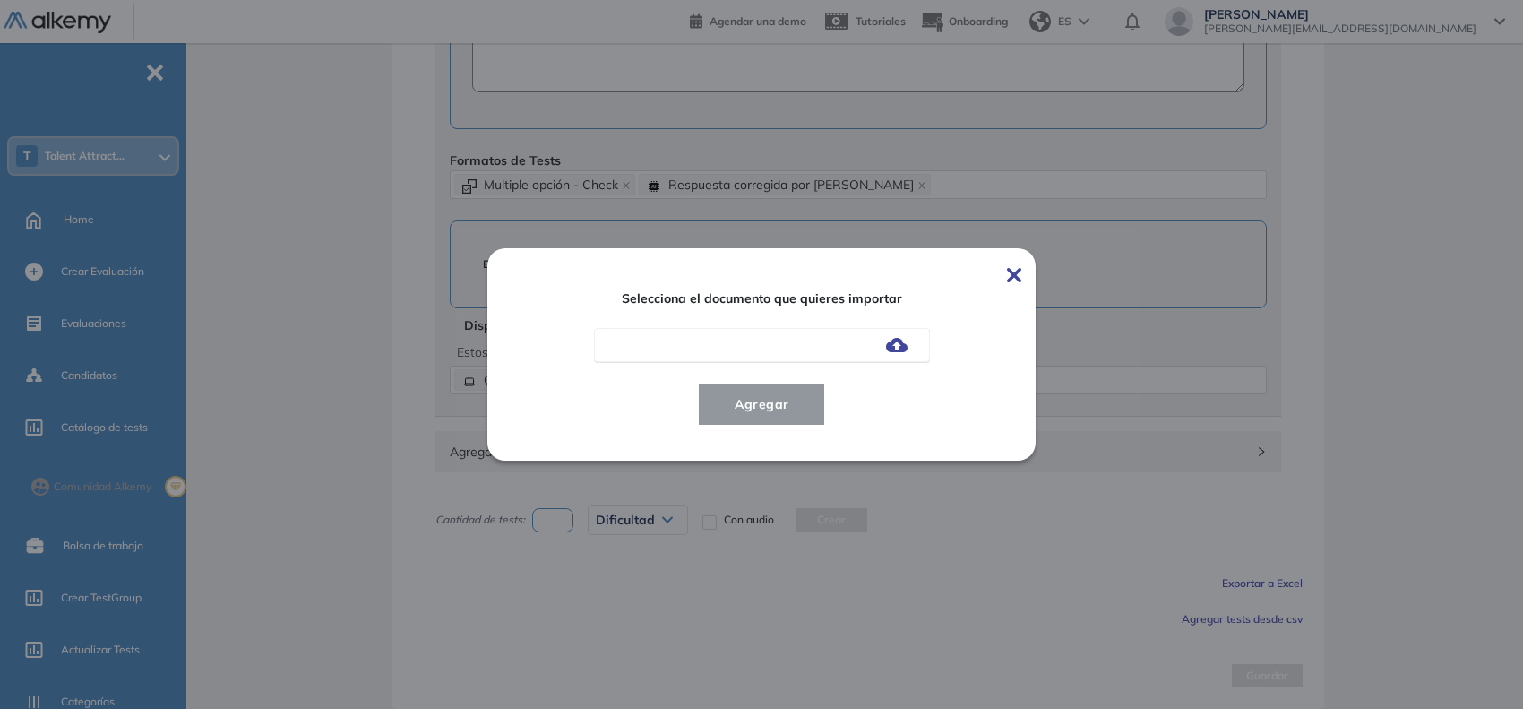
click at [902, 356] on div at bounding box center [762, 345] width 336 height 34
click at [901, 337] on label at bounding box center [897, 344] width 22 height 16
click at [0, 0] on input "file" at bounding box center [0, 0] width 0 height 0
click at [764, 401] on span "Agregar" at bounding box center [762, 404] width 83 height 22
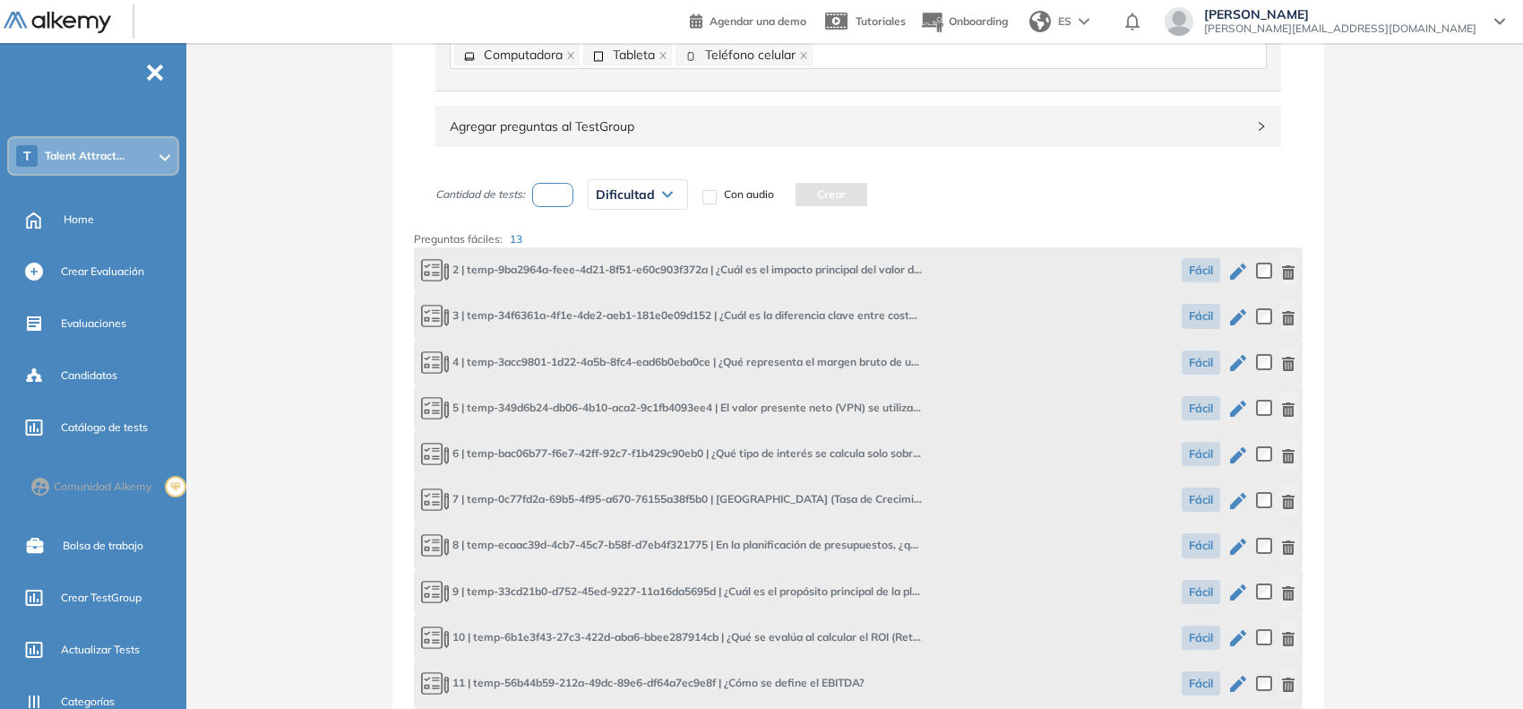
scroll to position [1077, 0]
click at [558, 202] on input "number" at bounding box center [552, 196] width 41 height 24
type input "**"
click at [621, 202] on span "Dificultad" at bounding box center [625, 195] width 59 height 14
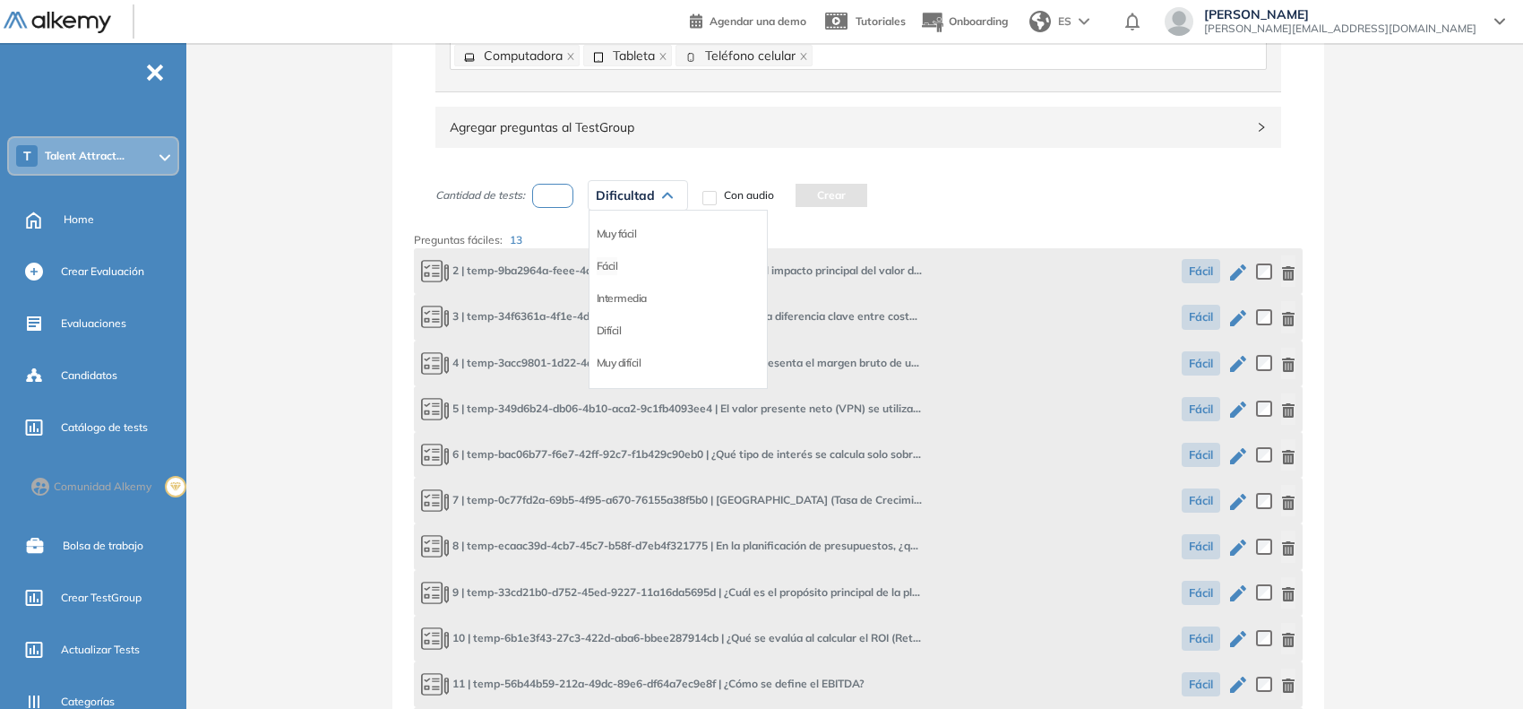
click at [612, 271] on li "Fácil" at bounding box center [608, 266] width 22 height 18
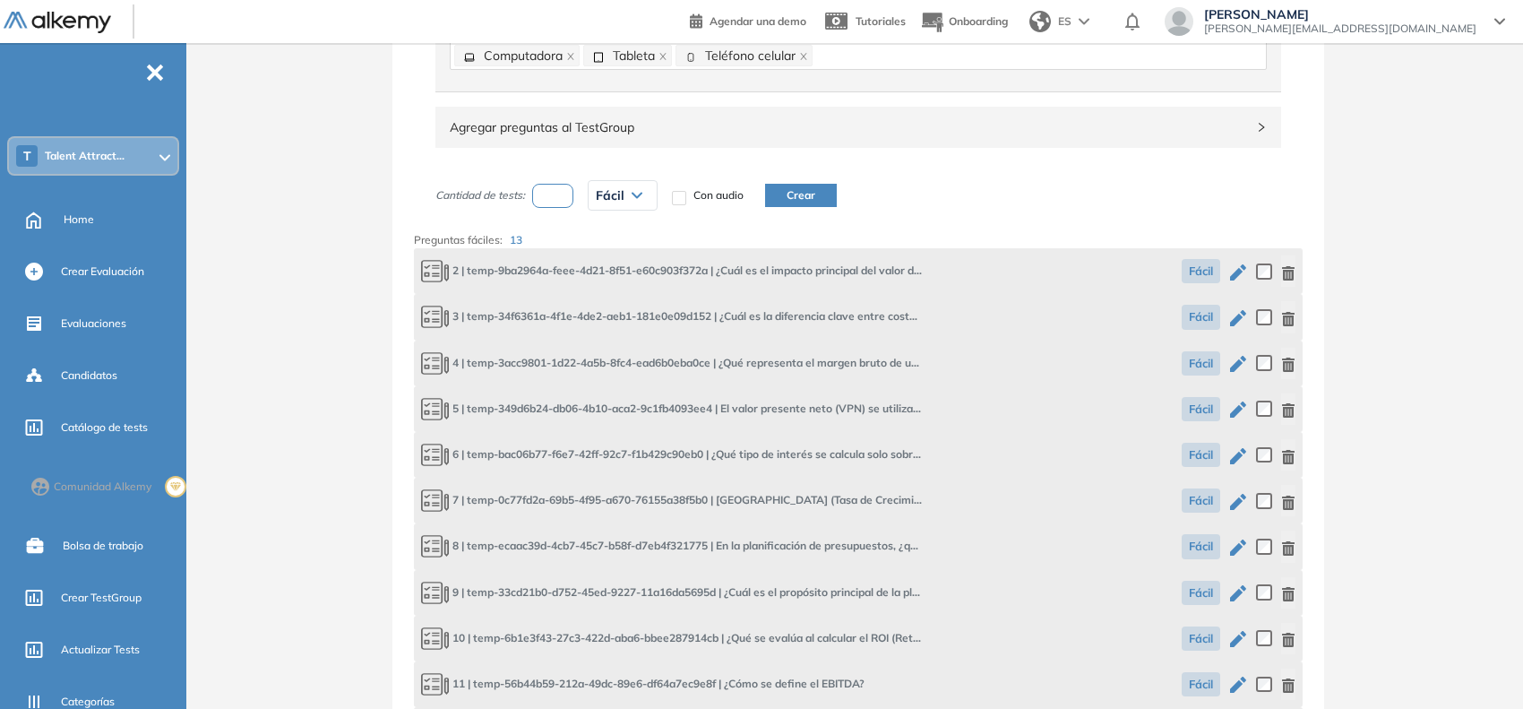
click at [808, 203] on button "Crear" at bounding box center [801, 195] width 72 height 23
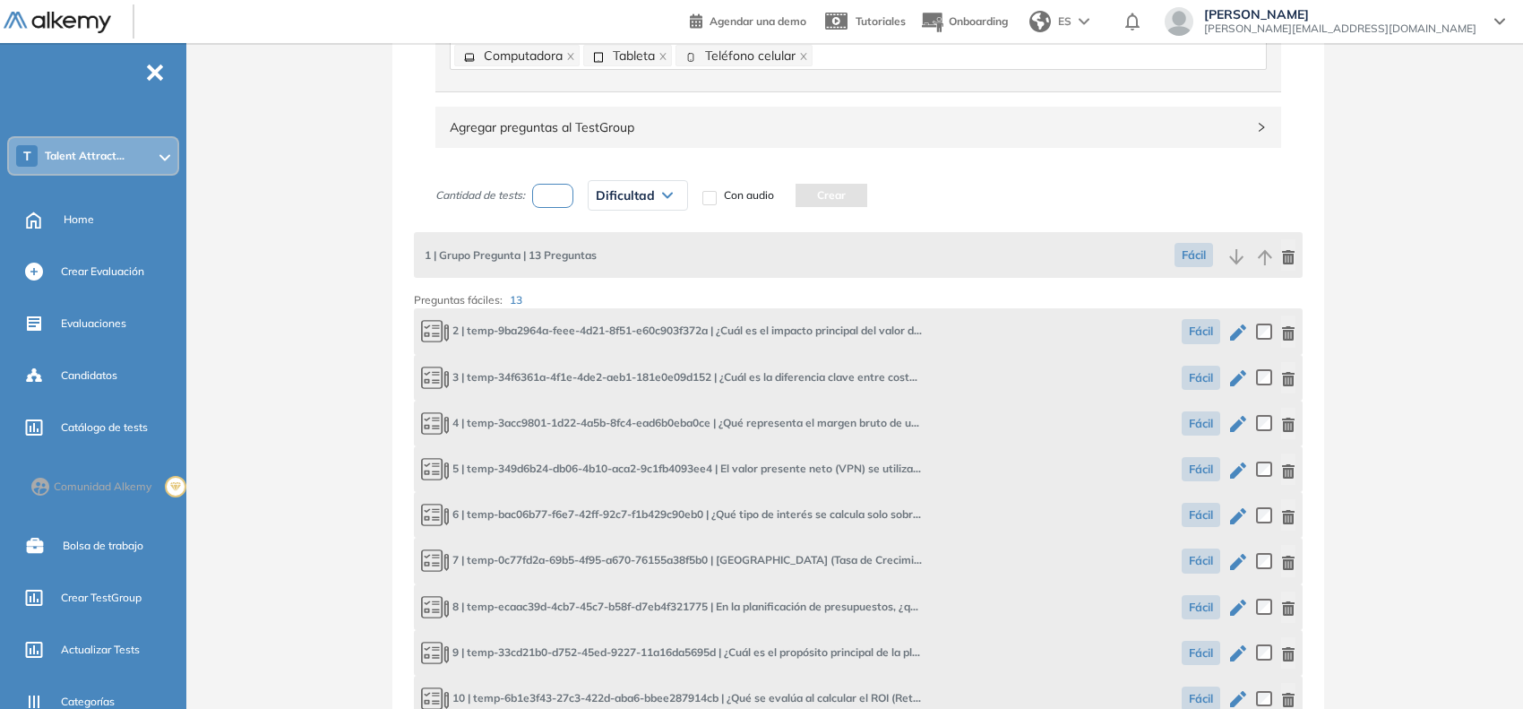
scroll to position [1463, 0]
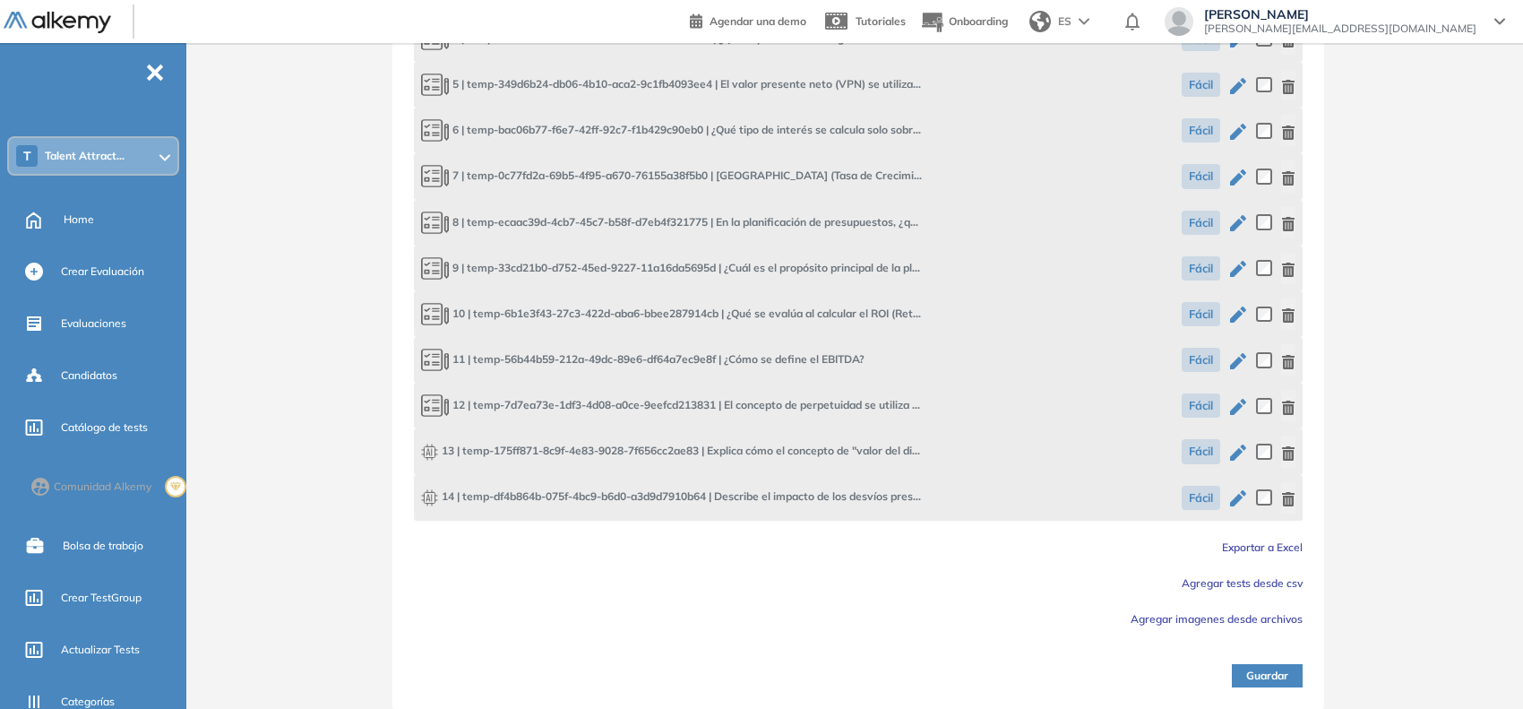
click at [1247, 670] on button "Guardar" at bounding box center [1267, 675] width 71 height 23
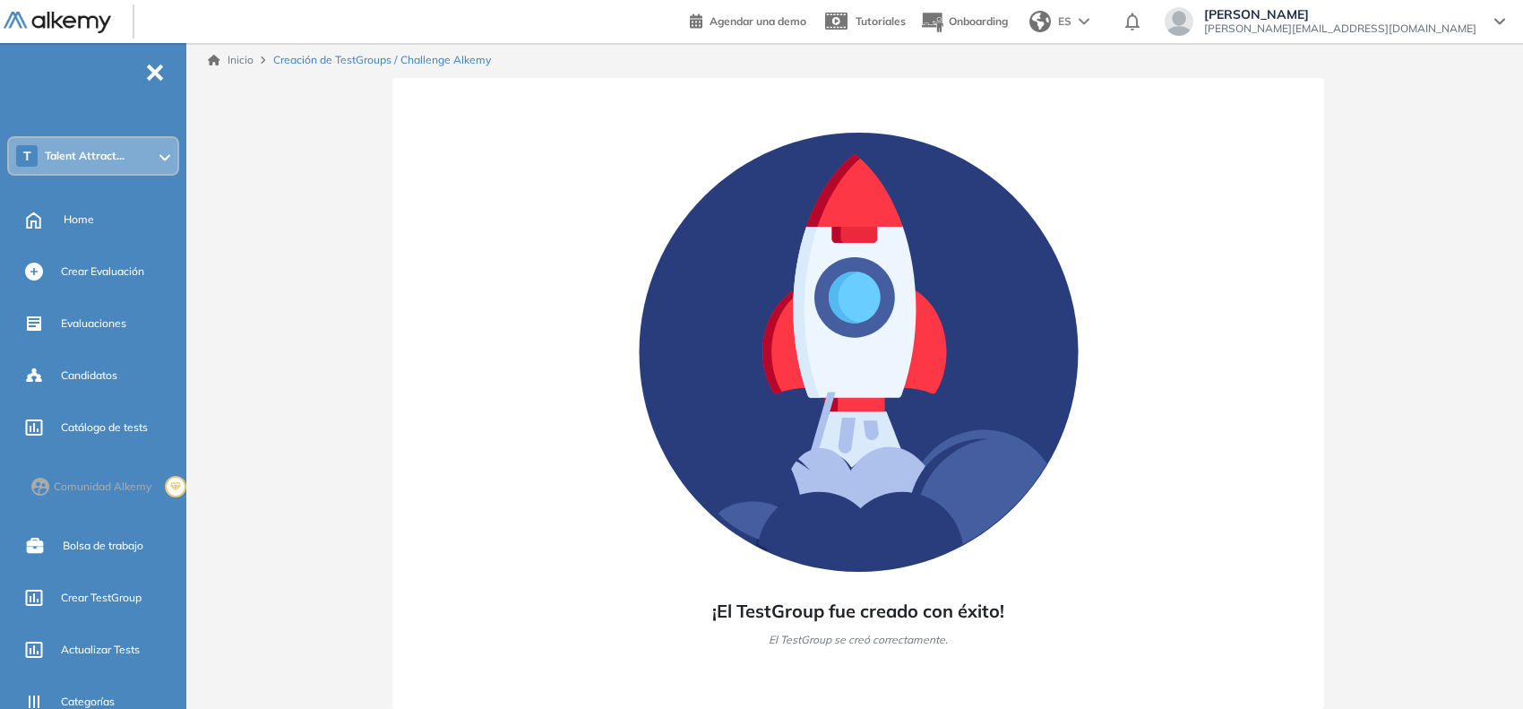
scroll to position [0, 0]
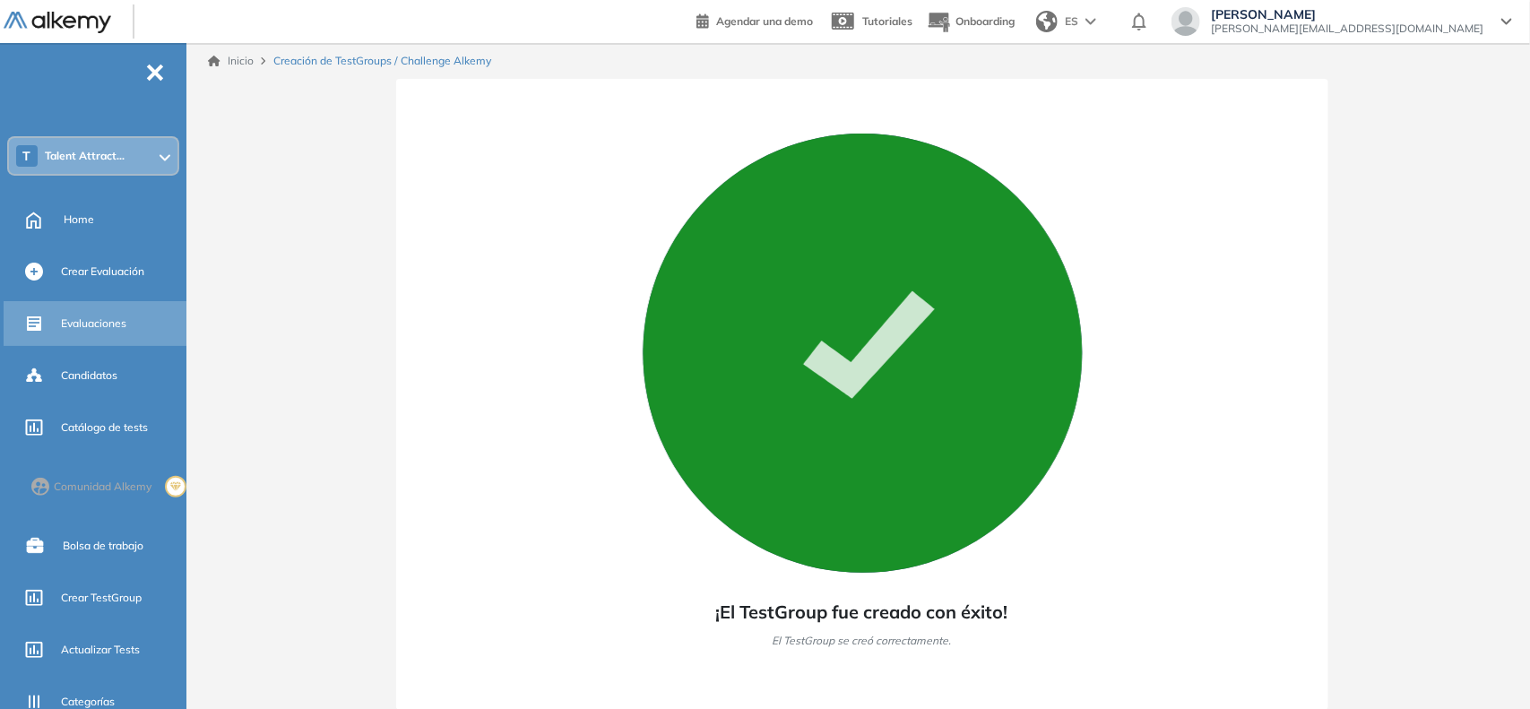
click at [73, 309] on div "Evaluaciones" at bounding box center [122, 323] width 122 height 30
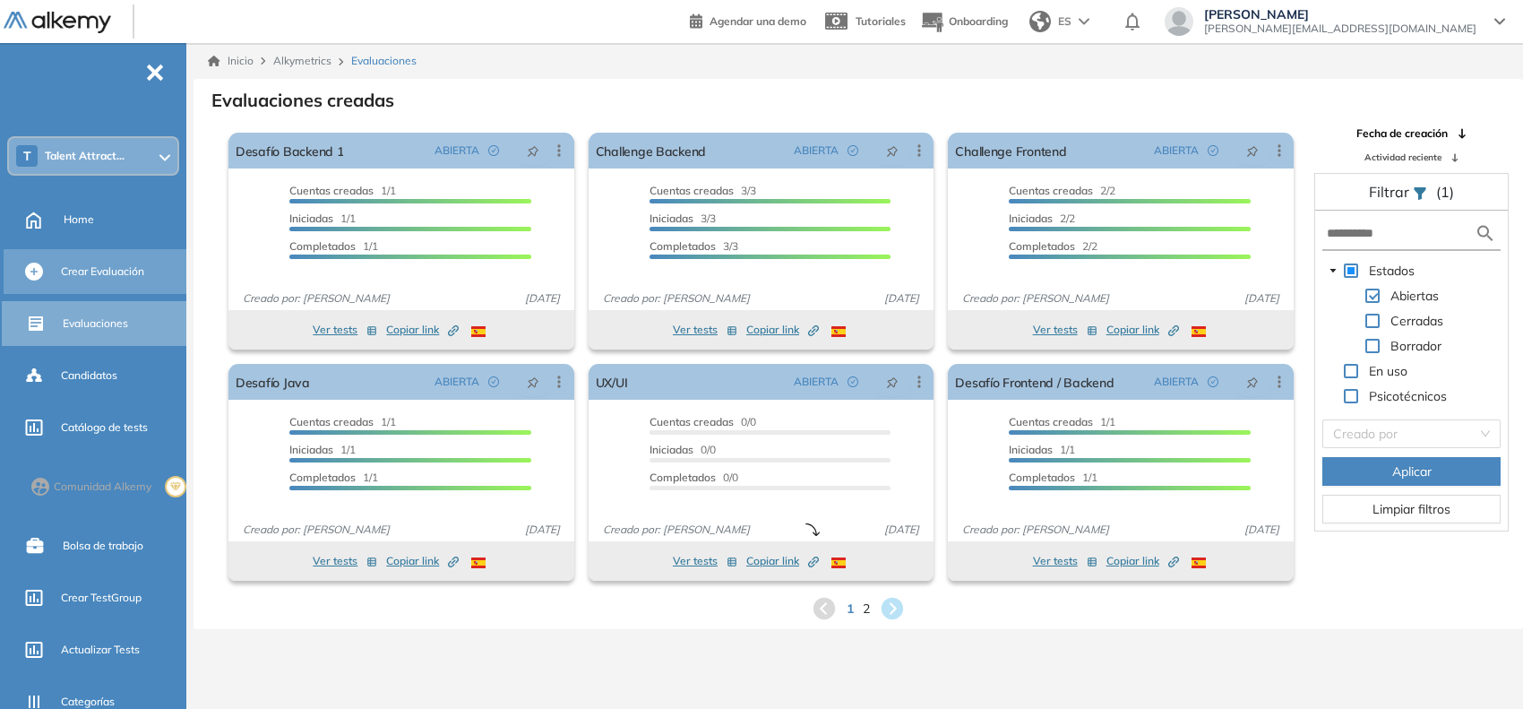
click at [94, 282] on div "Crear Evaluación" at bounding box center [122, 271] width 122 height 30
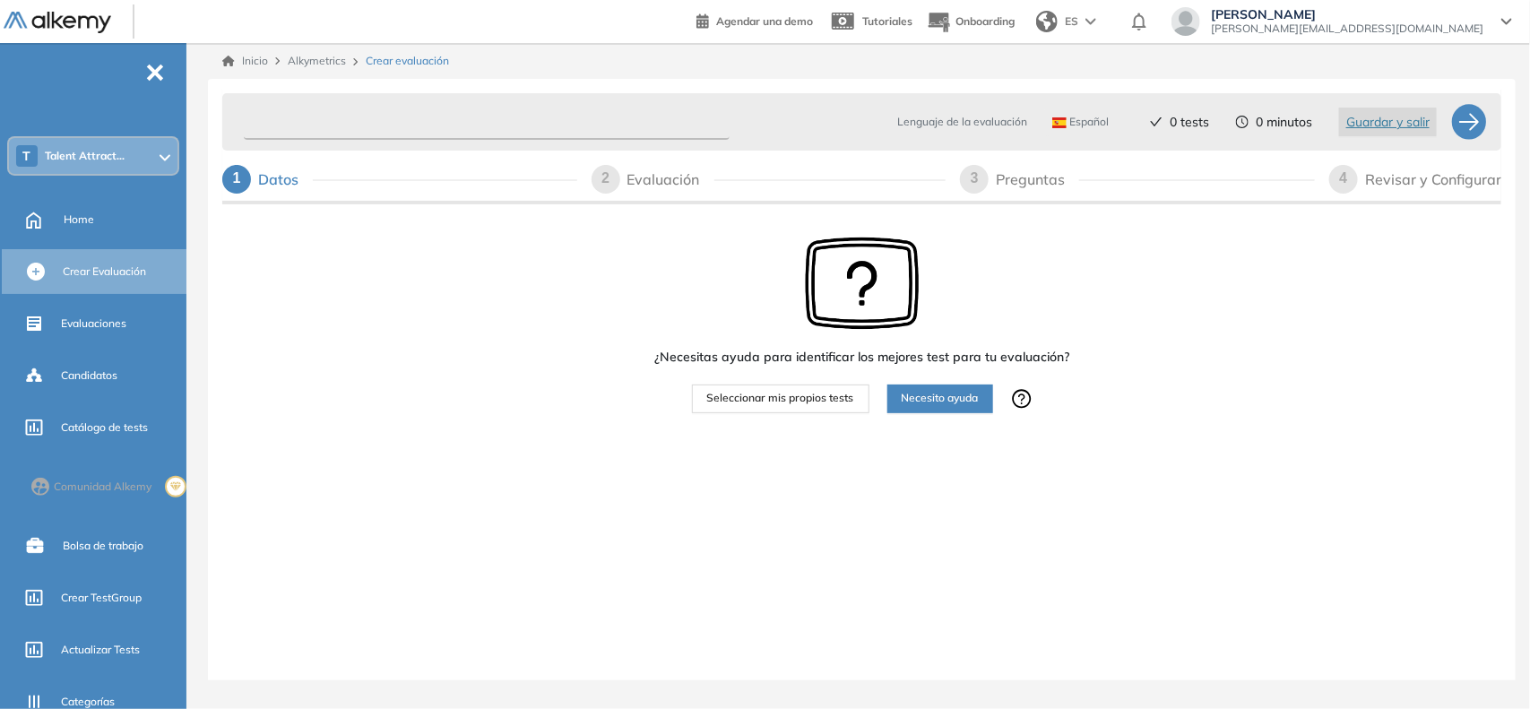
click at [301, 130] on input "text" at bounding box center [487, 122] width 486 height 35
paste input "**********"
type input "**********"
click at [799, 399] on span "Seleccionar mis propios tests" at bounding box center [780, 398] width 147 height 17
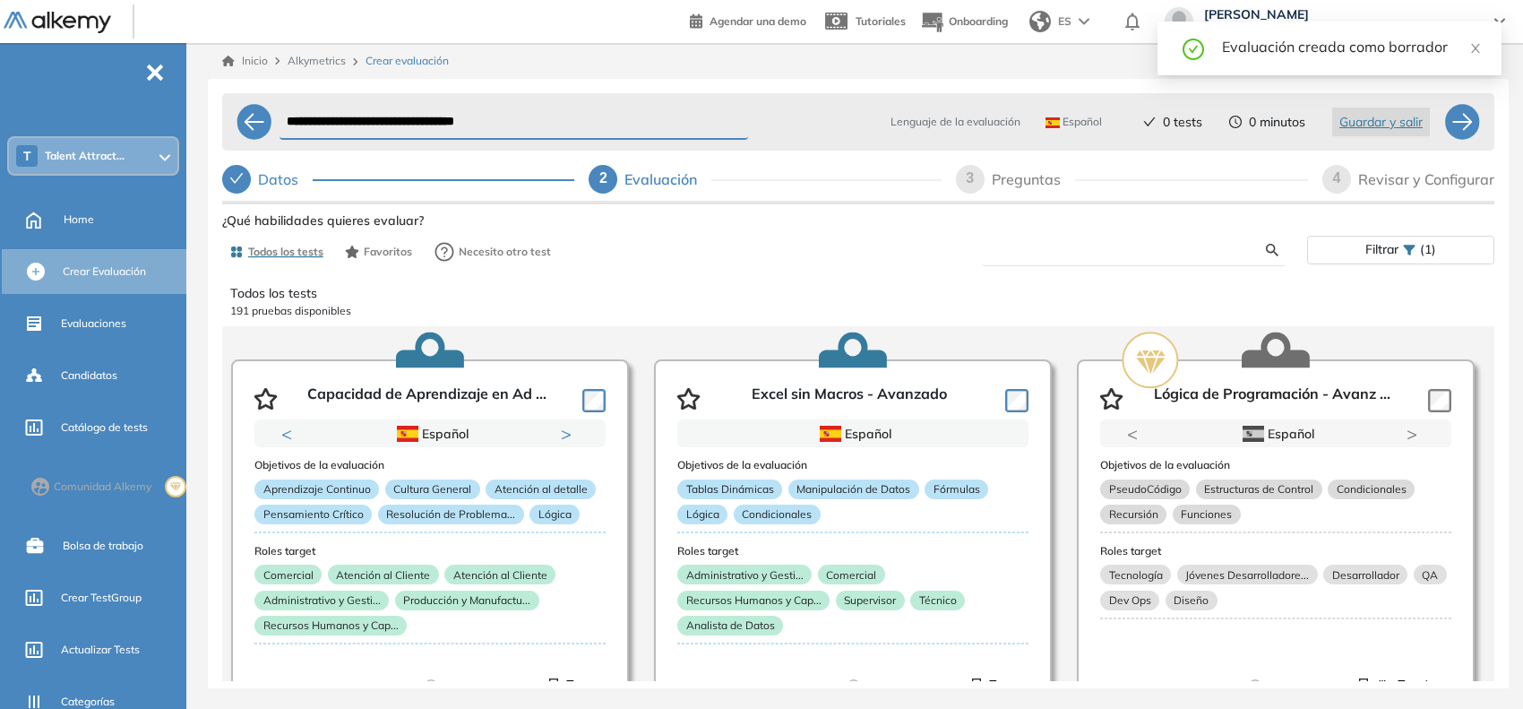
click at [1029, 252] on input "text" at bounding box center [1132, 250] width 270 height 16
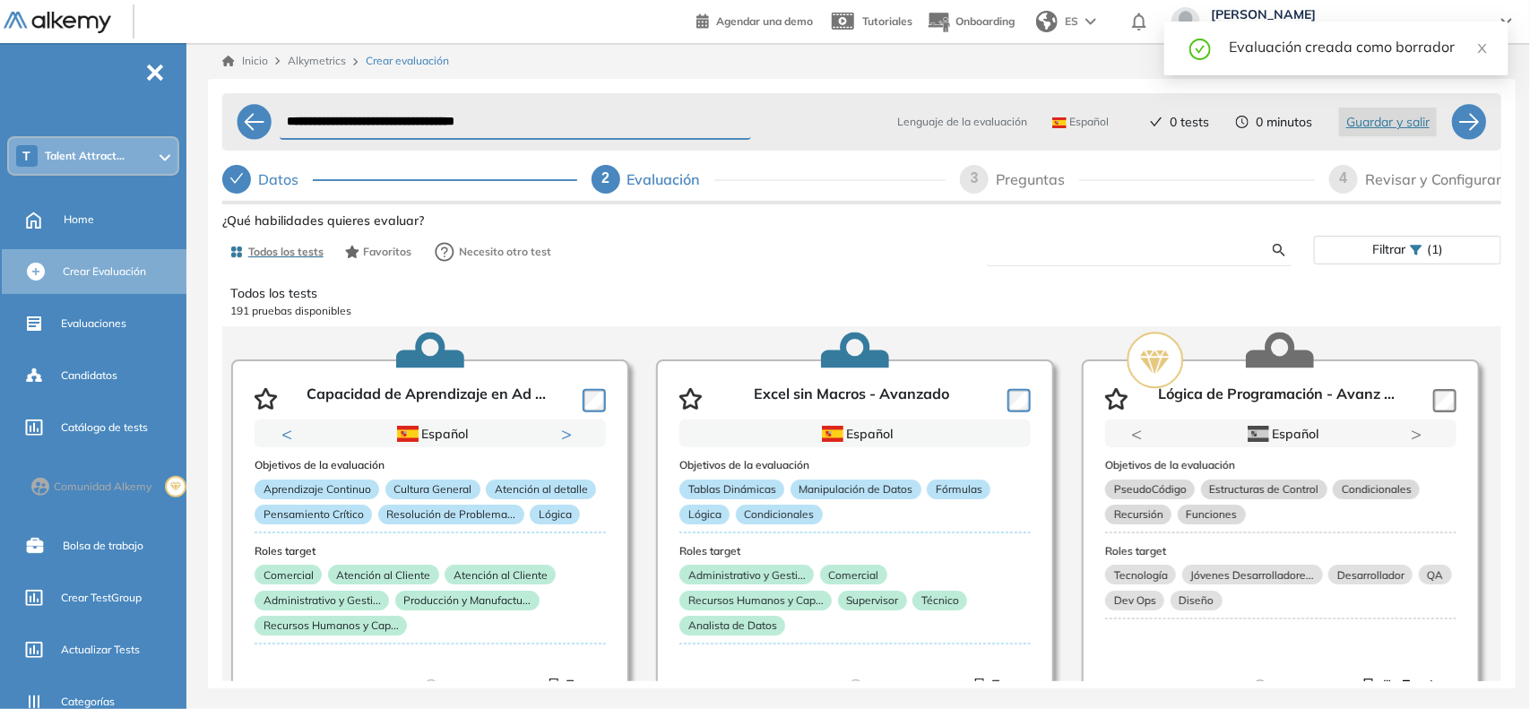
paste input "**********"
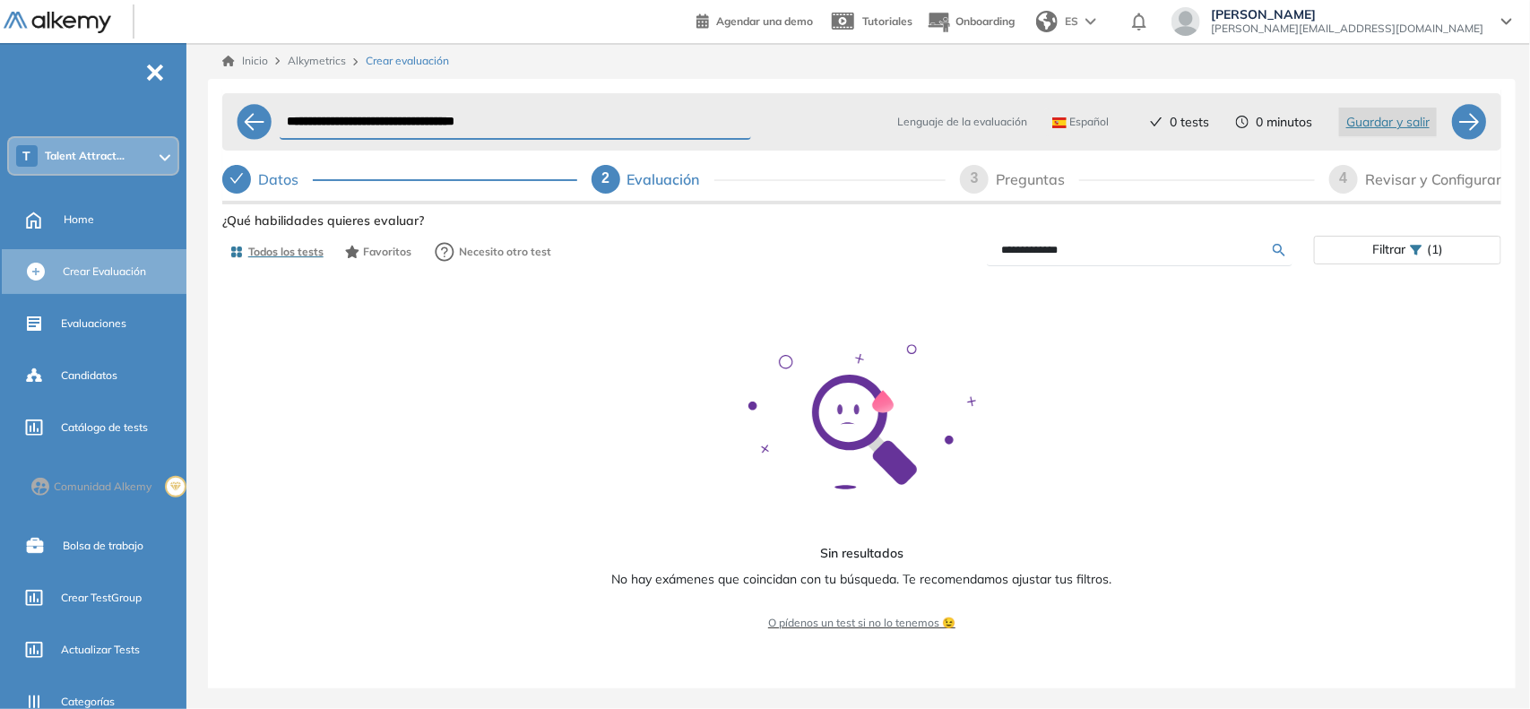
type input "**********"
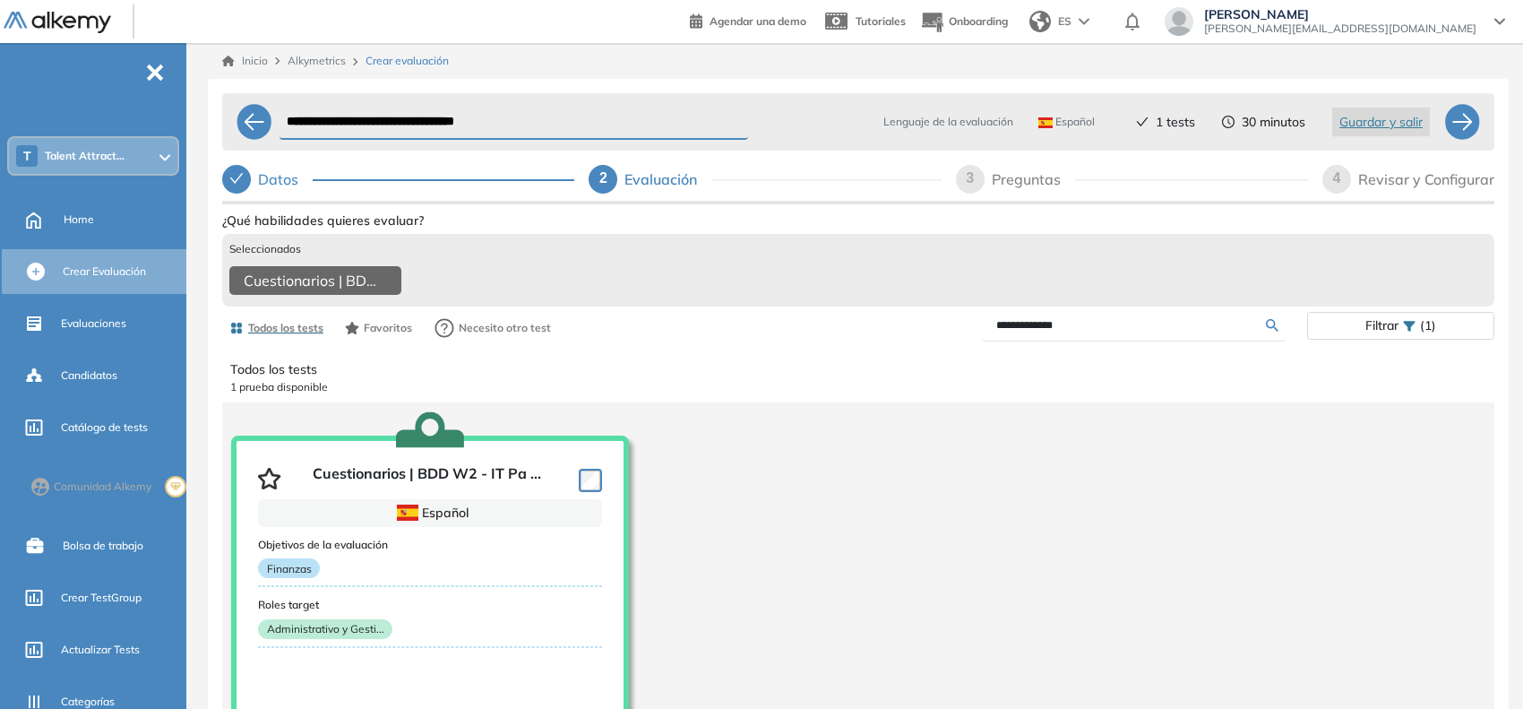
click at [962, 175] on div "3" at bounding box center [970, 179] width 29 height 29
select select "*****"
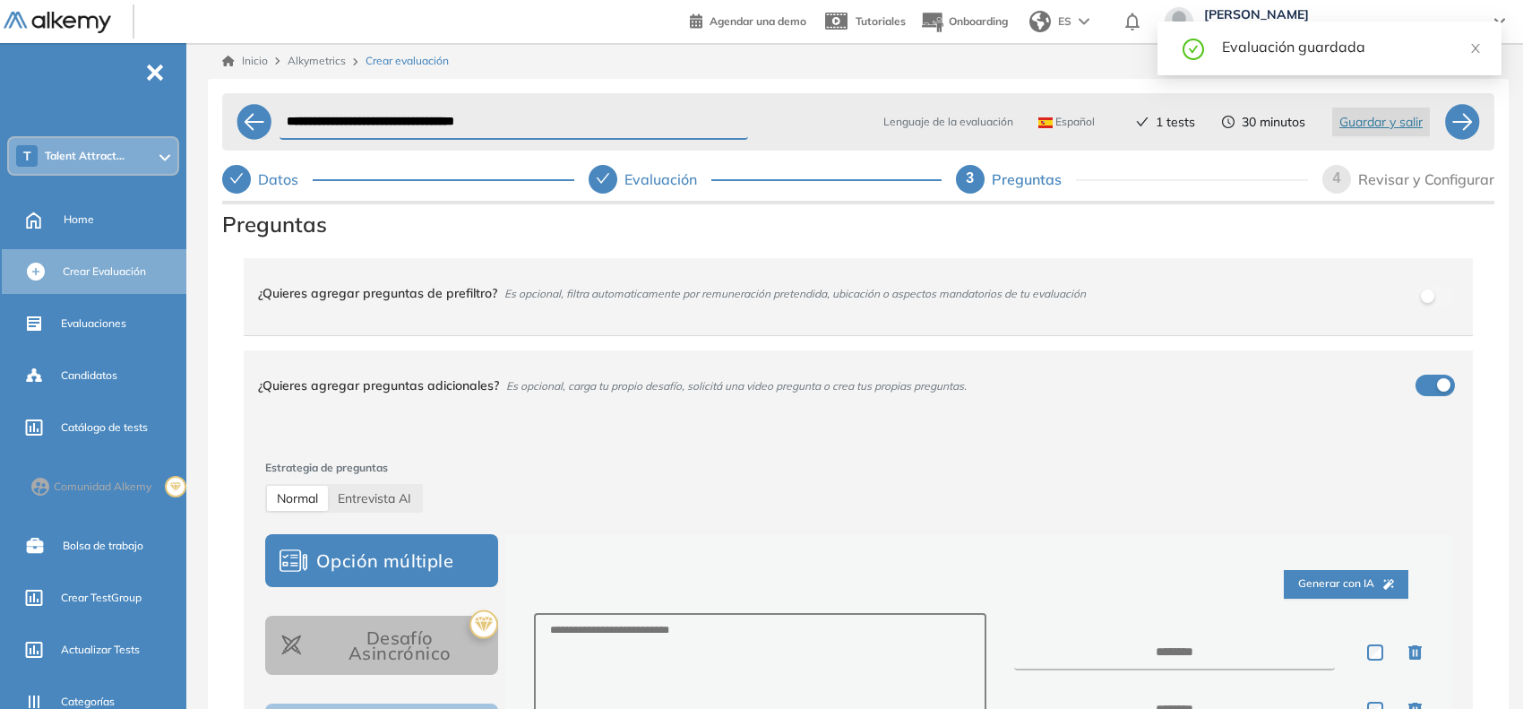
click at [1337, 175] on span "4" at bounding box center [1337, 177] width 8 height 15
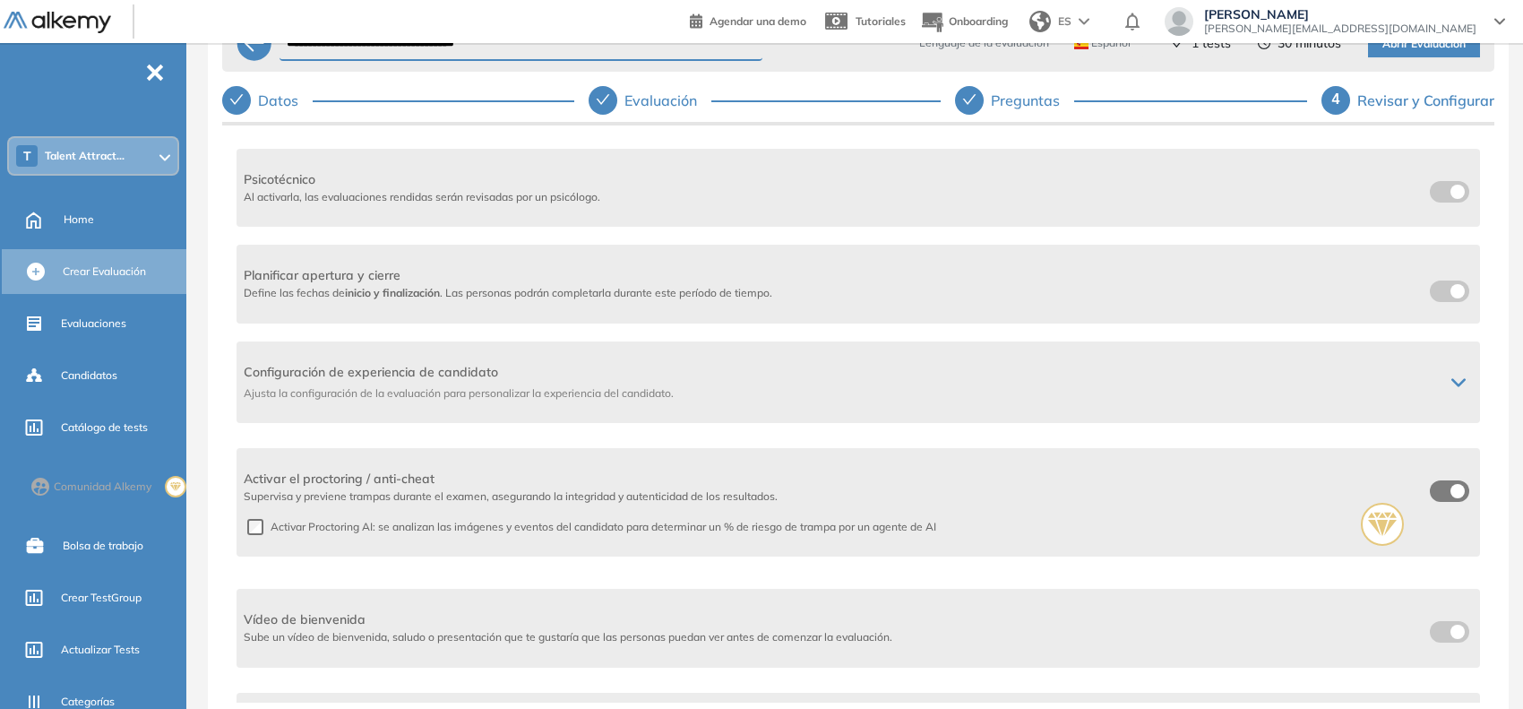
scroll to position [260, 0]
click at [1445, 387] on div at bounding box center [1459, 383] width 29 height 14
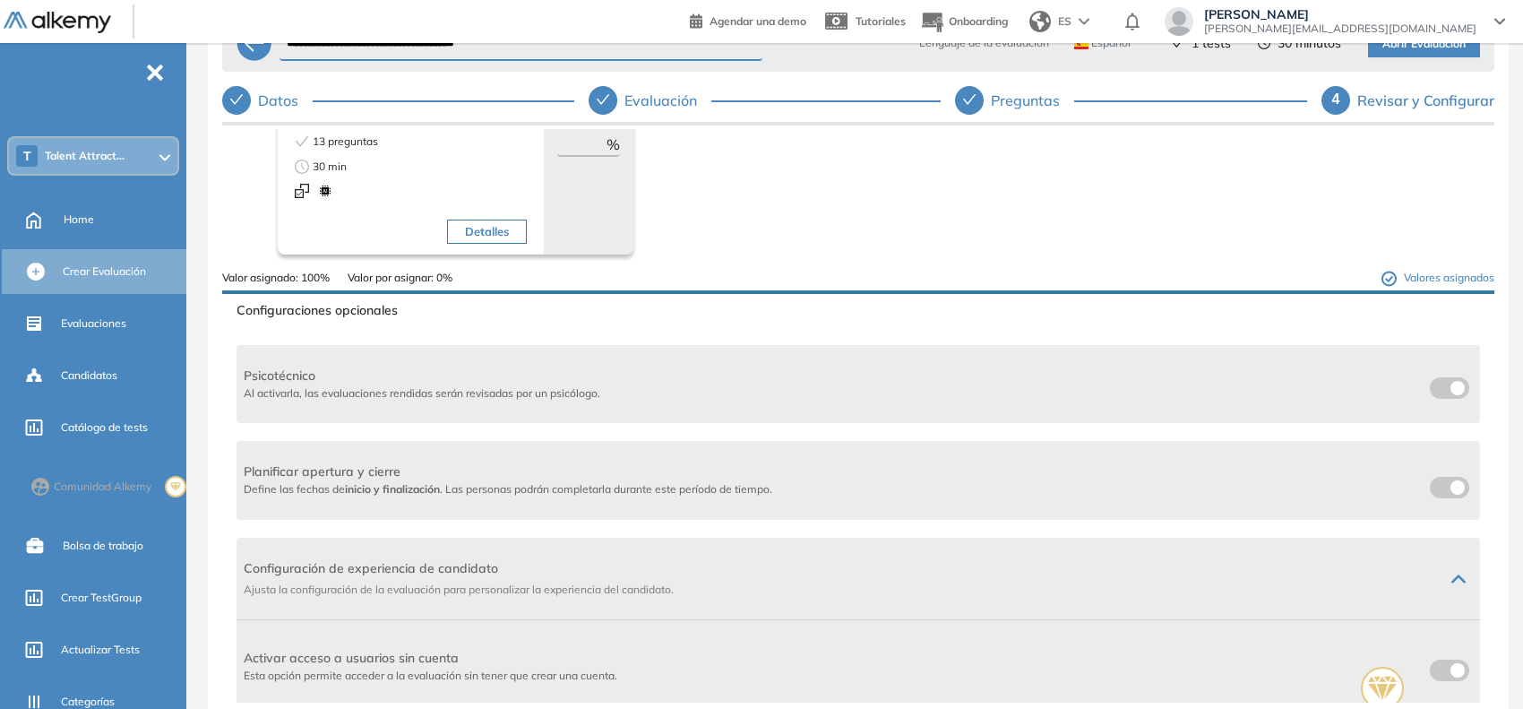
scroll to position [0, 0]
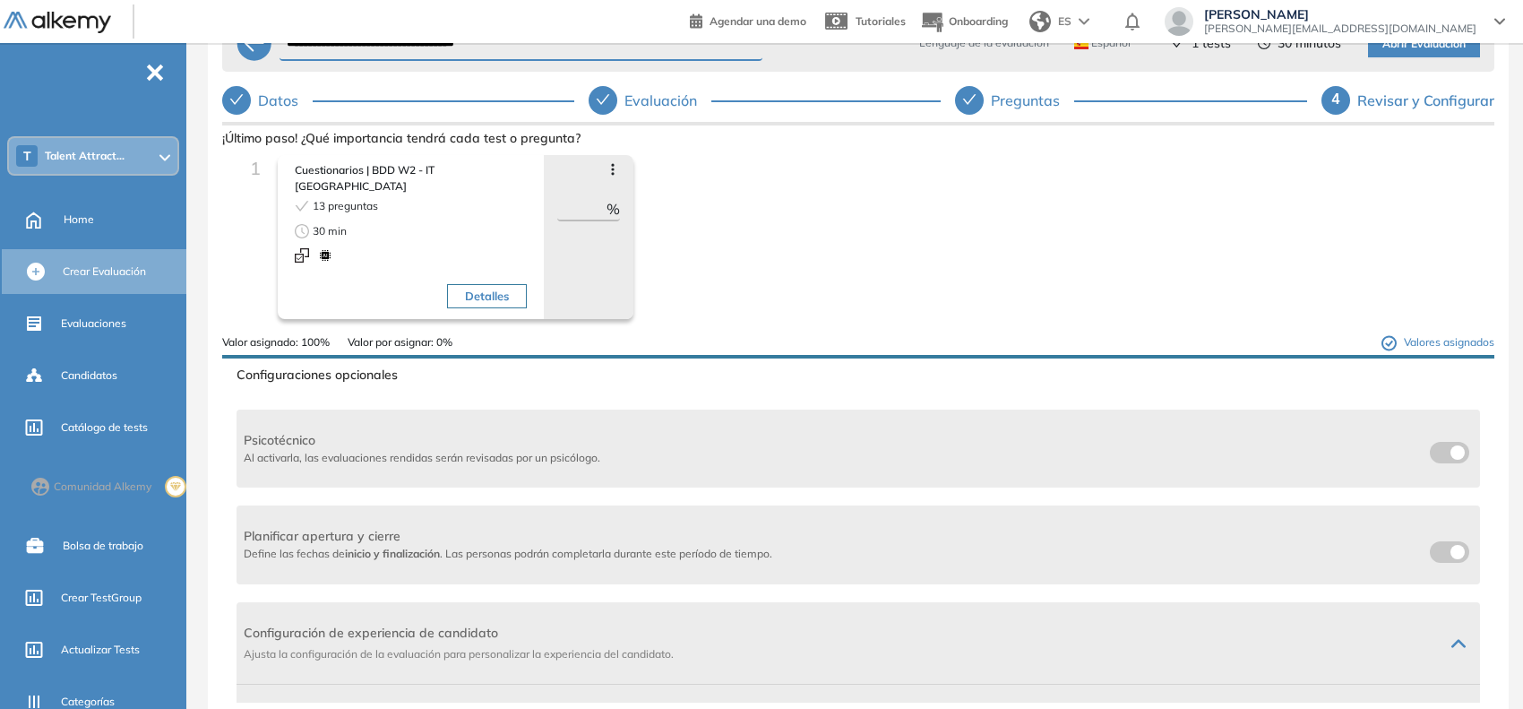
click at [1421, 43] on span "Abrir Evaluación" at bounding box center [1424, 44] width 83 height 17
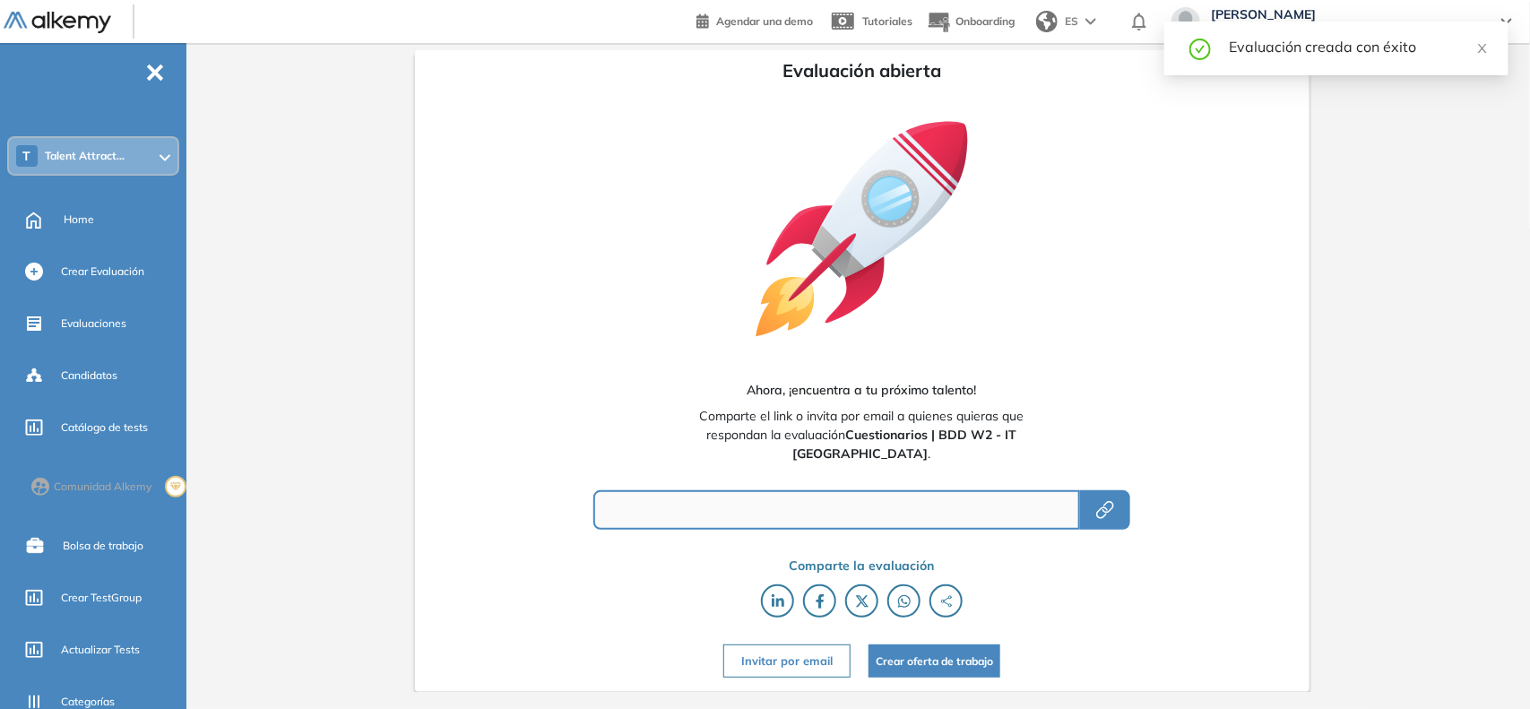
type input "**********"
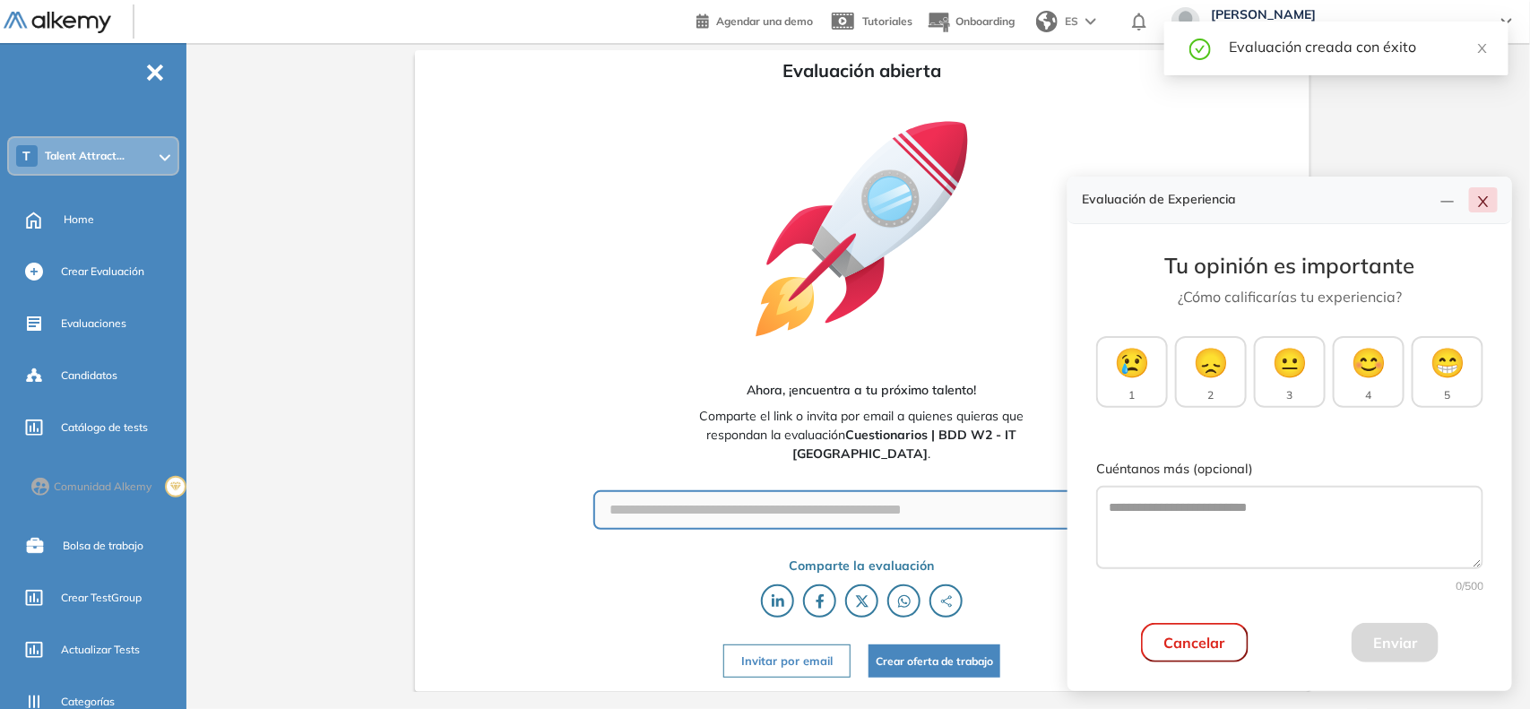
click at [1483, 208] on icon "close" at bounding box center [1483, 201] width 14 height 14
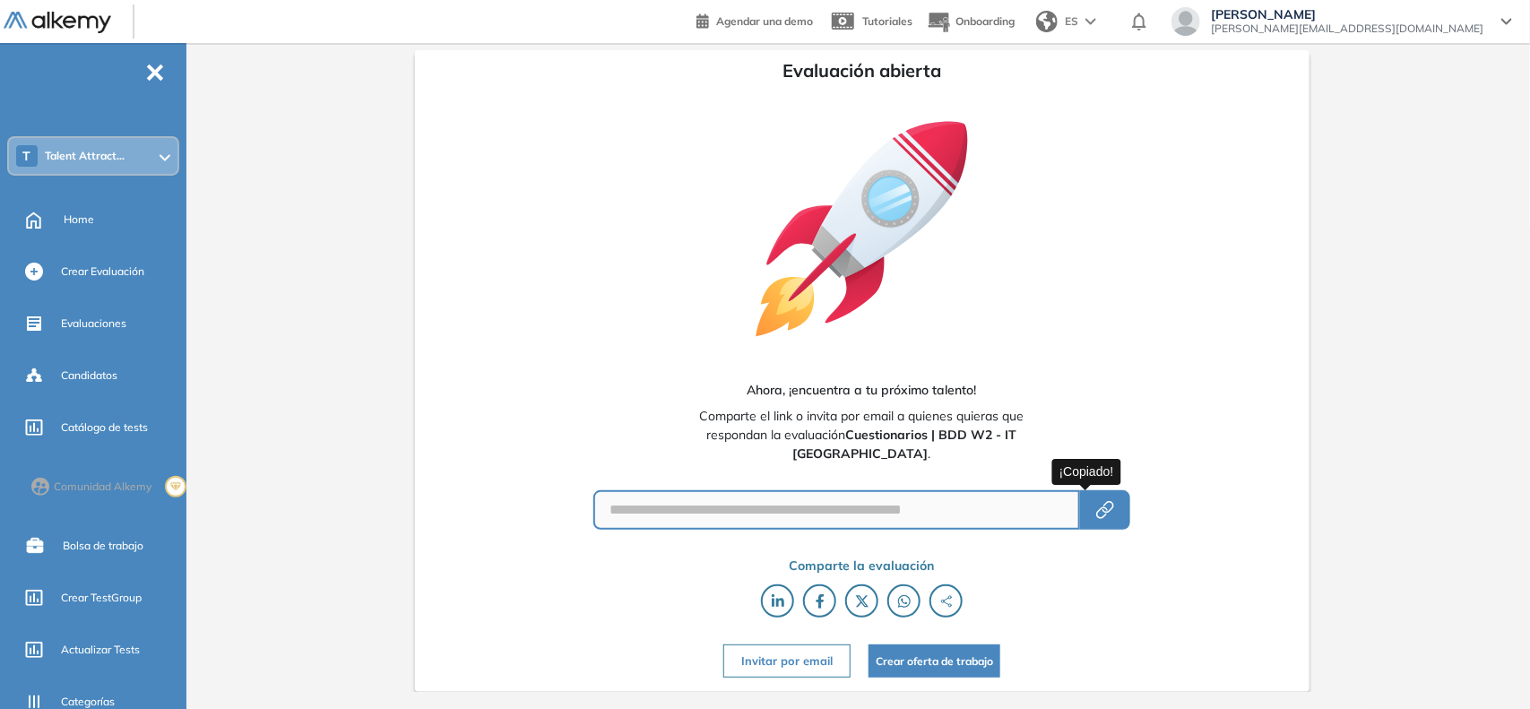
click at [1100, 503] on button "button" at bounding box center [1105, 509] width 50 height 39
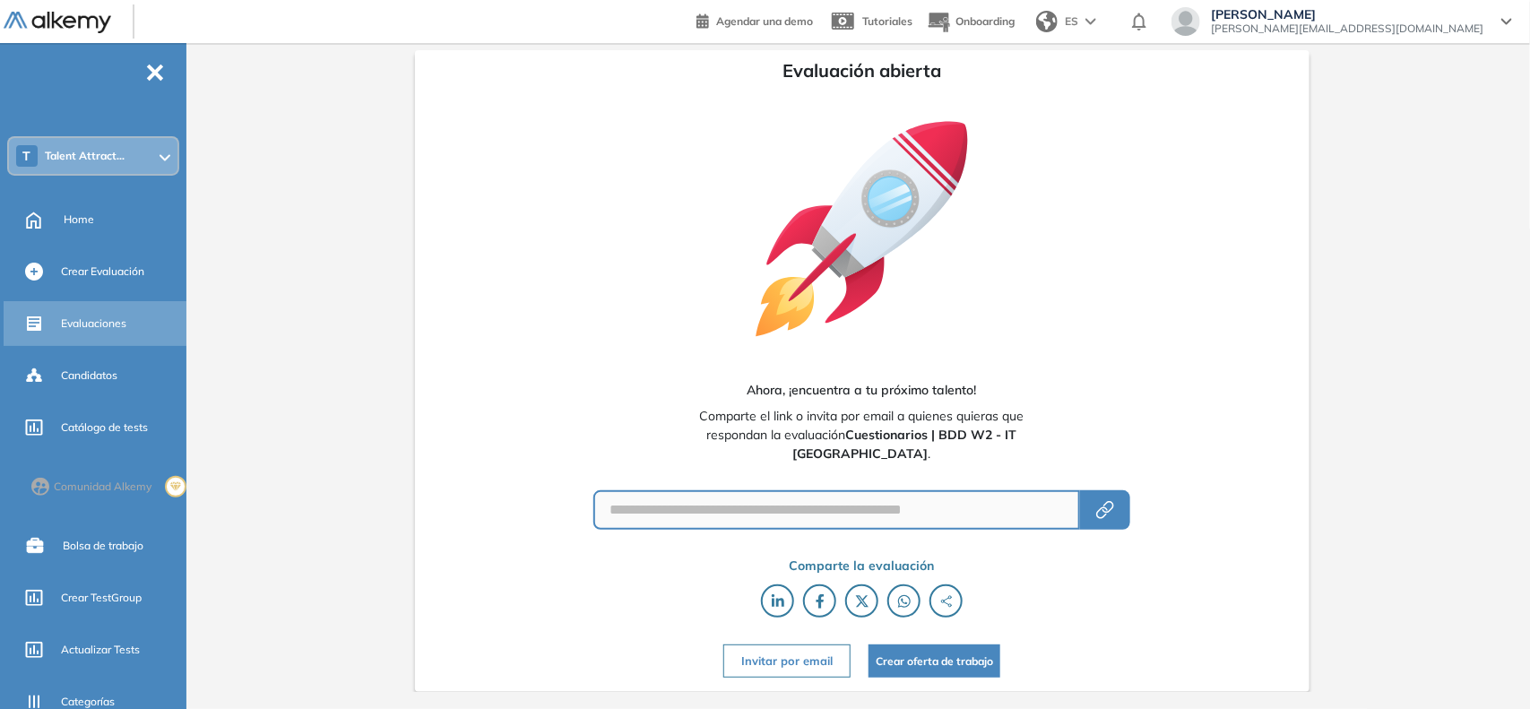
click at [104, 321] on span "Evaluaciones" at bounding box center [93, 323] width 65 height 16
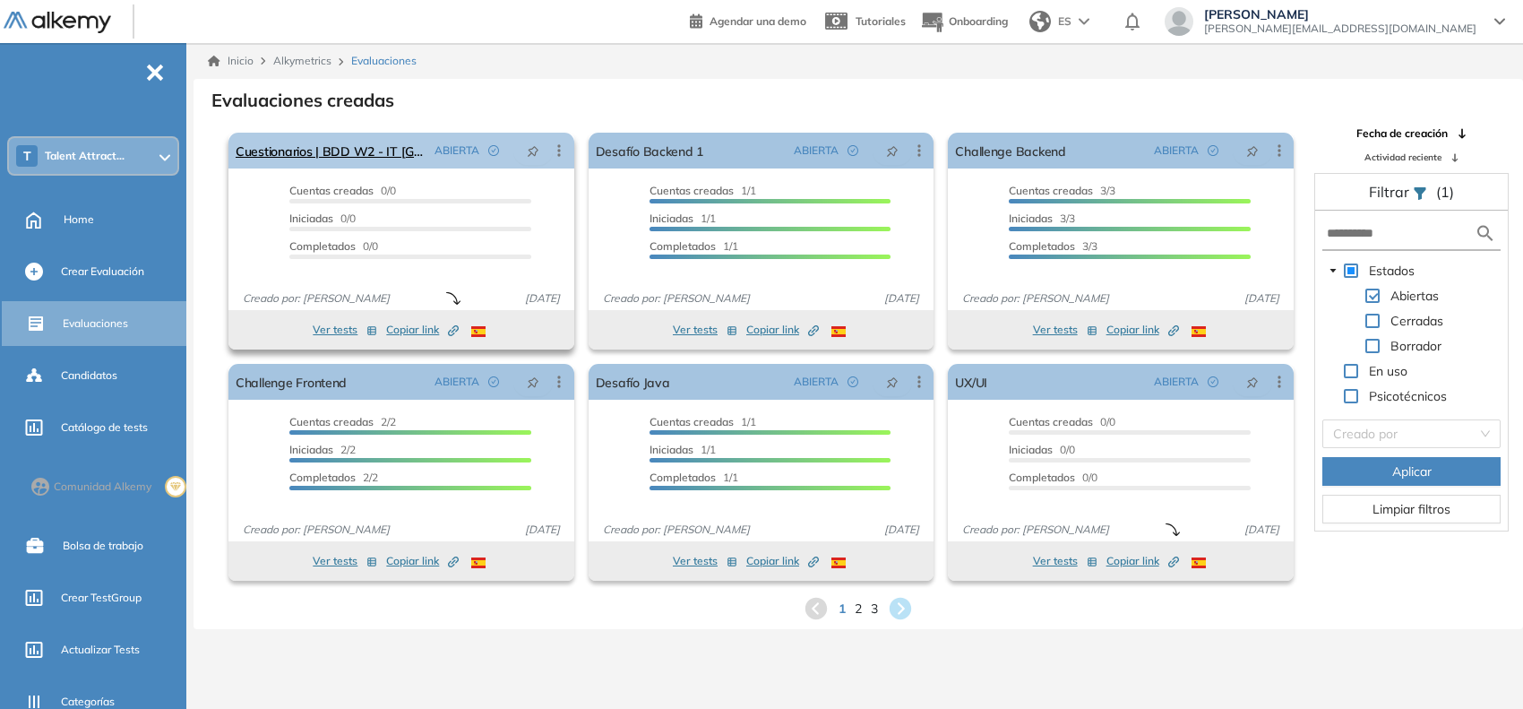
click at [554, 152] on icon at bounding box center [559, 151] width 18 height 18
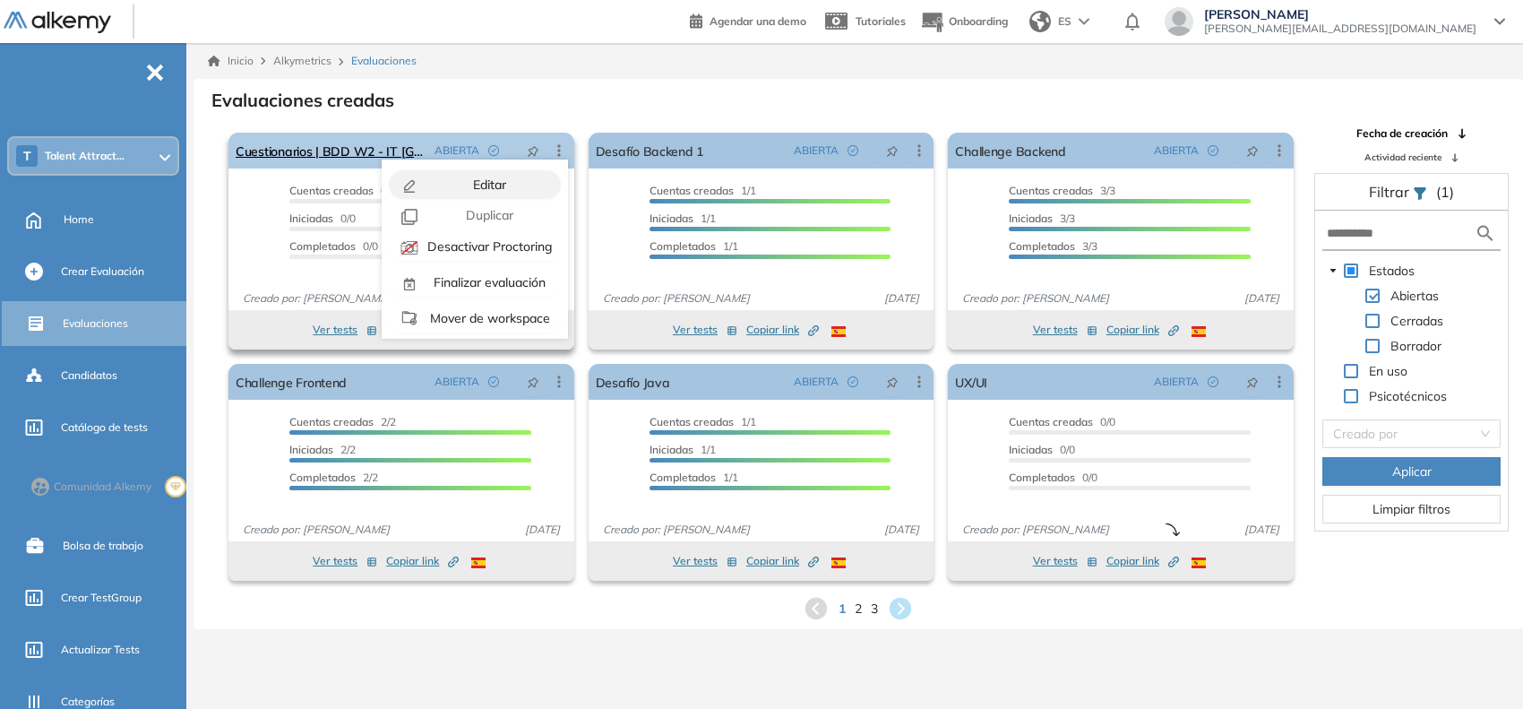
scroll to position [40, 0]
click at [511, 278] on span "Mover de workspace" at bounding box center [489, 278] width 124 height 16
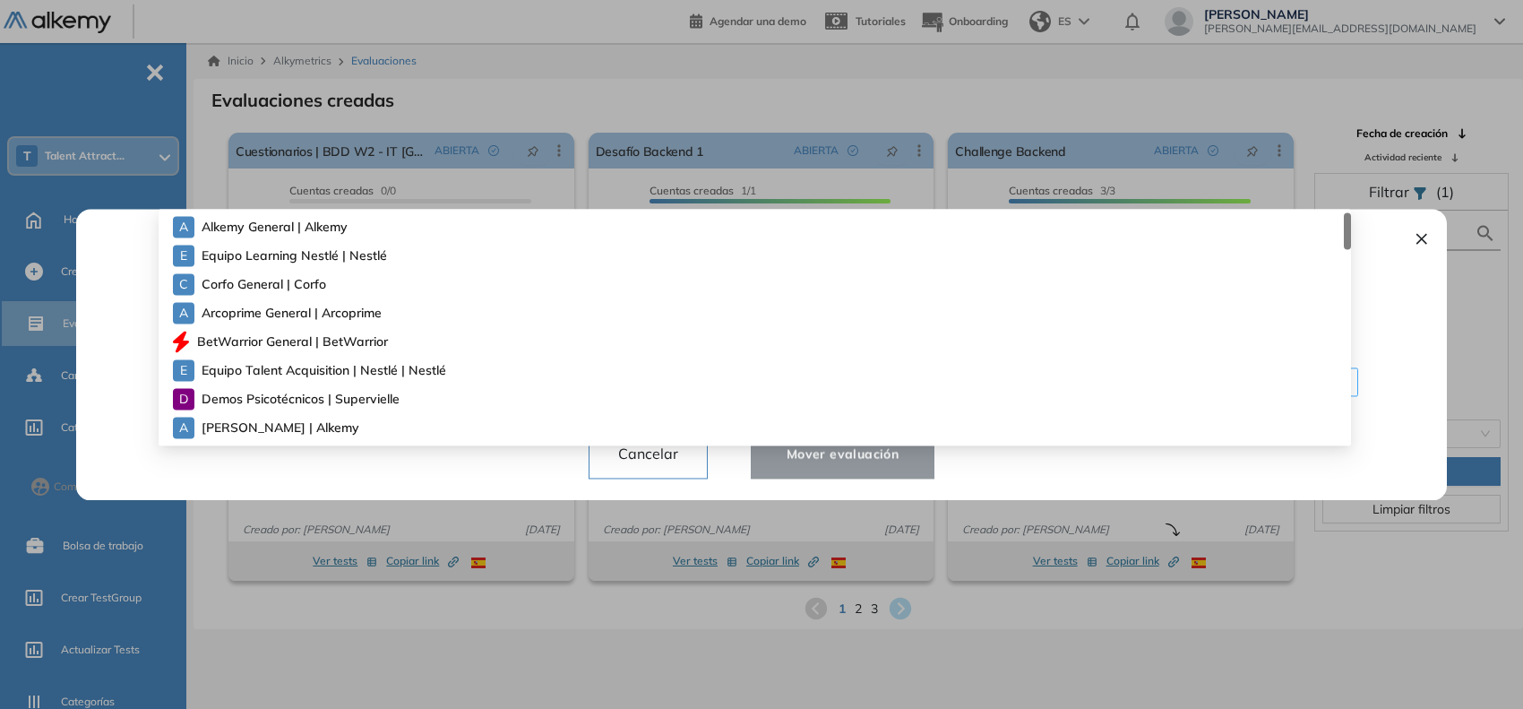
click at [426, 384] on div "¿Quiere mover la evaluación a otro espacio de trabajo? ¡Cuidado! Ten en cuenta …" at bounding box center [762, 354] width 1328 height 291
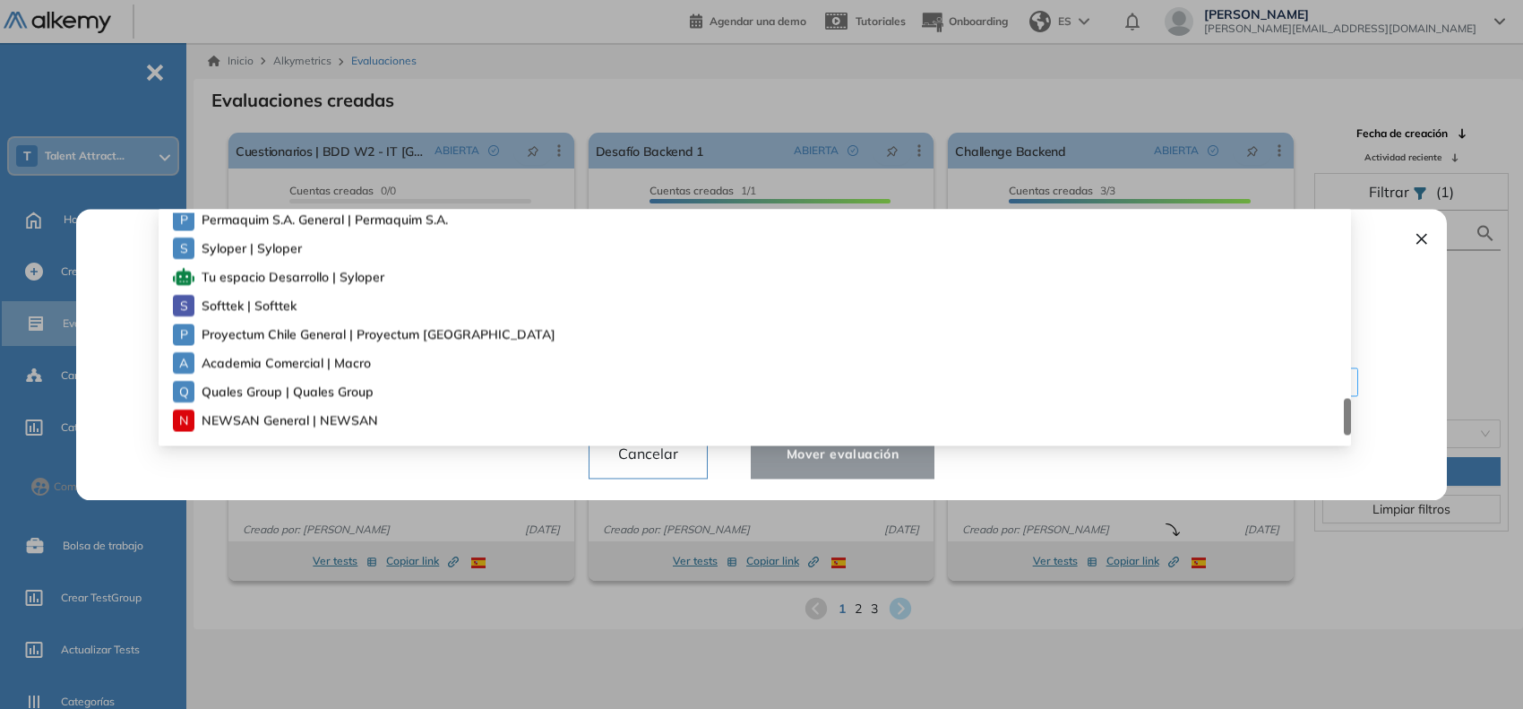
scroll to position [1520, 0]
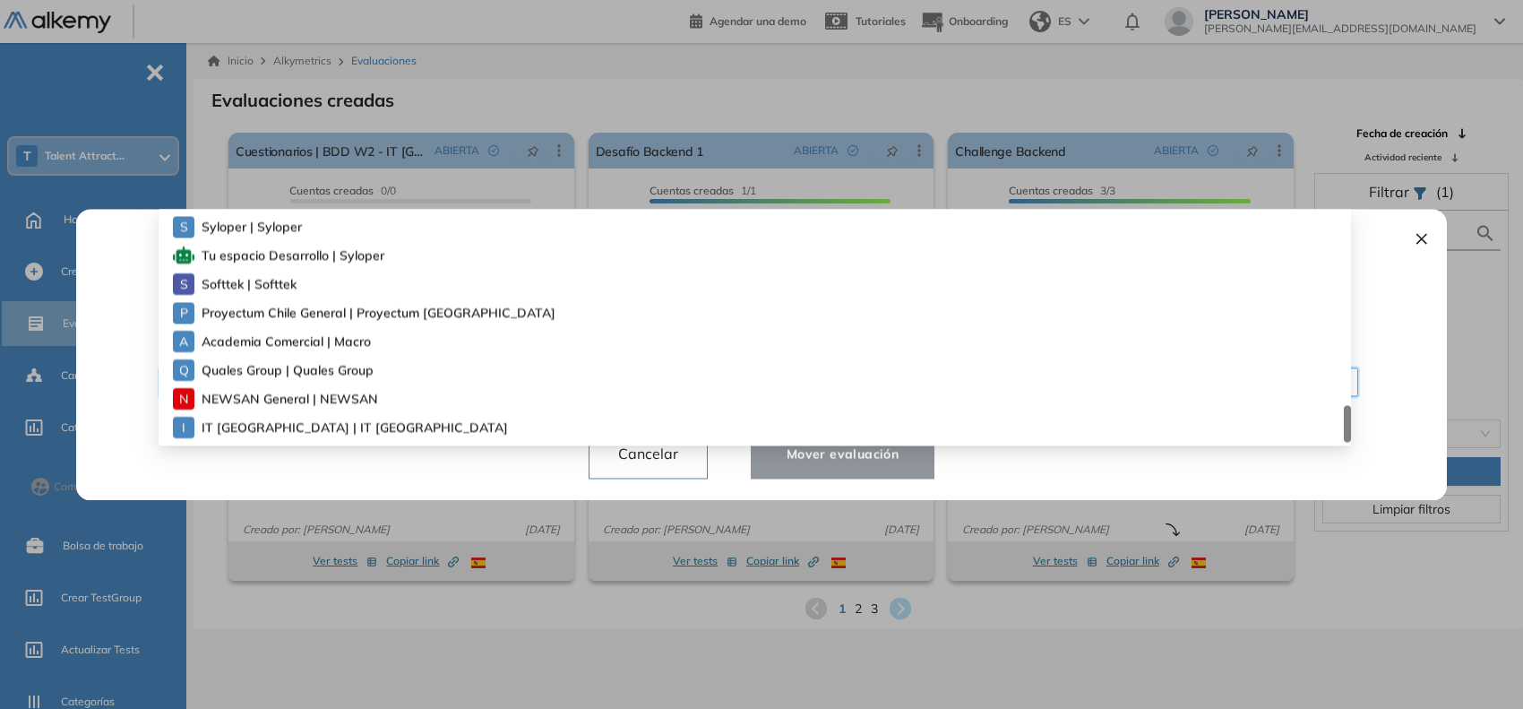
click at [359, 423] on span "IT Patagonia | IT Patagonia" at bounding box center [328, 428] width 252 height 20
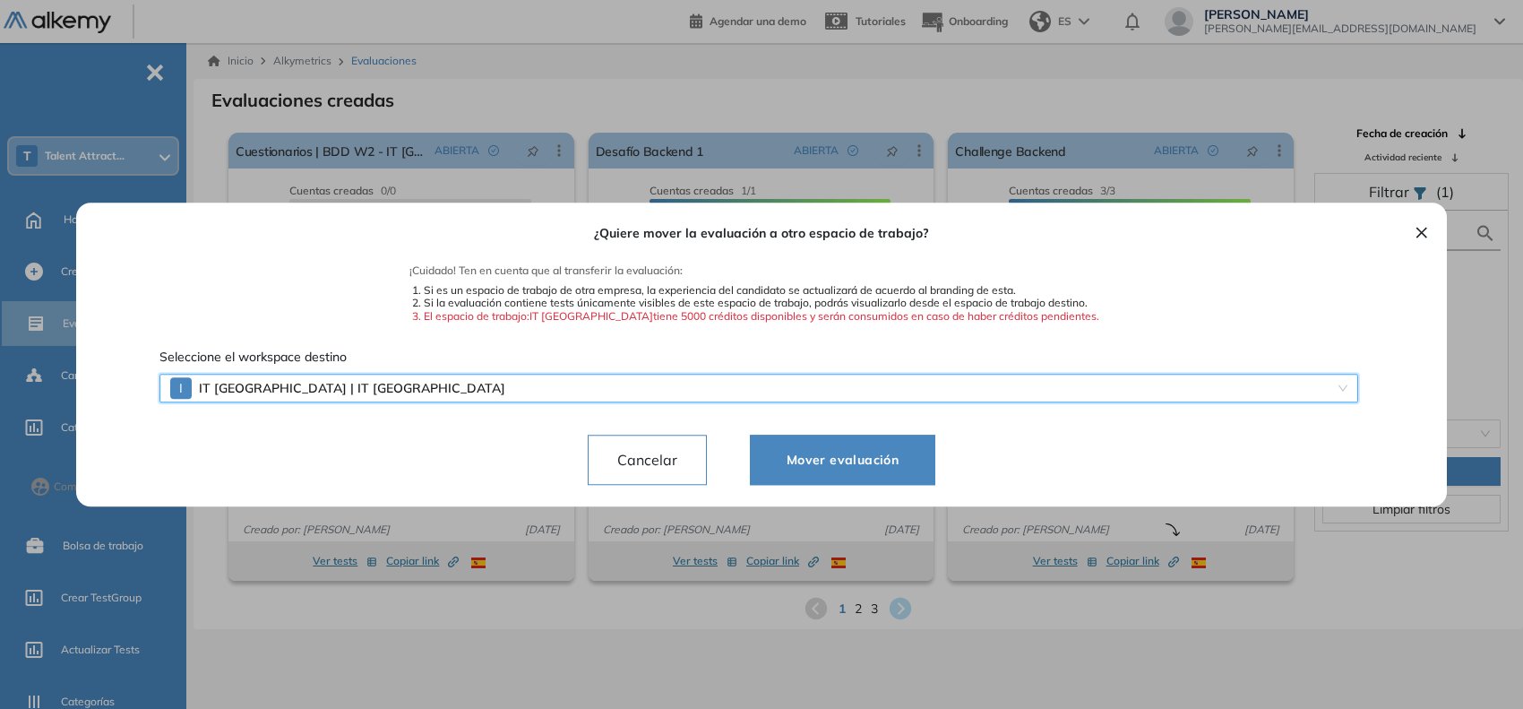
click at [776, 464] on span "Mover evaluación" at bounding box center [842, 460] width 141 height 22
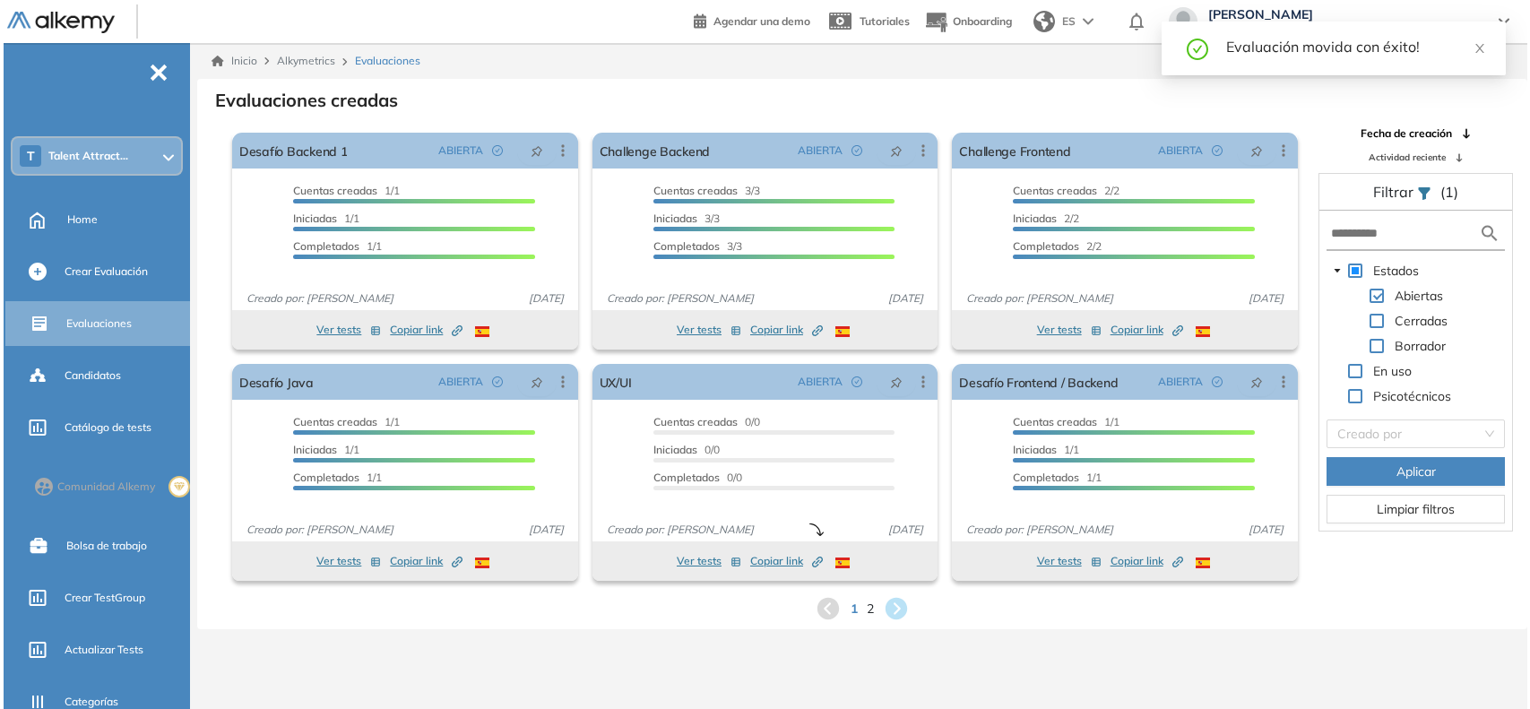
scroll to position [298, 0]
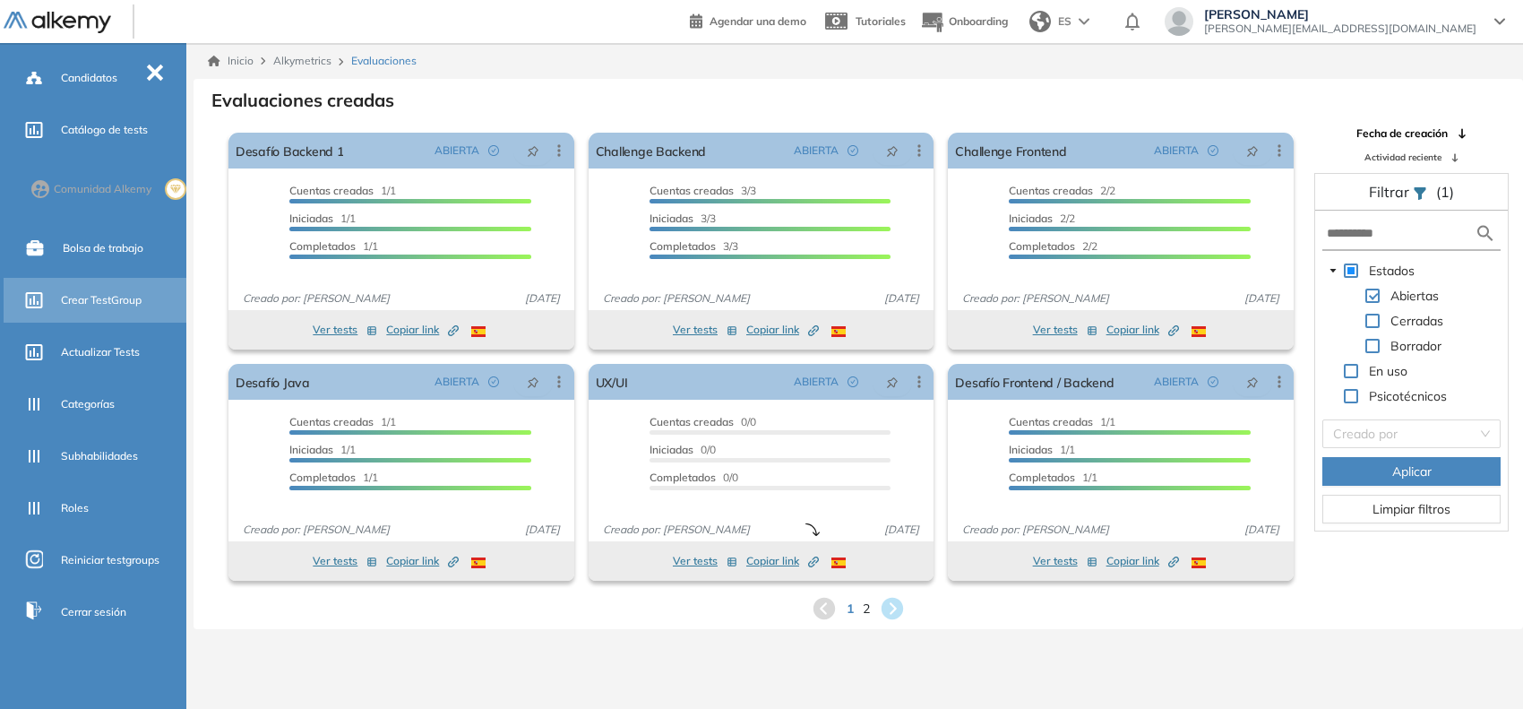
click at [110, 302] on span "Crear TestGroup" at bounding box center [101, 300] width 81 height 16
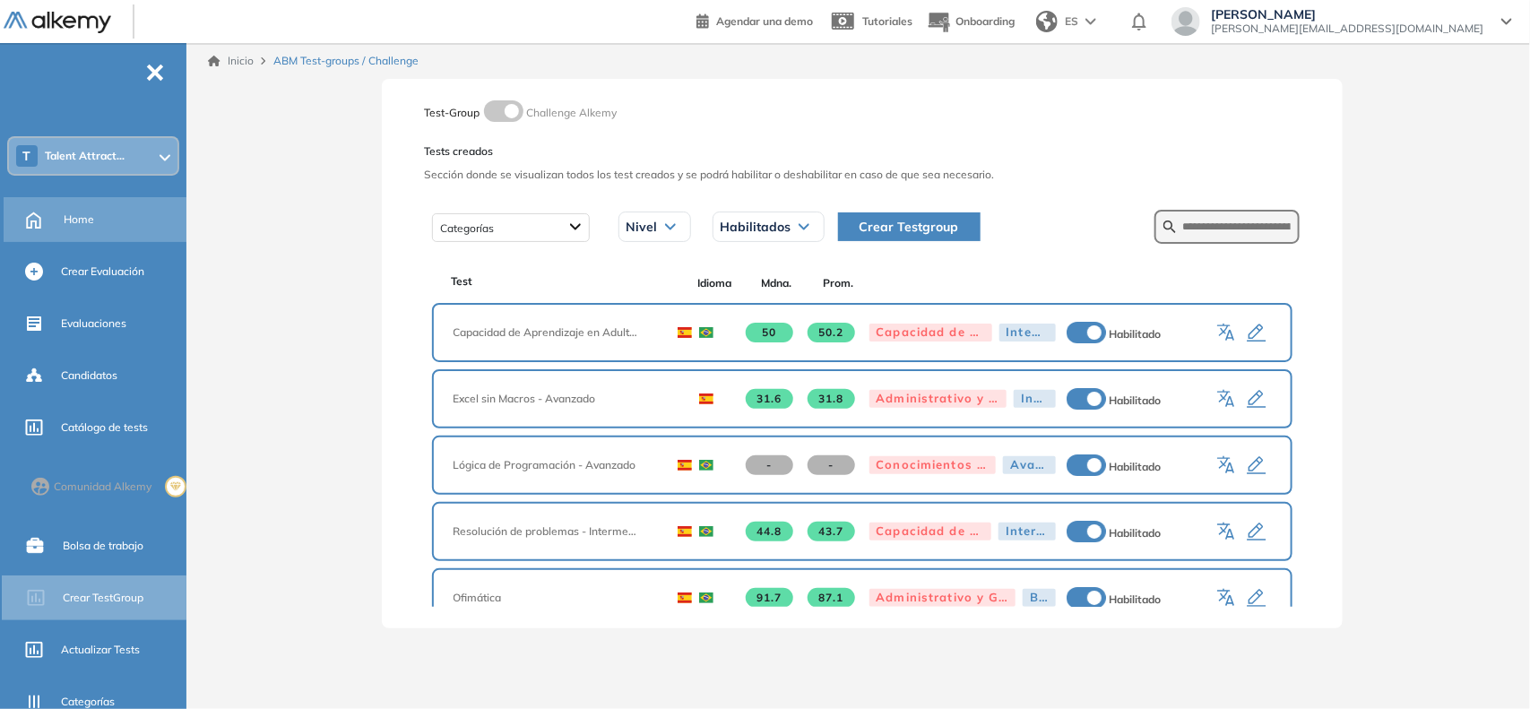
click at [92, 216] on span "Home" at bounding box center [79, 219] width 30 height 16
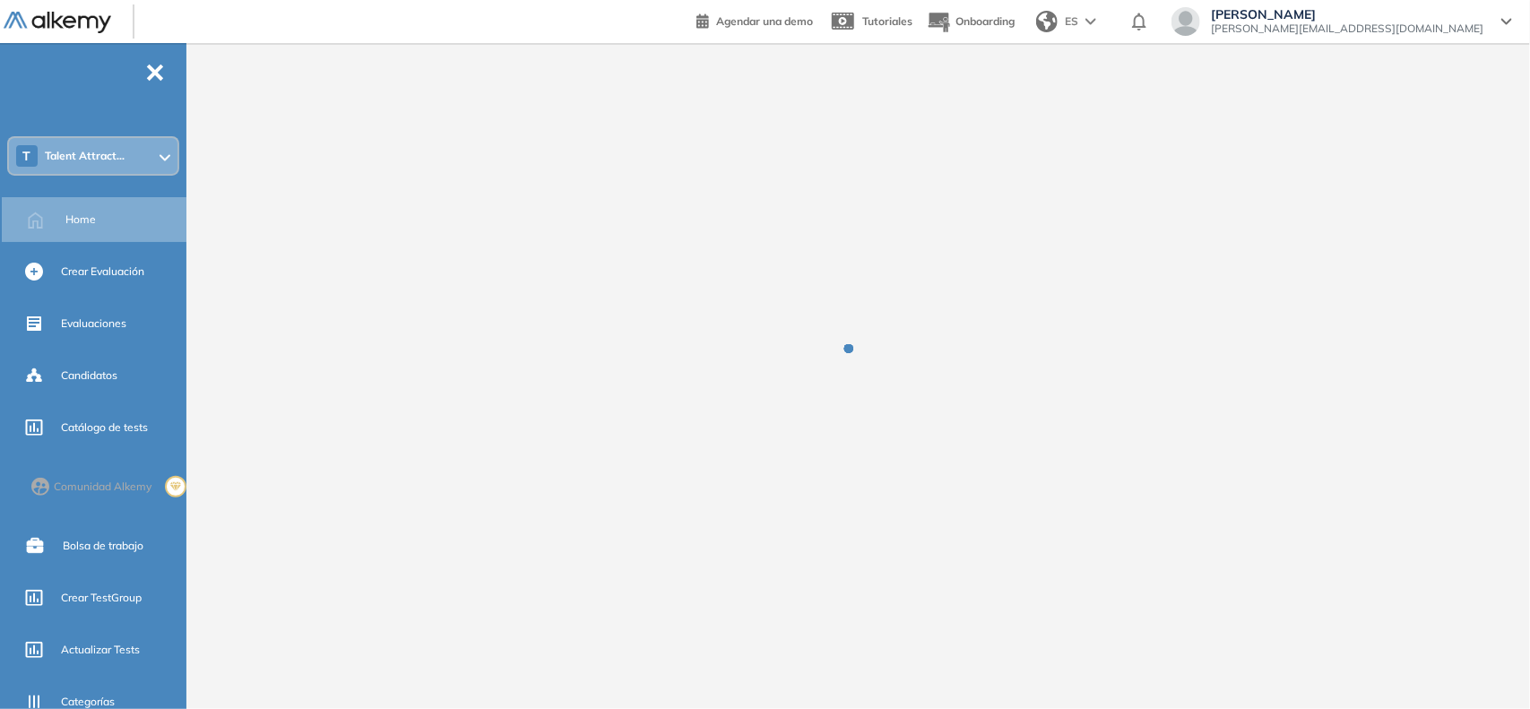
click at [108, 168] on div "T Talent Attract..." at bounding box center [93, 156] width 168 height 36
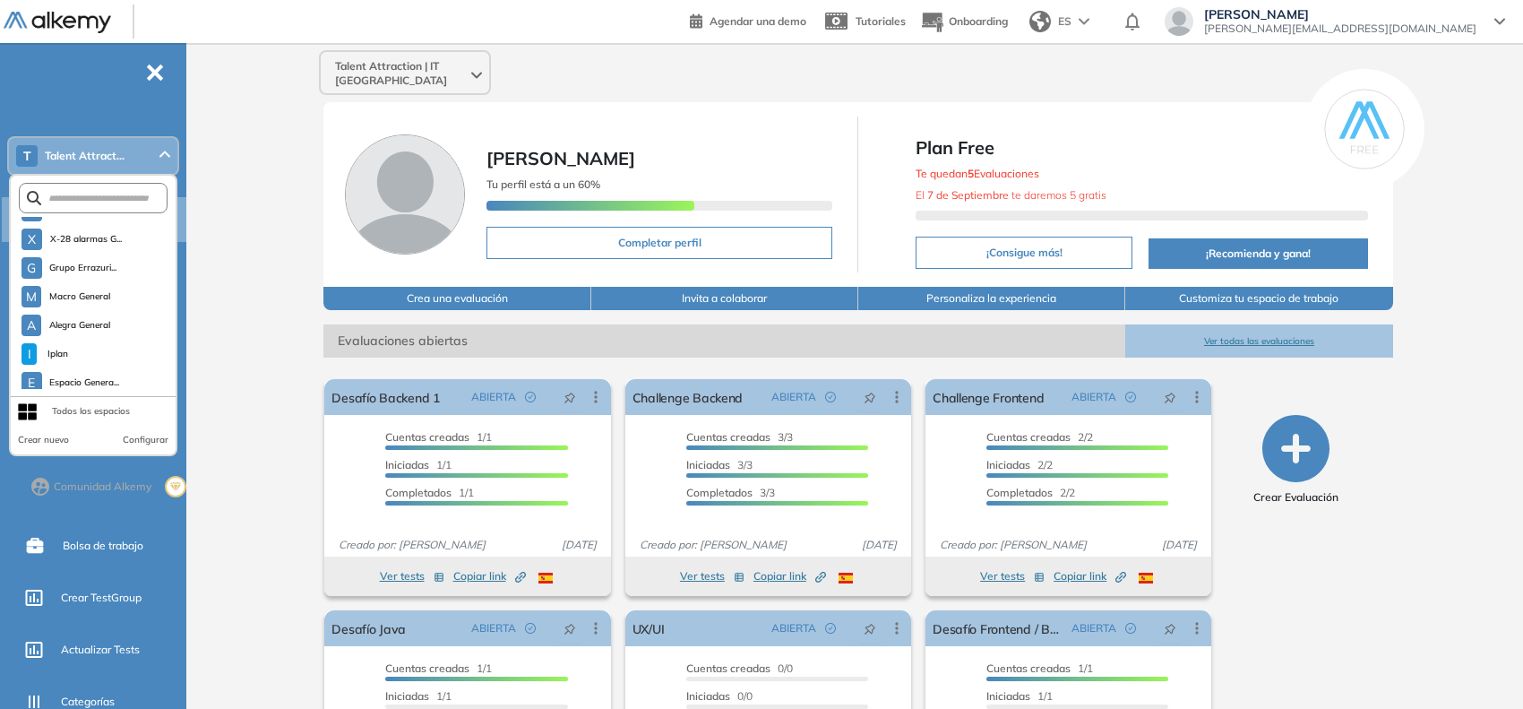
scroll to position [1592, 0]
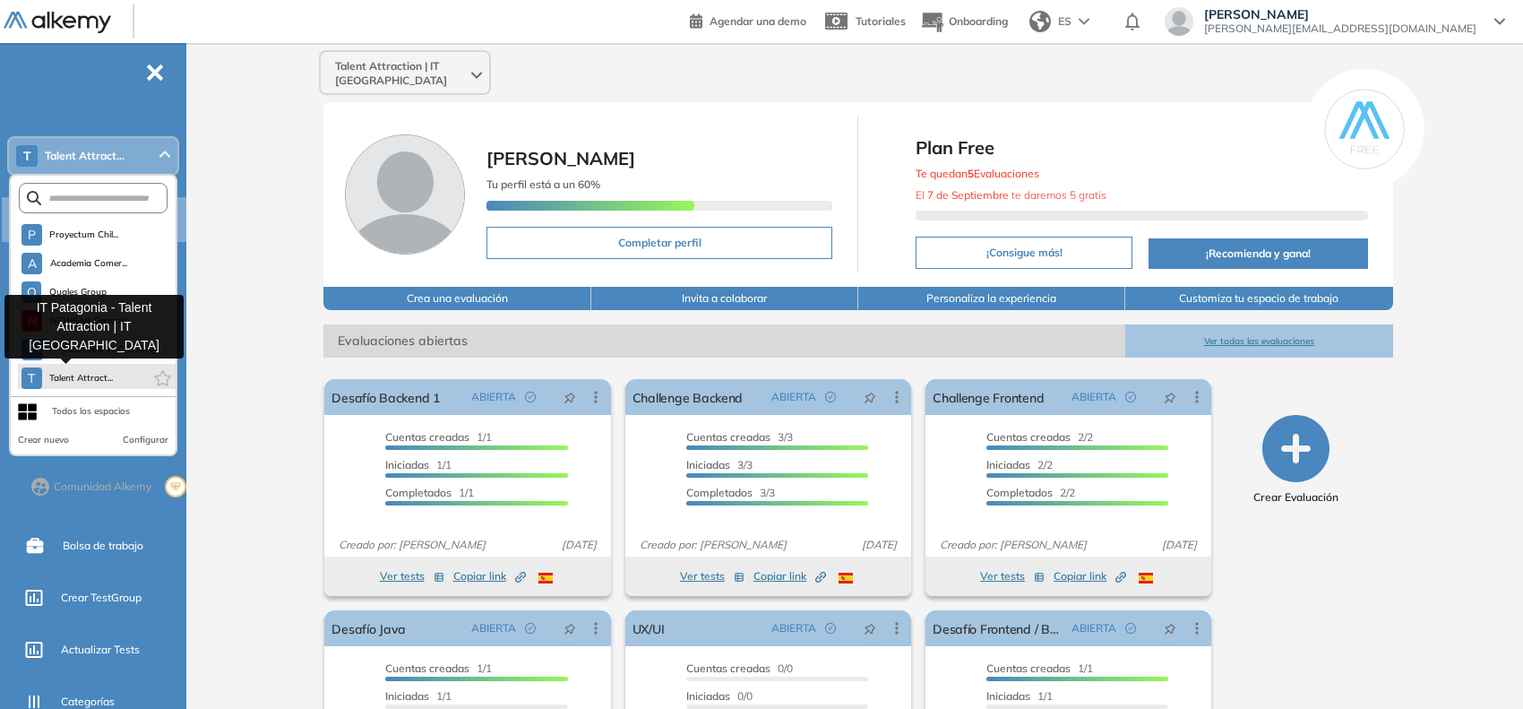
click at [90, 378] on span "Talent Attract..." at bounding box center [81, 378] width 65 height 14
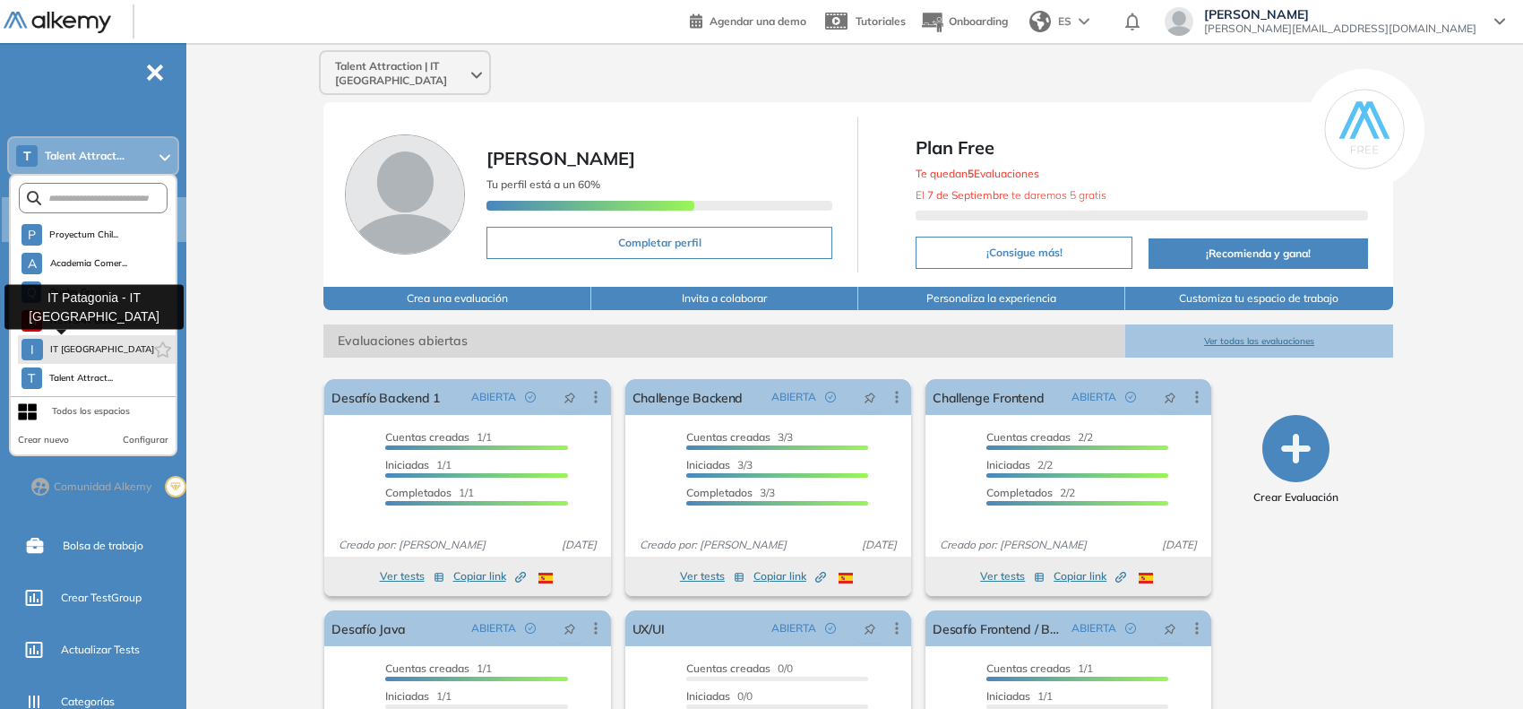
click at [88, 347] on span "IT [GEOGRAPHIC_DATA]" at bounding box center [99, 349] width 99 height 14
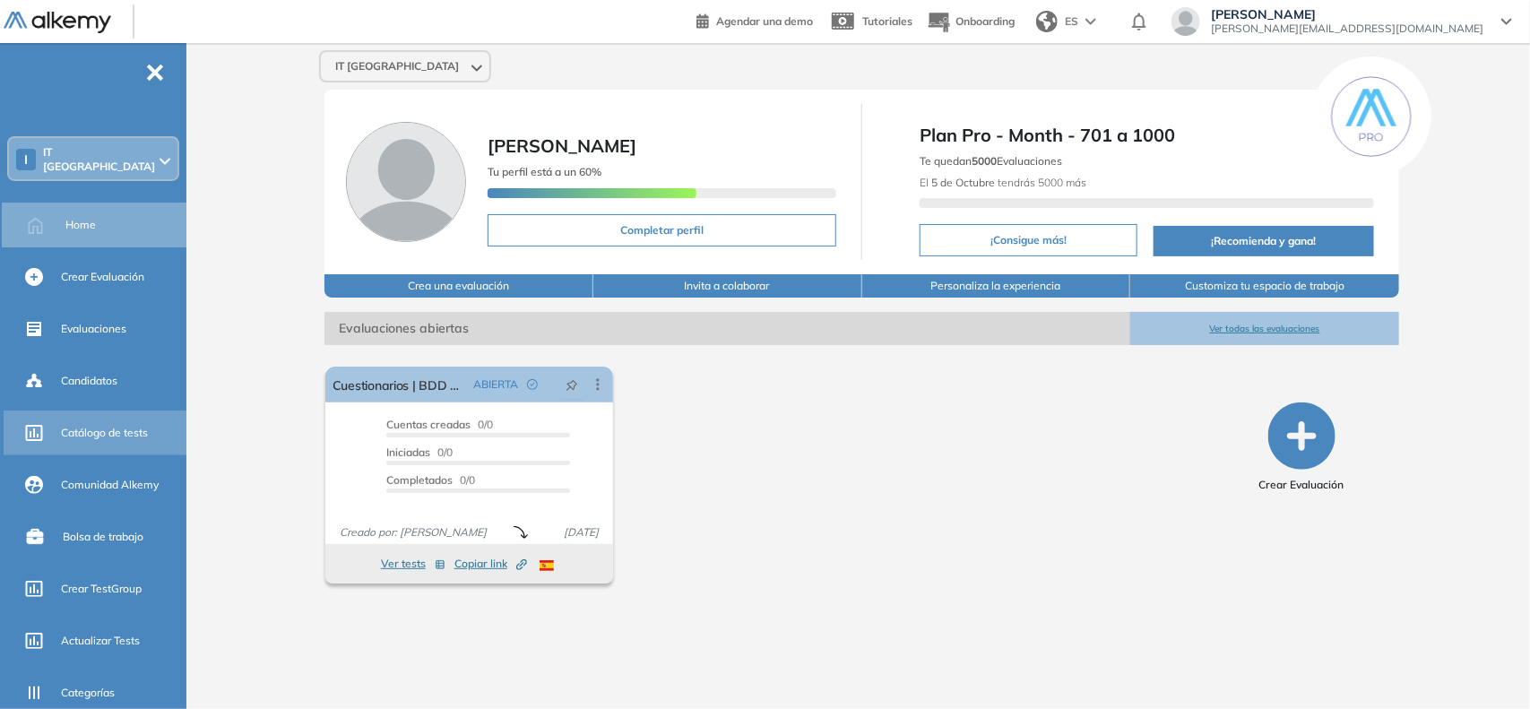
click at [82, 433] on span "Catálogo de tests" at bounding box center [104, 433] width 87 height 16
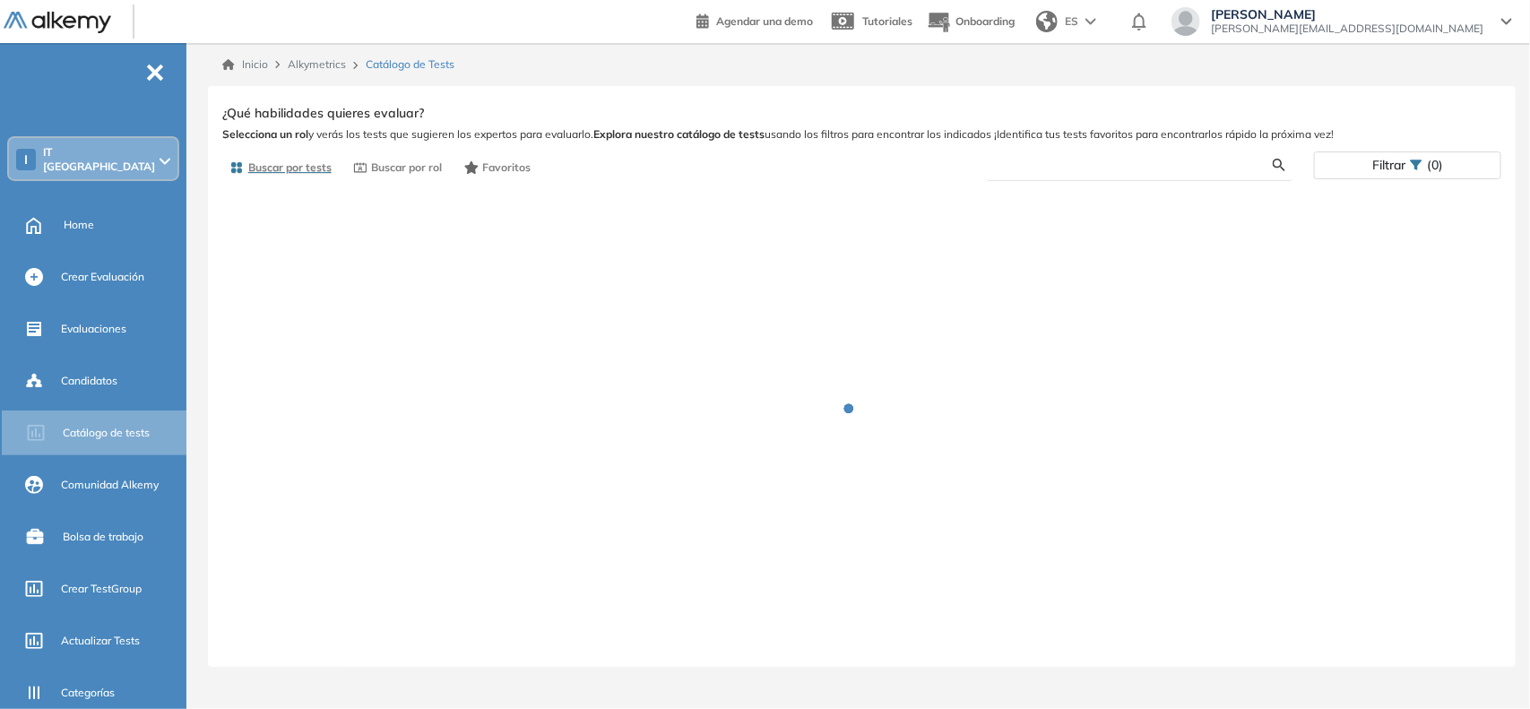
click at [1048, 167] on input "text" at bounding box center [1137, 165] width 272 height 16
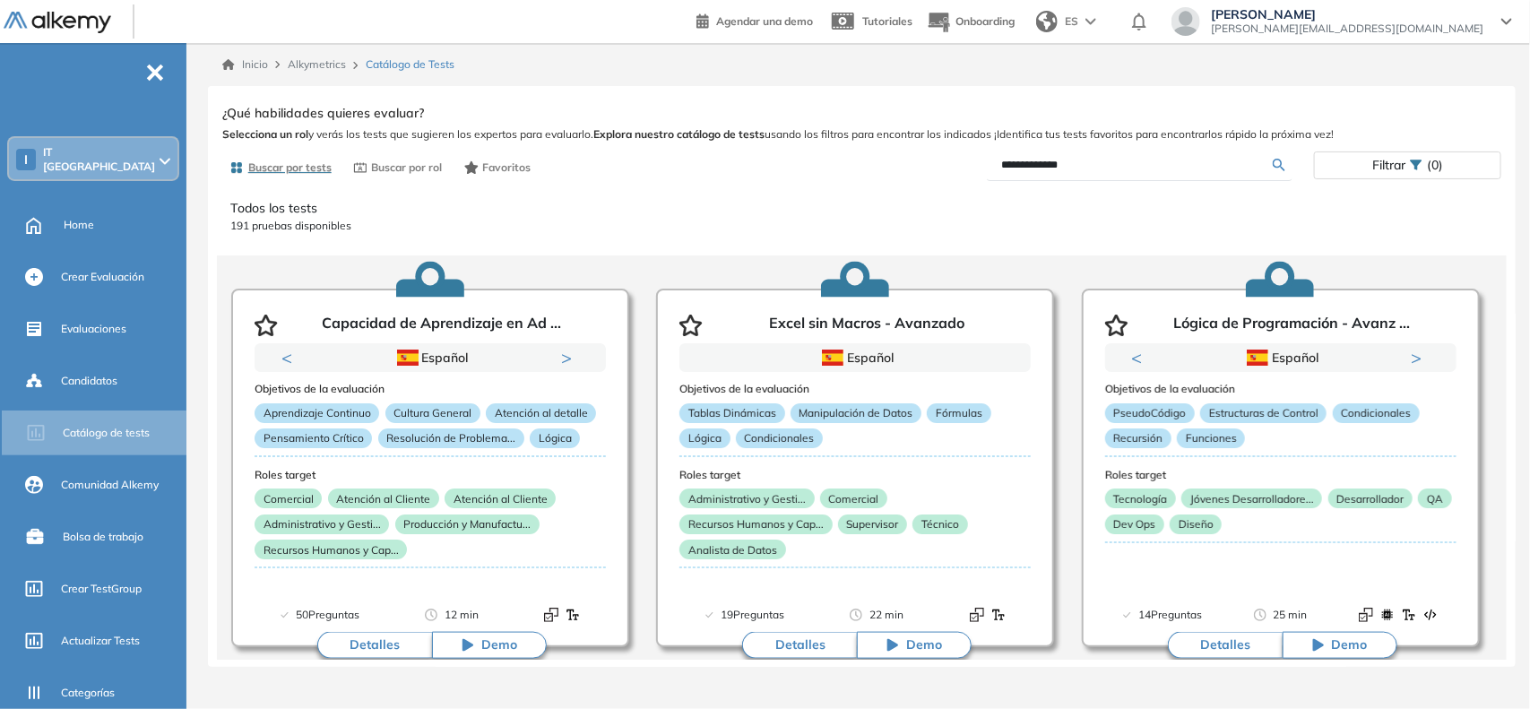
type input "**********"
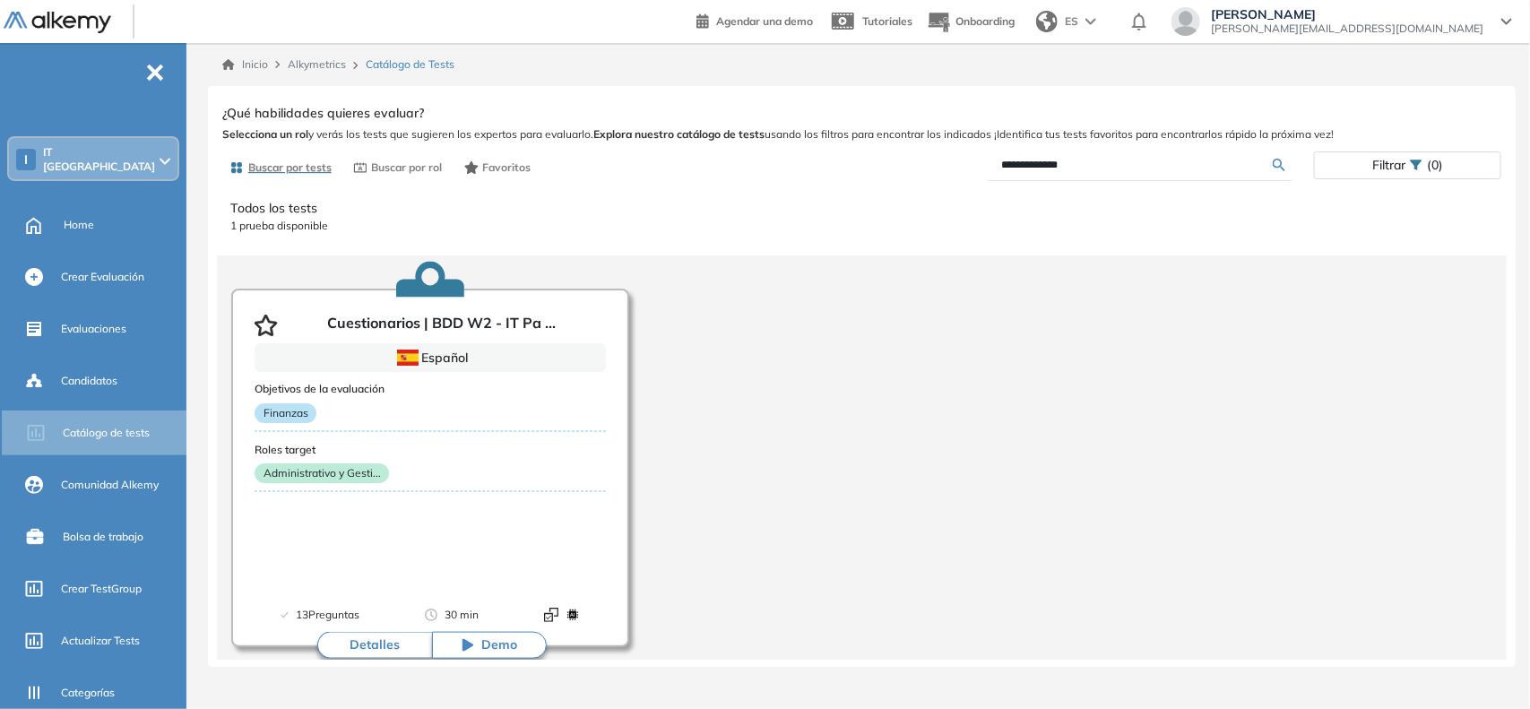
click at [1359, 328] on div "Cuestionarios | BDD W2 - IT Pa ... Español Objetivos de la evaluación Finanzas …" at bounding box center [862, 461] width 1290 height 413
click at [106, 314] on div "Evaluaciones" at bounding box center [122, 329] width 122 height 30
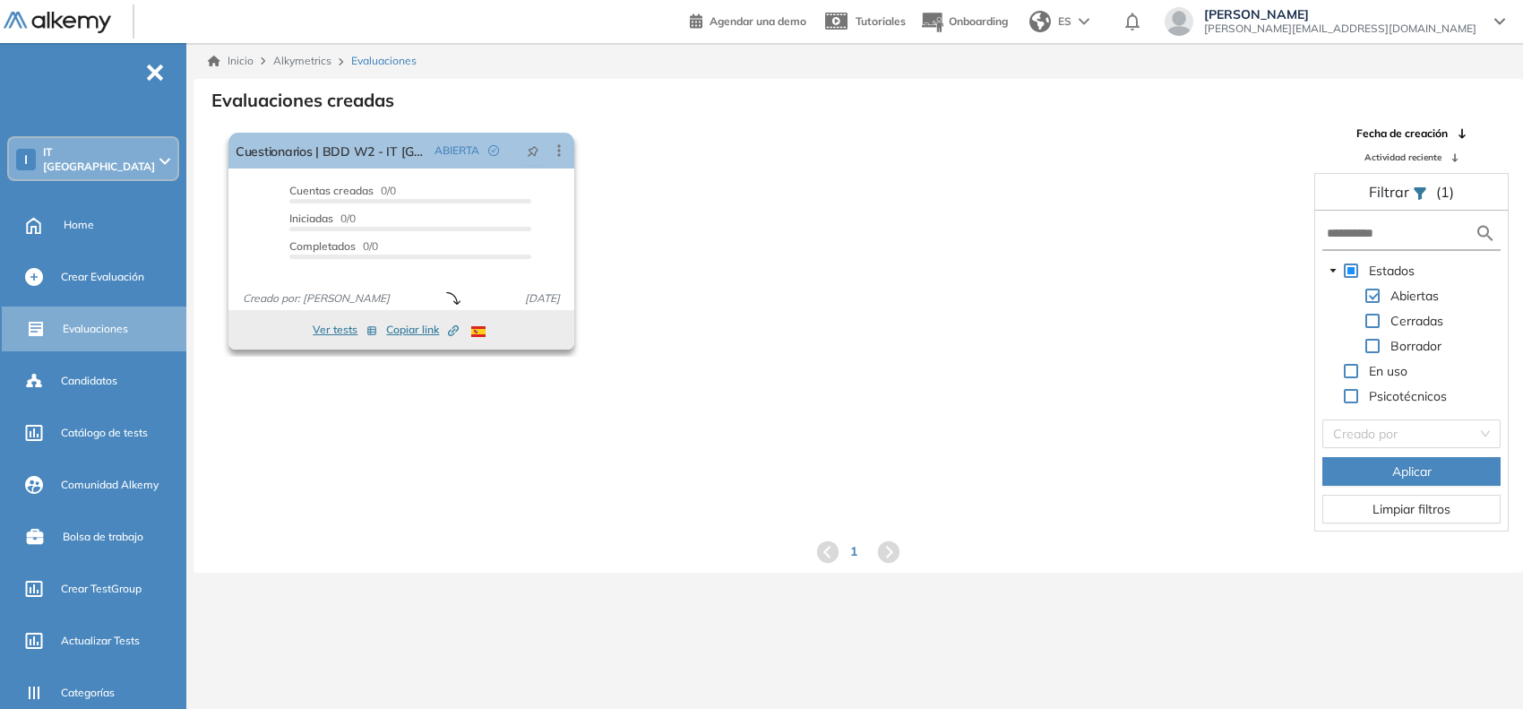
click at [418, 332] on span "Copiar link Created by potrace 1.16, written by Peter Selinger 2001-2019" at bounding box center [422, 330] width 73 height 16
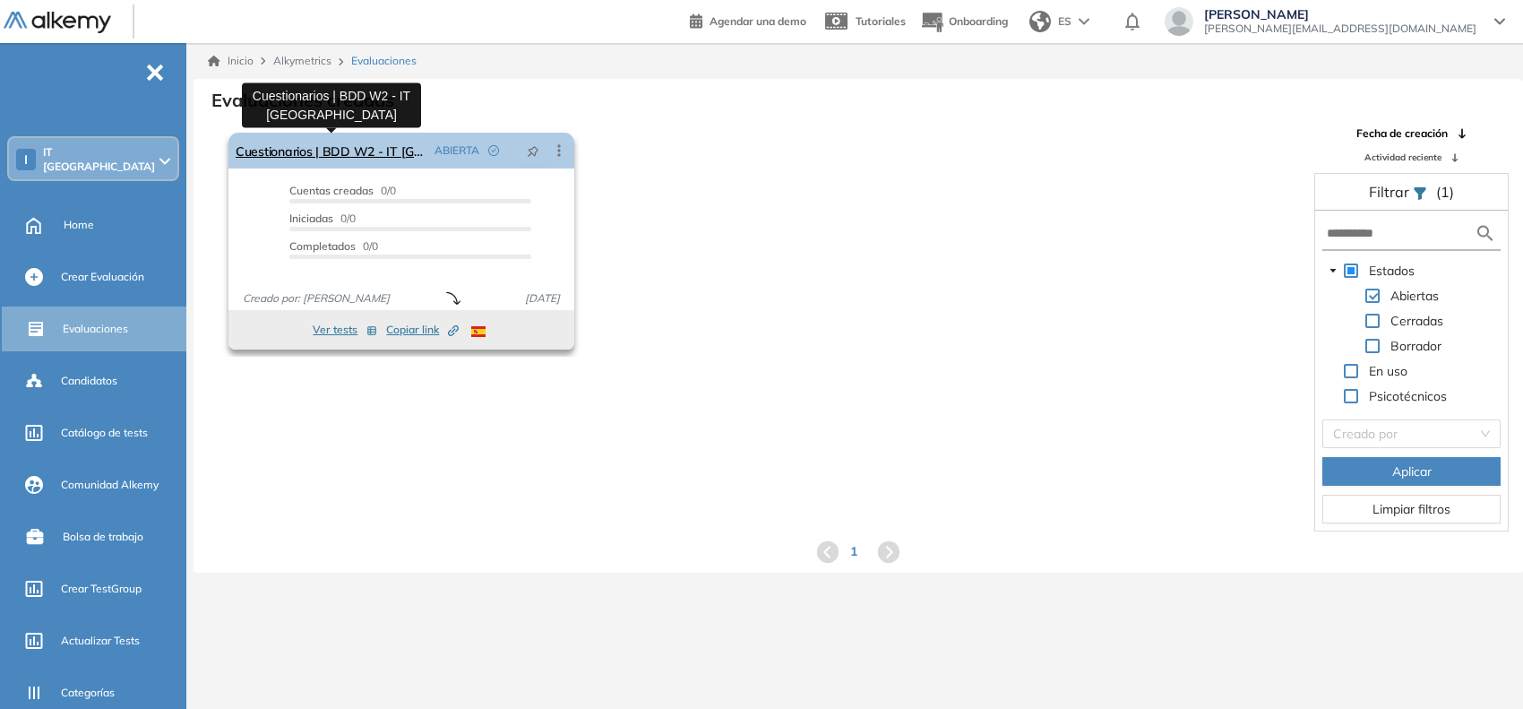
click at [338, 146] on link "Cuestionarios | BDD W2 - IT [GEOGRAPHIC_DATA]" at bounding box center [332, 151] width 192 height 36
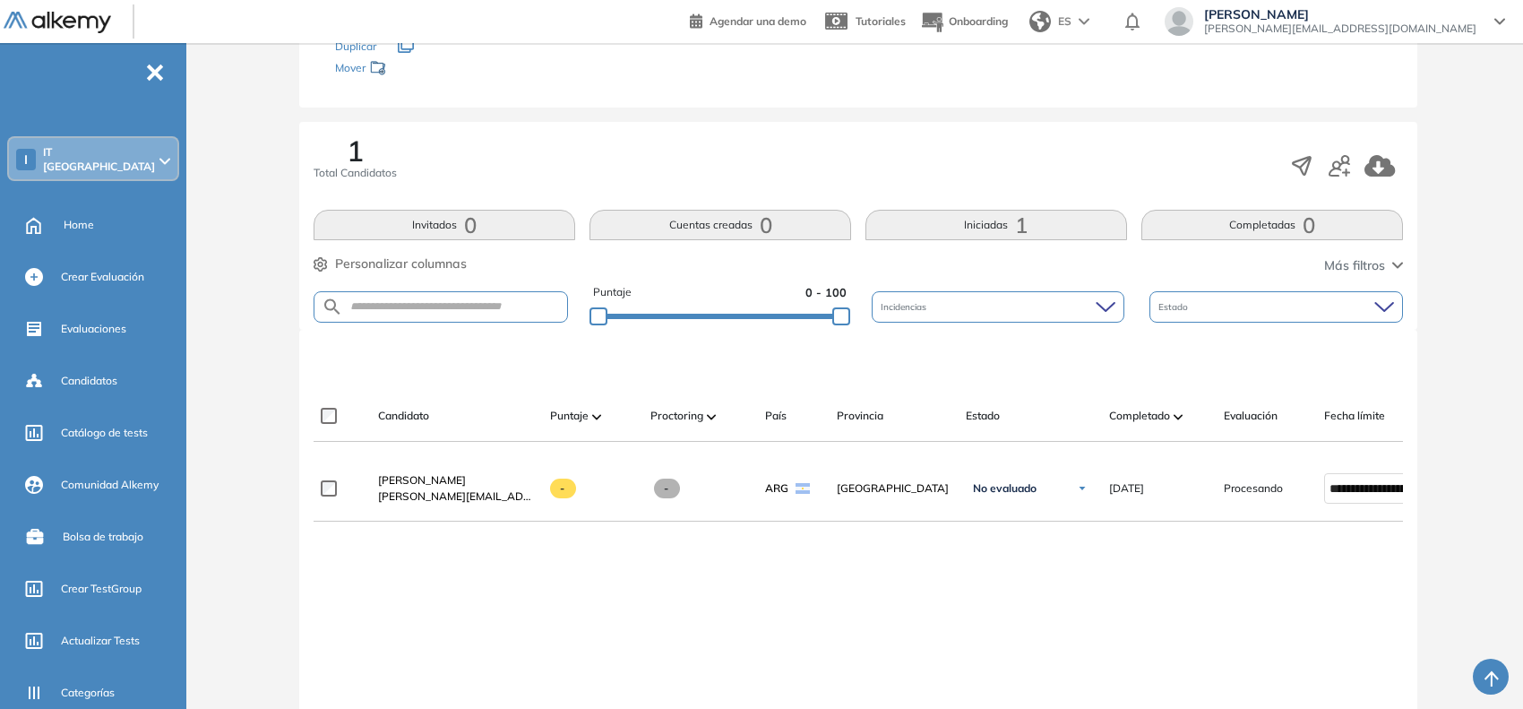
scroll to position [279, 0]
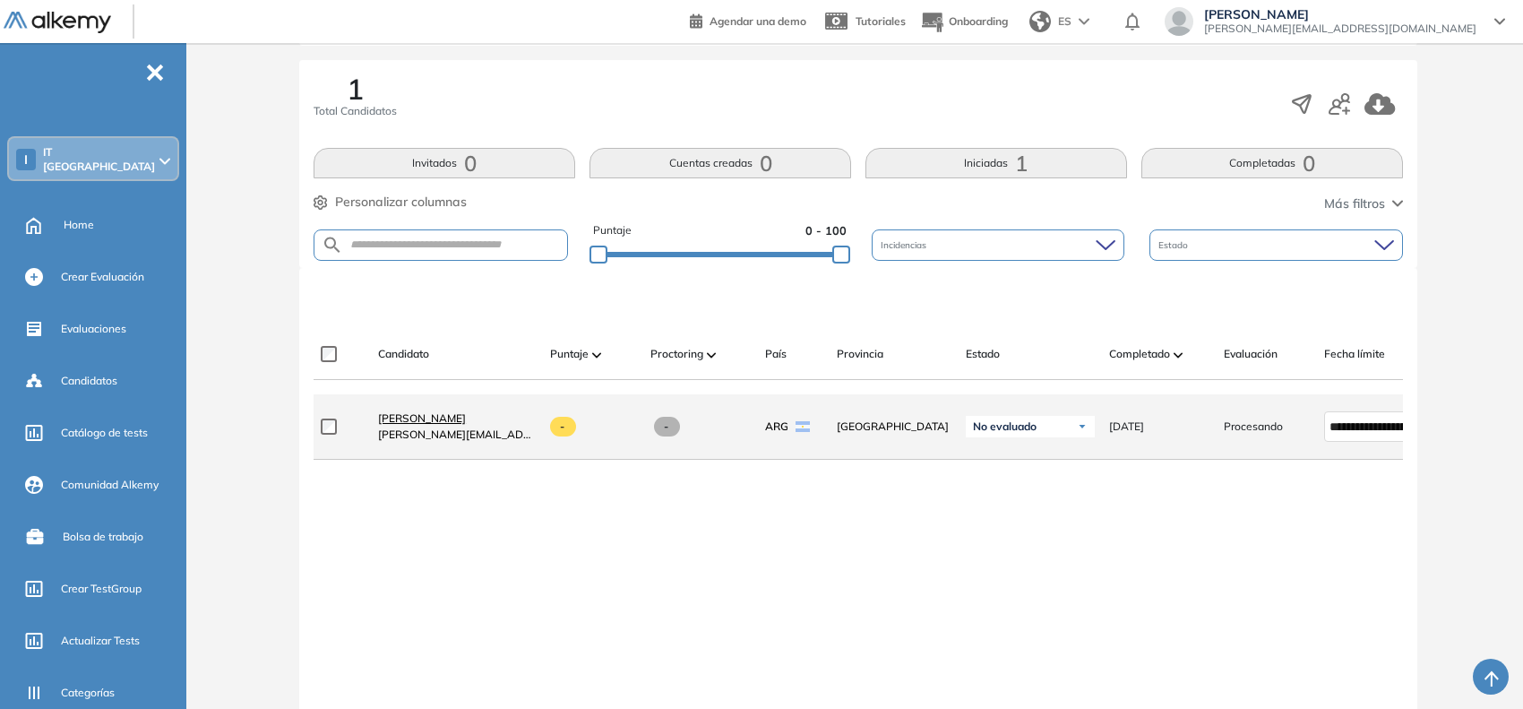
click at [453, 419] on link "[PERSON_NAME]" at bounding box center [457, 418] width 158 height 16
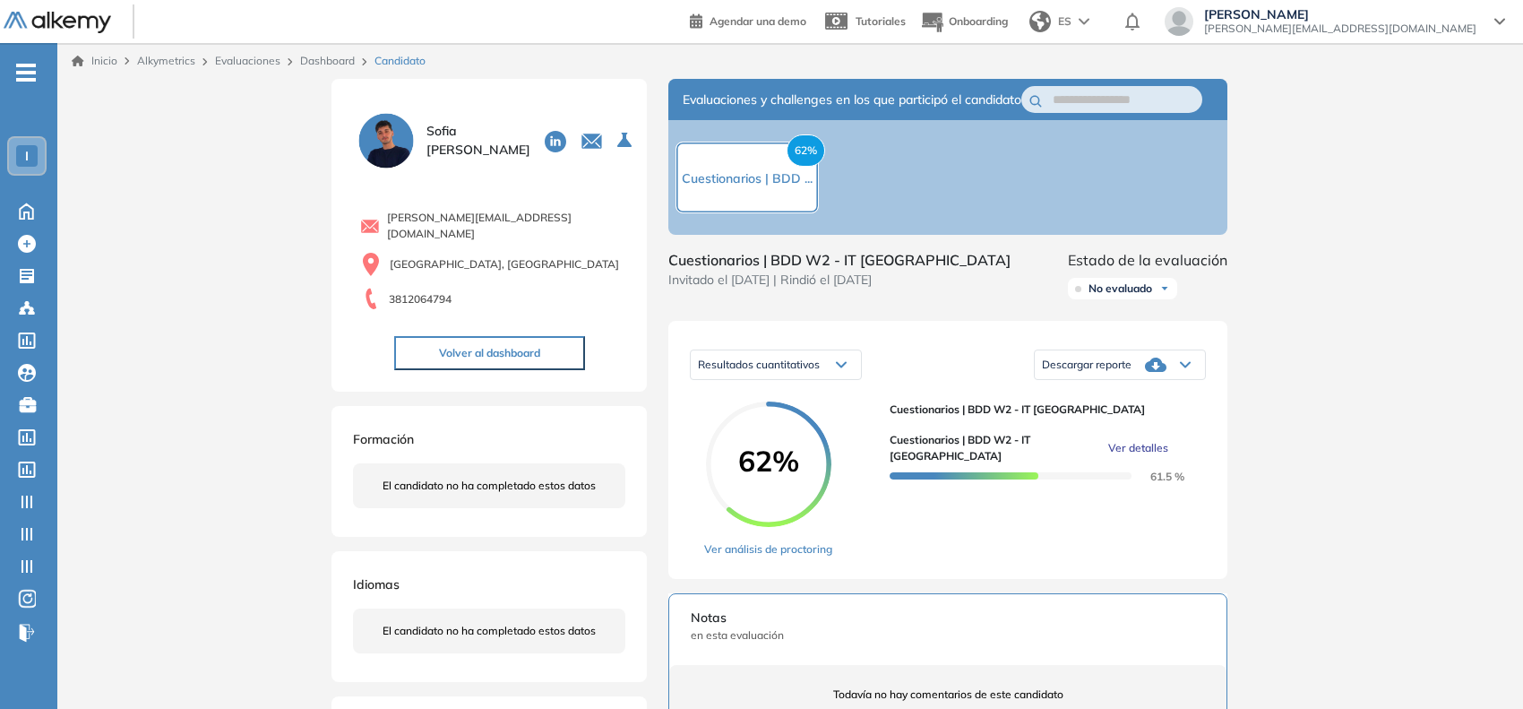
click at [345, 59] on link "Dashboard" at bounding box center [327, 60] width 55 height 13
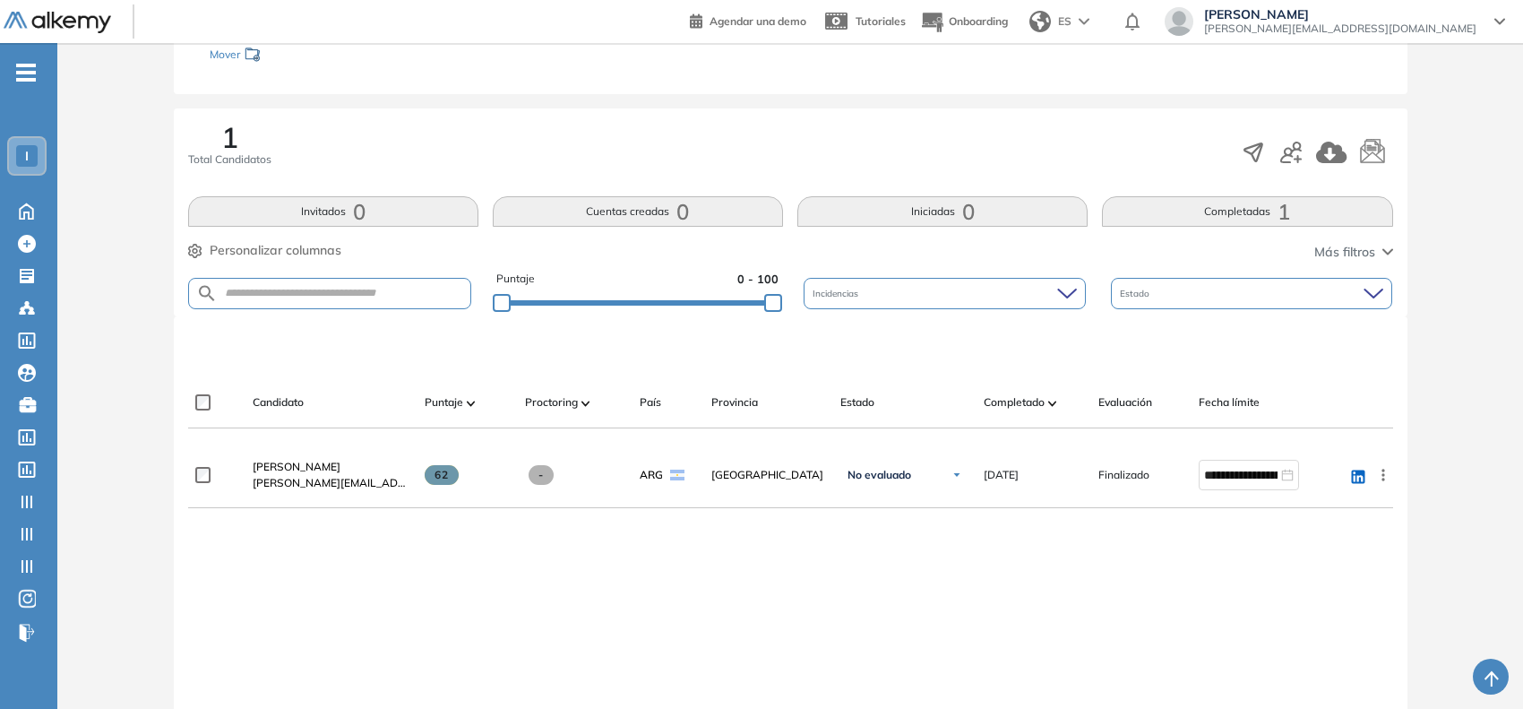
scroll to position [231, 0]
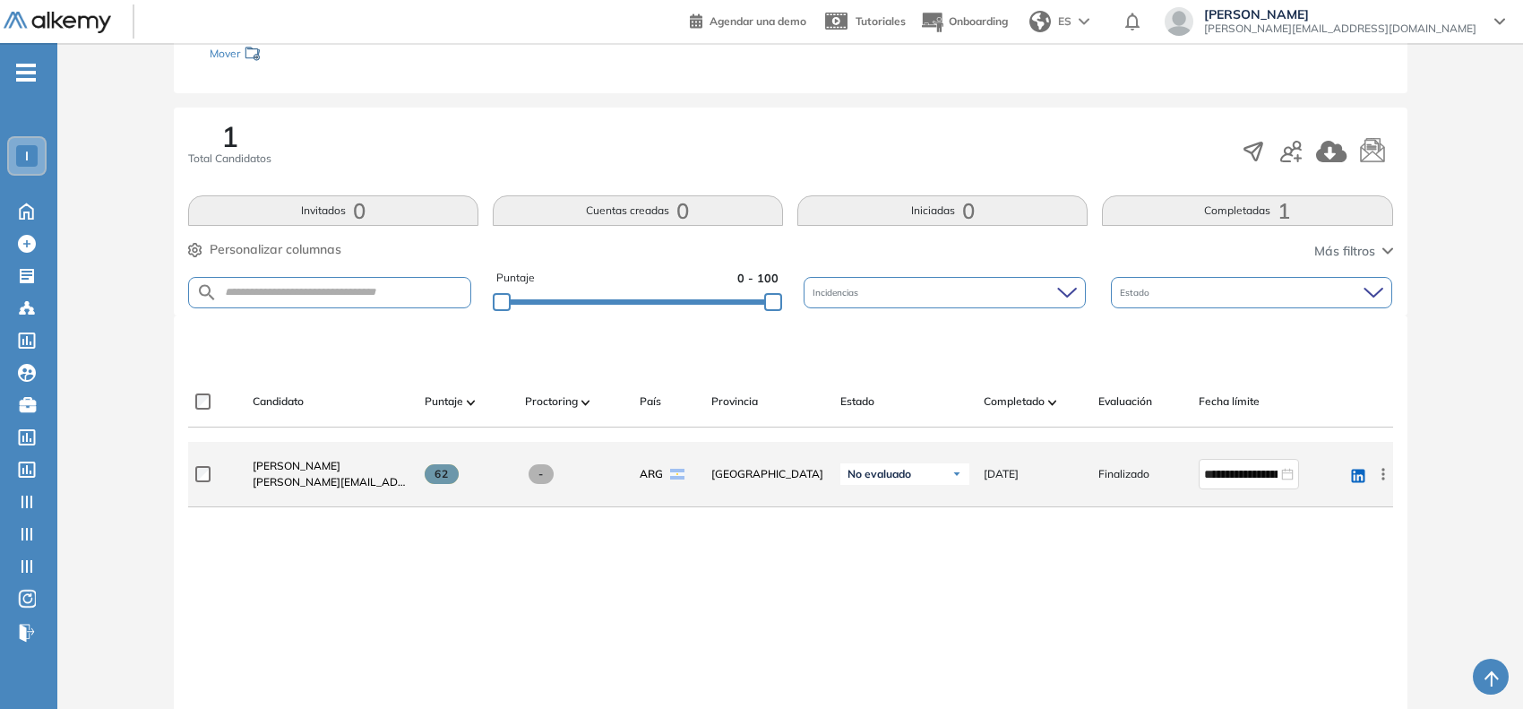
click at [1386, 471] on icon at bounding box center [1384, 474] width 18 height 18
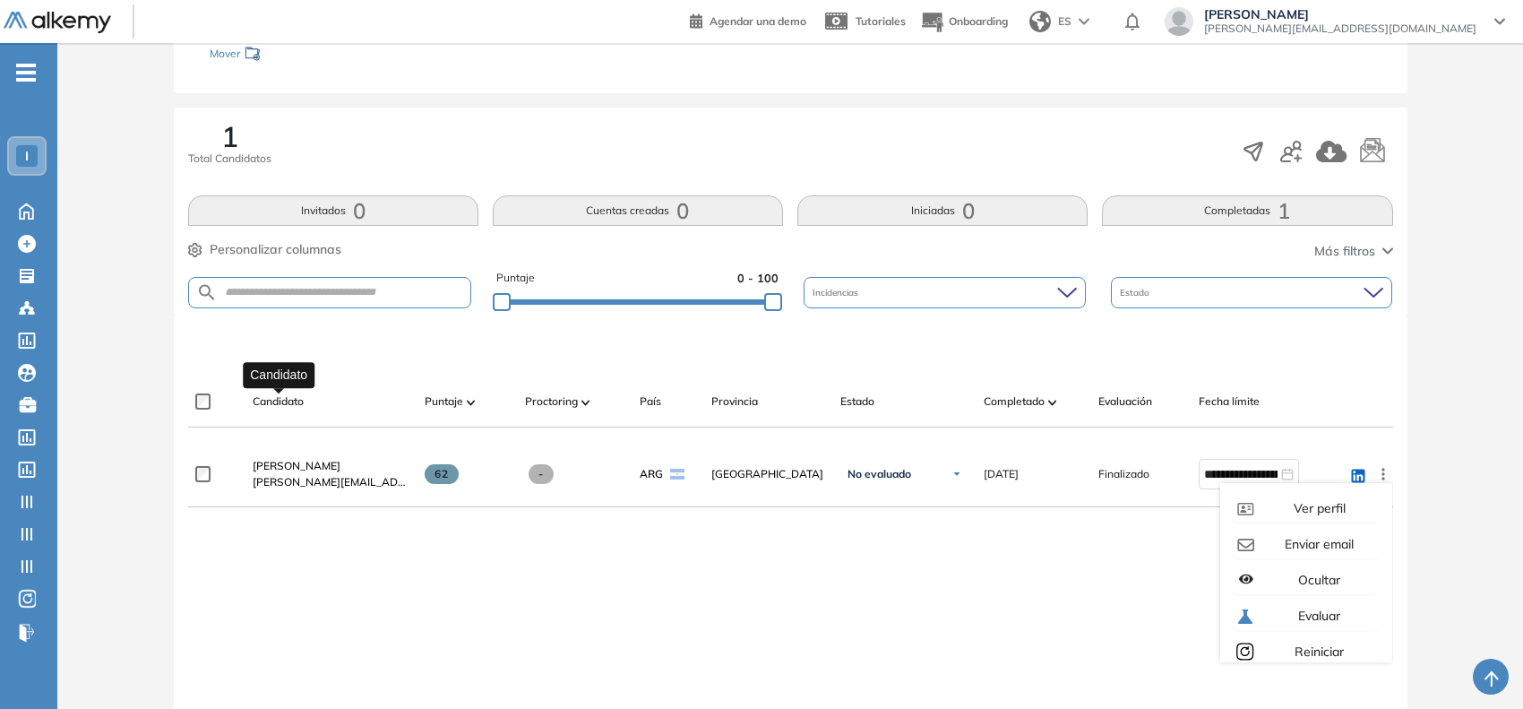
scroll to position [0, 0]
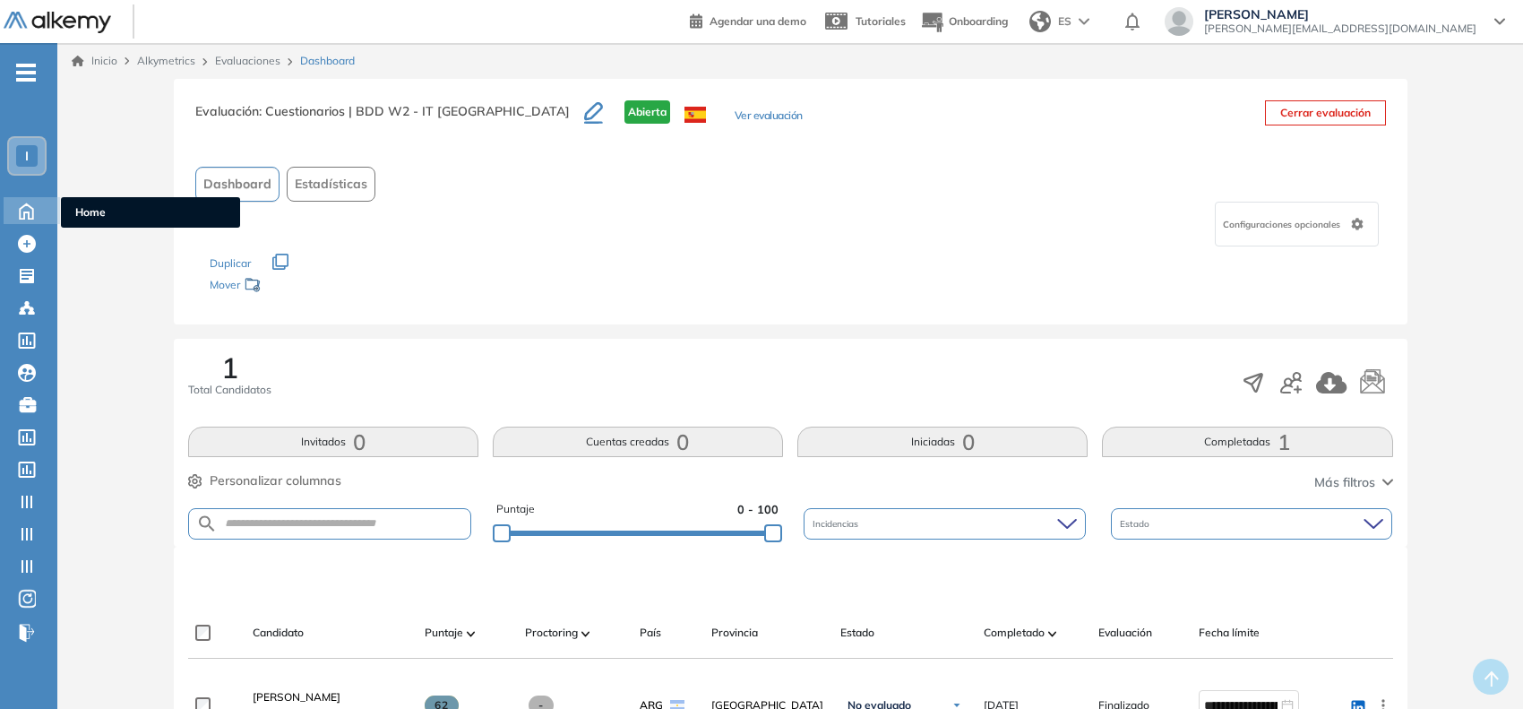
click at [27, 211] on icon at bounding box center [26, 210] width 13 height 15
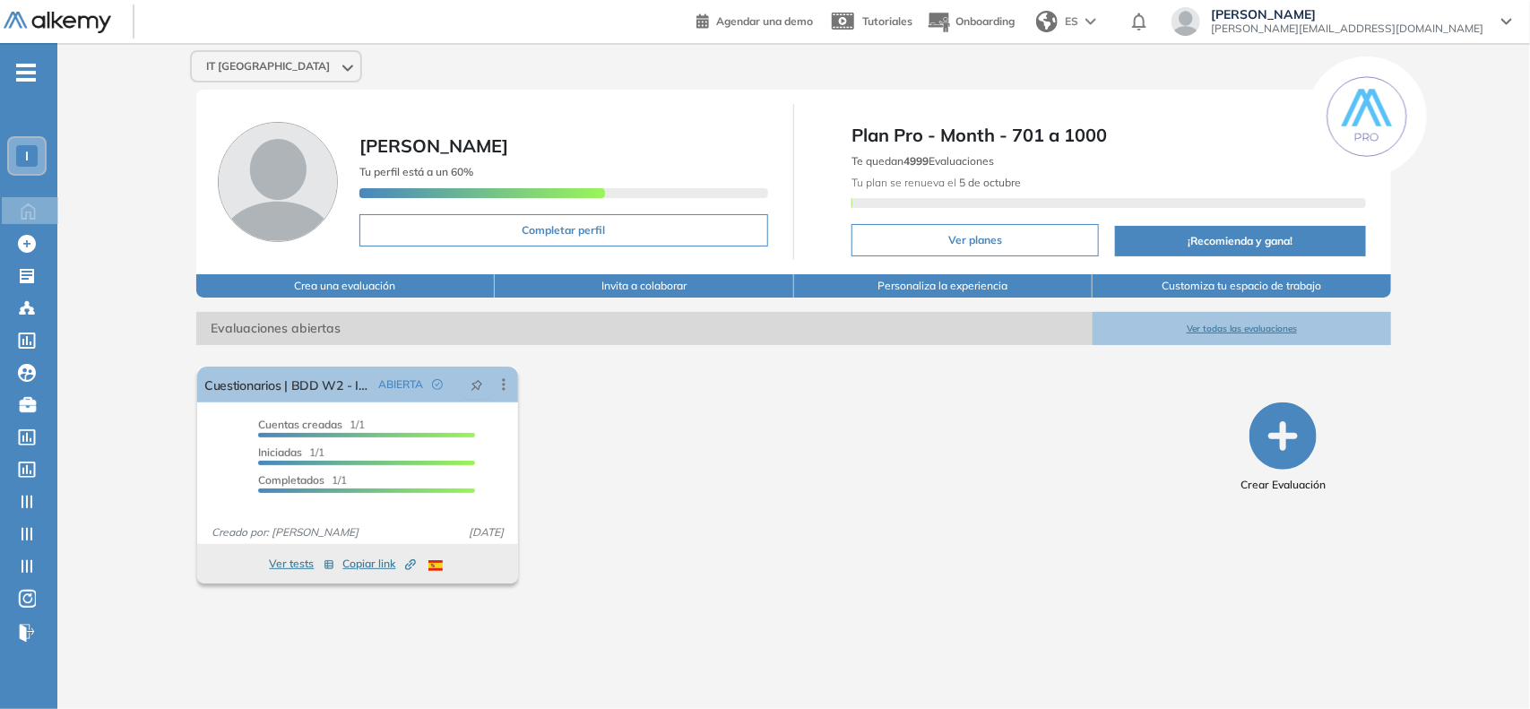
click at [23, 141] on div "I" at bounding box center [27, 156] width 36 height 36
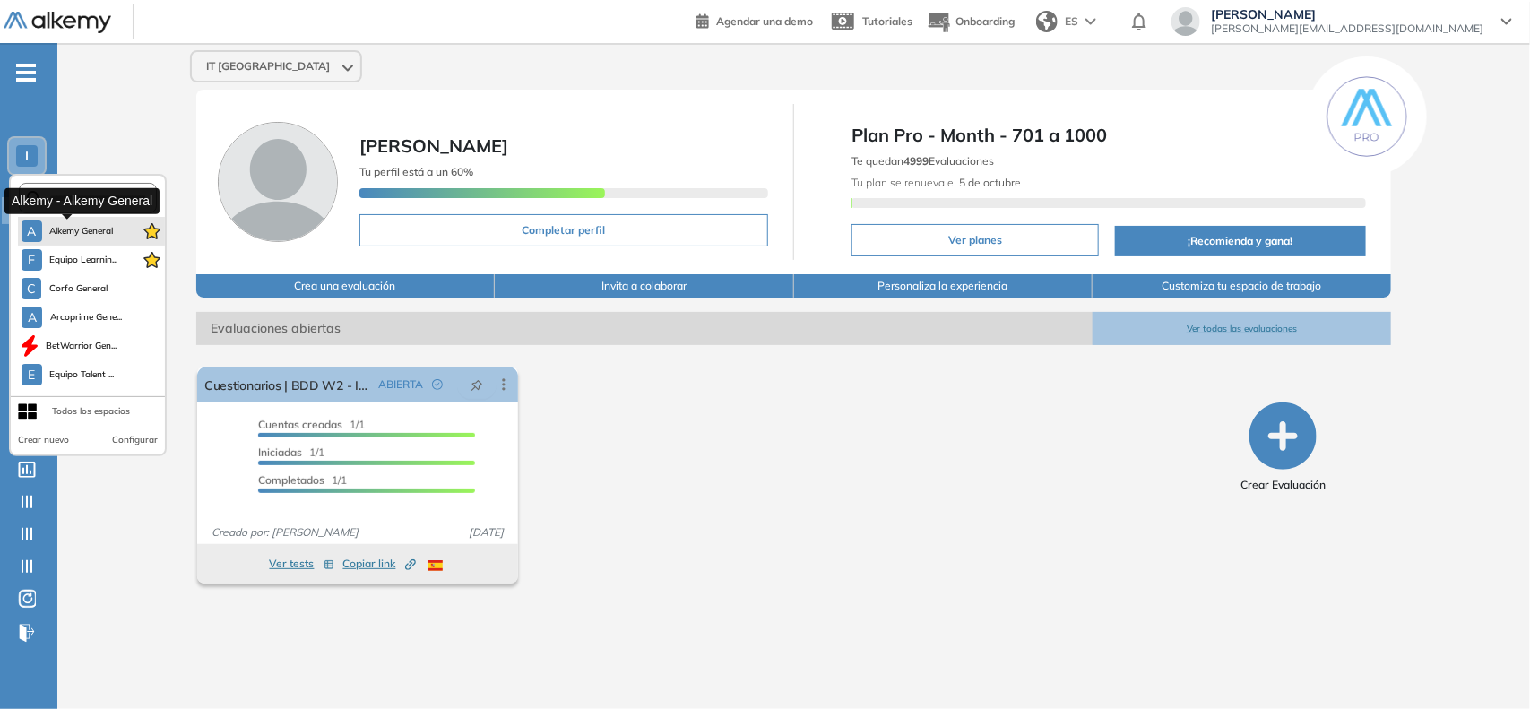
click at [74, 229] on span "Alkemy General" at bounding box center [81, 231] width 65 height 14
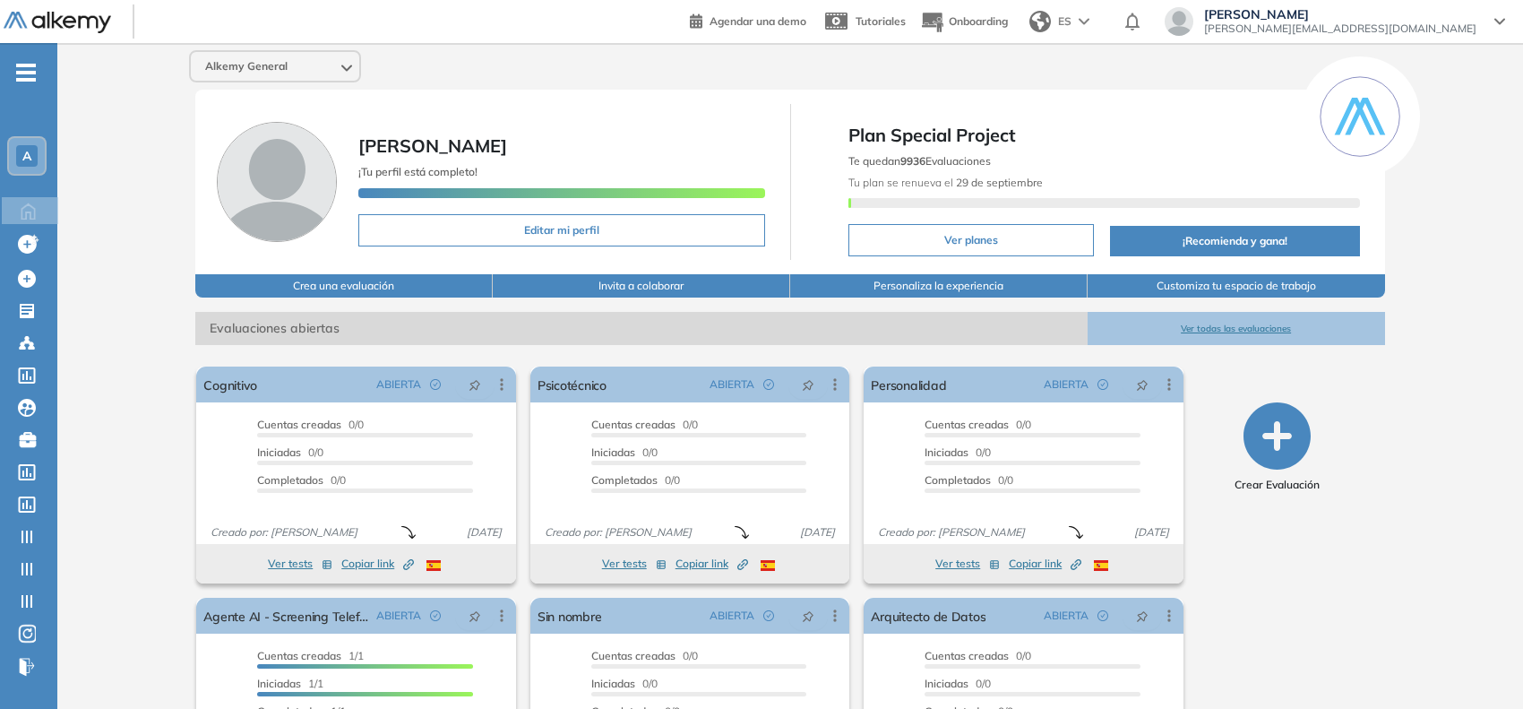
scroll to position [125, 0]
